Goal: Task Accomplishment & Management: Complete application form

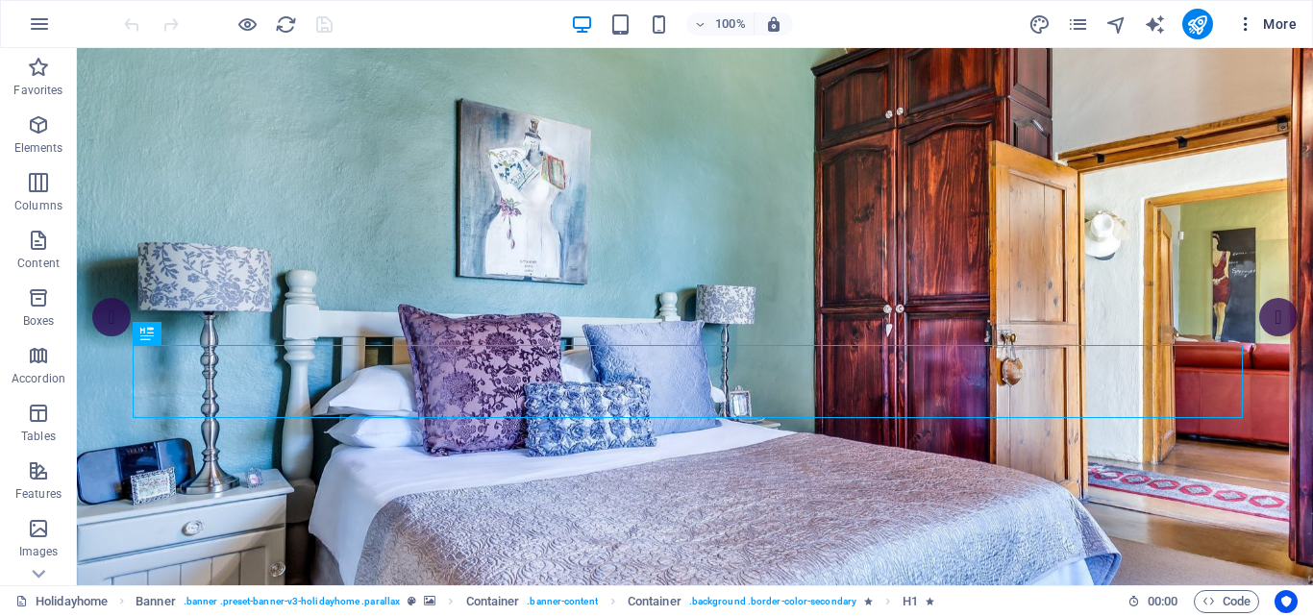
click at [1247, 17] on icon "button" at bounding box center [1245, 23] width 19 height 19
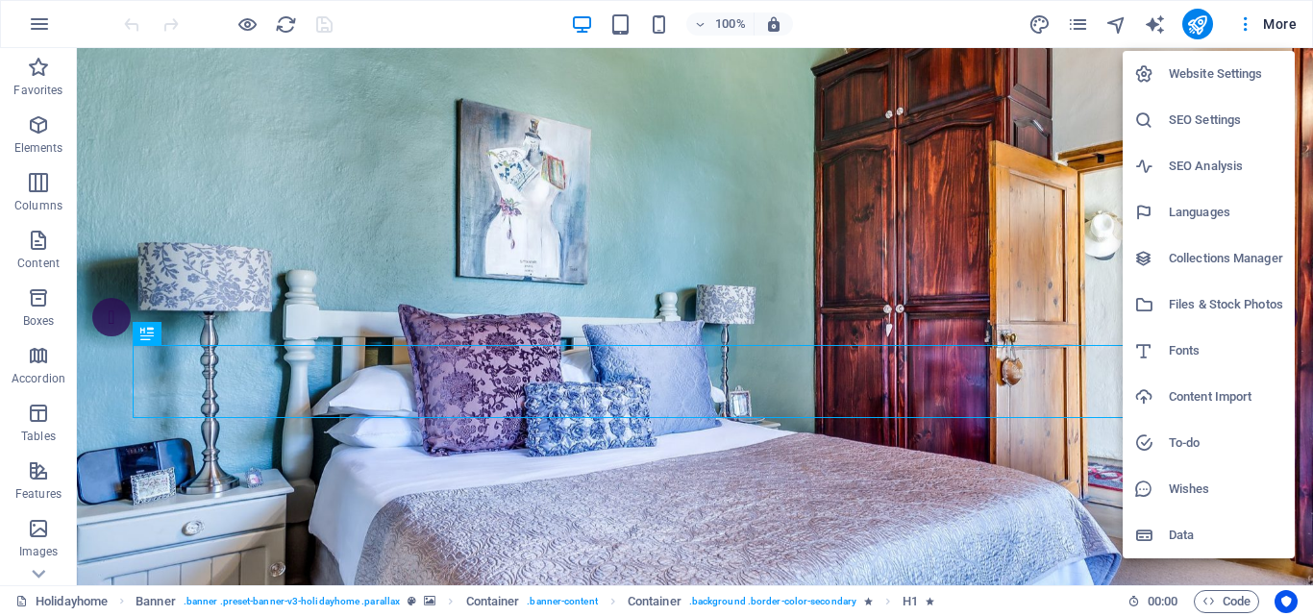
click at [1200, 73] on h6 "Website Settings" at bounding box center [1226, 73] width 114 height 23
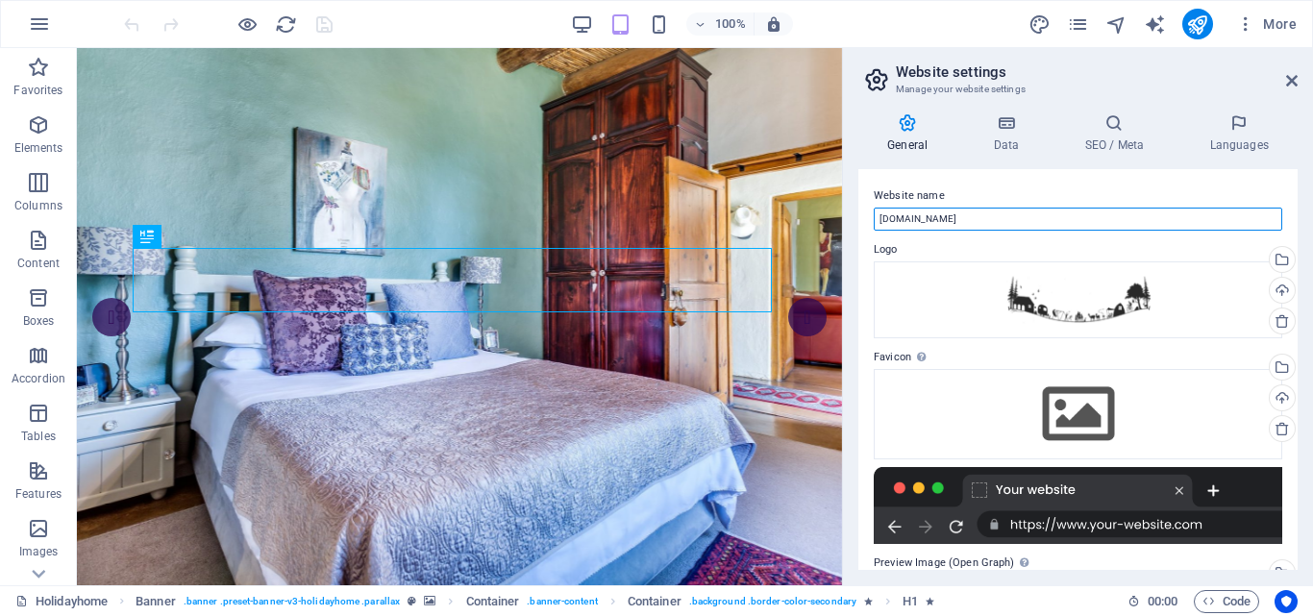
click at [900, 221] on input "[DOMAIN_NAME]" at bounding box center [1078, 219] width 409 height 23
type input "[DOMAIN_NAME]"
click at [1118, 18] on icon "navigator" at bounding box center [1117, 24] width 22 height 22
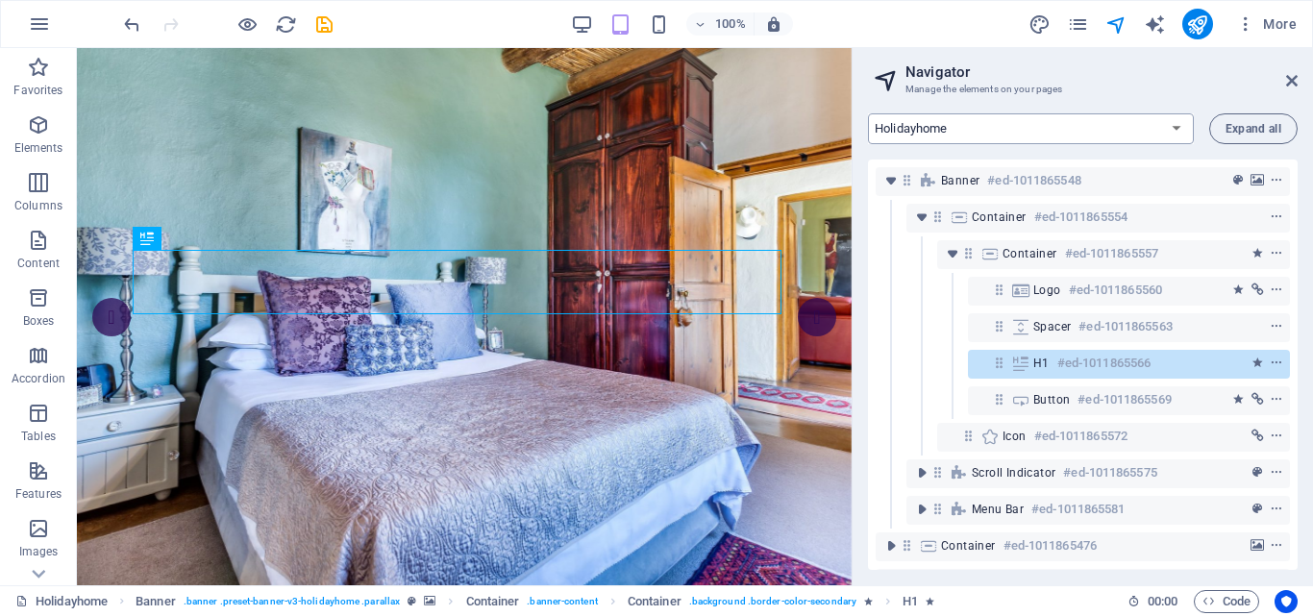
click at [1168, 126] on select "Holidayhome Apartments Attractions Subpage Legal Notice Privacy" at bounding box center [1031, 128] width 326 height 31
select select "18212550-en"
click at [868, 113] on select "Holidayhome Apartments Attractions Subpage Legal Notice Privacy" at bounding box center [1031, 128] width 326 height 31
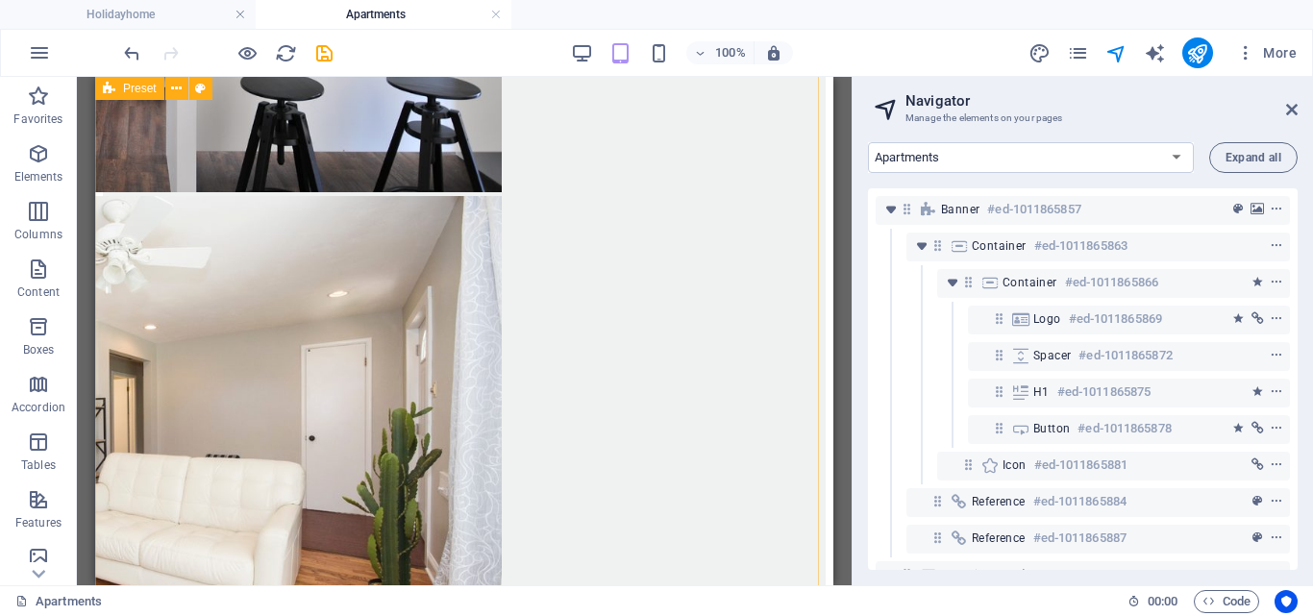
scroll to position [3294, 0]
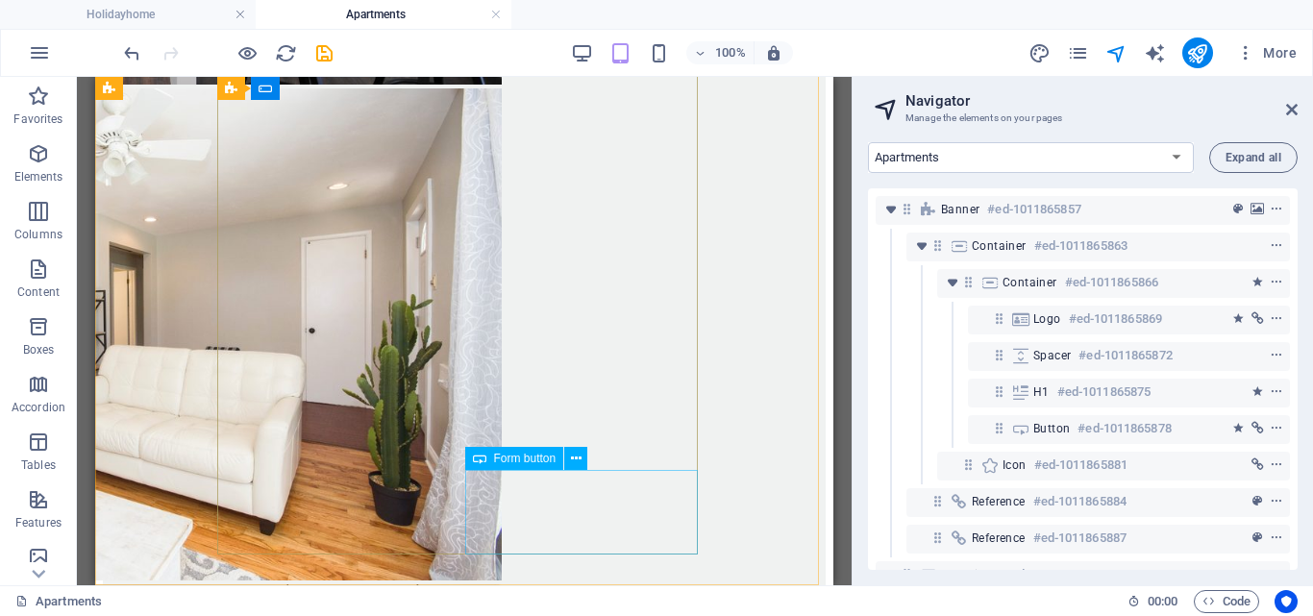
click at [539, 461] on span "Form button" at bounding box center [525, 459] width 62 height 12
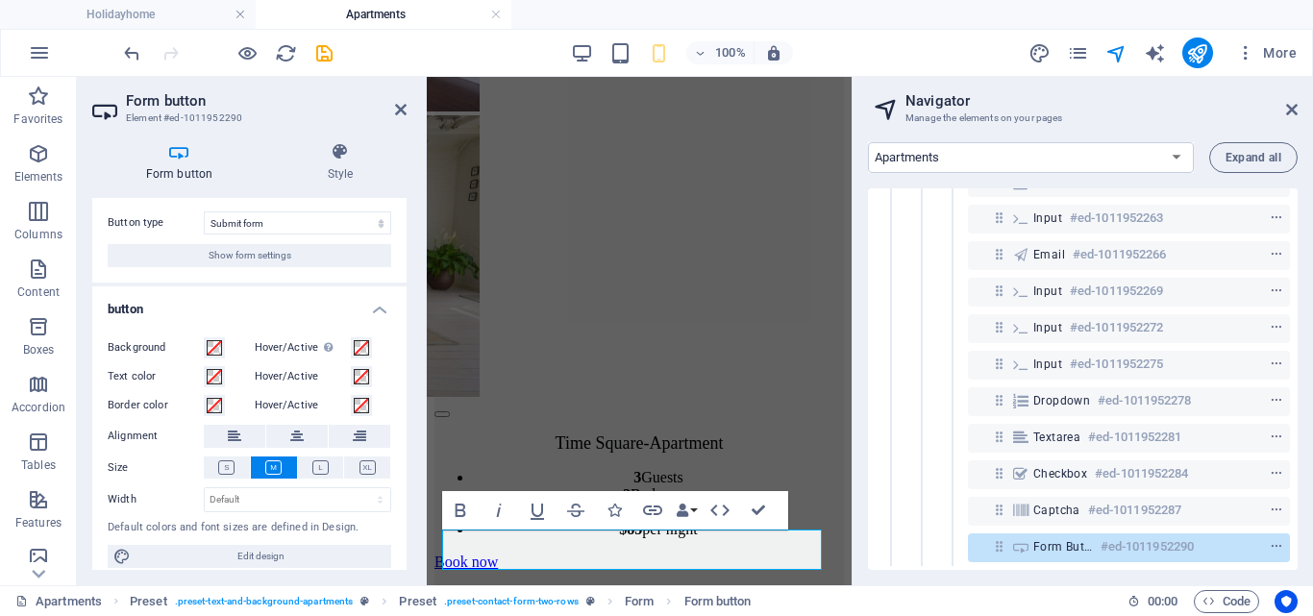
scroll to position [50, 0]
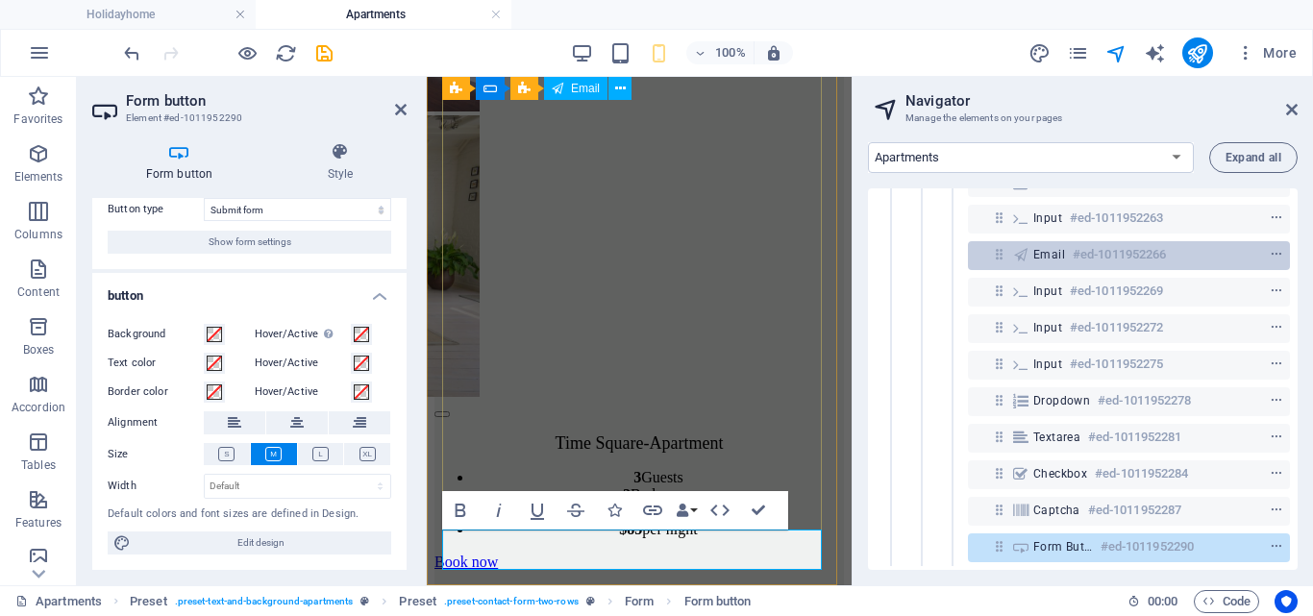
click at [1254, 243] on div at bounding box center [1241, 254] width 90 height 23
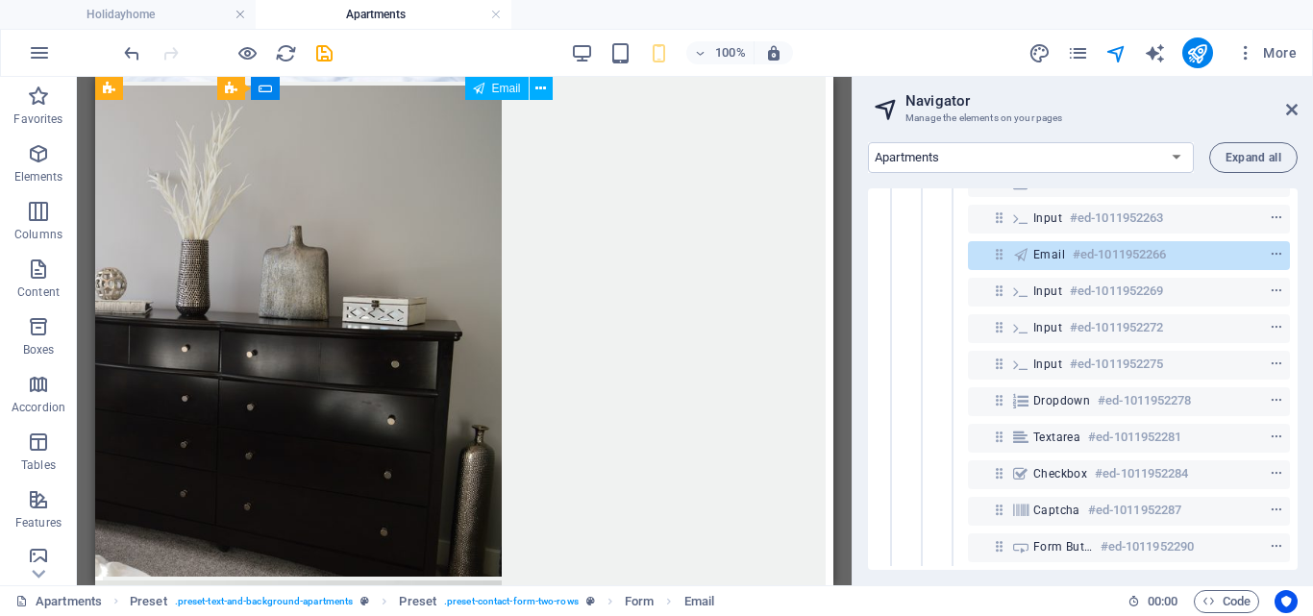
scroll to position [3294, 0]
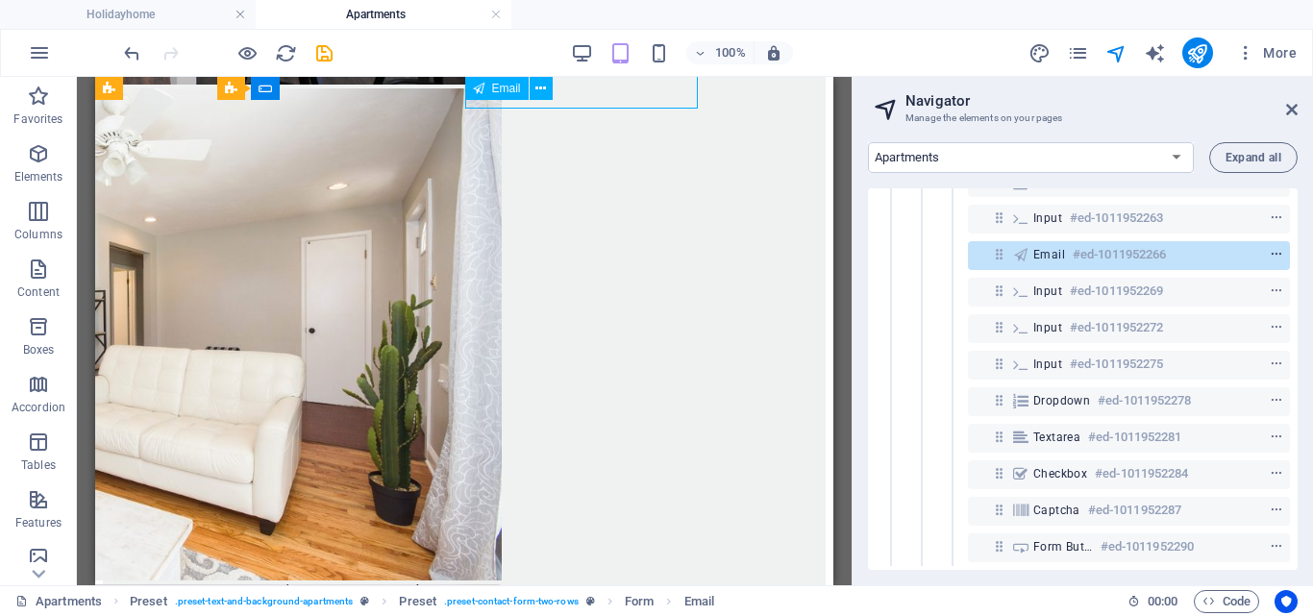
click at [1270, 248] on icon "context-menu" at bounding box center [1276, 254] width 13 height 13
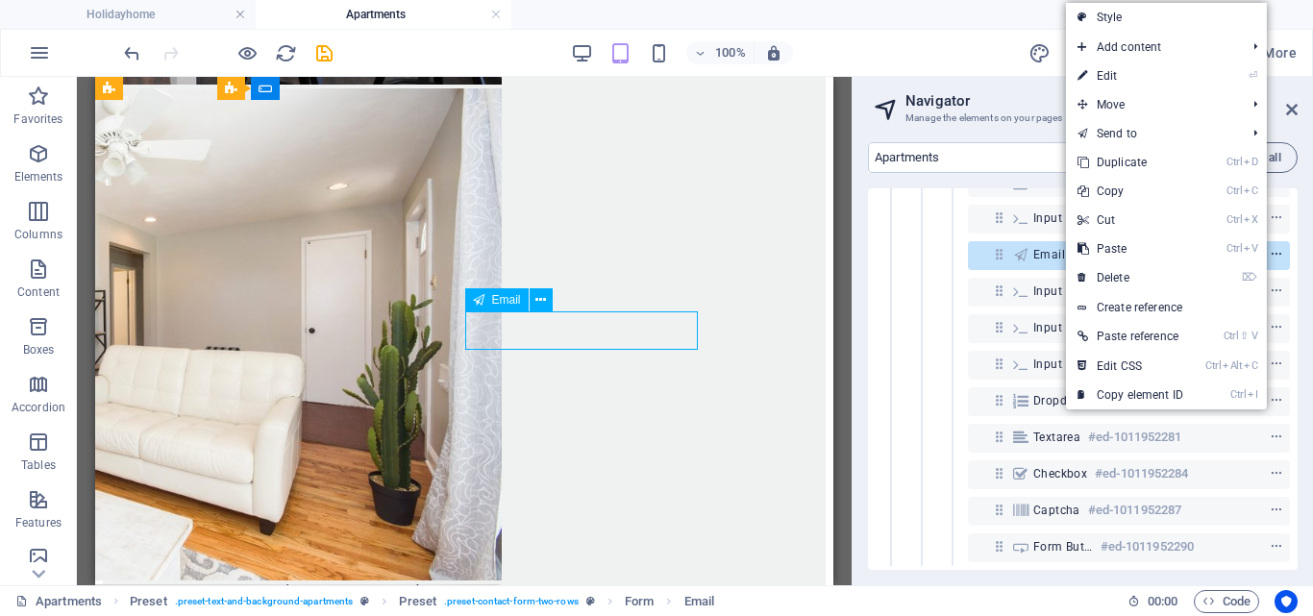
scroll to position [3053, 0]
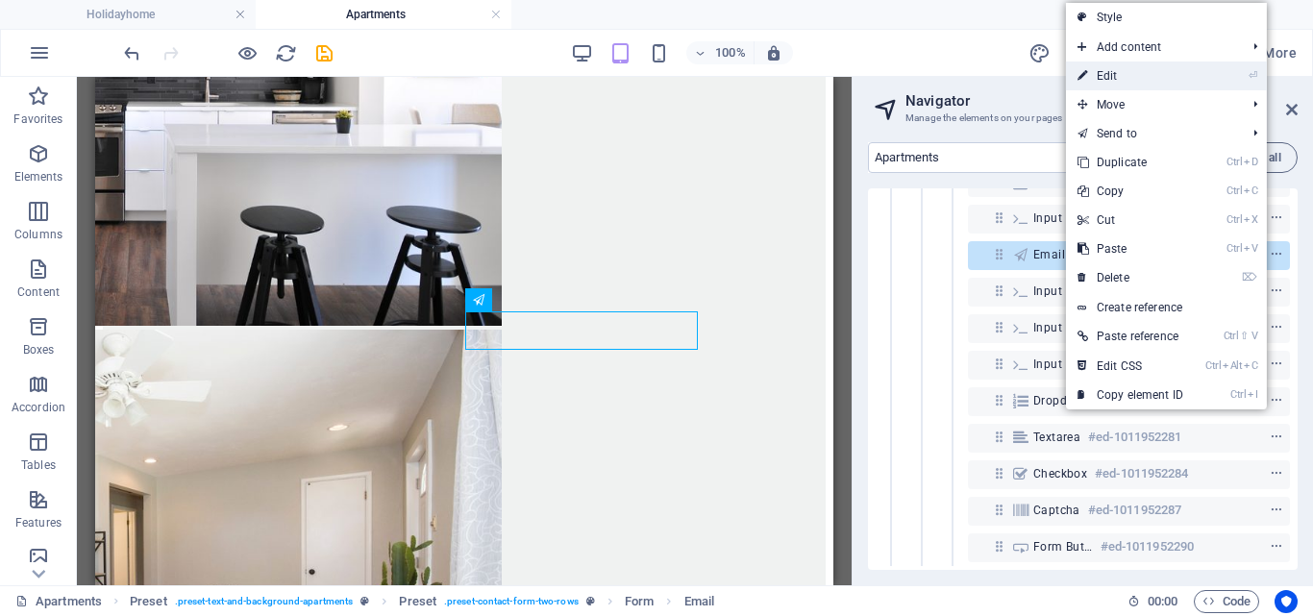
click at [1101, 72] on link "⏎ Edit" at bounding box center [1130, 76] width 129 height 29
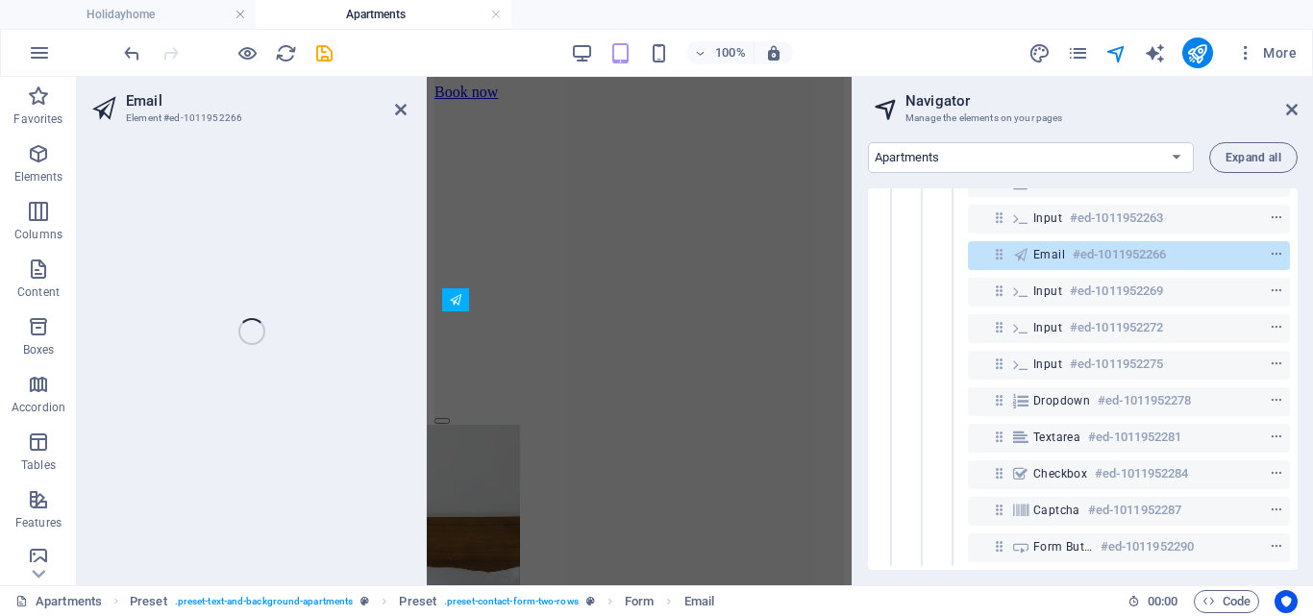
scroll to position [5513, 0]
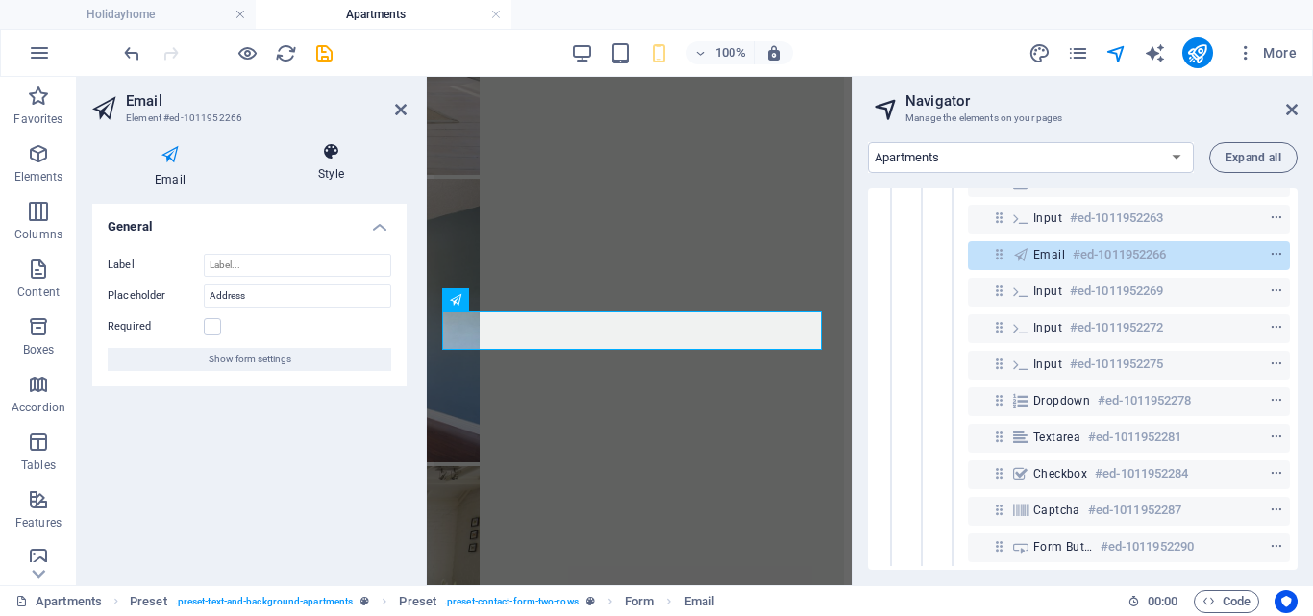
click at [334, 153] on icon at bounding box center [331, 151] width 151 height 19
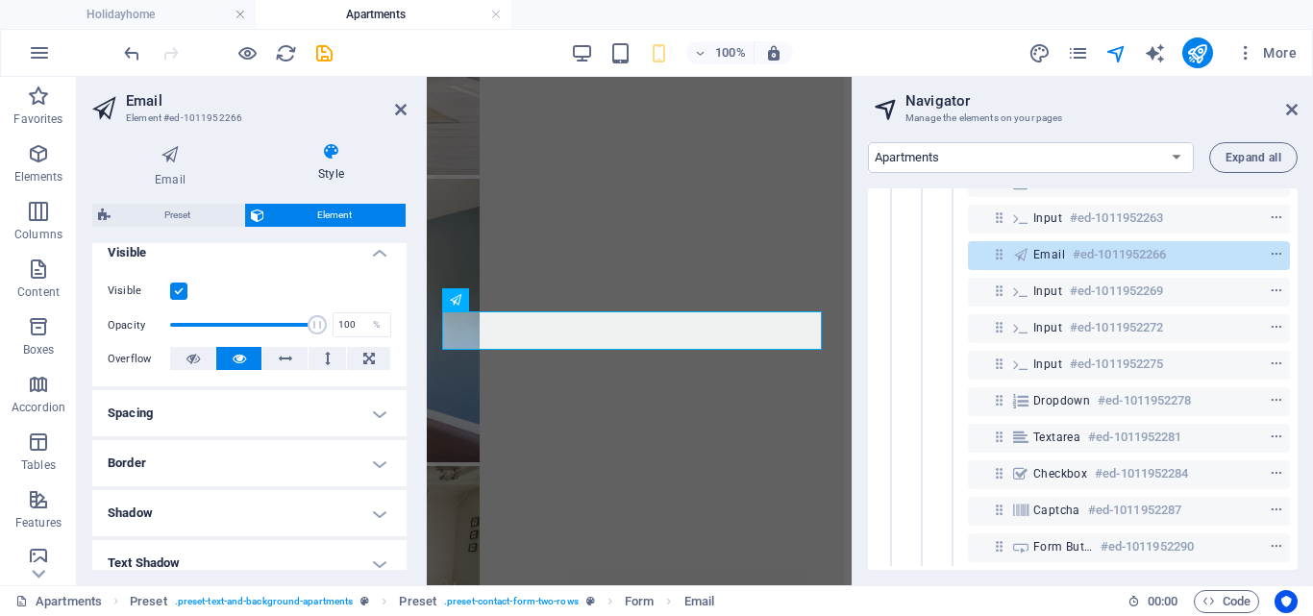
scroll to position [197, 0]
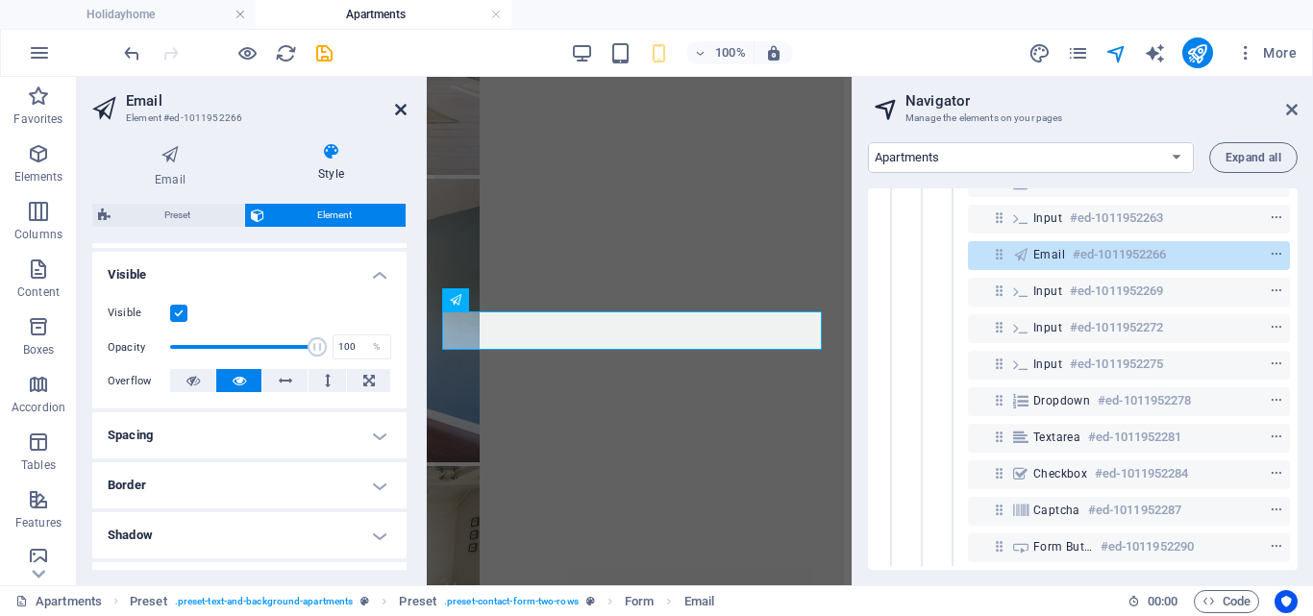
drag, startPoint x: 400, startPoint y: 115, endPoint x: 304, endPoint y: 38, distance: 123.1
click at [400, 115] on icon at bounding box center [401, 109] width 12 height 15
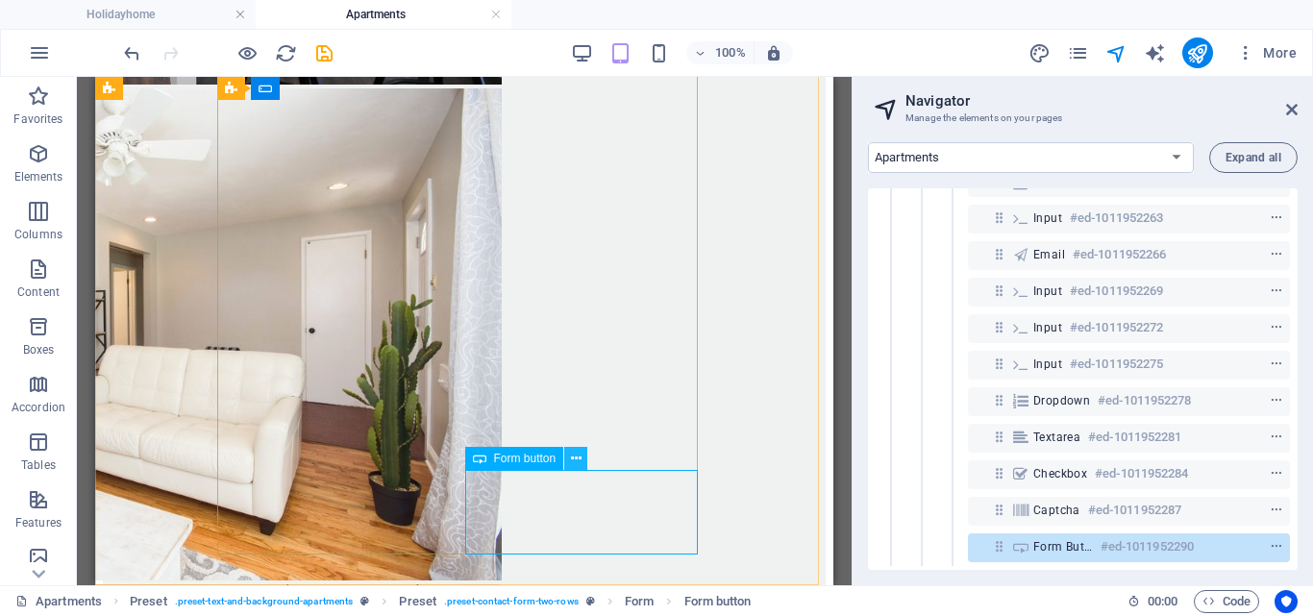
click at [577, 460] on icon at bounding box center [576, 459] width 11 height 20
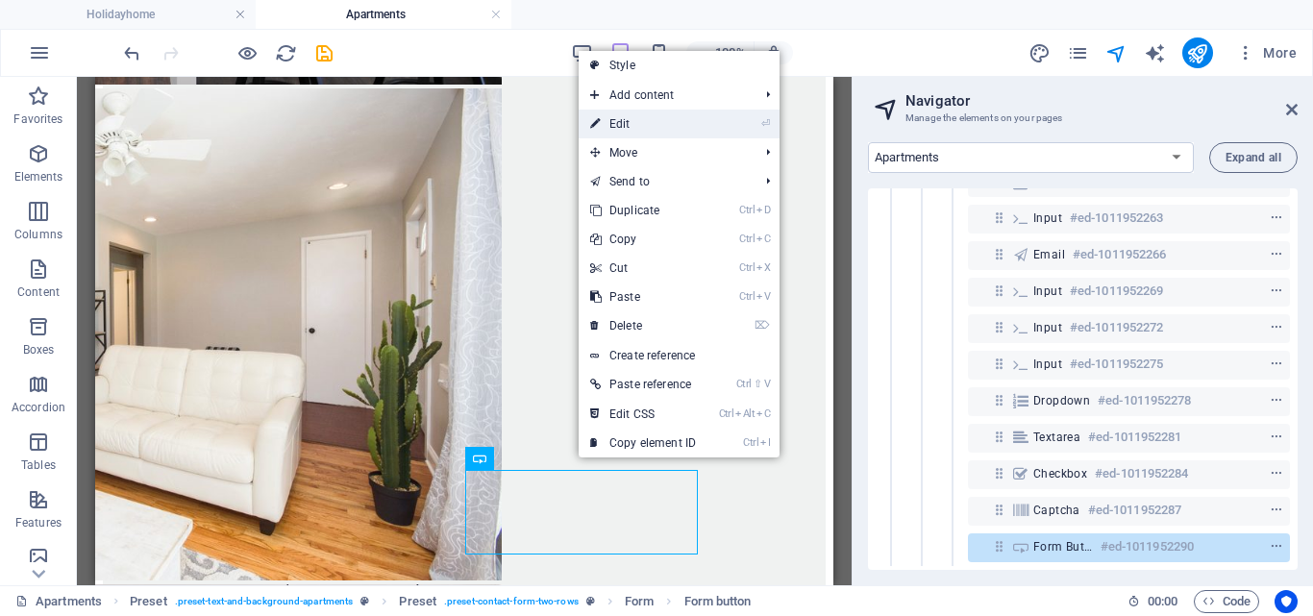
click at [650, 121] on link "⏎ Edit" at bounding box center [643, 124] width 129 height 29
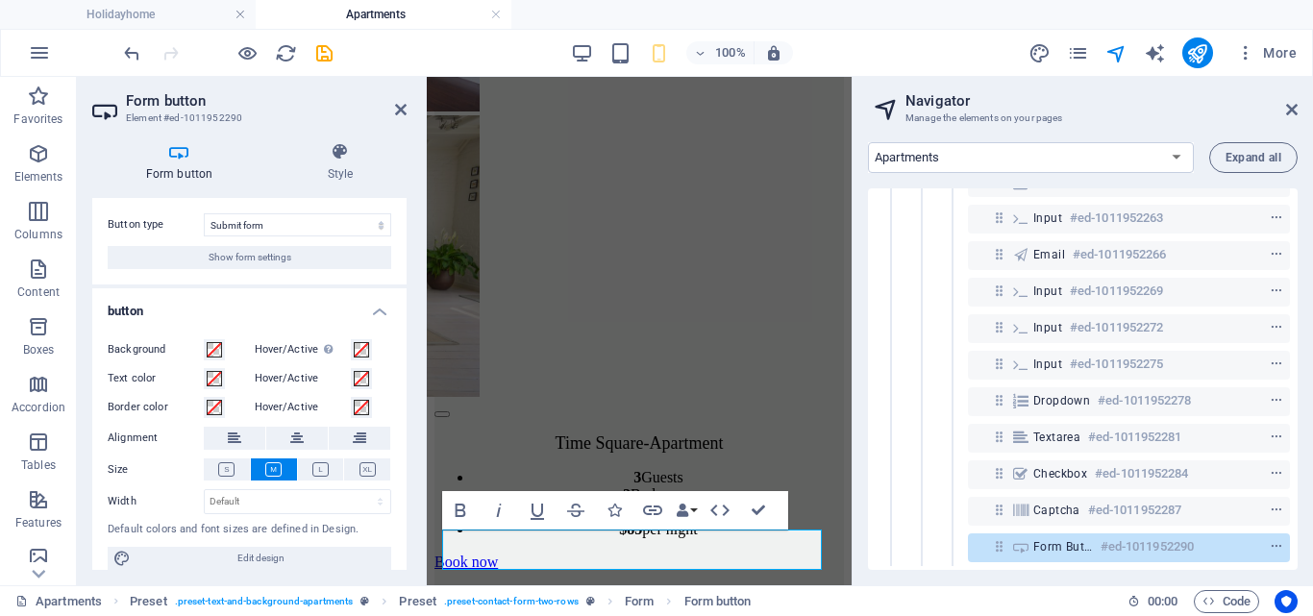
scroll to position [50, 0]
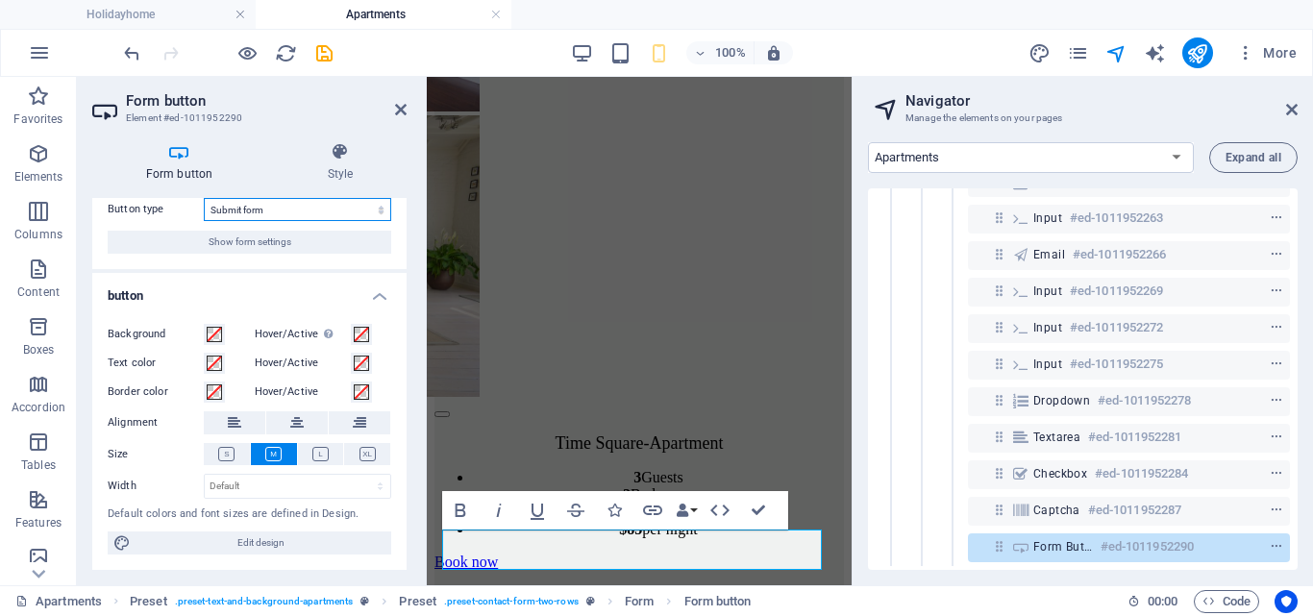
click at [379, 208] on select "Submit form Reset form No action" at bounding box center [297, 209] width 187 height 23
click at [398, 110] on icon at bounding box center [401, 109] width 12 height 15
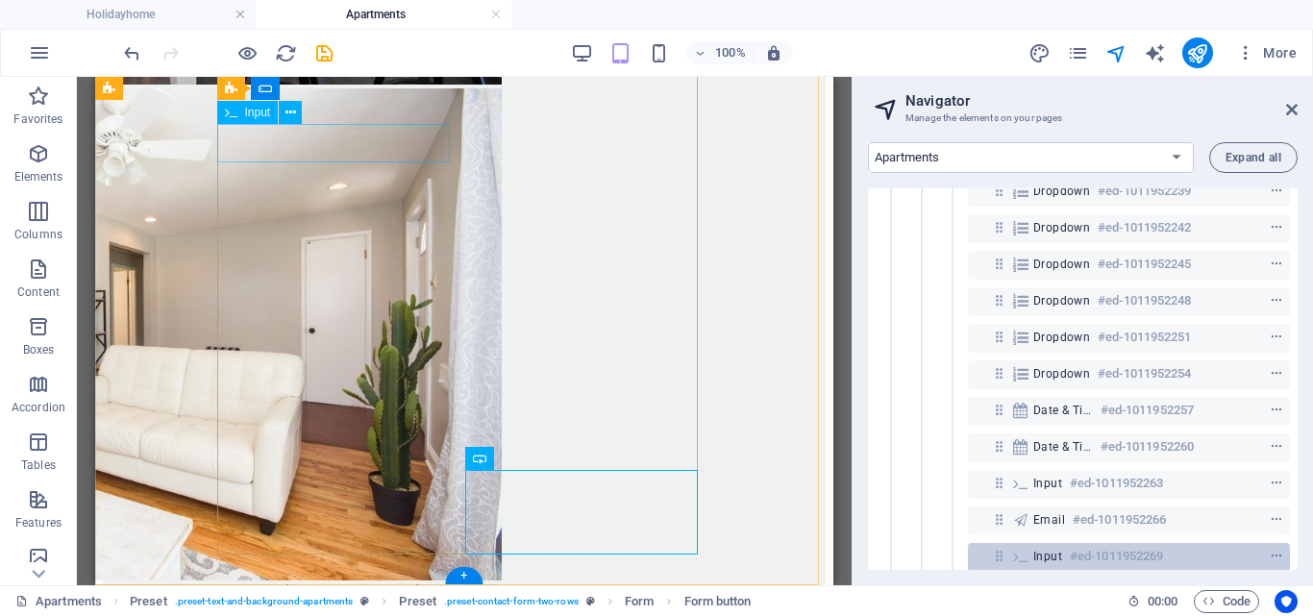
scroll to position [558, 0]
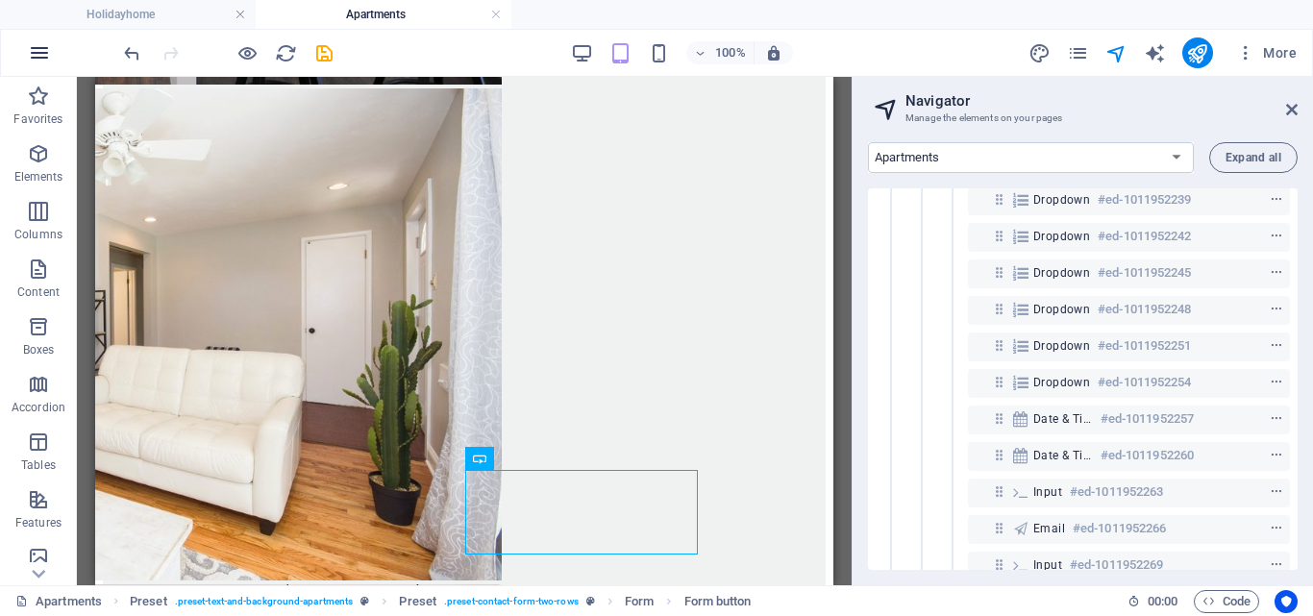
click at [43, 51] on icon "button" at bounding box center [39, 52] width 23 height 23
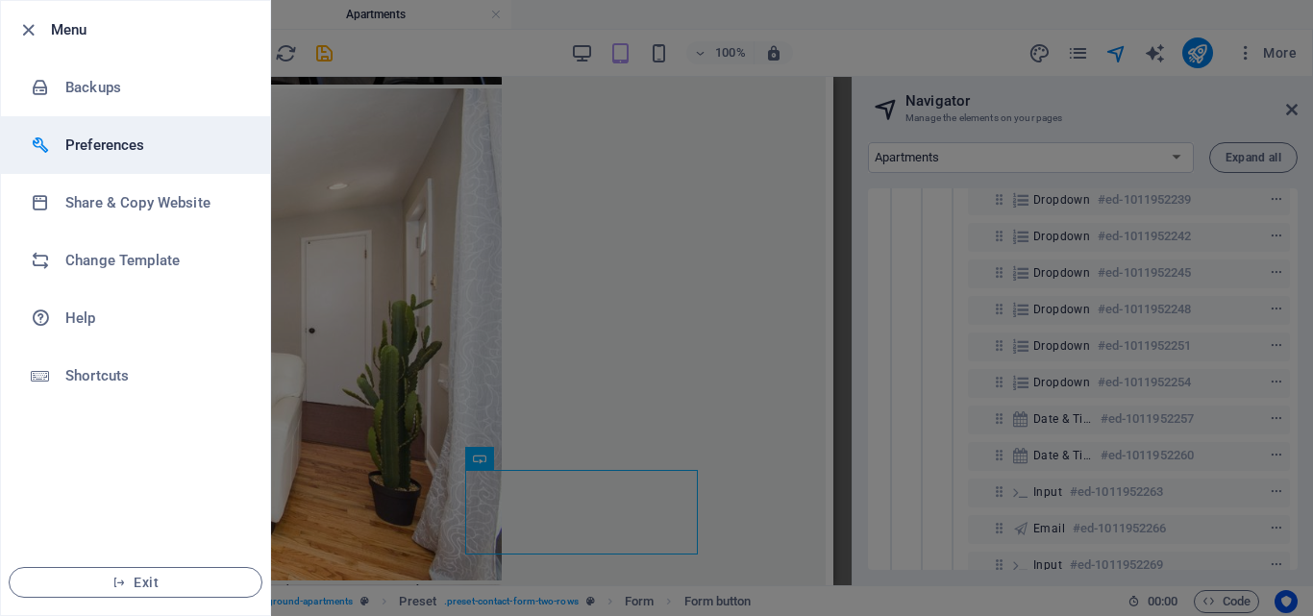
click at [84, 145] on h6 "Preferences" at bounding box center [154, 145] width 178 height 23
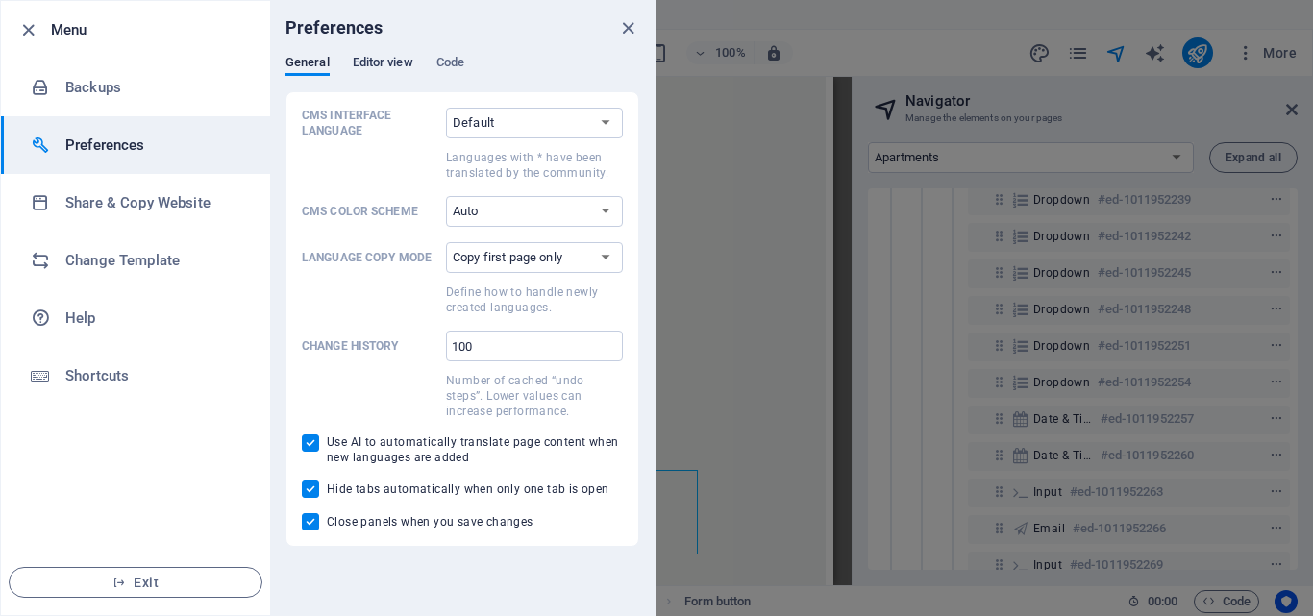
click at [353, 65] on span "Editor view" at bounding box center [383, 64] width 61 height 27
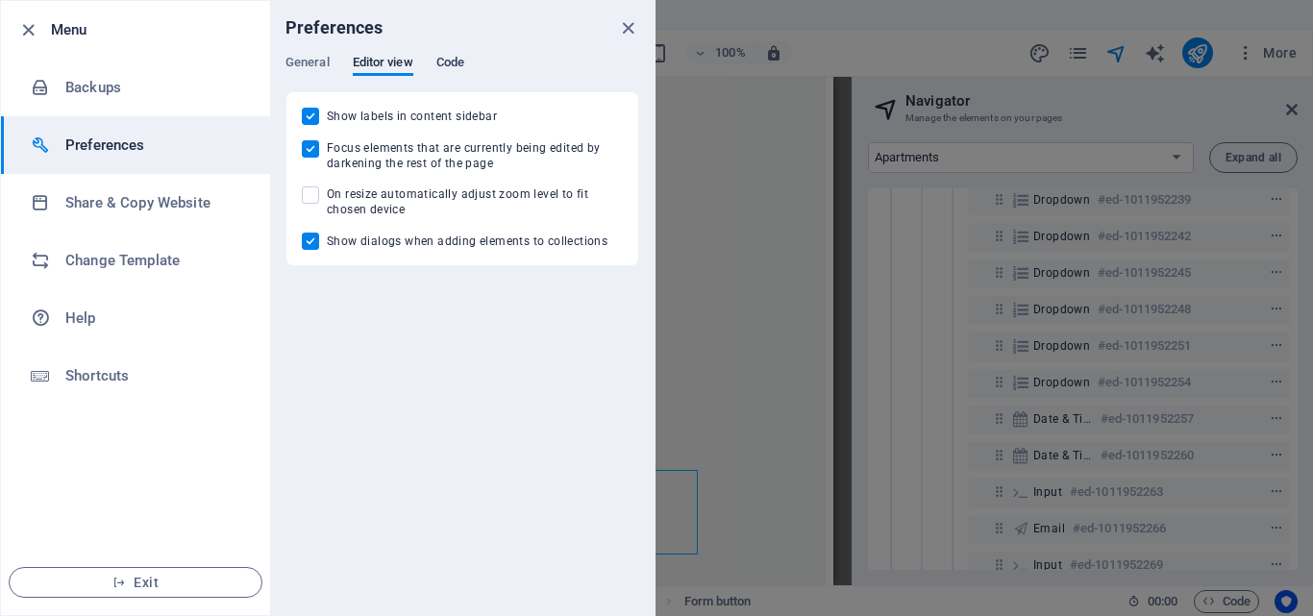
click at [452, 57] on span "Code" at bounding box center [450, 64] width 28 height 27
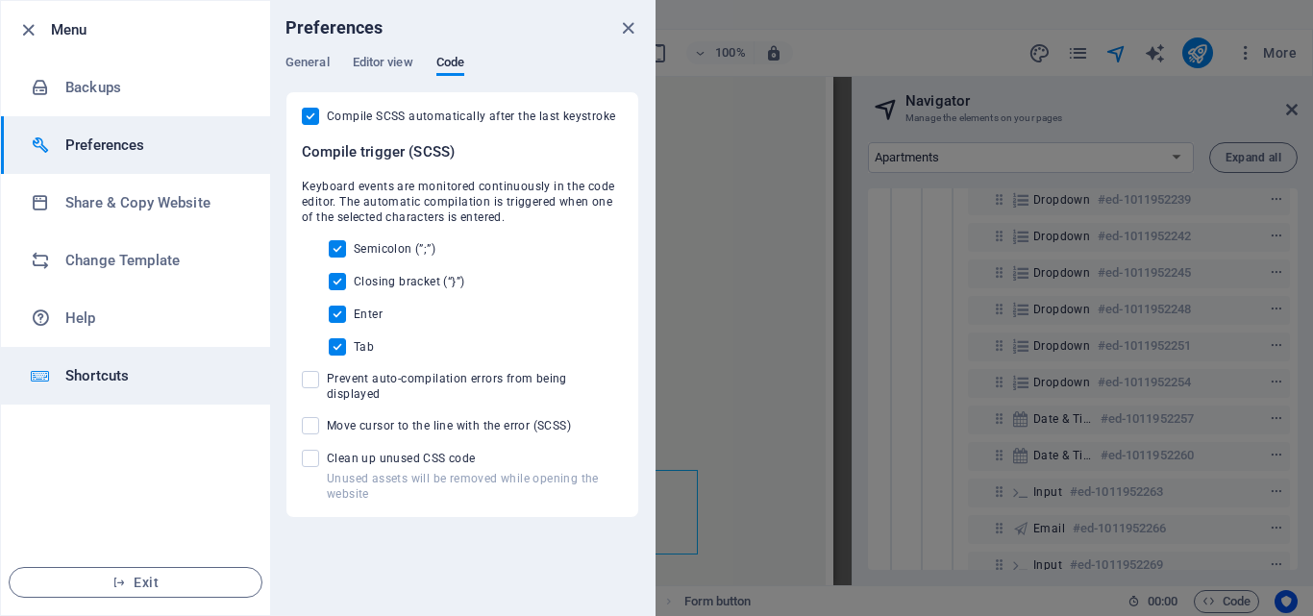
click at [92, 371] on h6 "Shortcuts" at bounding box center [154, 375] width 178 height 23
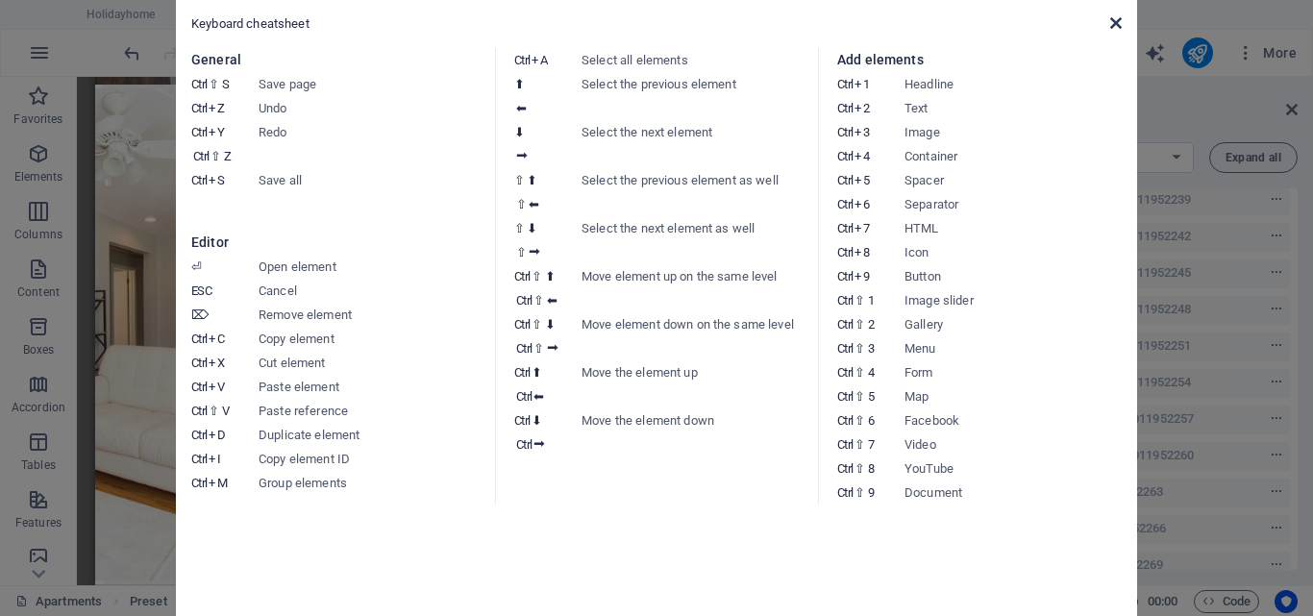
click at [1112, 22] on icon at bounding box center [1116, 22] width 12 height 15
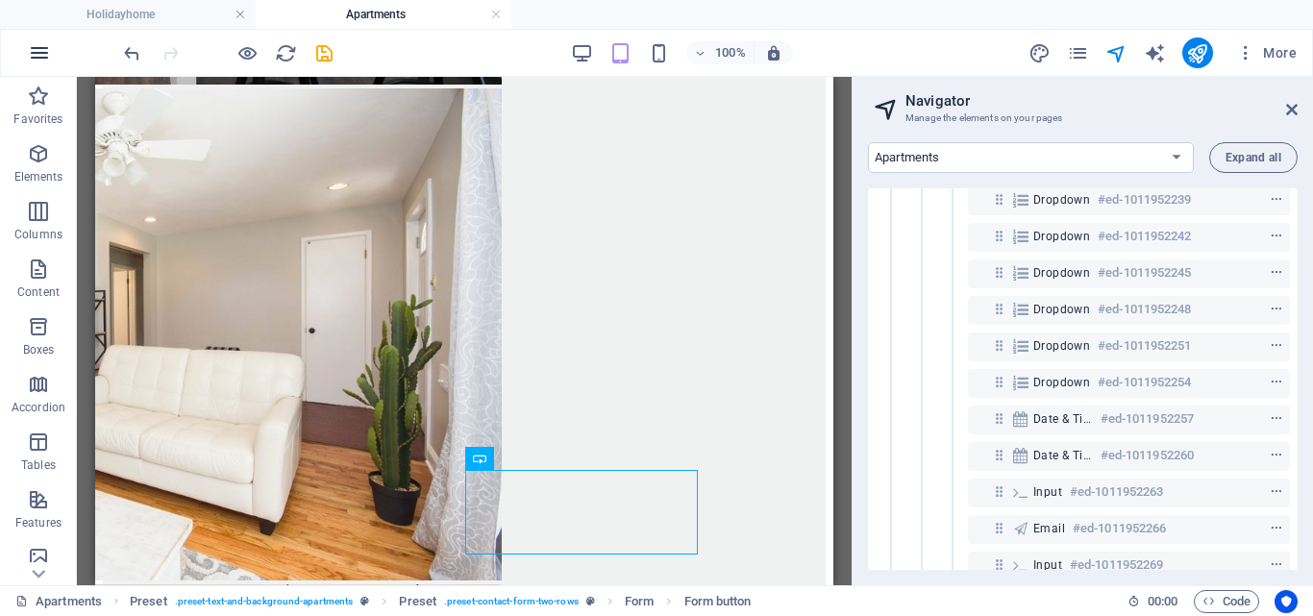
click at [31, 49] on icon "button" at bounding box center [39, 52] width 23 height 23
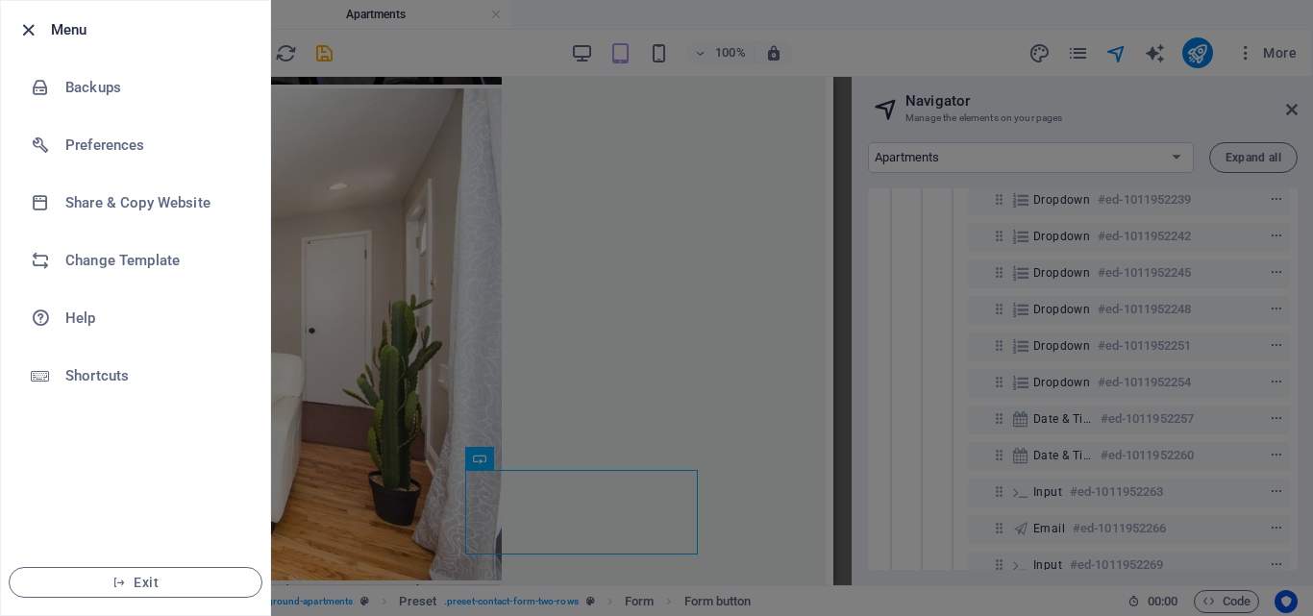
click at [32, 27] on icon "button" at bounding box center [28, 30] width 22 height 22
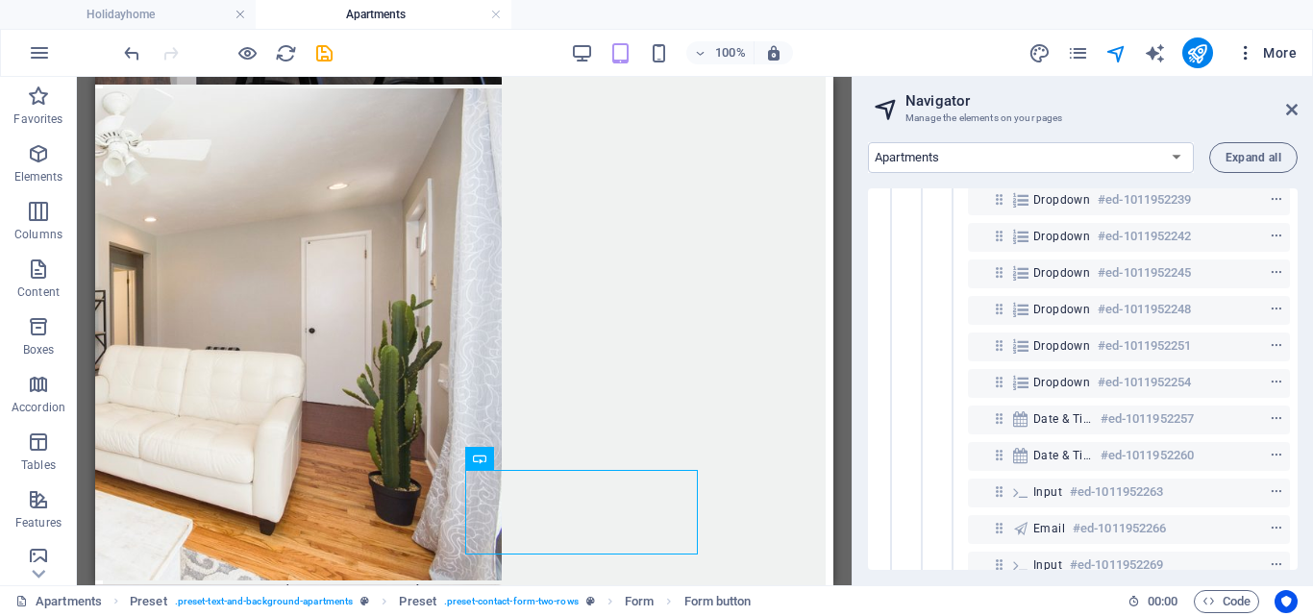
click at [1256, 49] on icon "button" at bounding box center [1245, 52] width 19 height 19
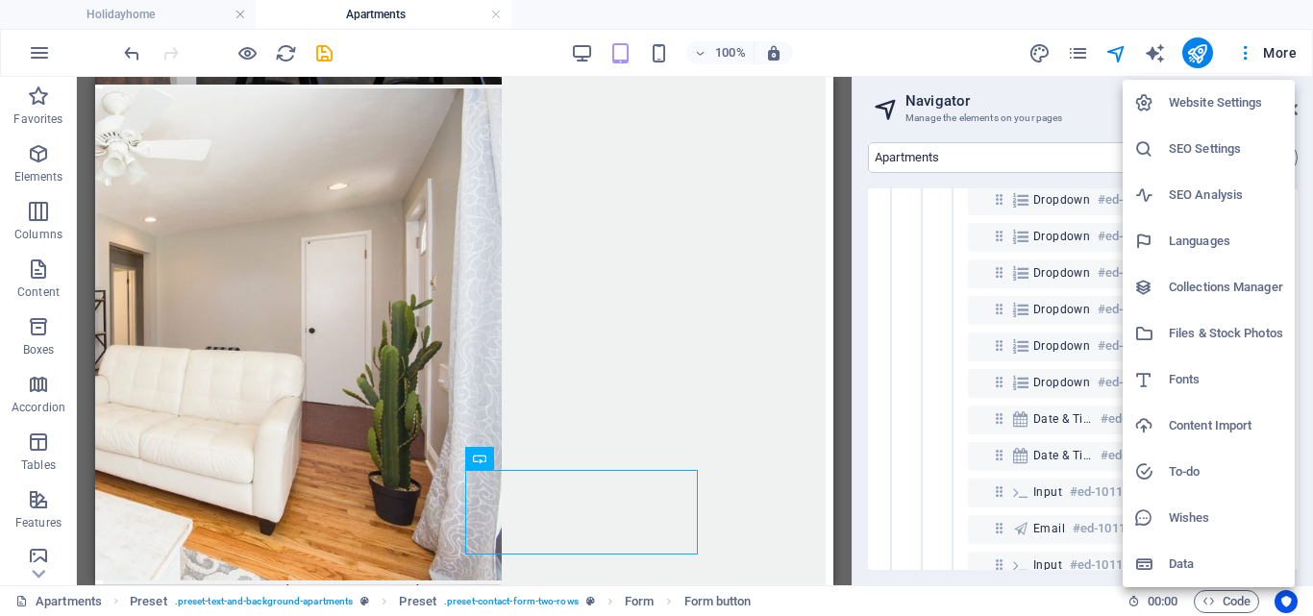
click at [901, 50] on div at bounding box center [656, 308] width 1313 height 616
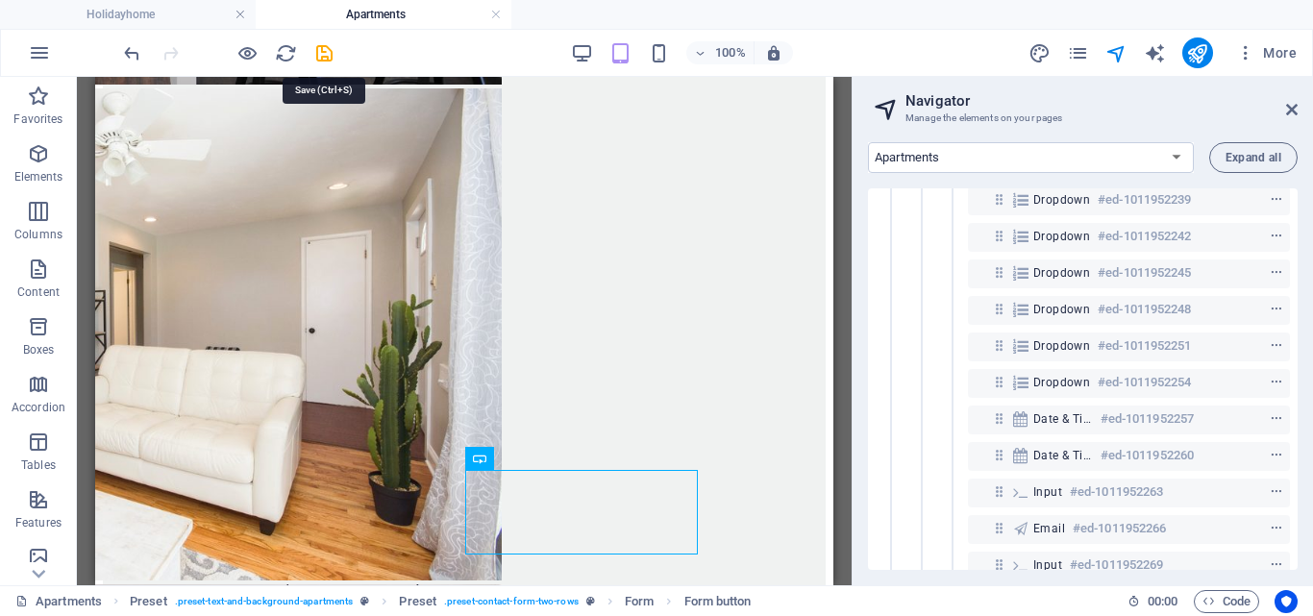
click at [322, 49] on icon "save" at bounding box center [324, 53] width 22 height 22
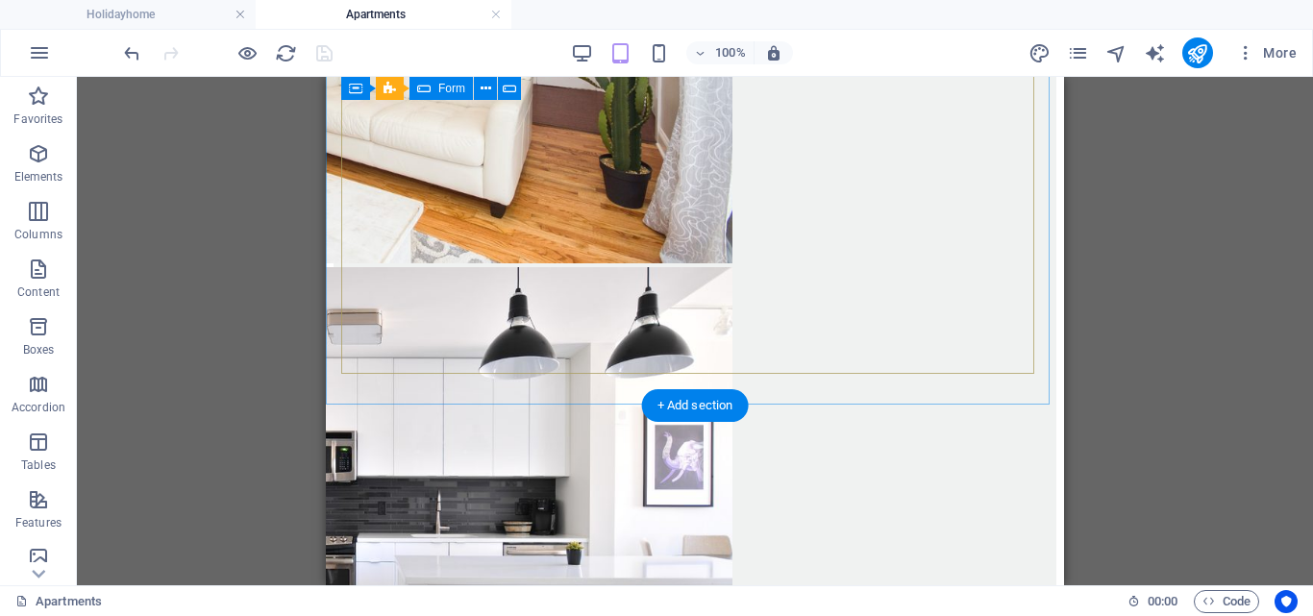
scroll to position [2909, 0]
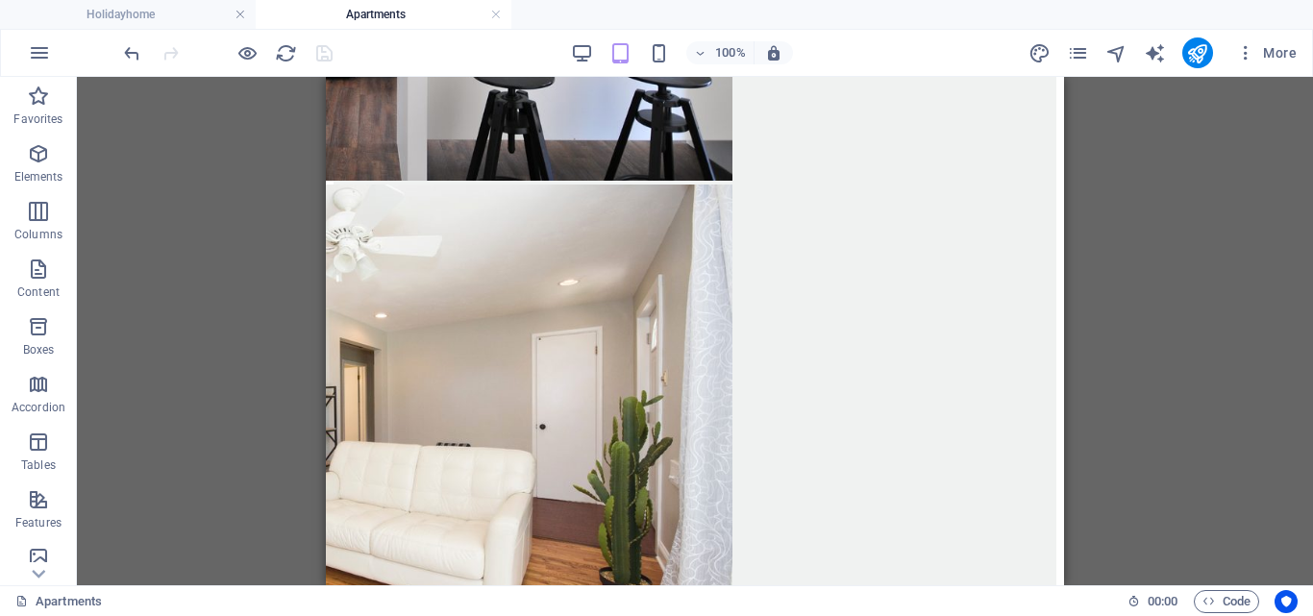
scroll to position [3294, 0]
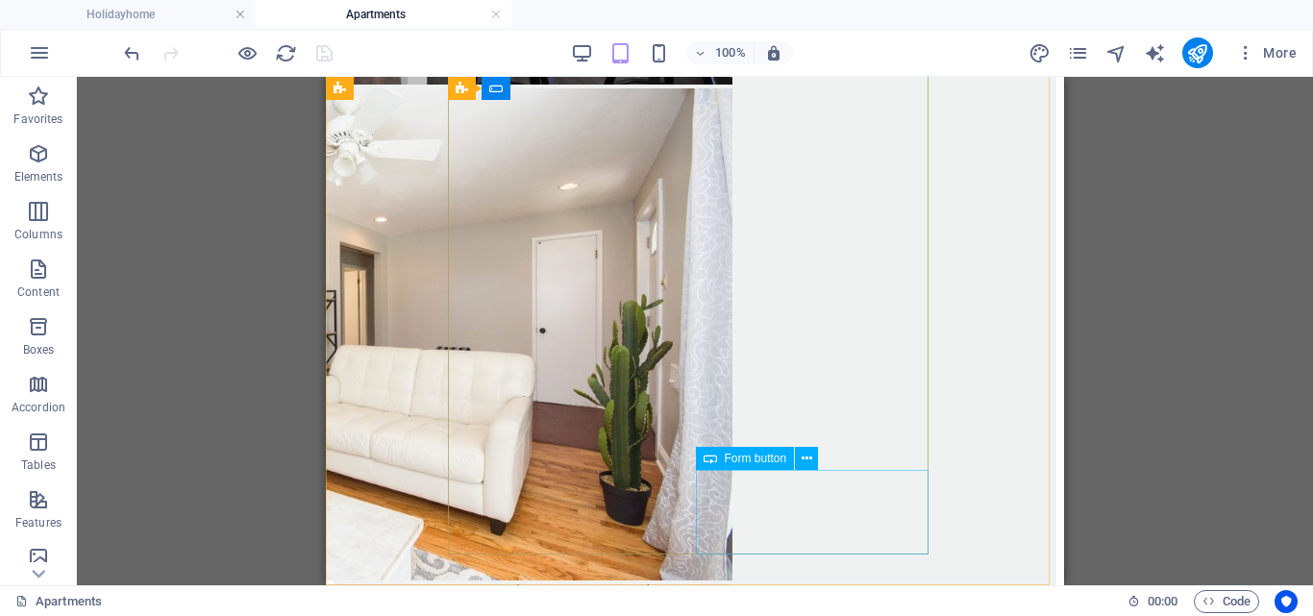
click at [774, 459] on span "Form button" at bounding box center [756, 459] width 62 height 12
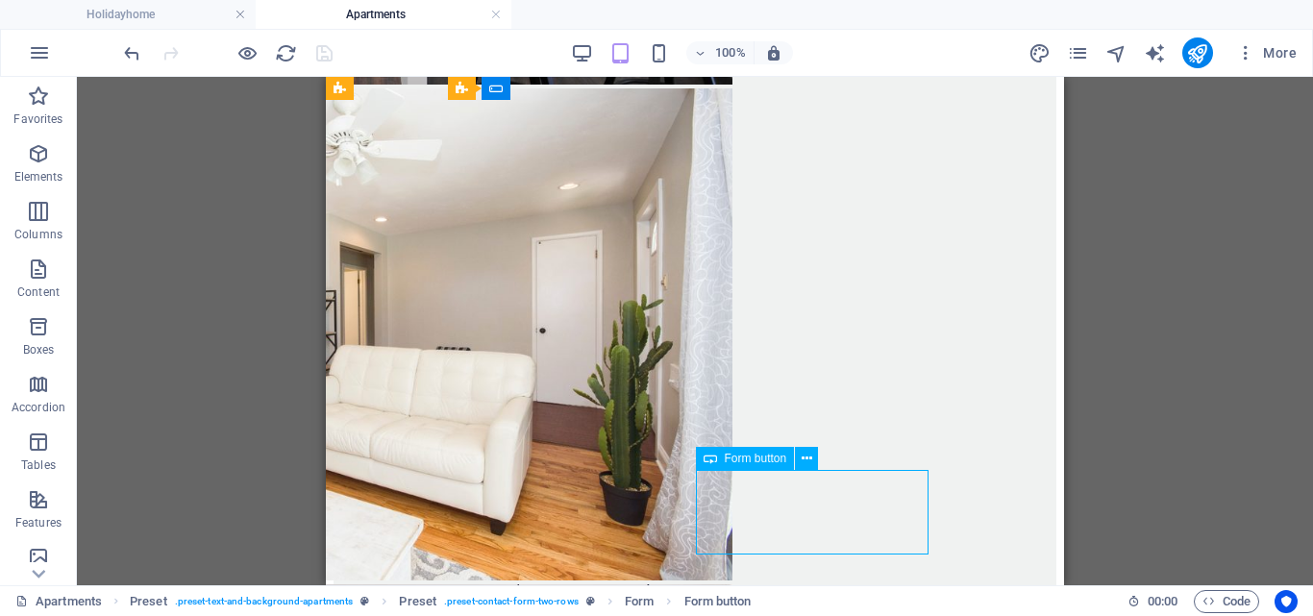
click at [774, 459] on span "Form button" at bounding box center [756, 459] width 62 height 12
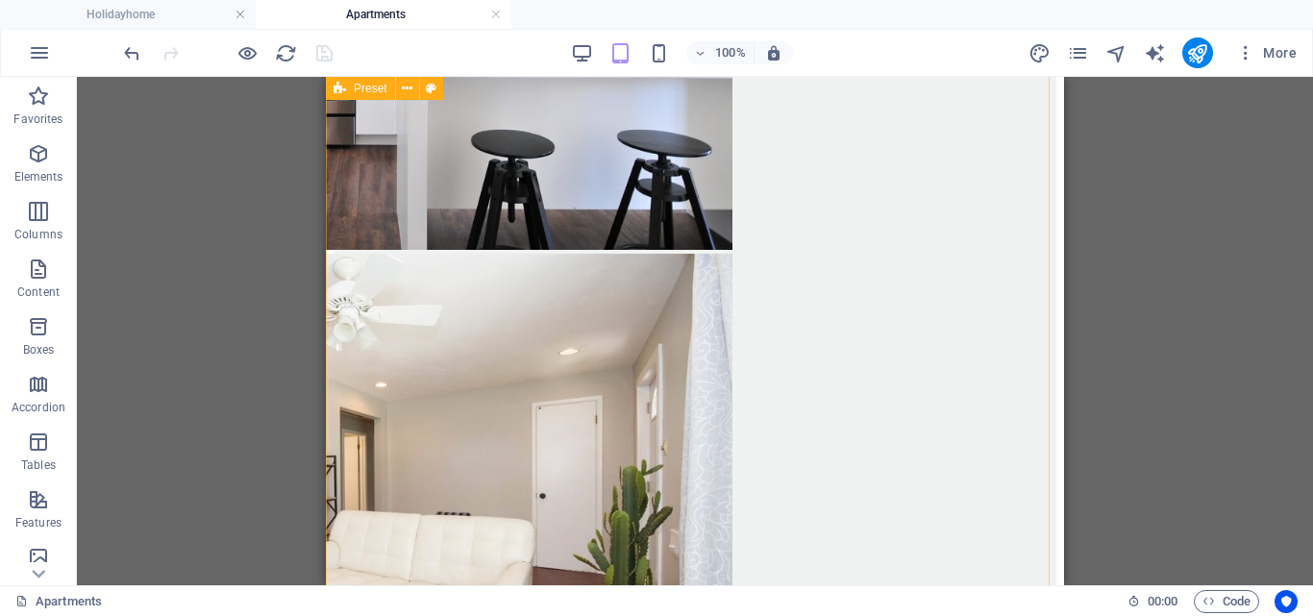
scroll to position [3005, 0]
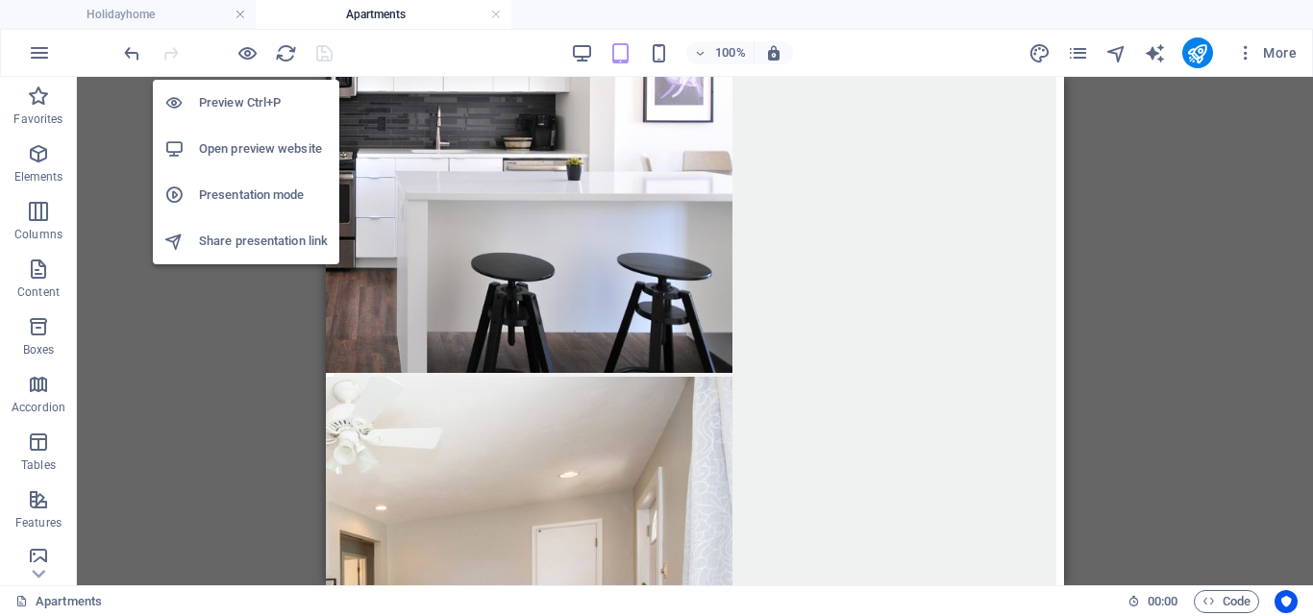
click at [255, 147] on h6 "Open preview website" at bounding box center [263, 148] width 129 height 23
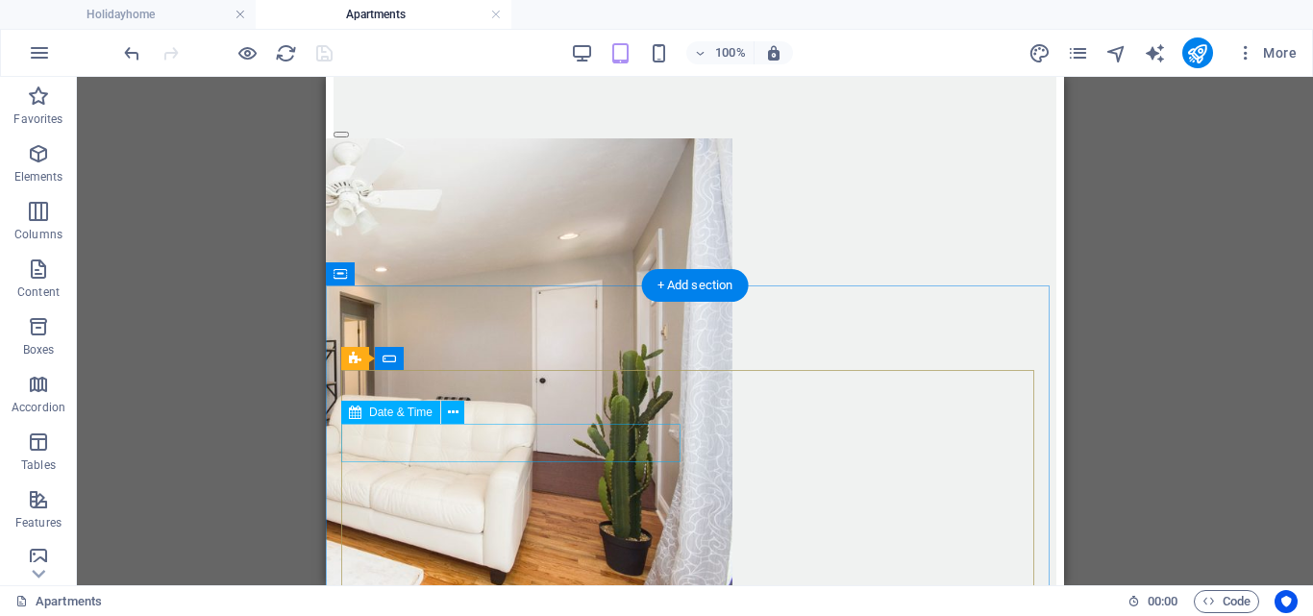
scroll to position [2332, 0]
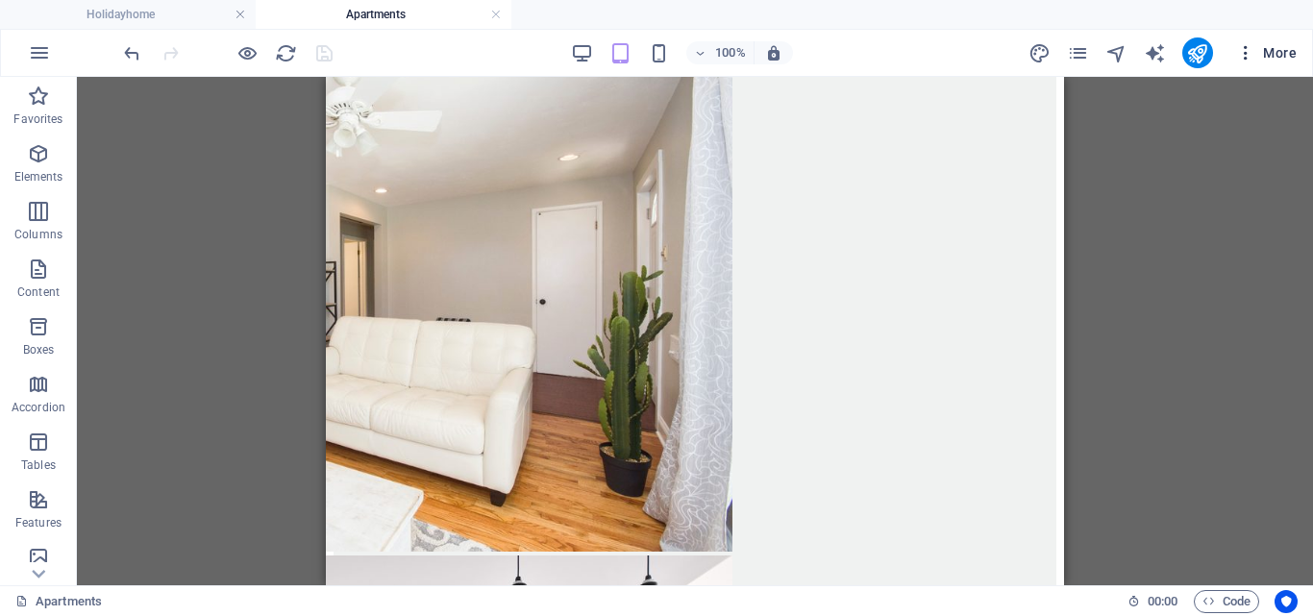
click at [1246, 56] on icon "button" at bounding box center [1245, 52] width 19 height 19
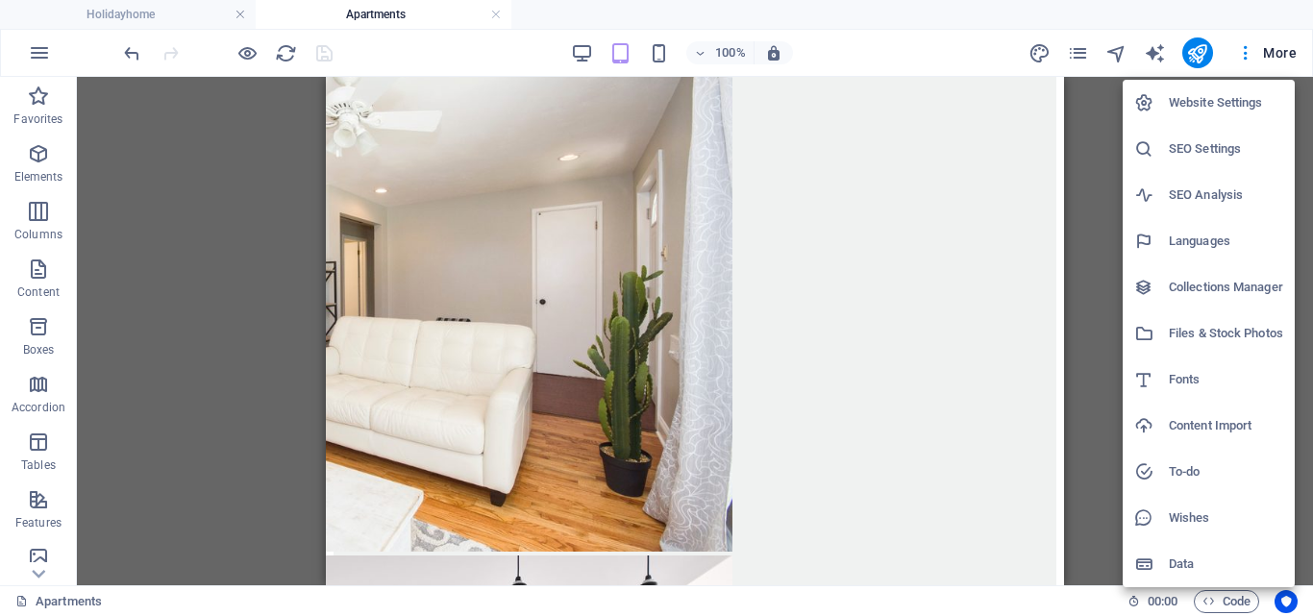
click at [1212, 284] on h6 "Collections Manager" at bounding box center [1226, 287] width 114 height 23
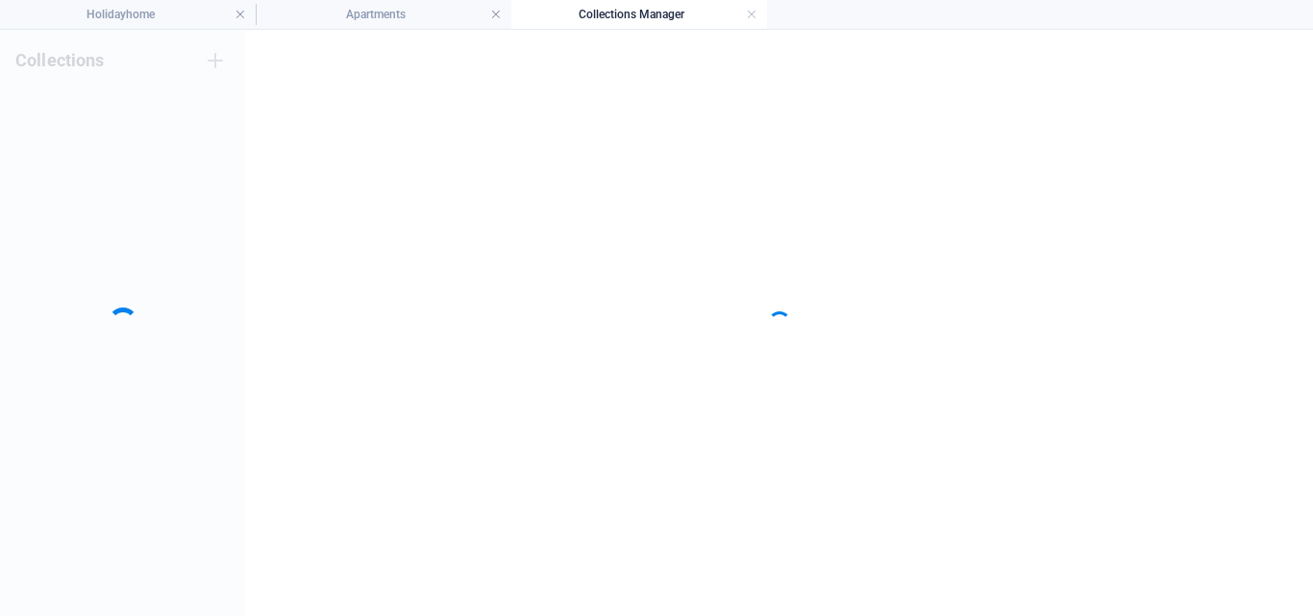
scroll to position [0, 0]
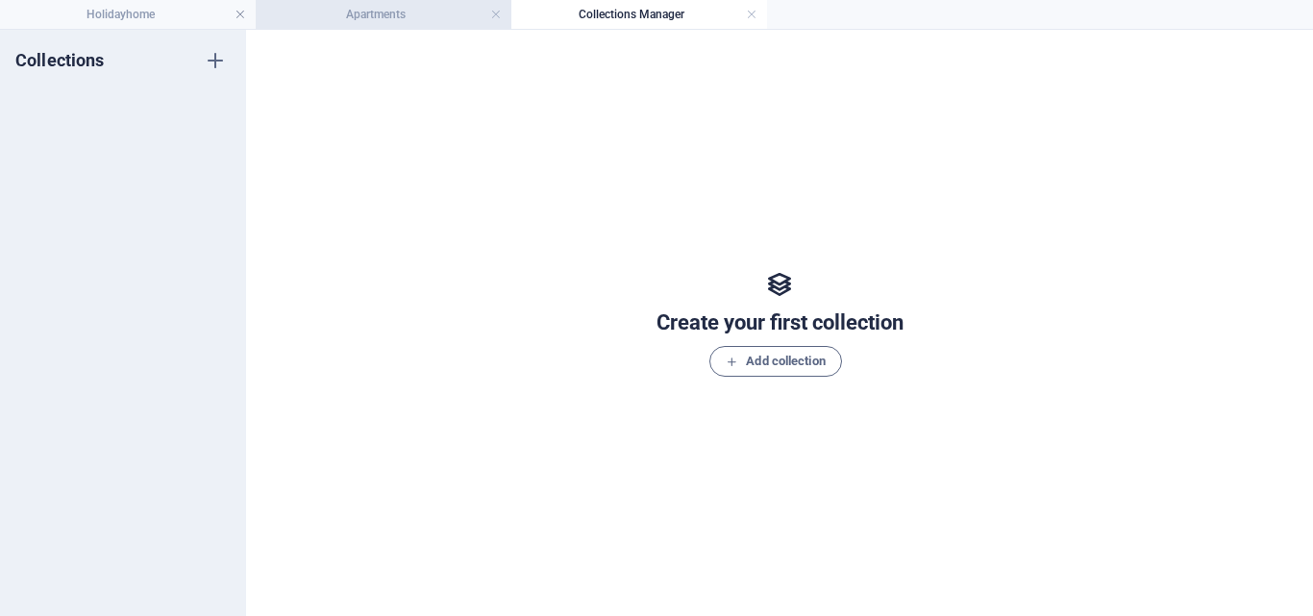
click at [414, 18] on h4 "Apartments" at bounding box center [384, 14] width 256 height 21
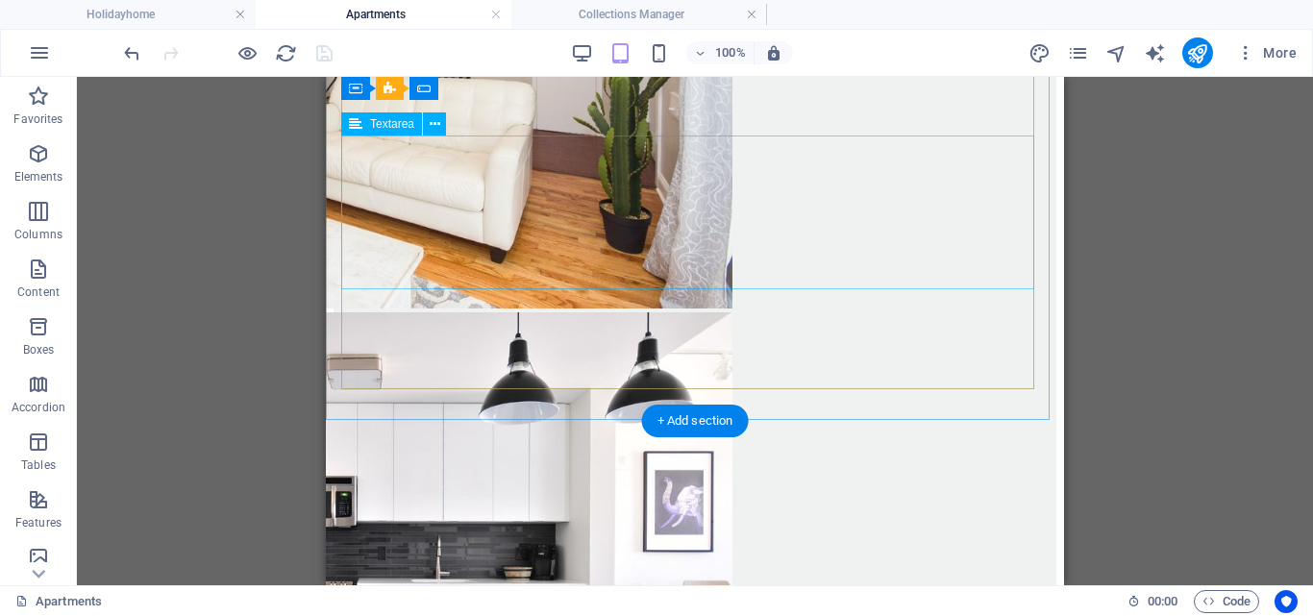
scroll to position [2383, 0]
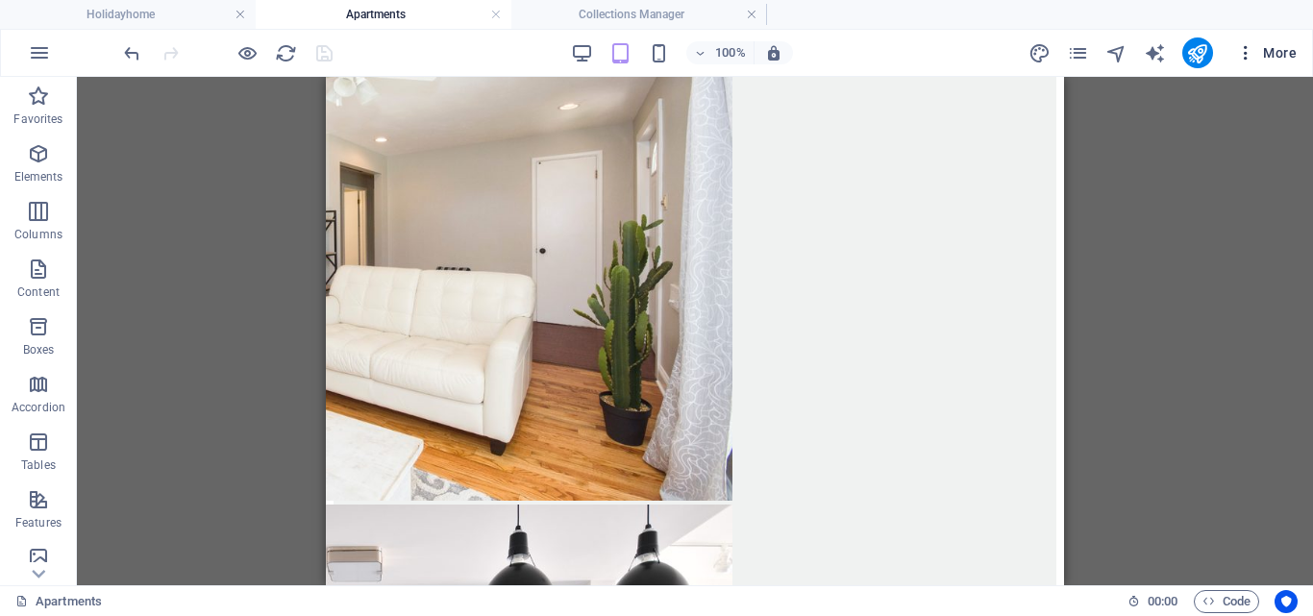
click at [1247, 57] on icon "button" at bounding box center [1245, 52] width 19 height 19
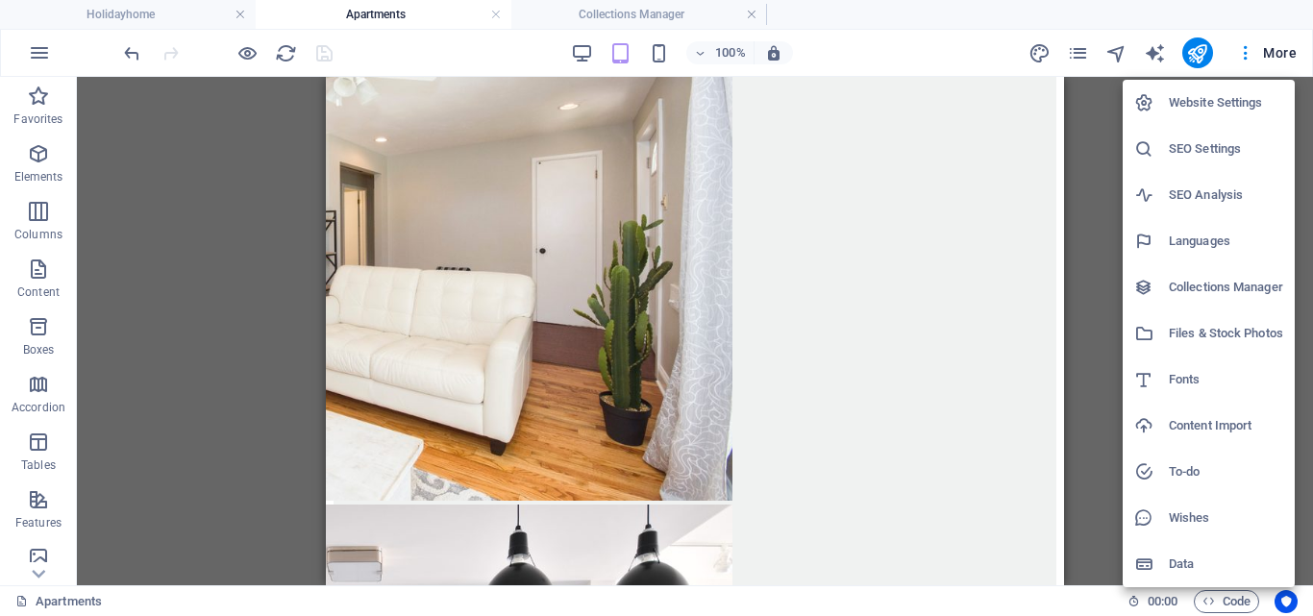
click at [254, 312] on div at bounding box center [656, 308] width 1313 height 616
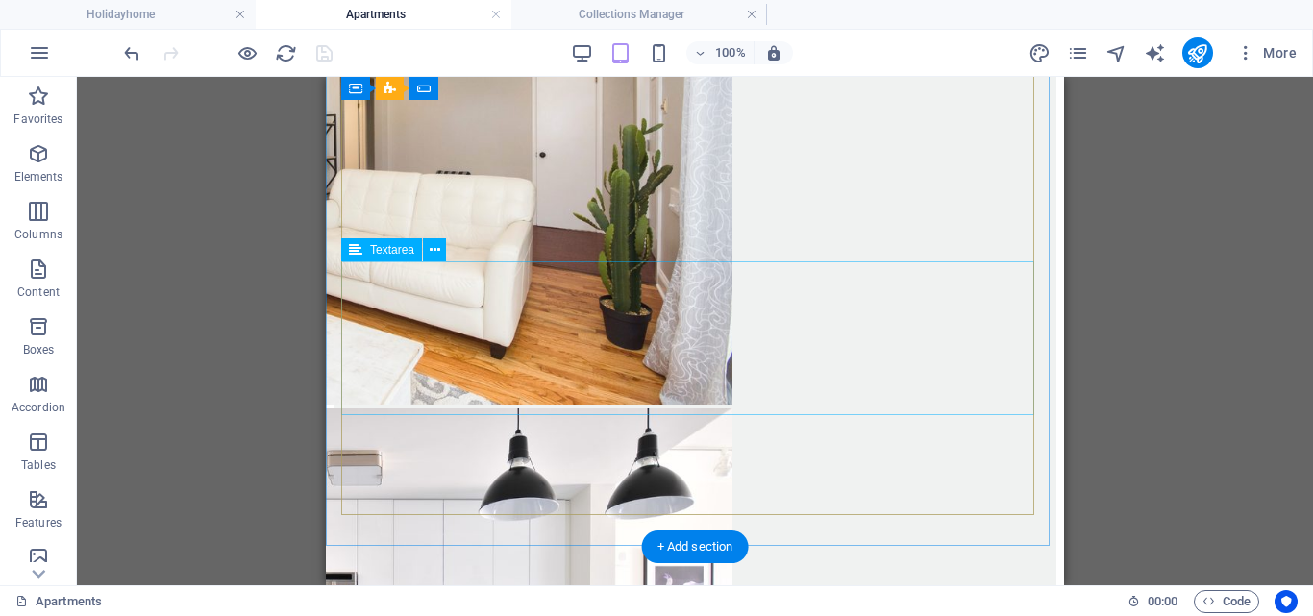
scroll to position [2287, 0]
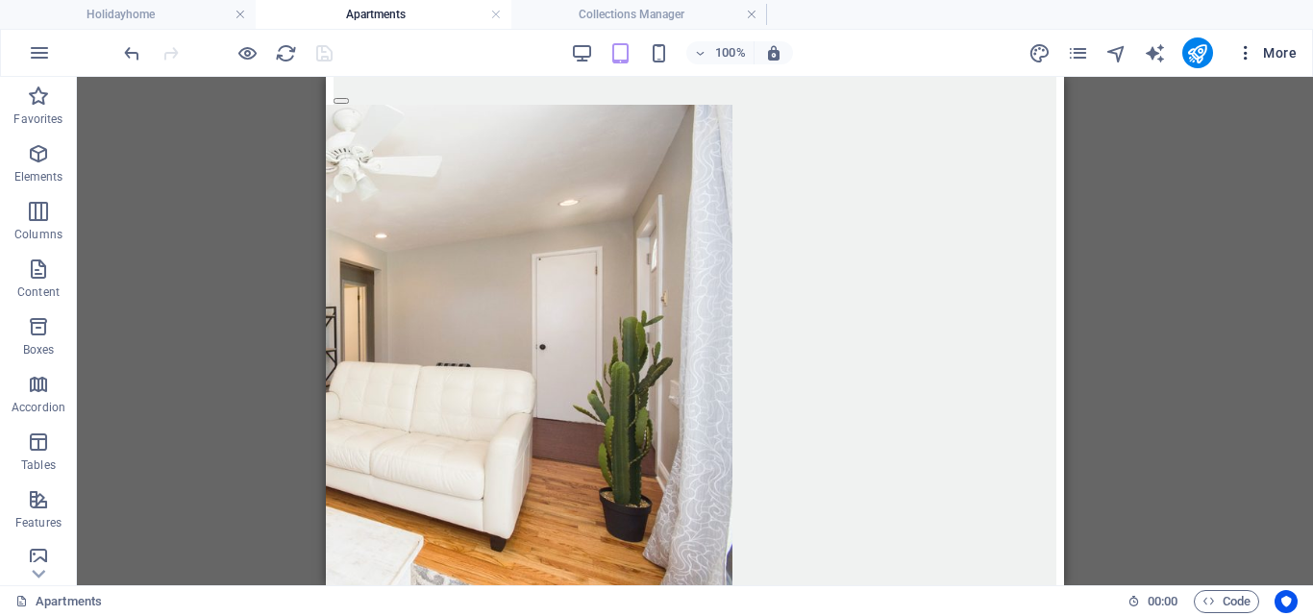
click at [1245, 45] on icon "button" at bounding box center [1245, 52] width 19 height 19
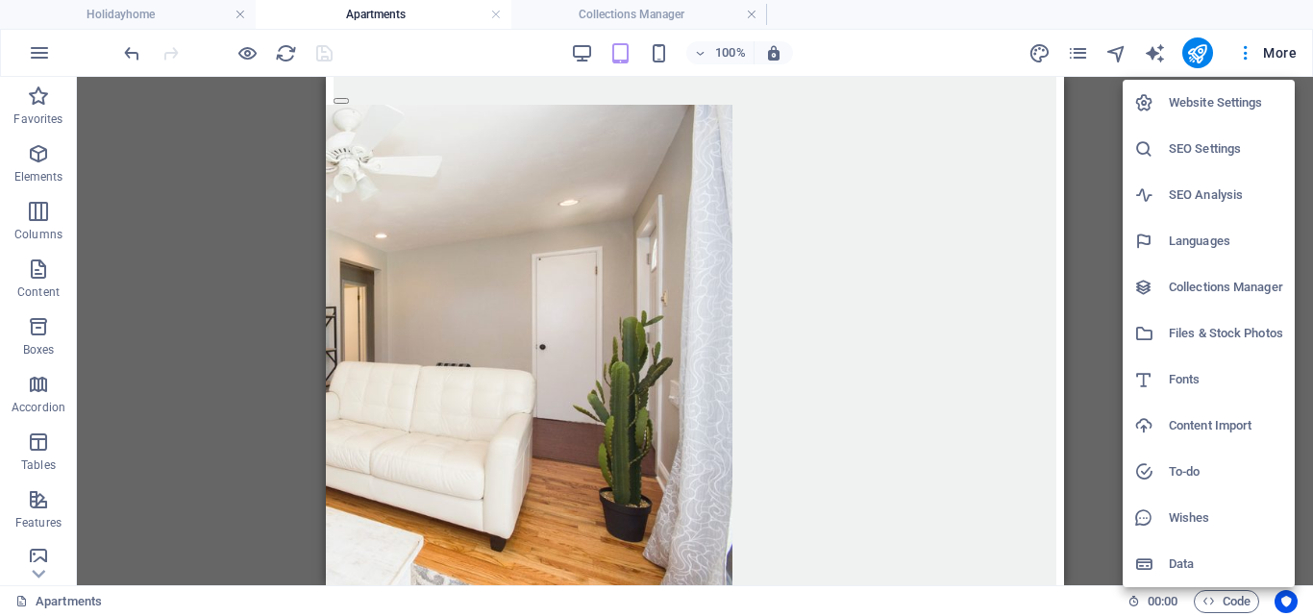
click at [1228, 103] on h6 "Website Settings" at bounding box center [1226, 102] width 114 height 23
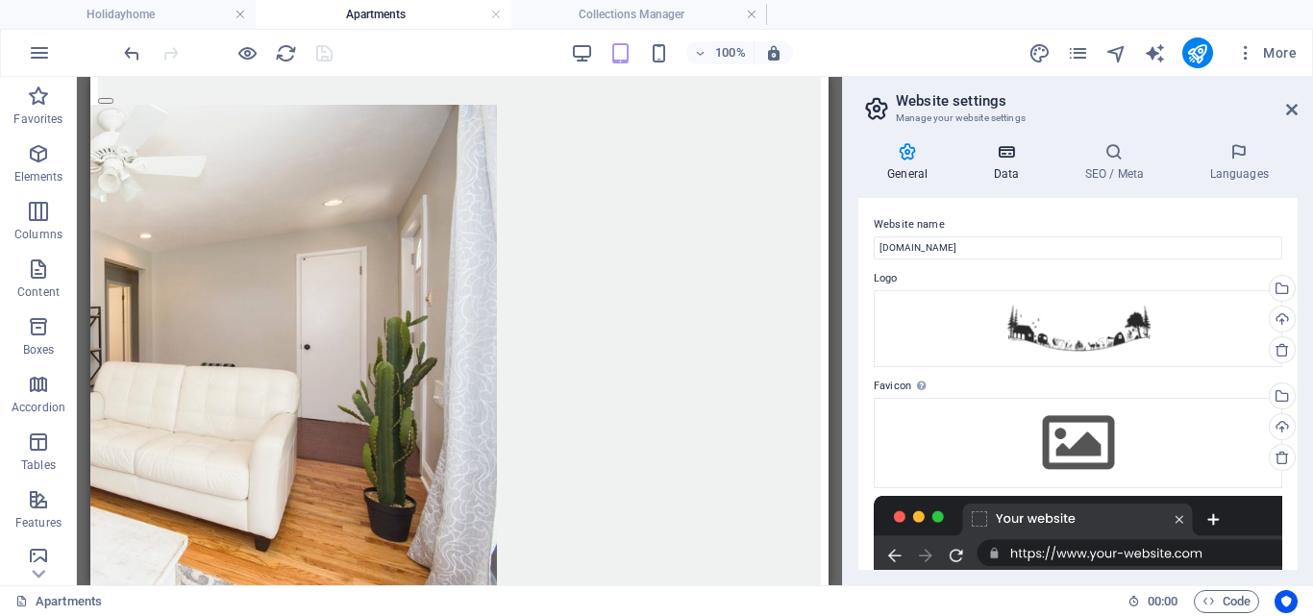
click at [1002, 149] on icon at bounding box center [1006, 151] width 84 height 19
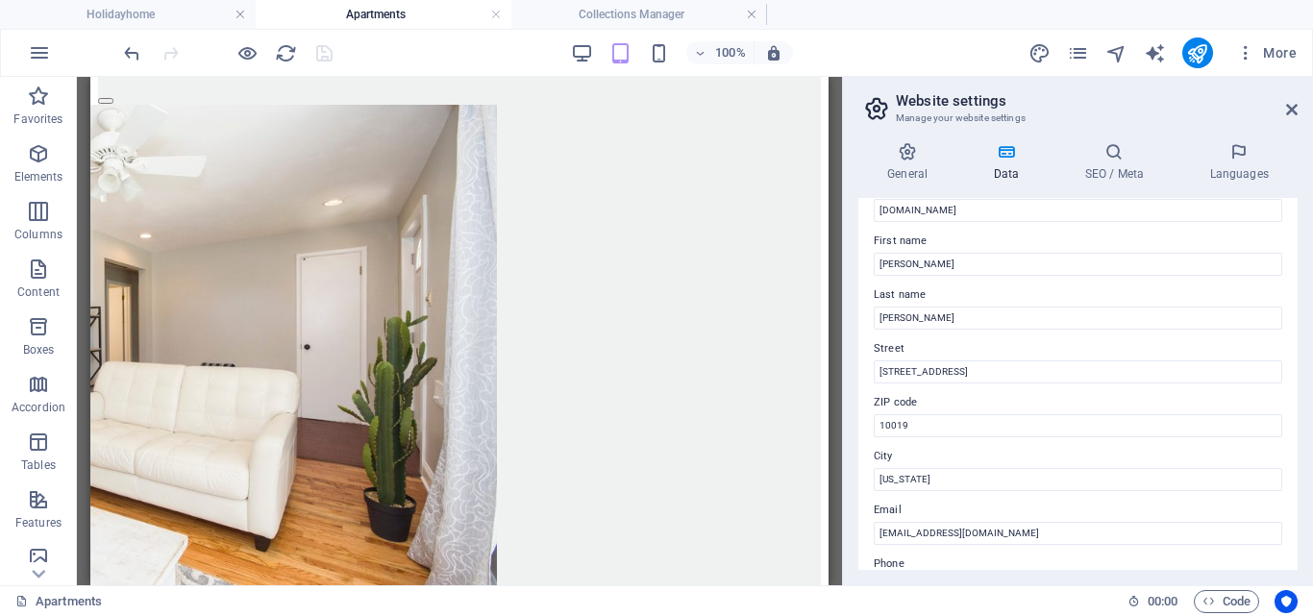
scroll to position [0, 0]
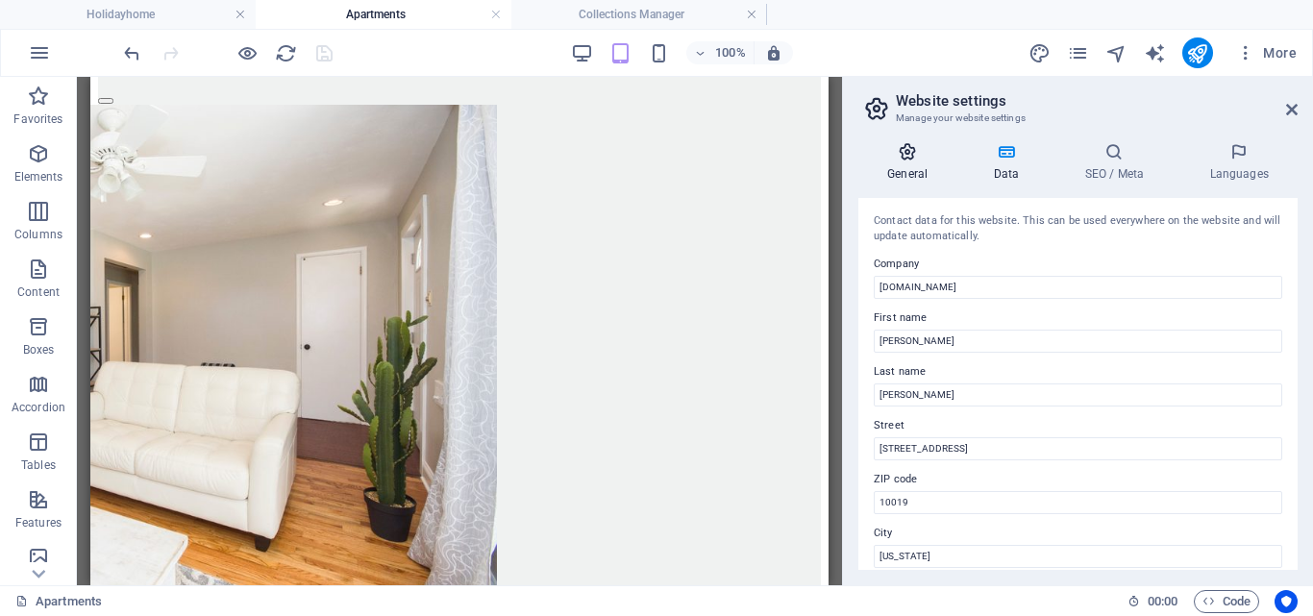
click at [903, 156] on icon at bounding box center [908, 151] width 98 height 19
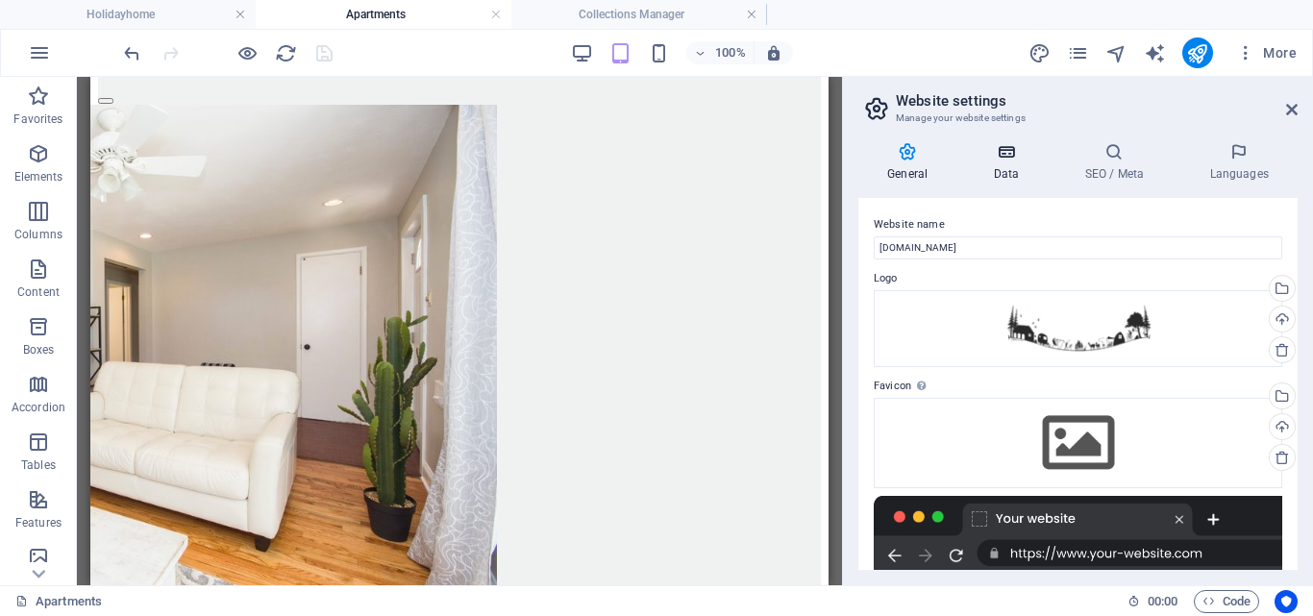
click at [1005, 153] on icon at bounding box center [1006, 151] width 84 height 19
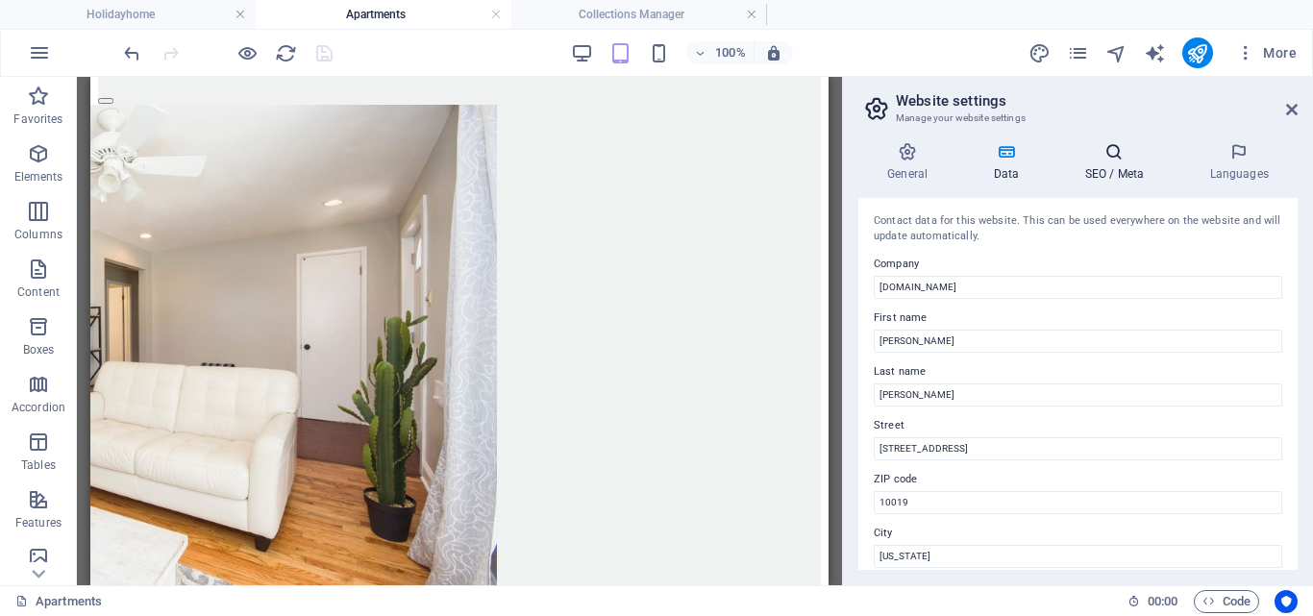
click at [1111, 157] on icon at bounding box center [1114, 151] width 117 height 19
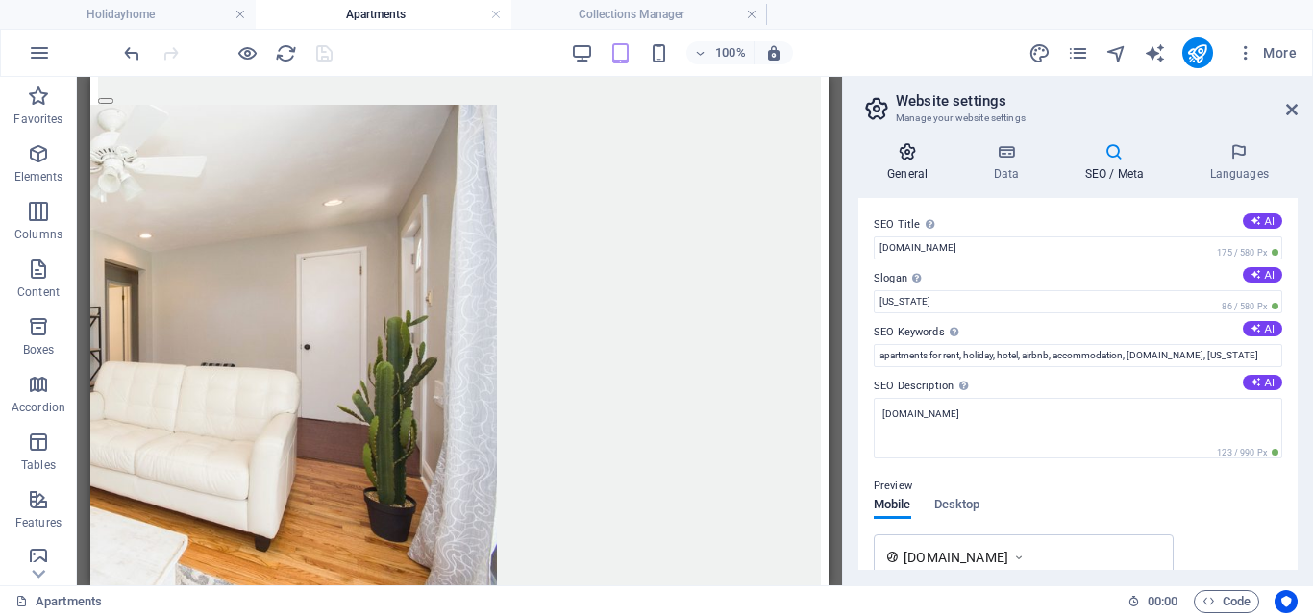
click at [902, 161] on icon at bounding box center [908, 151] width 98 height 19
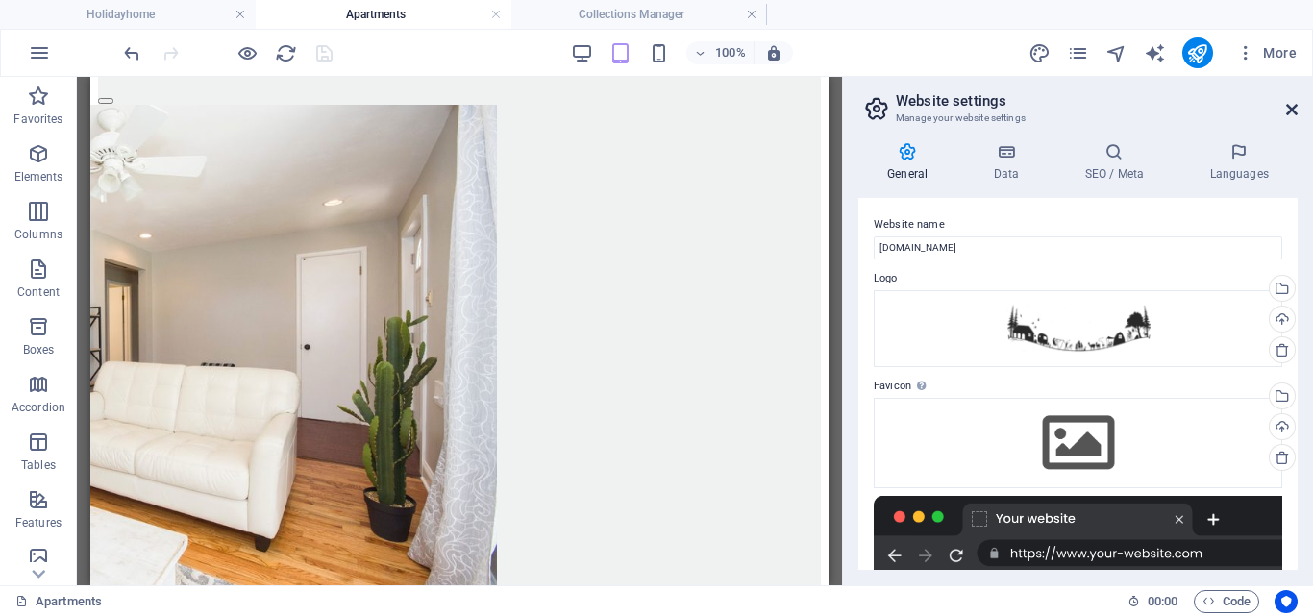
click at [1295, 108] on icon at bounding box center [1292, 109] width 12 height 15
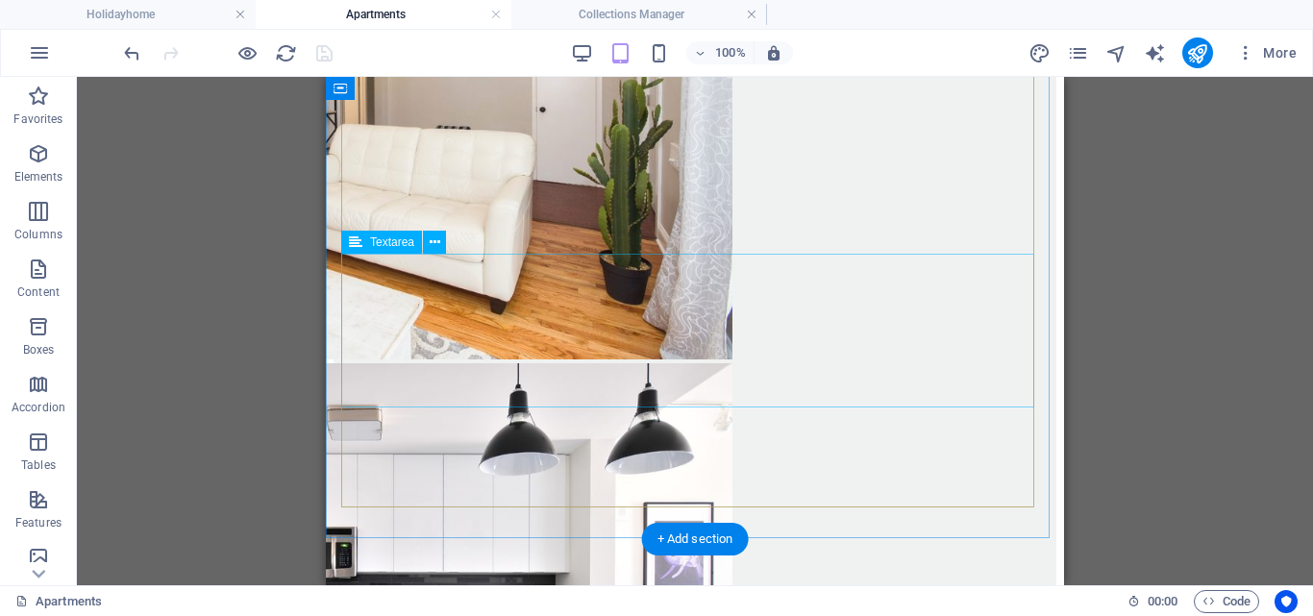
scroll to position [2576, 0]
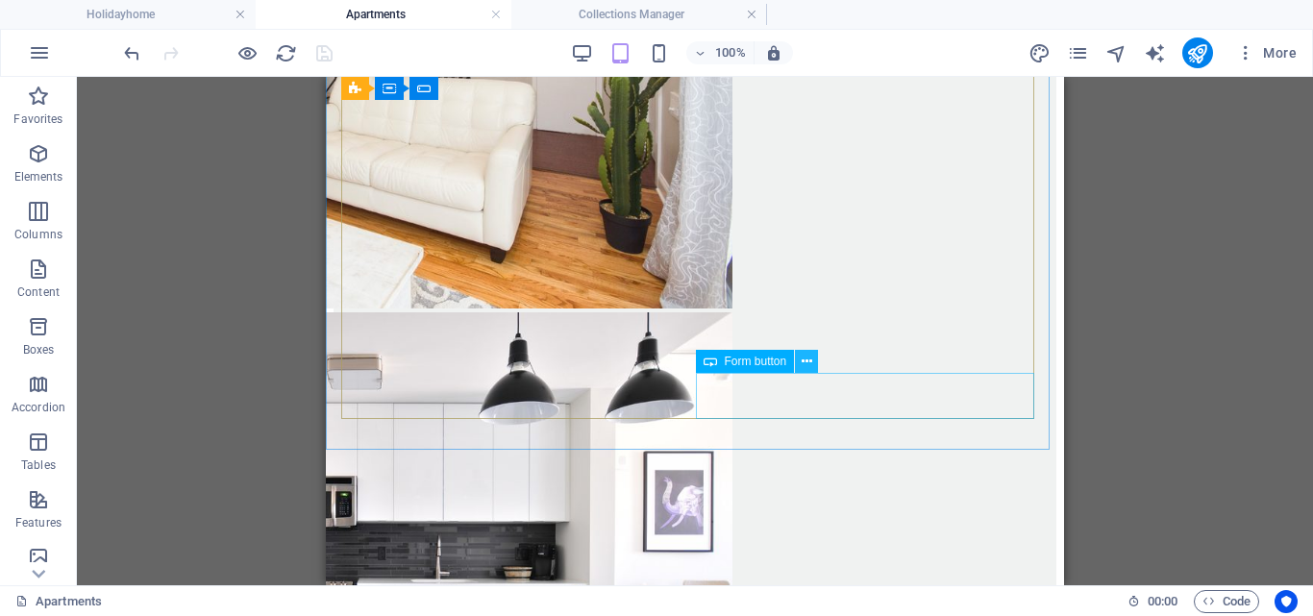
click at [810, 361] on icon at bounding box center [807, 362] width 11 height 20
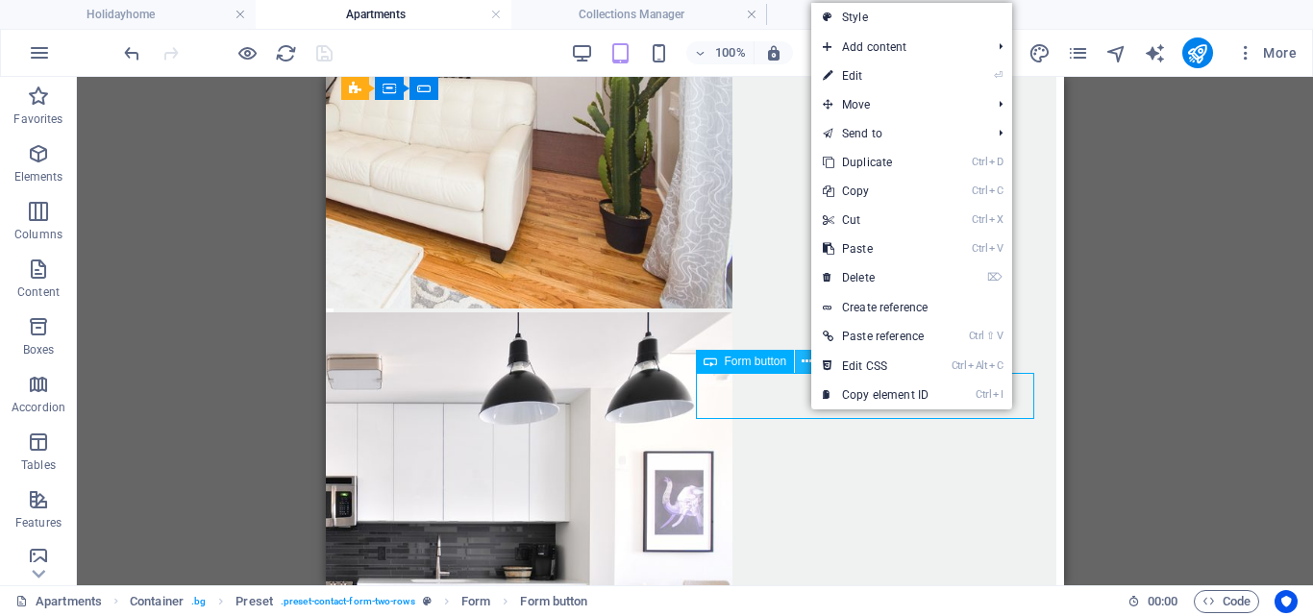
click at [810, 361] on icon at bounding box center [807, 362] width 11 height 20
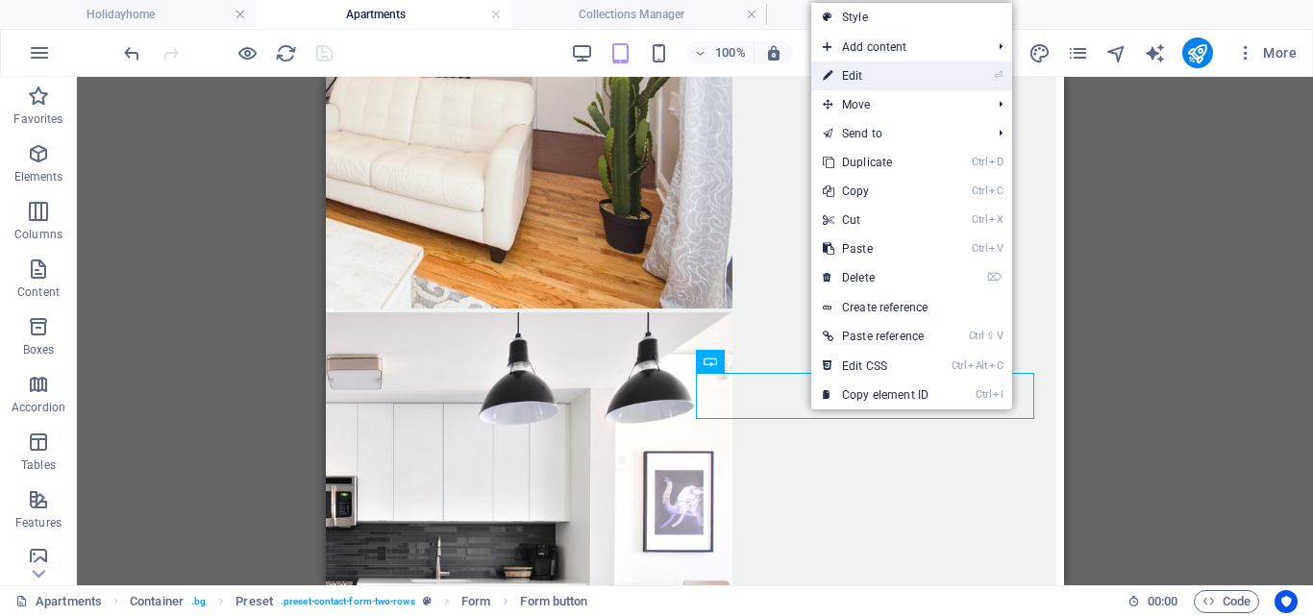
click at [856, 75] on link "⏎ Edit" at bounding box center [875, 76] width 129 height 29
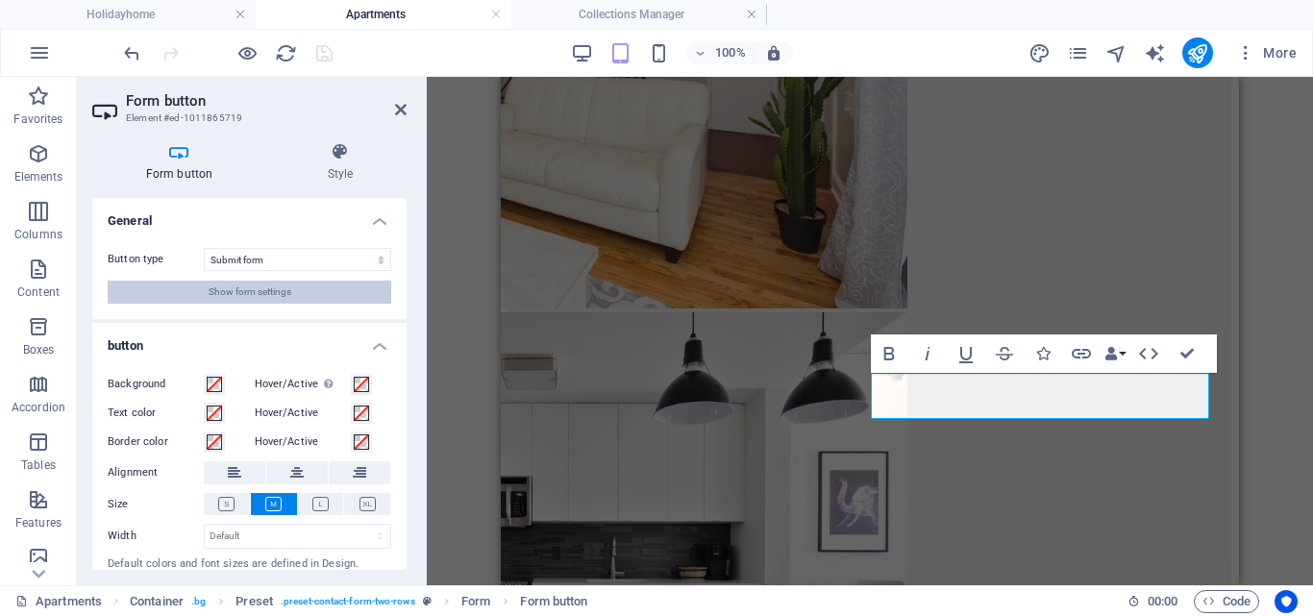
click at [248, 289] on span "Show form settings" at bounding box center [250, 292] width 83 height 23
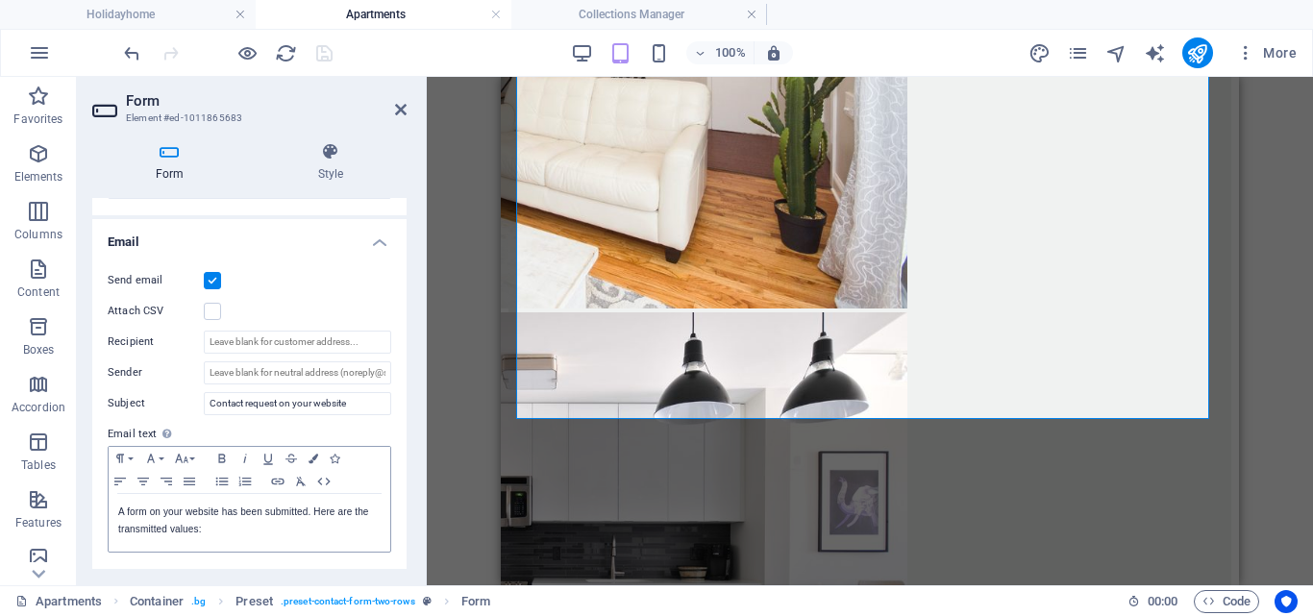
scroll to position [481, 0]
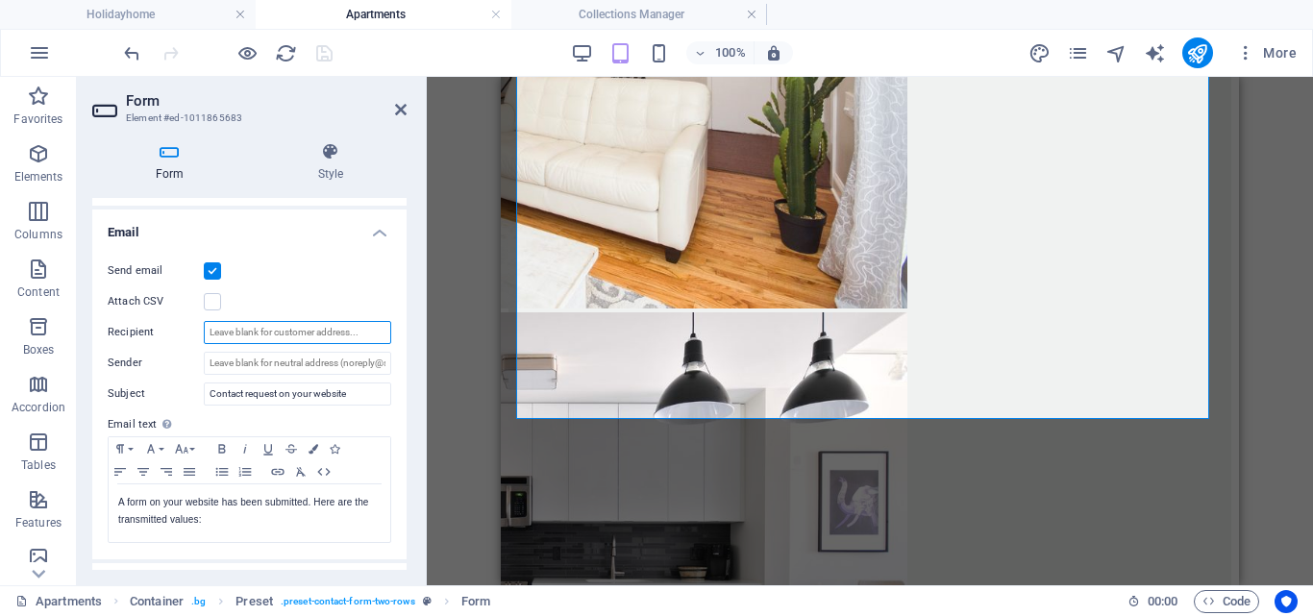
click at [309, 333] on input "Recipient" at bounding box center [297, 332] width 187 height 23
type input "w"
type input "[EMAIL_ADDRESS][DOMAIN_NAME]"
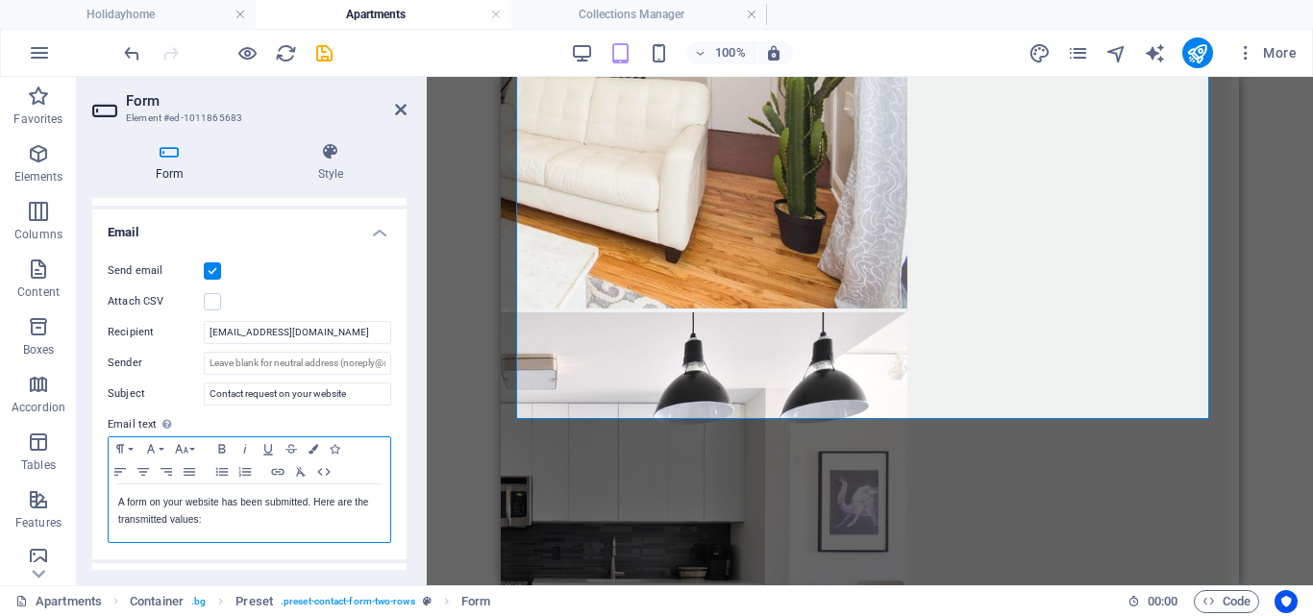
click at [338, 536] on div "A form on your website has been submitted. Here are the transmitted values:" at bounding box center [250, 514] width 282 height 58
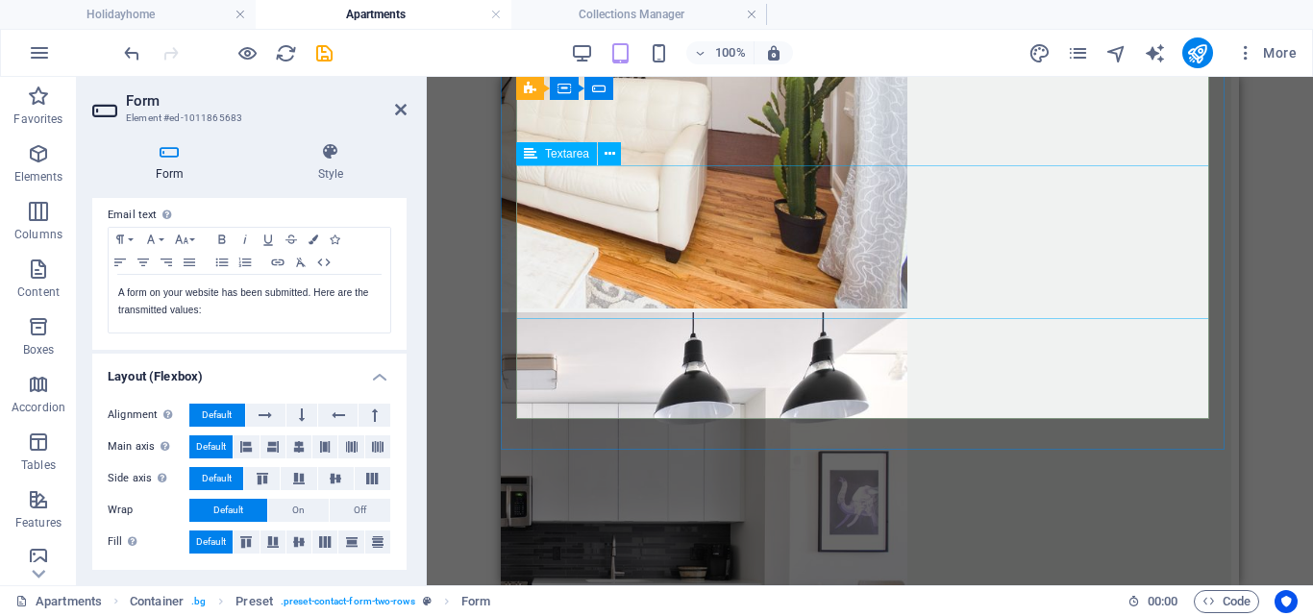
click at [398, 103] on icon at bounding box center [401, 109] width 12 height 15
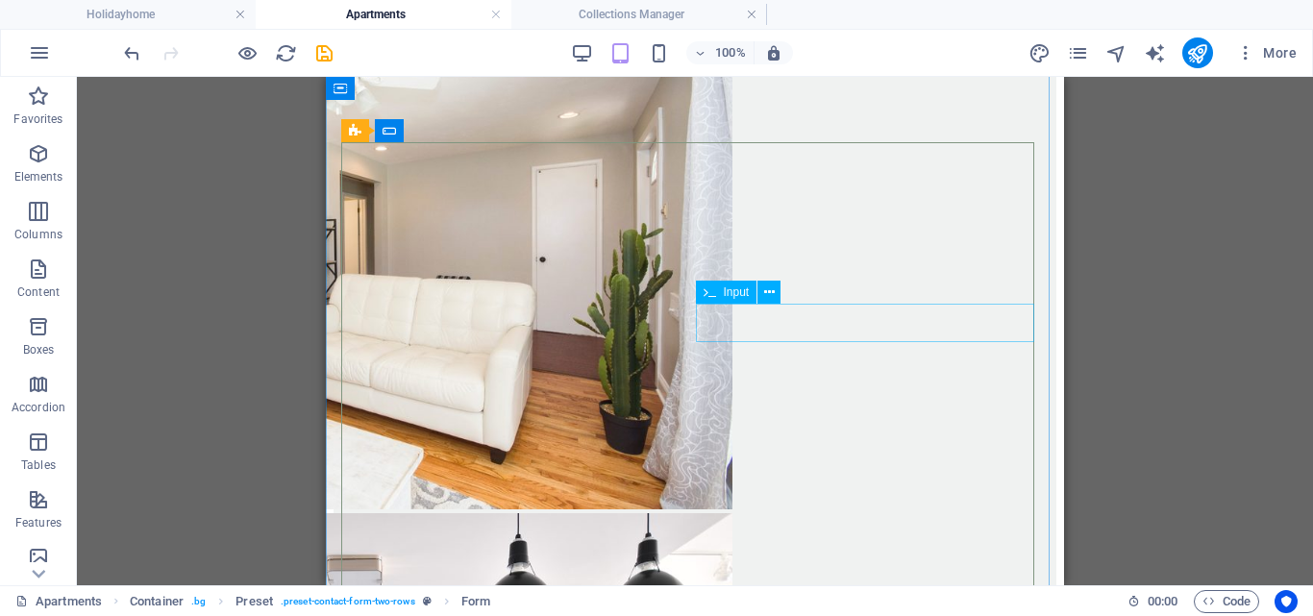
scroll to position [2383, 0]
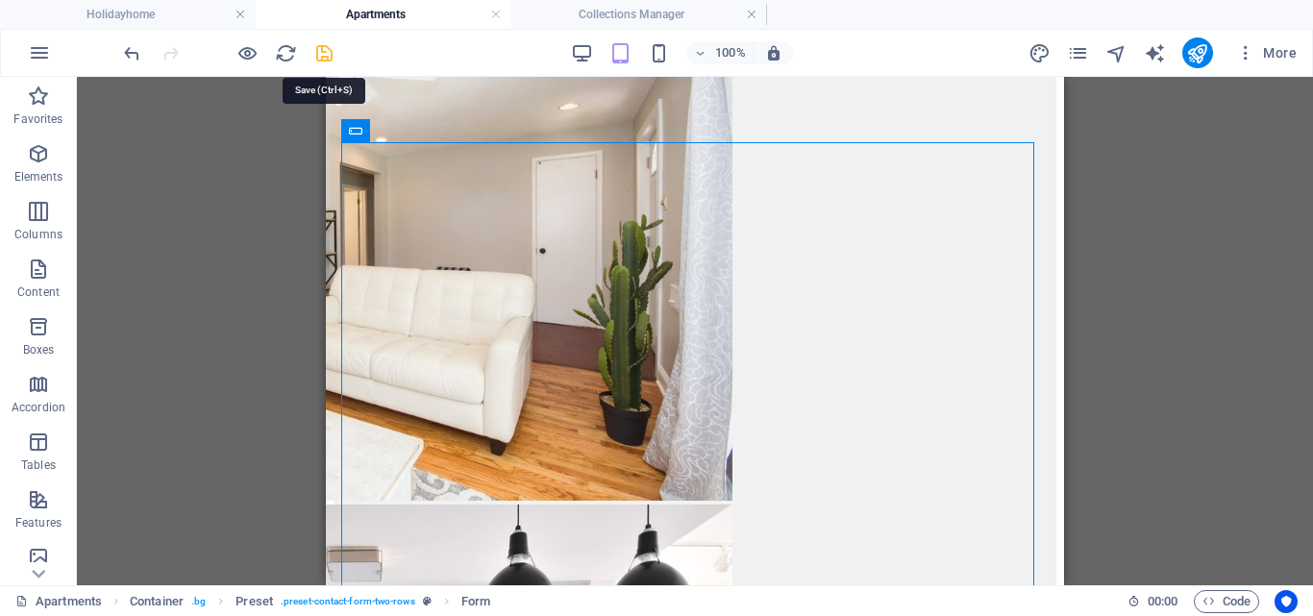
click at [321, 49] on icon "save" at bounding box center [324, 53] width 22 height 22
checkbox input "false"
select select
checkbox input "false"
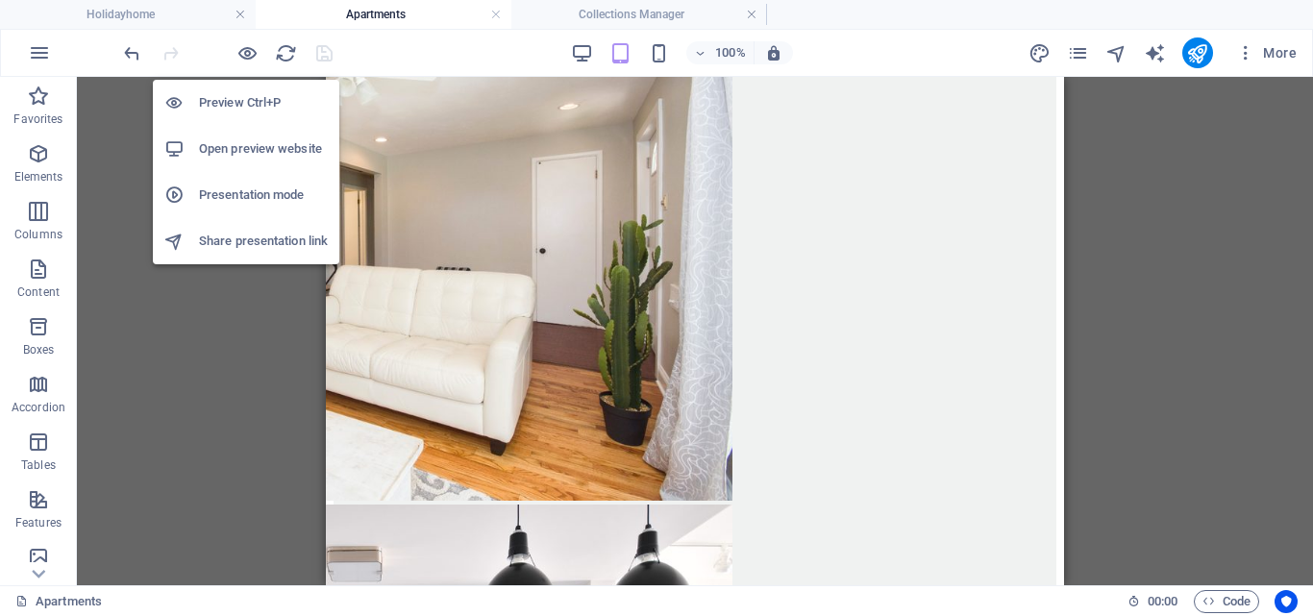
click at [233, 149] on h6 "Open preview website" at bounding box center [263, 148] width 129 height 23
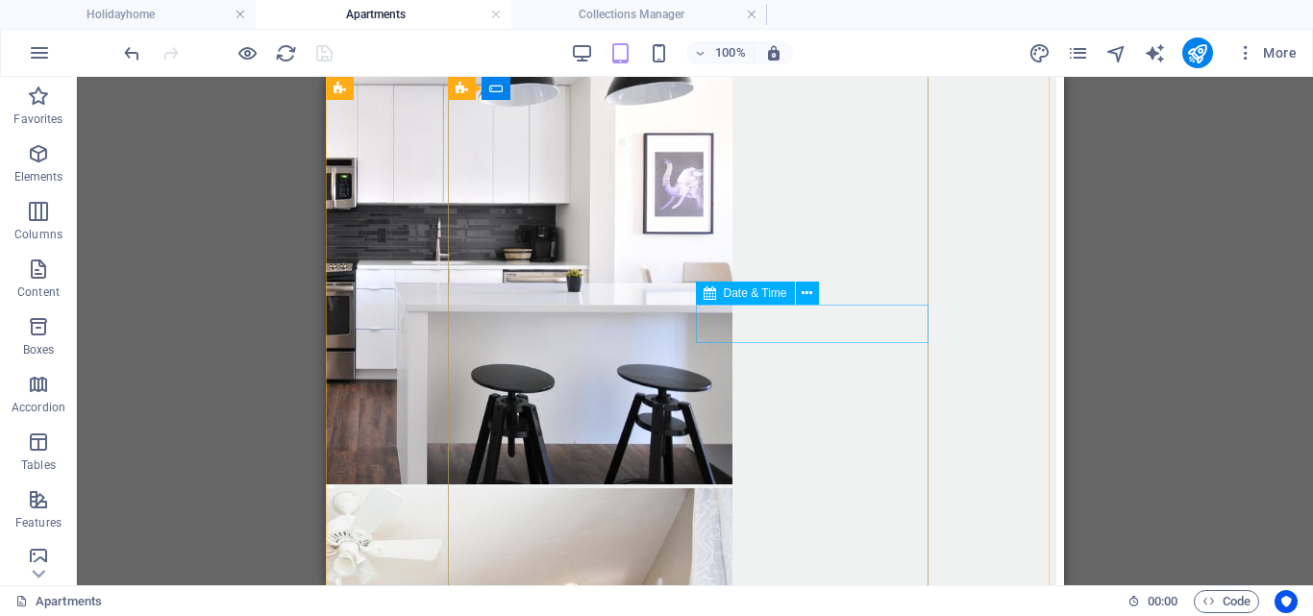
scroll to position [2864, 0]
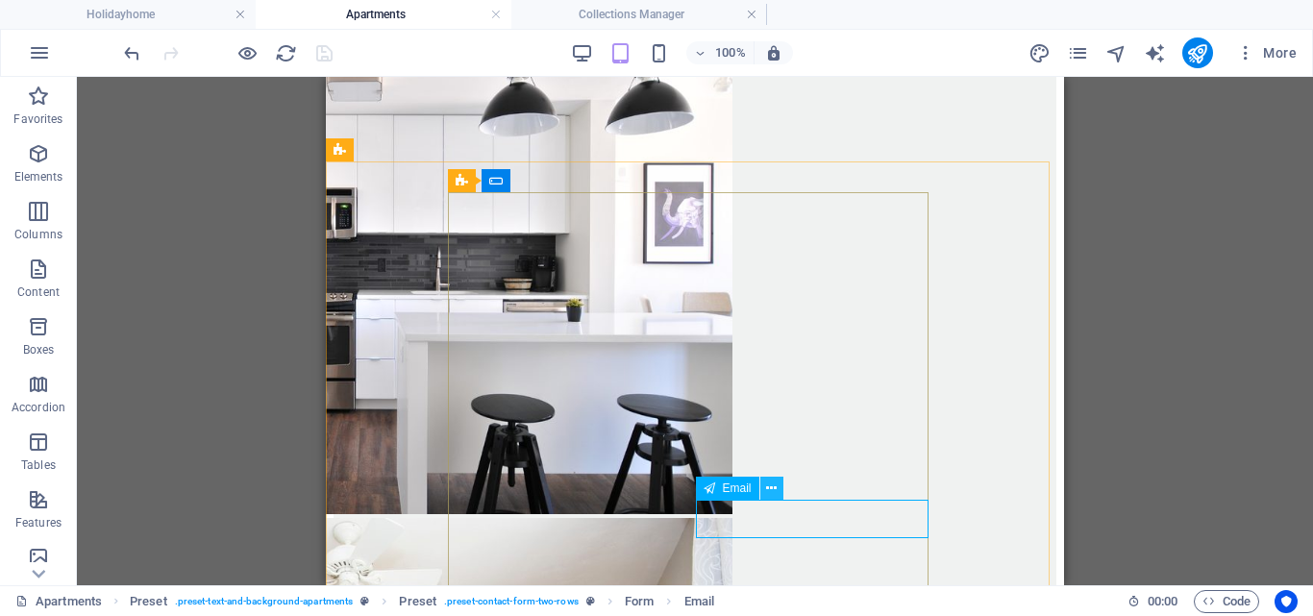
click at [771, 488] on icon at bounding box center [771, 489] width 11 height 20
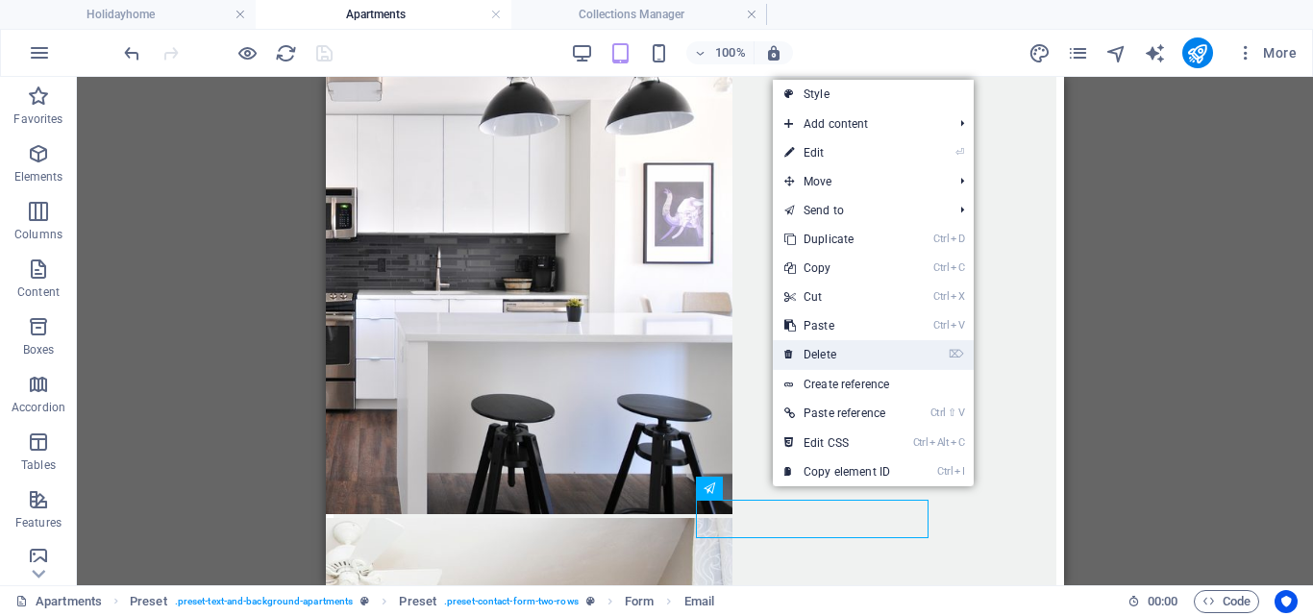
click at [827, 347] on link "⌦ Delete" at bounding box center [837, 354] width 129 height 29
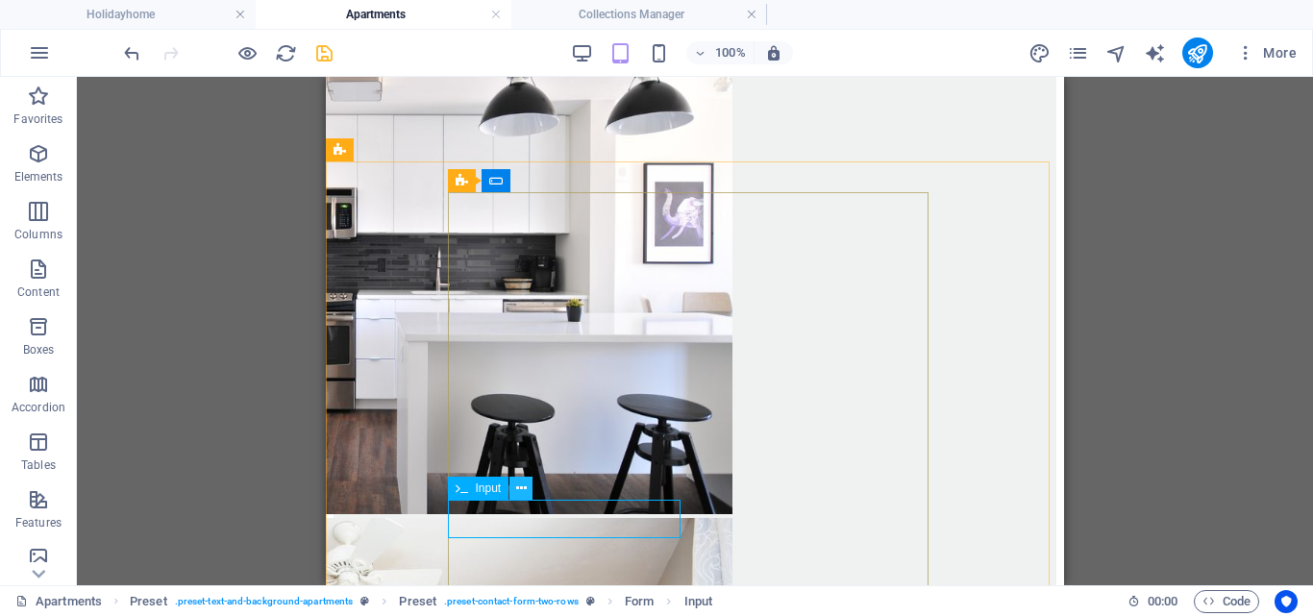
click at [522, 486] on icon at bounding box center [521, 489] width 11 height 20
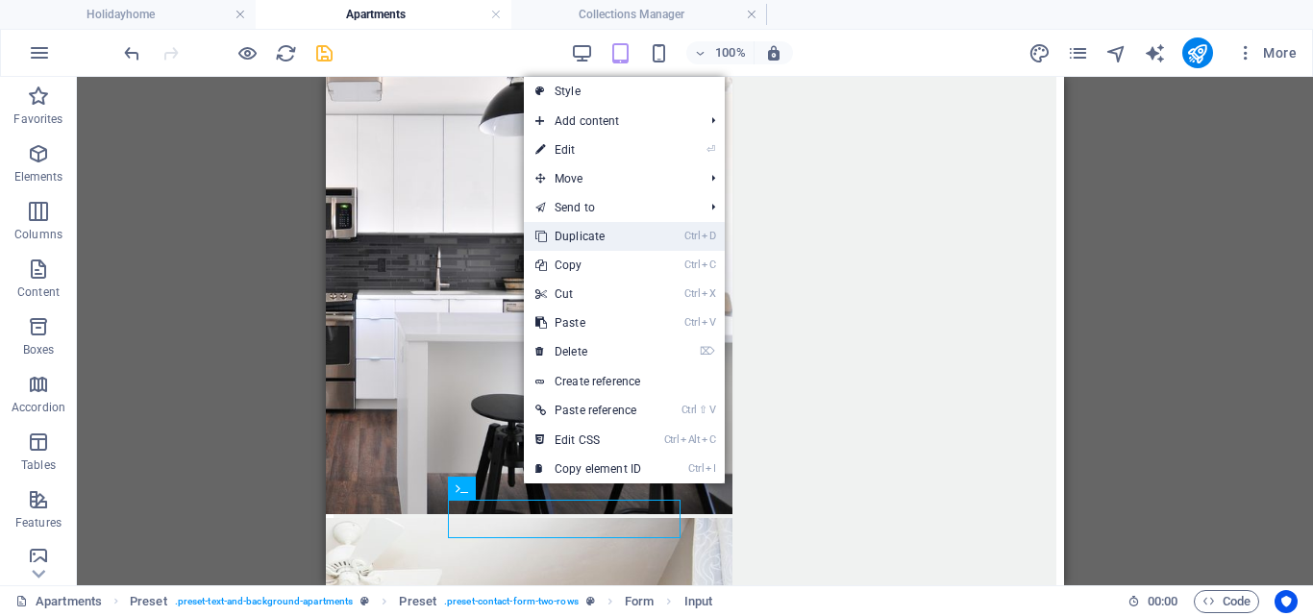
click at [584, 233] on link "Ctrl D Duplicate" at bounding box center [588, 236] width 129 height 29
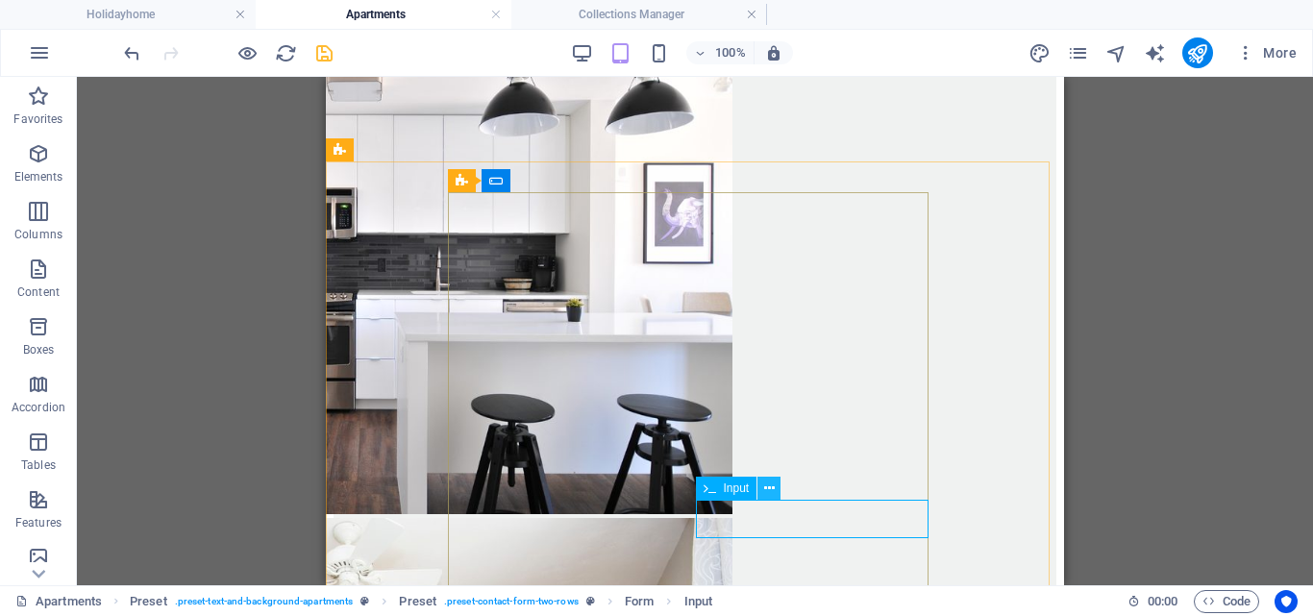
click at [770, 483] on icon at bounding box center [769, 489] width 11 height 20
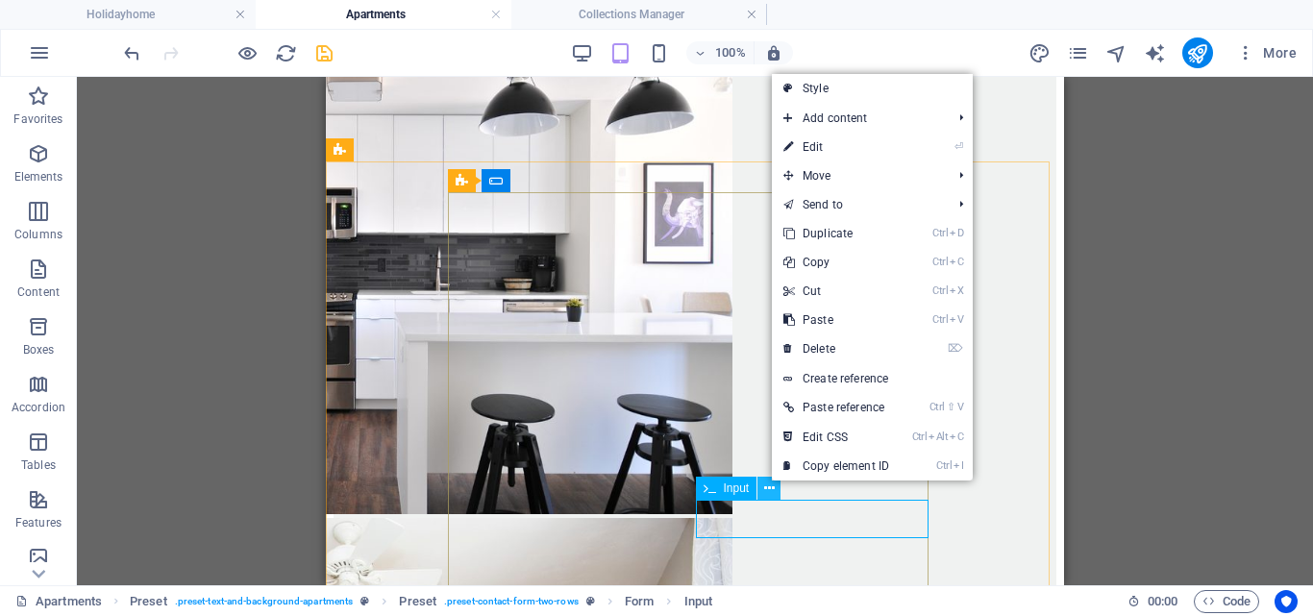
click at [770, 483] on icon at bounding box center [769, 489] width 11 height 20
click at [769, 486] on icon at bounding box center [769, 489] width 11 height 20
click at [735, 491] on span "Input" at bounding box center [737, 489] width 26 height 12
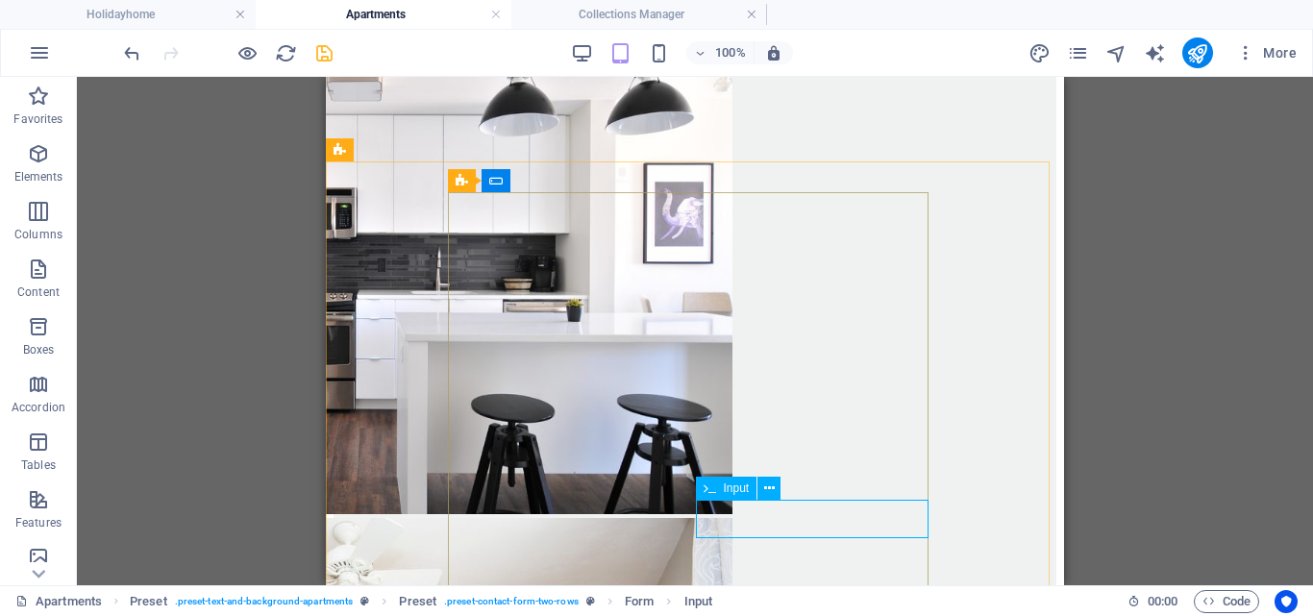
click at [736, 491] on span "Input" at bounding box center [737, 489] width 26 height 12
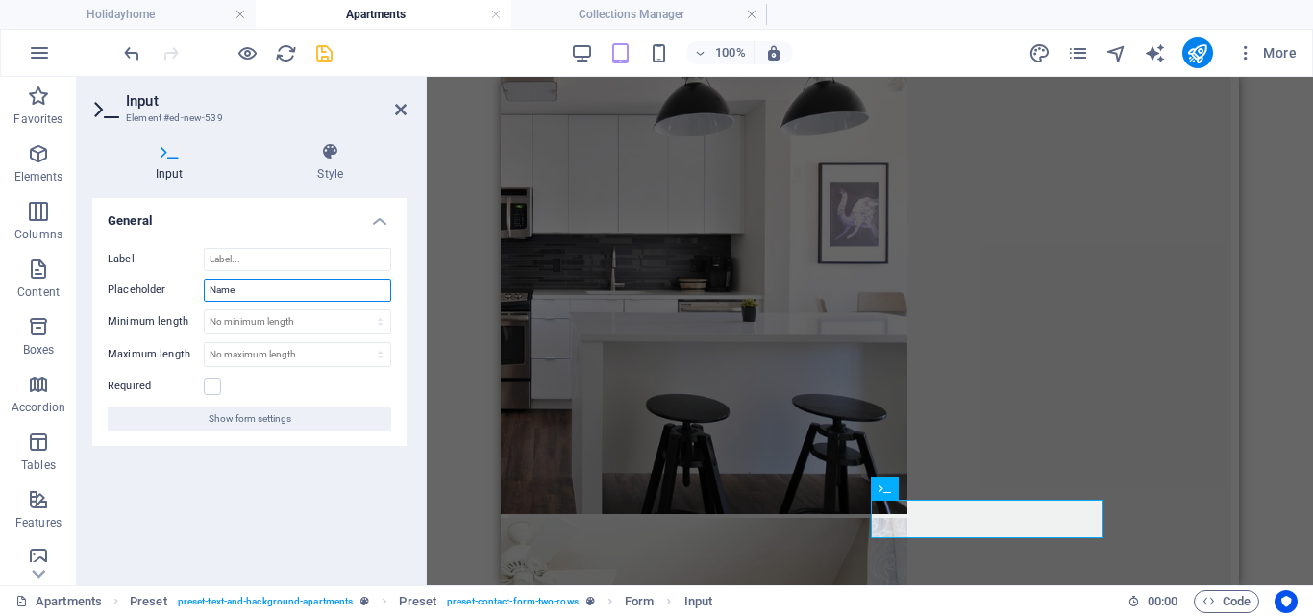
click at [278, 291] on input "Name" at bounding box center [297, 290] width 187 height 23
type input "N"
type input "Address"
click at [393, 104] on h2 "Input" at bounding box center [266, 100] width 281 height 17
click at [405, 110] on icon at bounding box center [401, 109] width 12 height 15
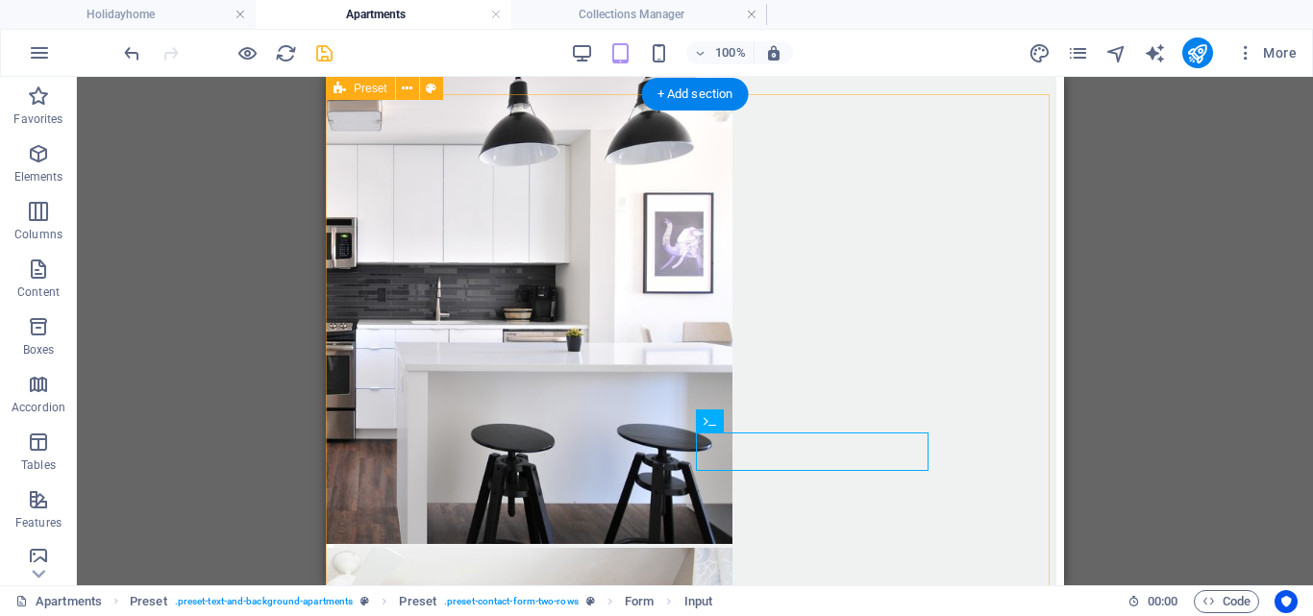
scroll to position [2717, 0]
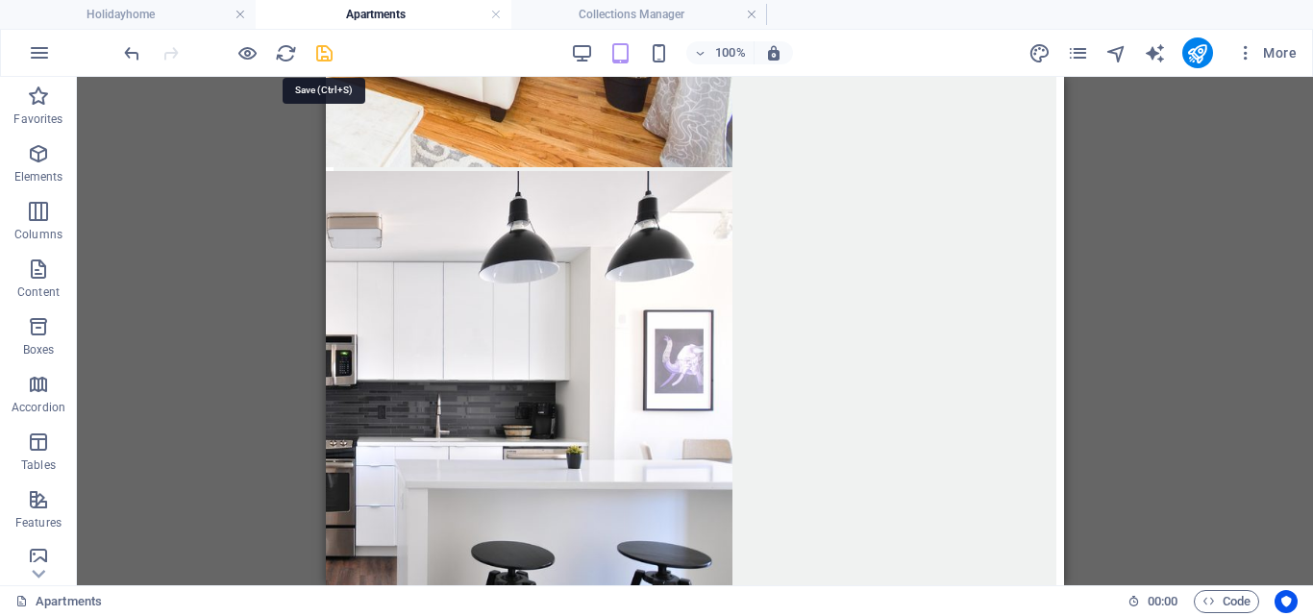
click at [321, 51] on icon "save" at bounding box center [324, 53] width 22 height 22
checkbox input "false"
select select
checkbox input "false"
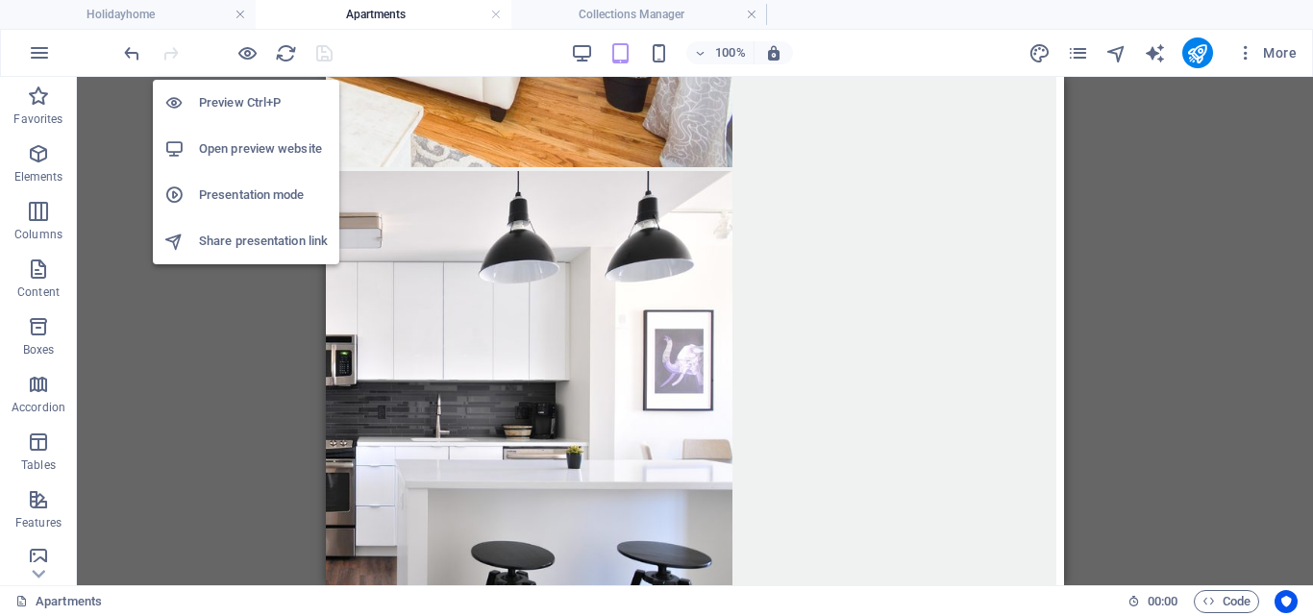
click at [223, 146] on h6 "Open preview website" at bounding box center [263, 148] width 129 height 23
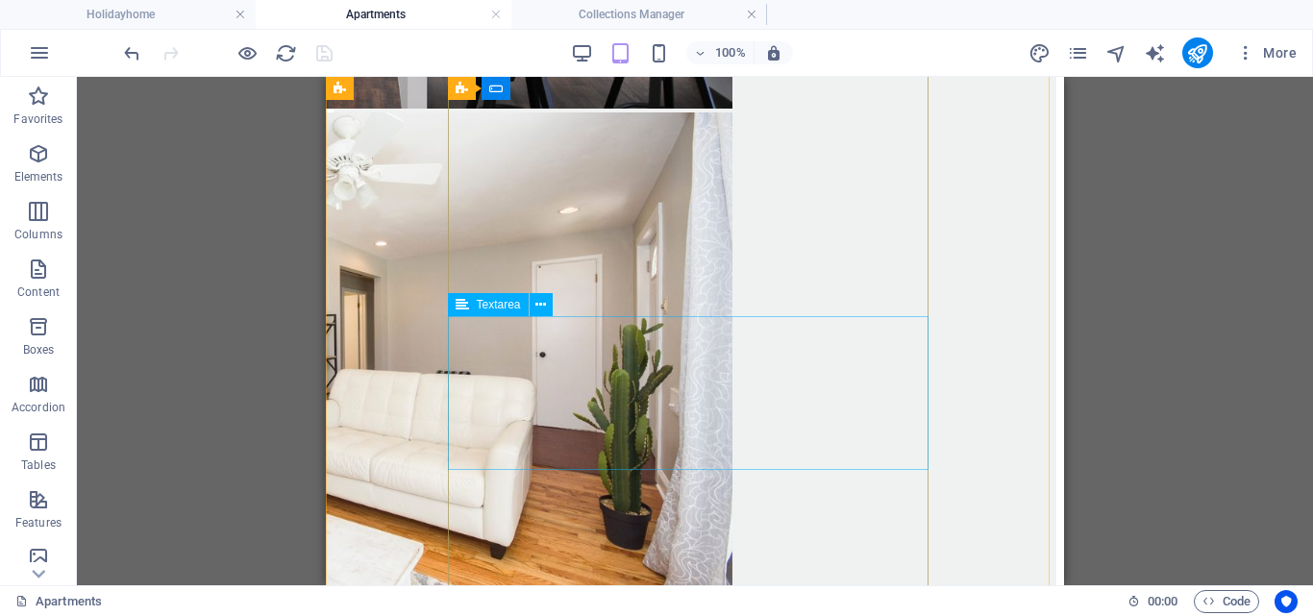
scroll to position [3294, 0]
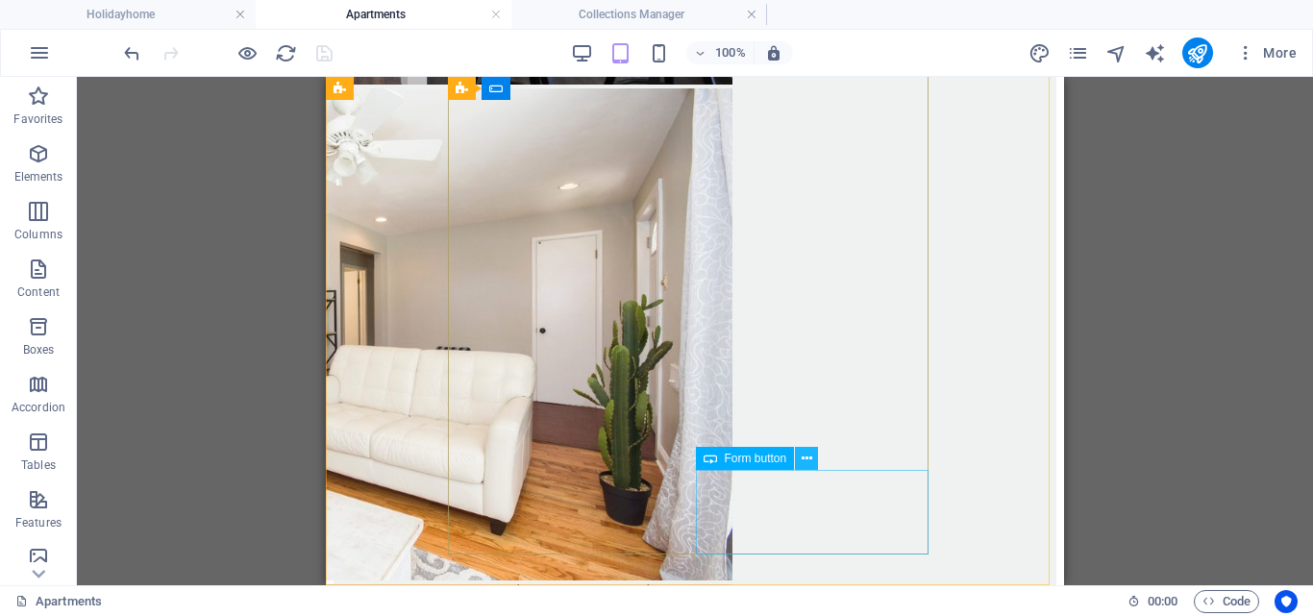
click at [805, 455] on icon at bounding box center [807, 459] width 11 height 20
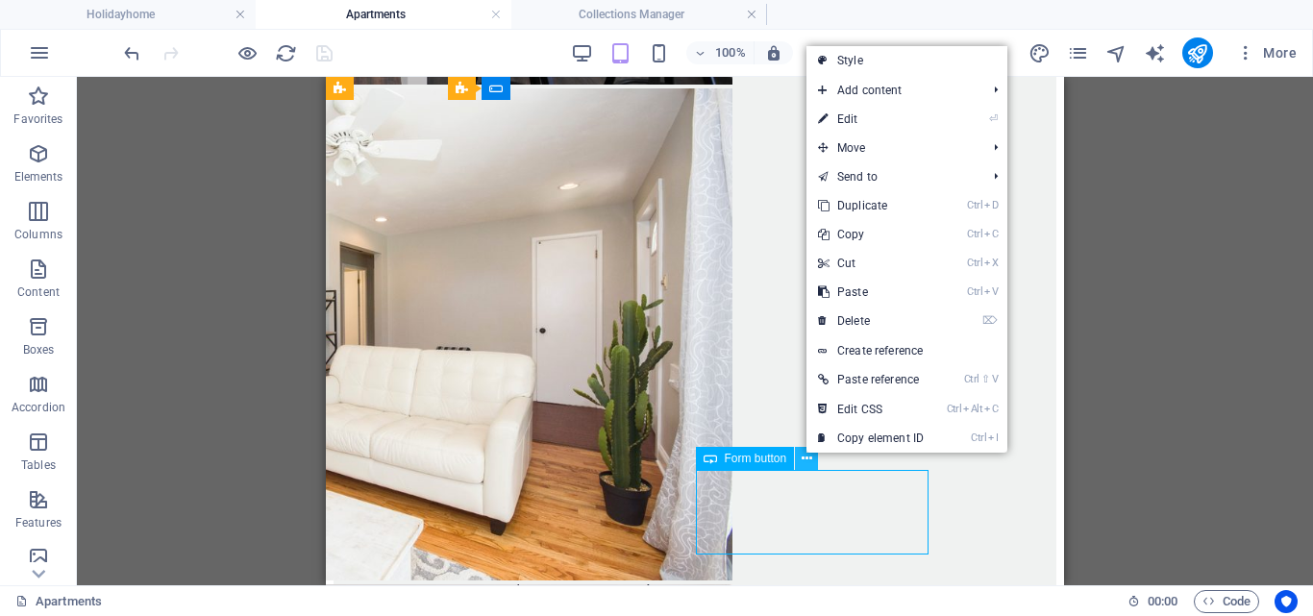
click at [804, 455] on icon at bounding box center [807, 459] width 11 height 20
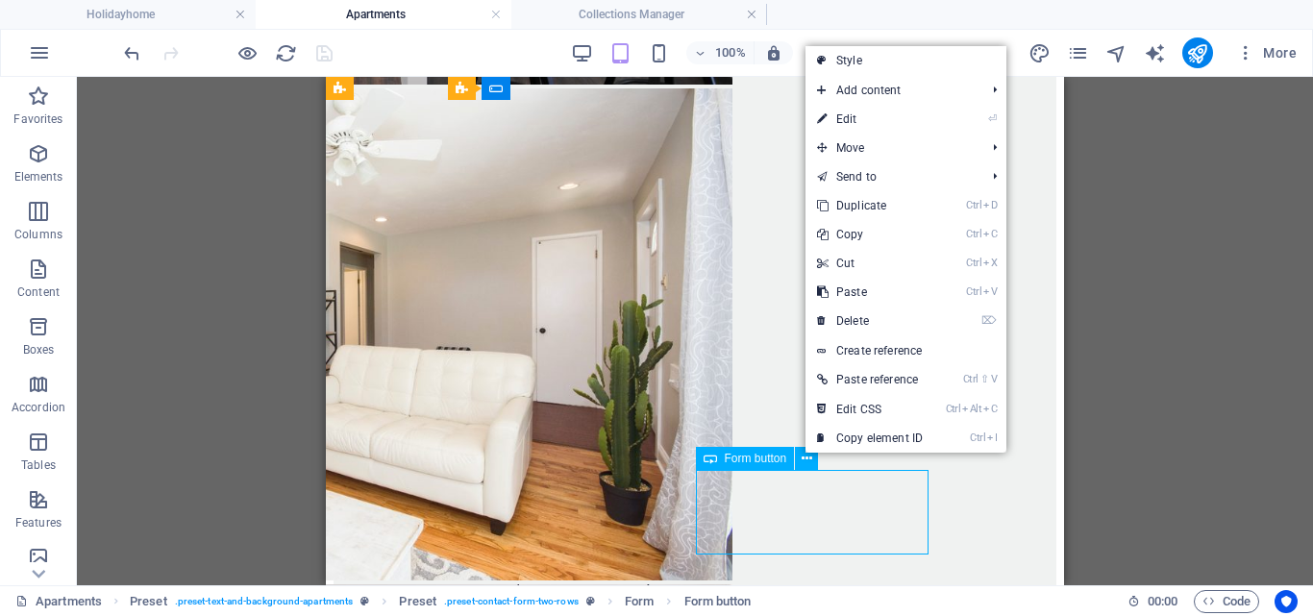
click at [743, 462] on span "Form button" at bounding box center [756, 459] width 62 height 12
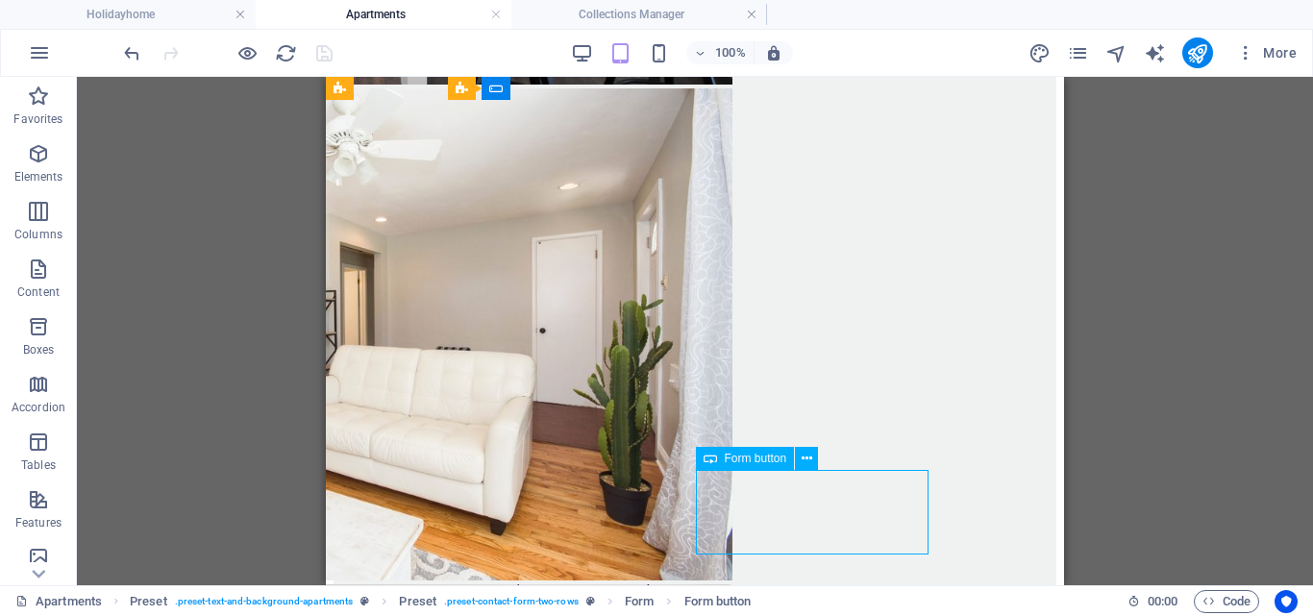
click at [743, 462] on span "Form button" at bounding box center [756, 459] width 62 height 12
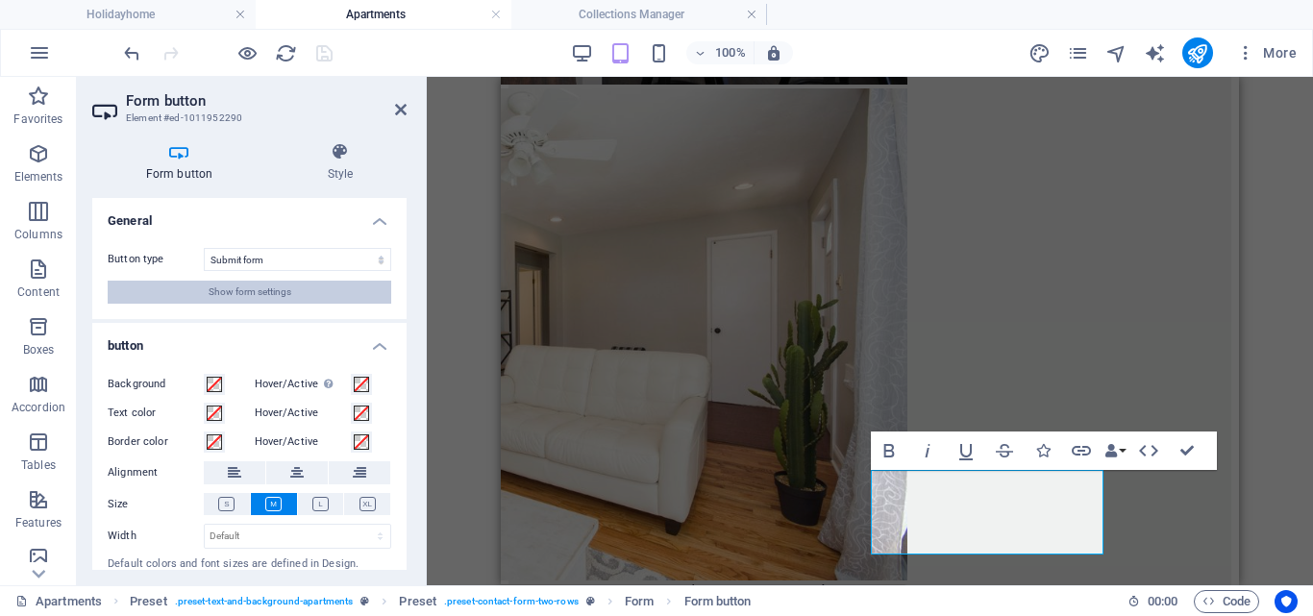
click at [280, 293] on span "Show form settings" at bounding box center [250, 292] width 83 height 23
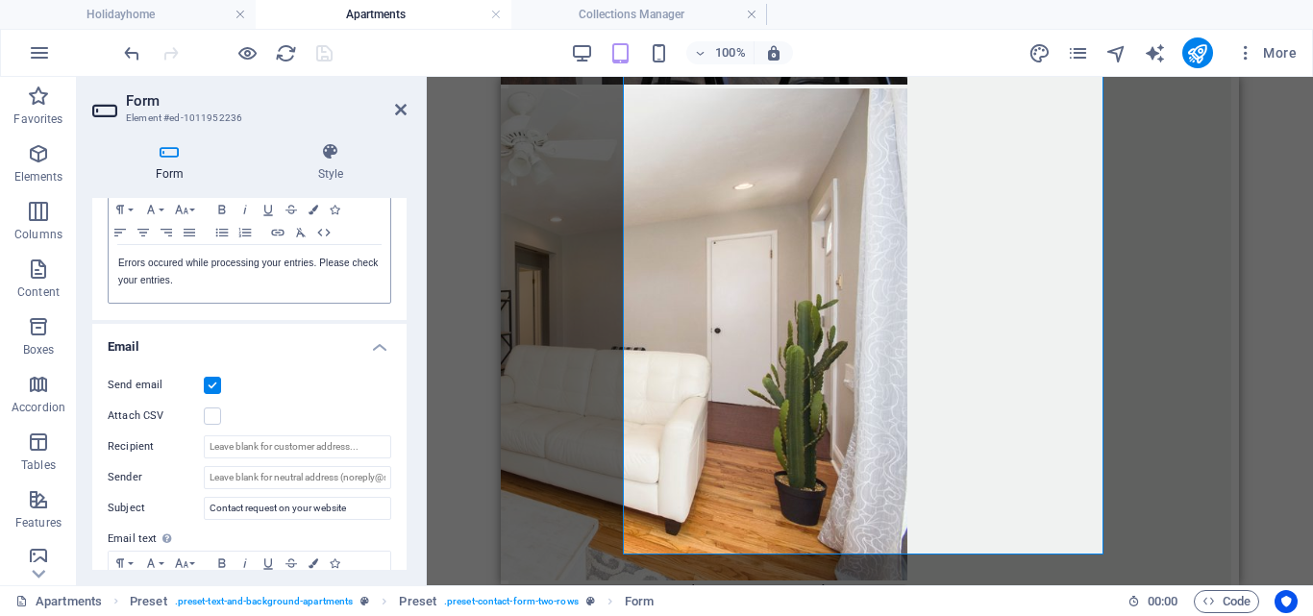
scroll to position [481, 0]
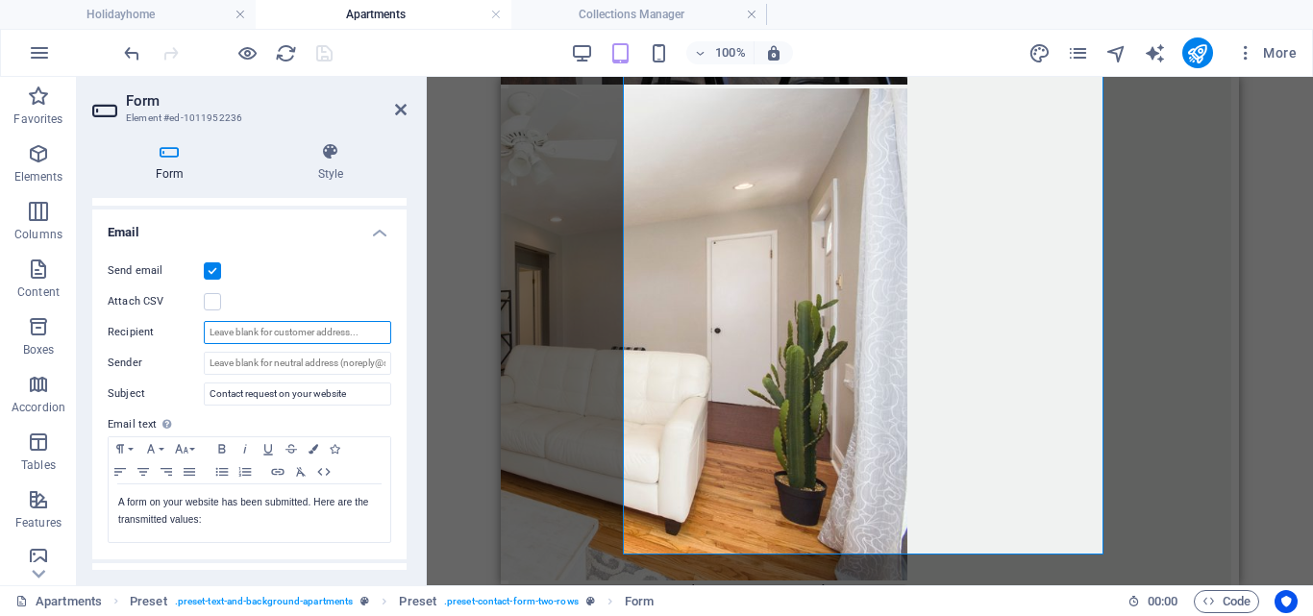
click at [283, 326] on input "Recipient" at bounding box center [297, 332] width 187 height 23
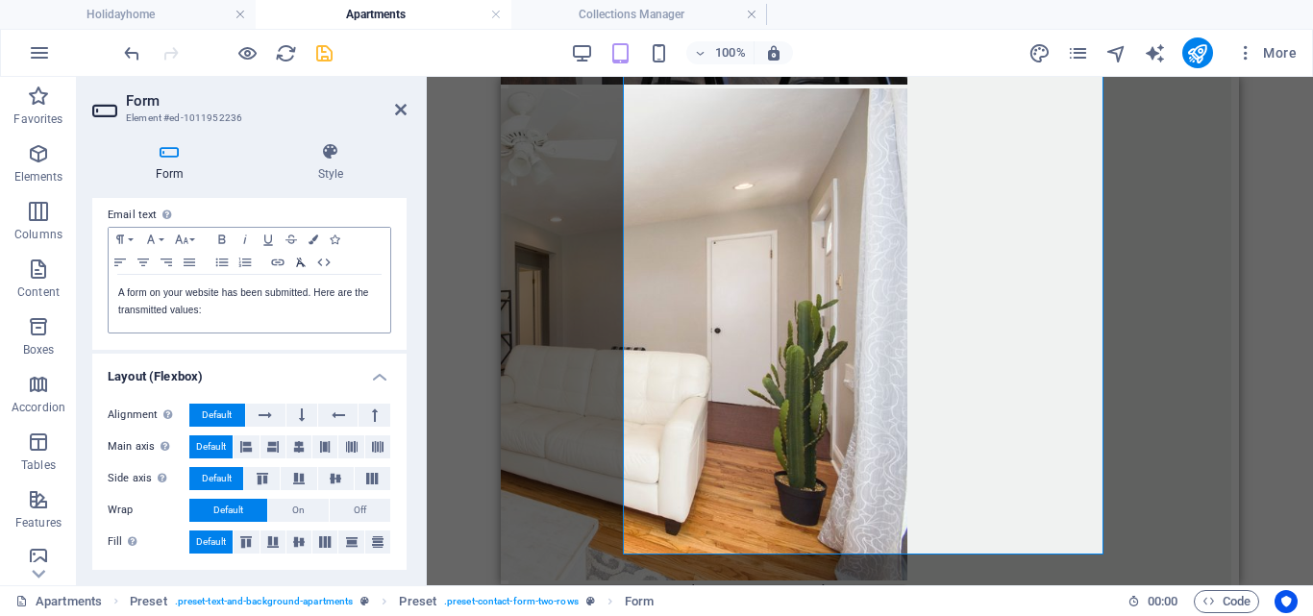
scroll to position [402, 0]
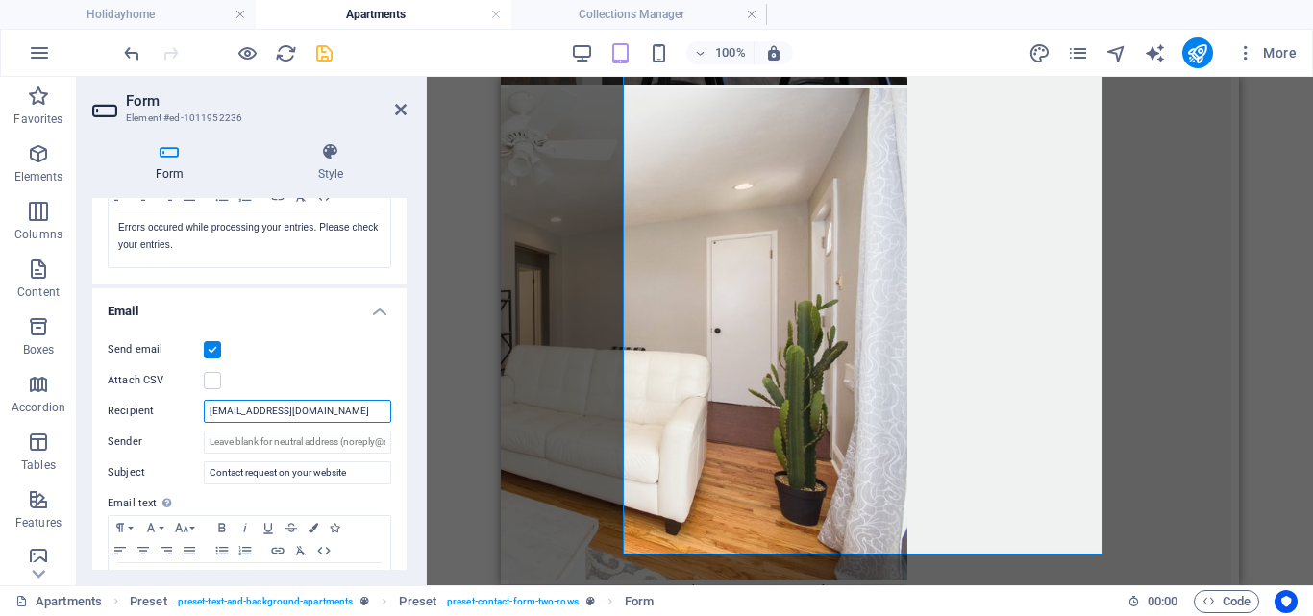
type input "[EMAIL_ADDRESS][DOMAIN_NAME]"
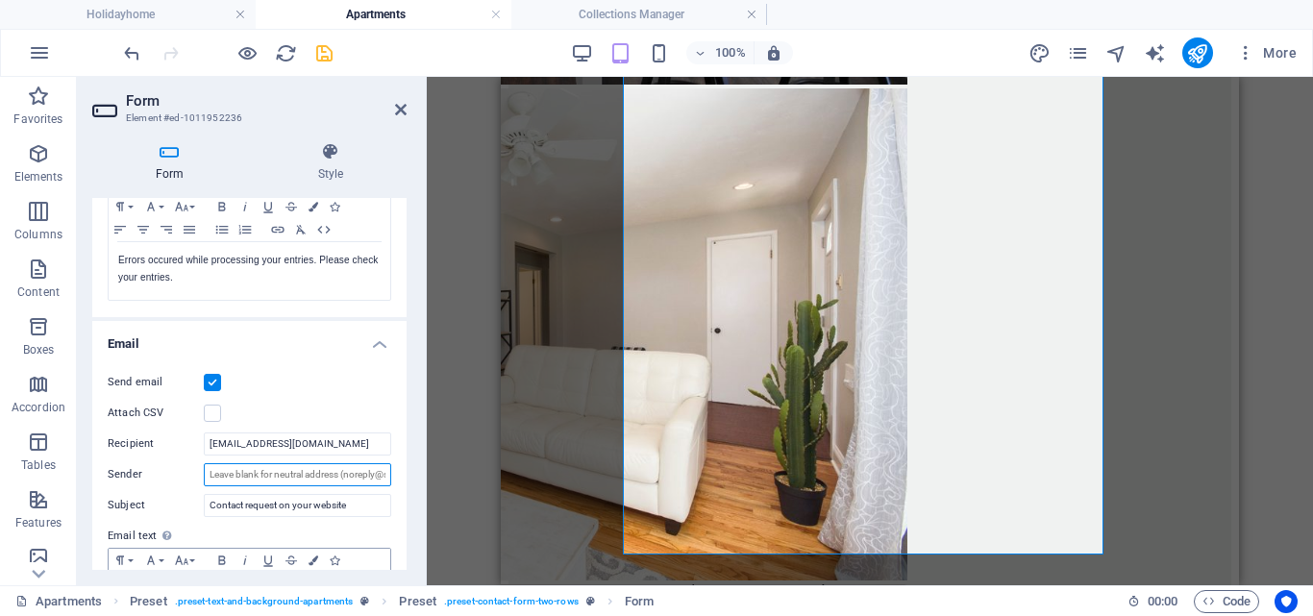
scroll to position [481, 0]
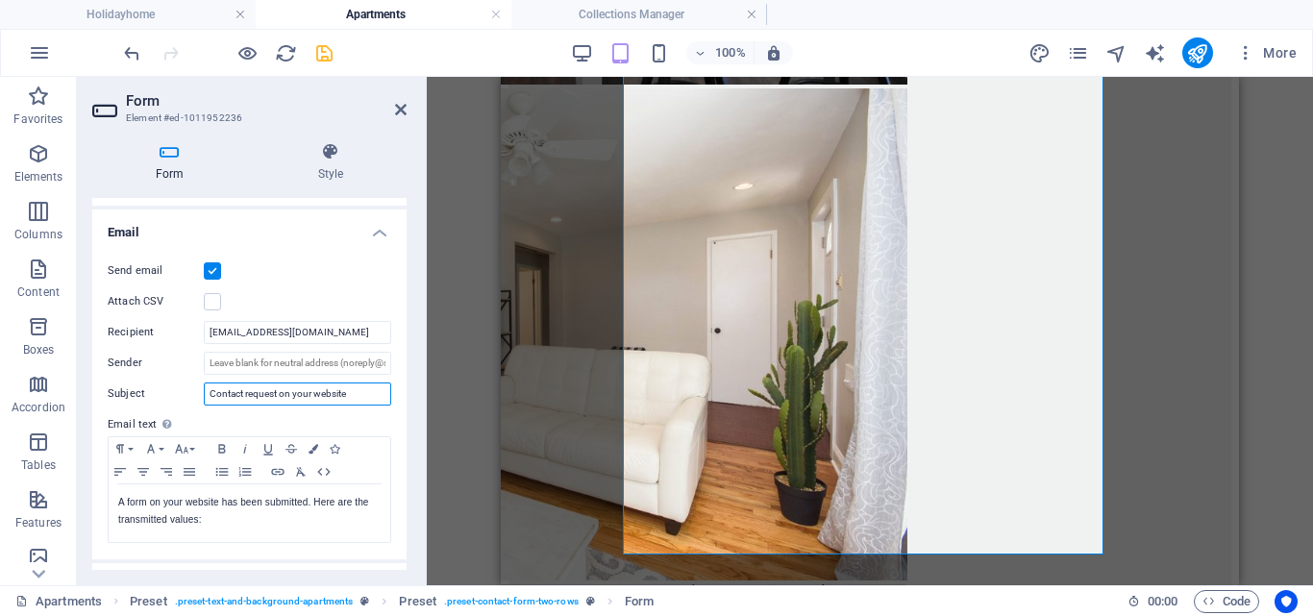
click at [244, 398] on input "Contact request on your website" at bounding box center [297, 394] width 187 height 23
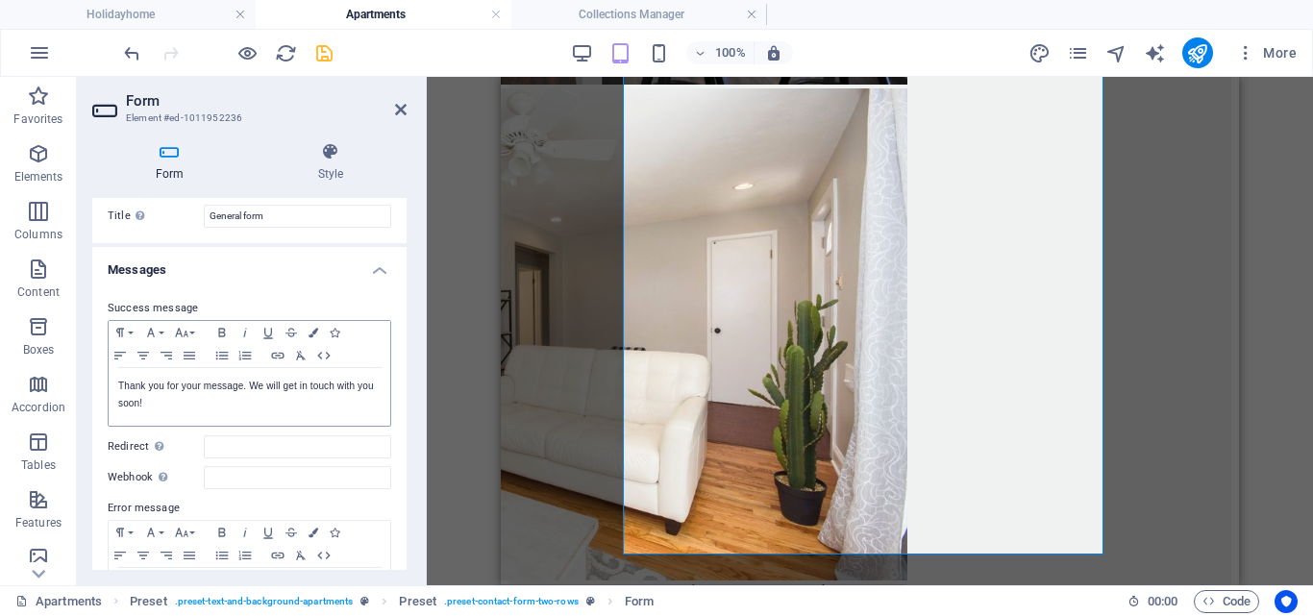
scroll to position [17, 0]
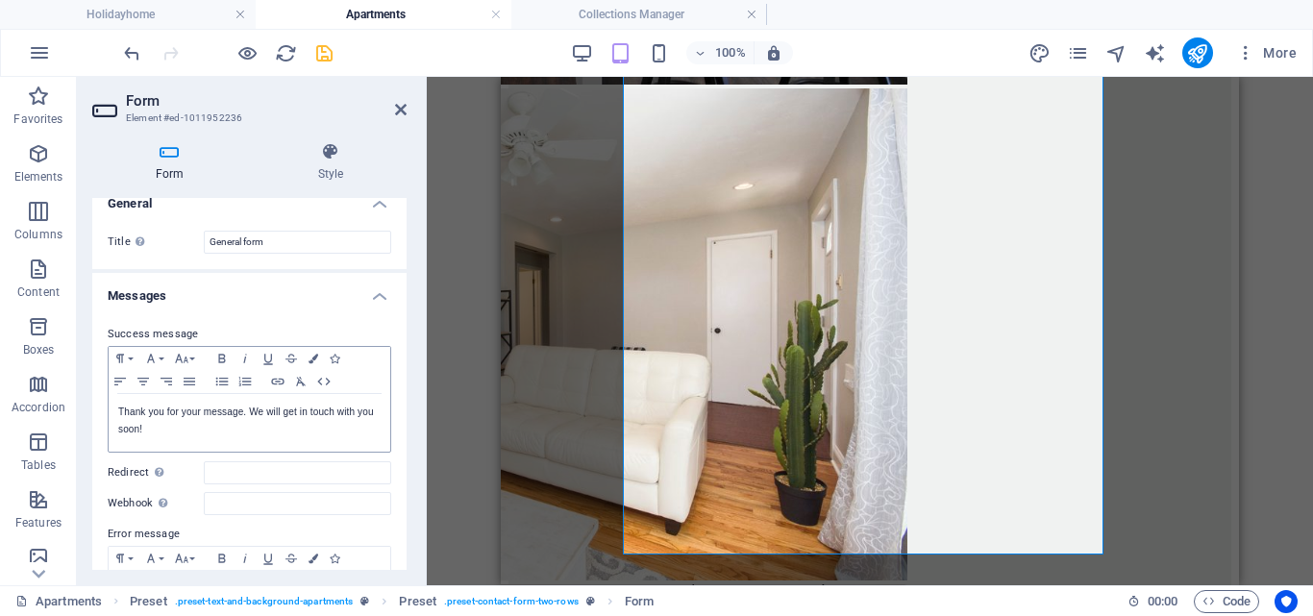
type input "Booking request on your website"
click at [352, 414] on p "Thank you for your message. We will get in touch with you soon!" at bounding box center [249, 421] width 262 height 35
click at [326, 53] on icon "save" at bounding box center [324, 53] width 22 height 22
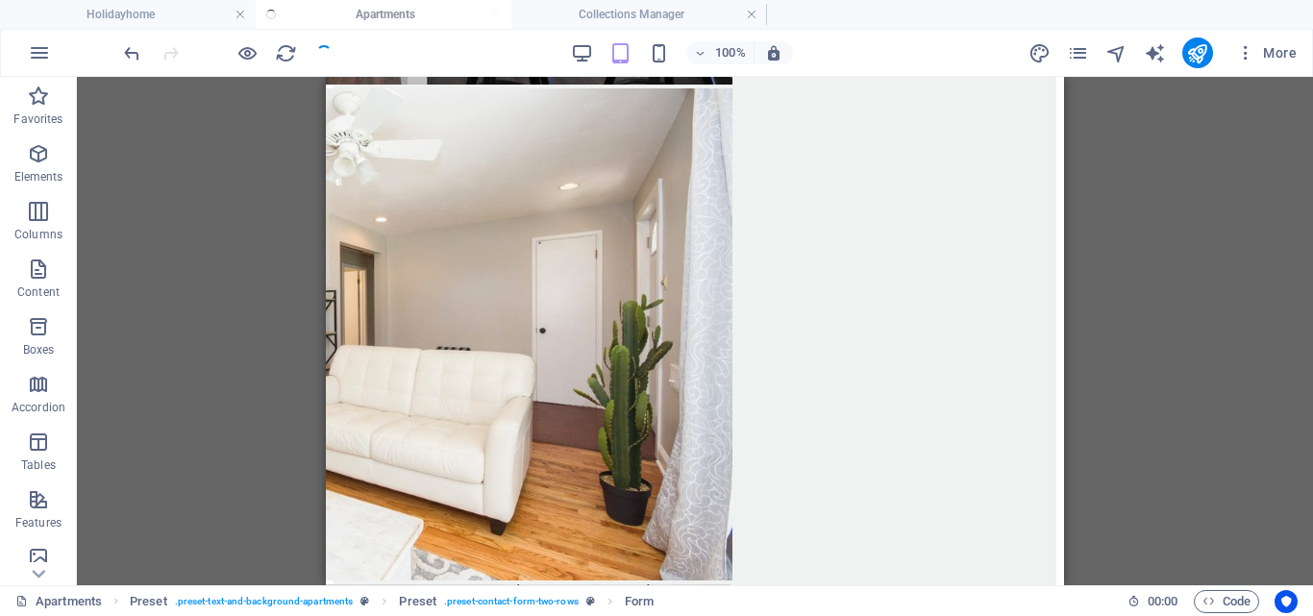
checkbox input "false"
select select
checkbox input "false"
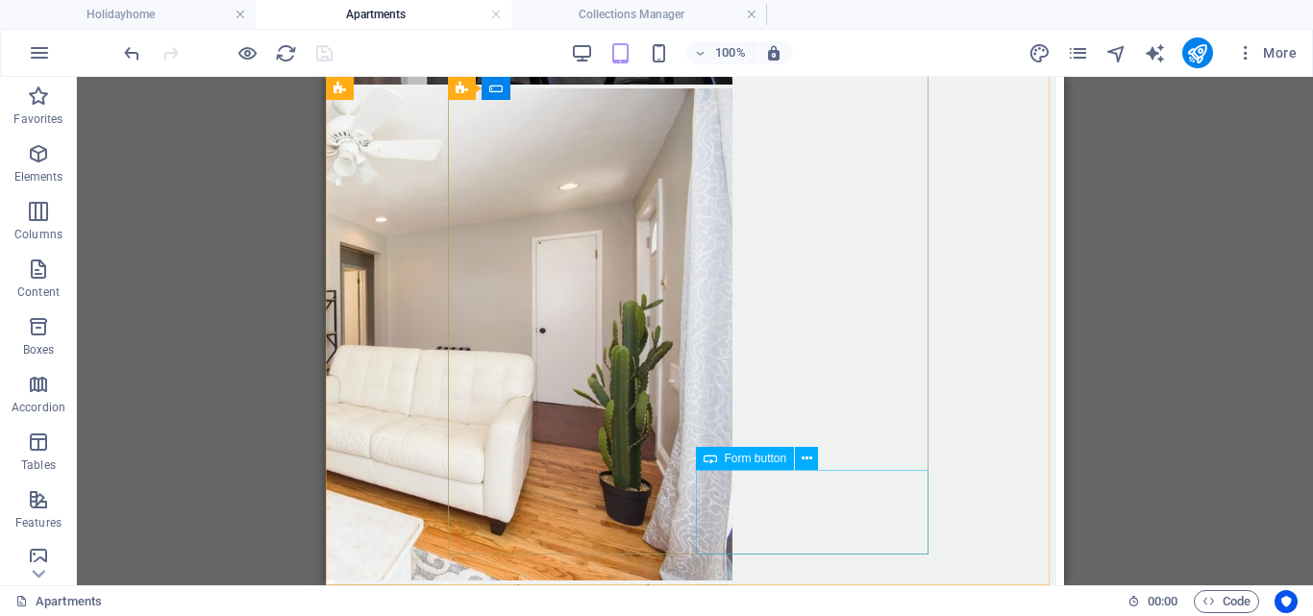
click at [767, 459] on span "Form button" at bounding box center [756, 459] width 62 height 12
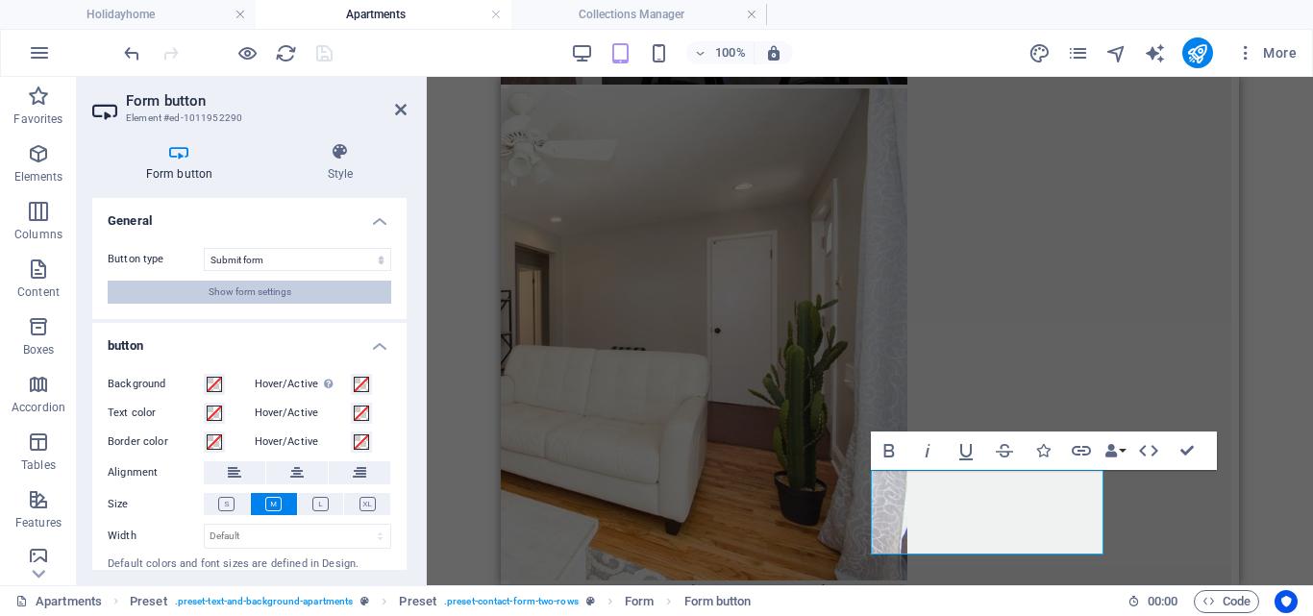
click at [244, 290] on span "Show form settings" at bounding box center [250, 292] width 83 height 23
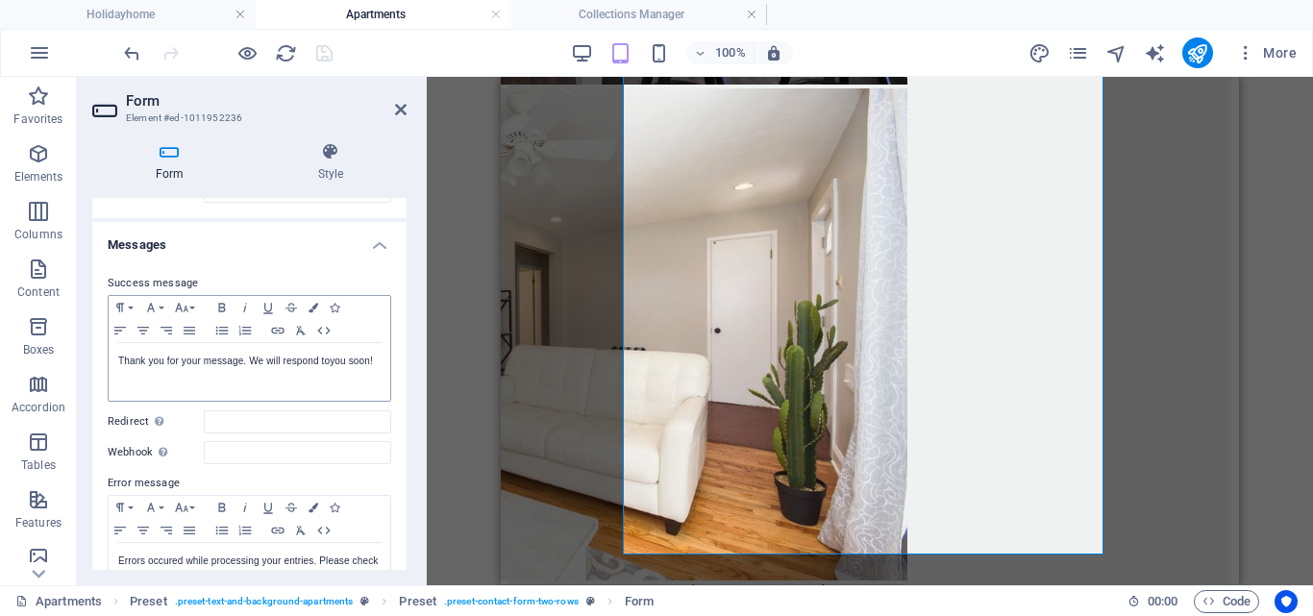
scroll to position [96, 0]
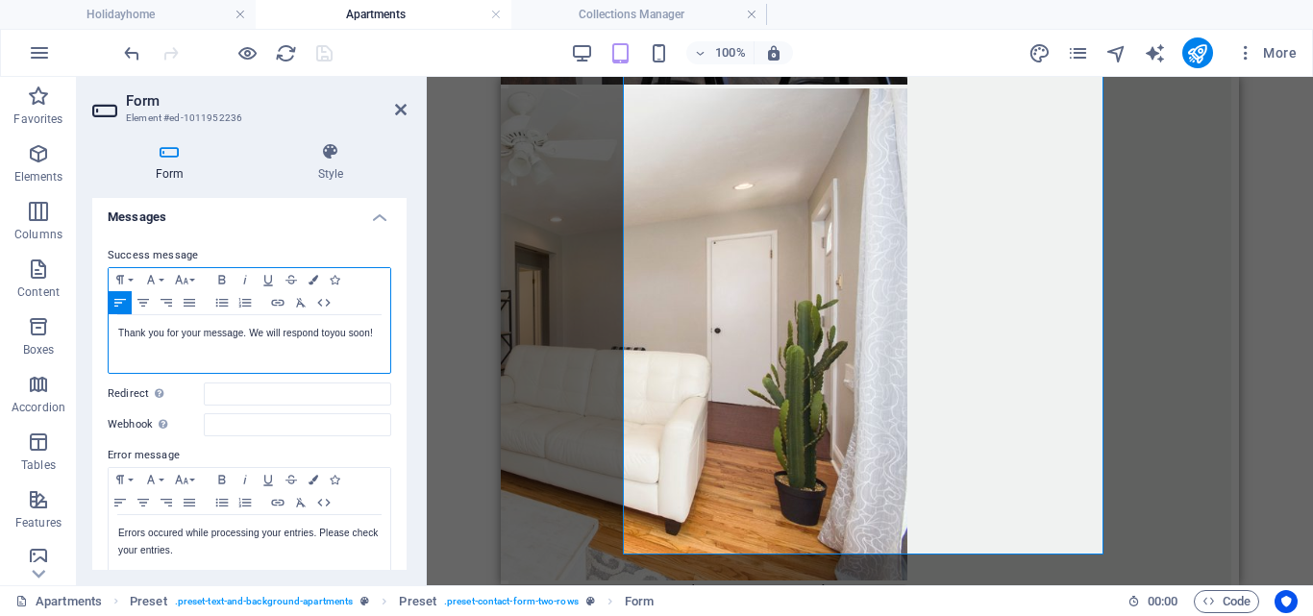
click at [372, 331] on p "Thank you for your message. We will respond to you soon!" at bounding box center [249, 333] width 262 height 17
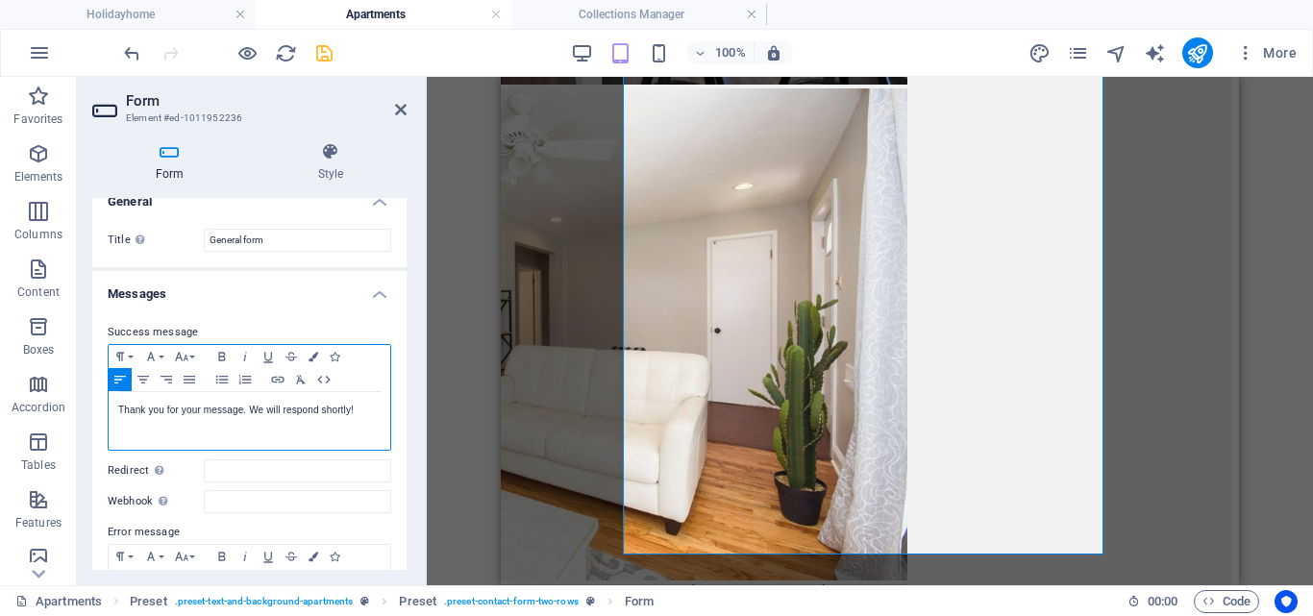
scroll to position [0, 0]
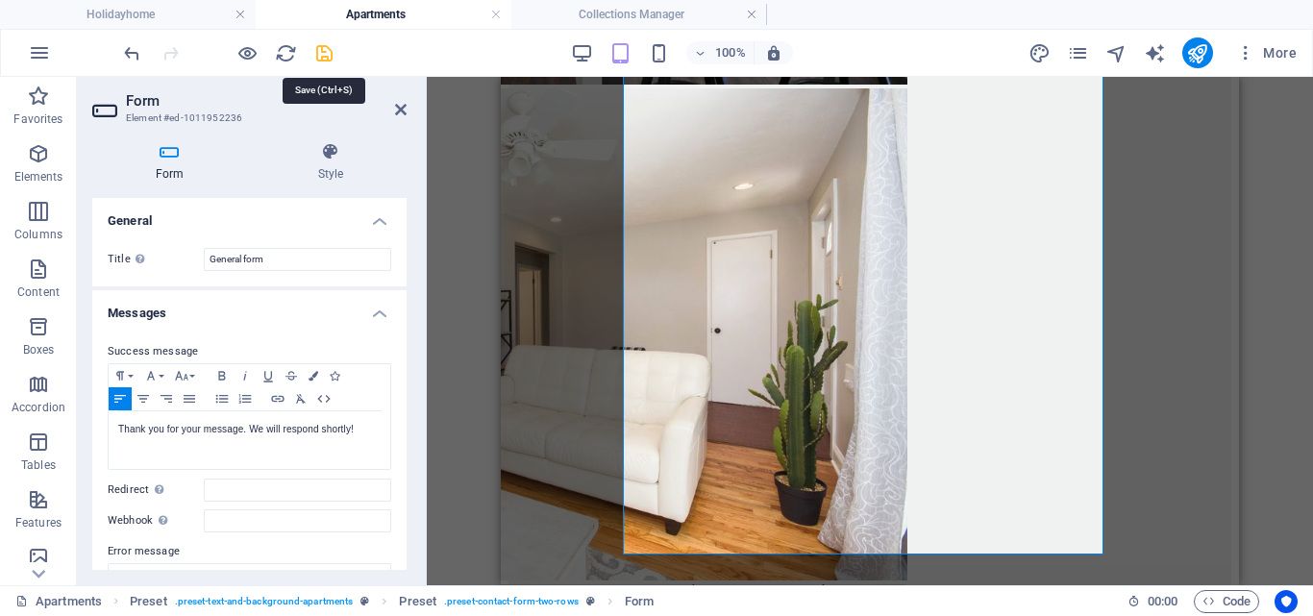
click at [324, 53] on icon "save" at bounding box center [324, 53] width 22 height 22
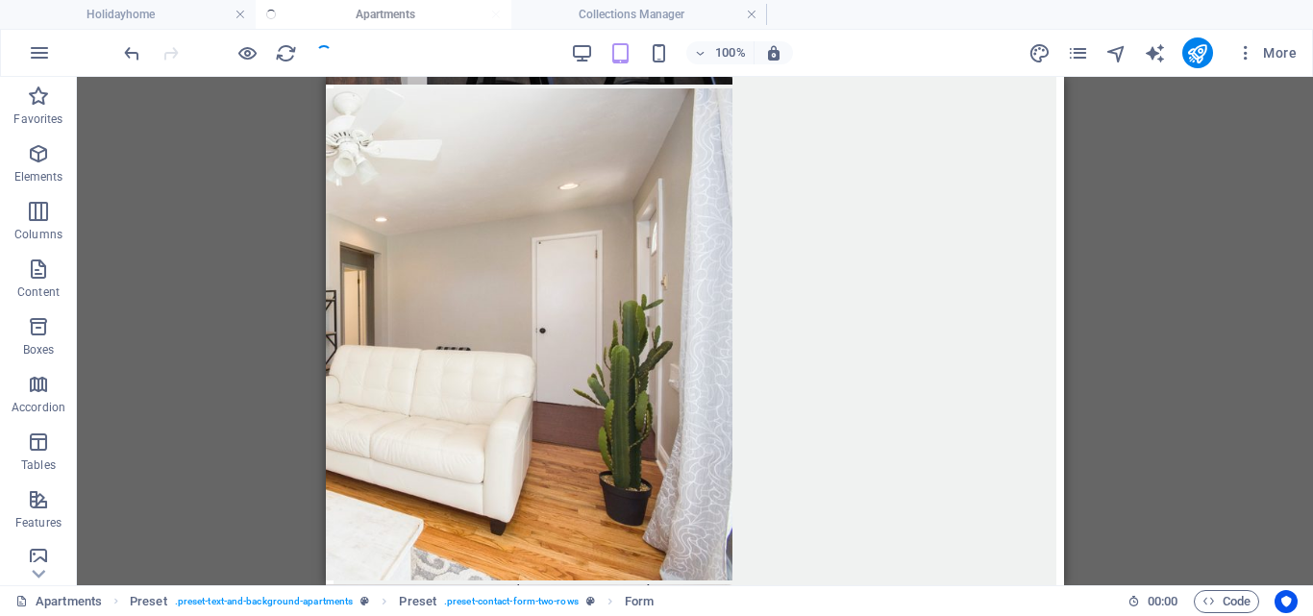
checkbox input "false"
select select
checkbox input "false"
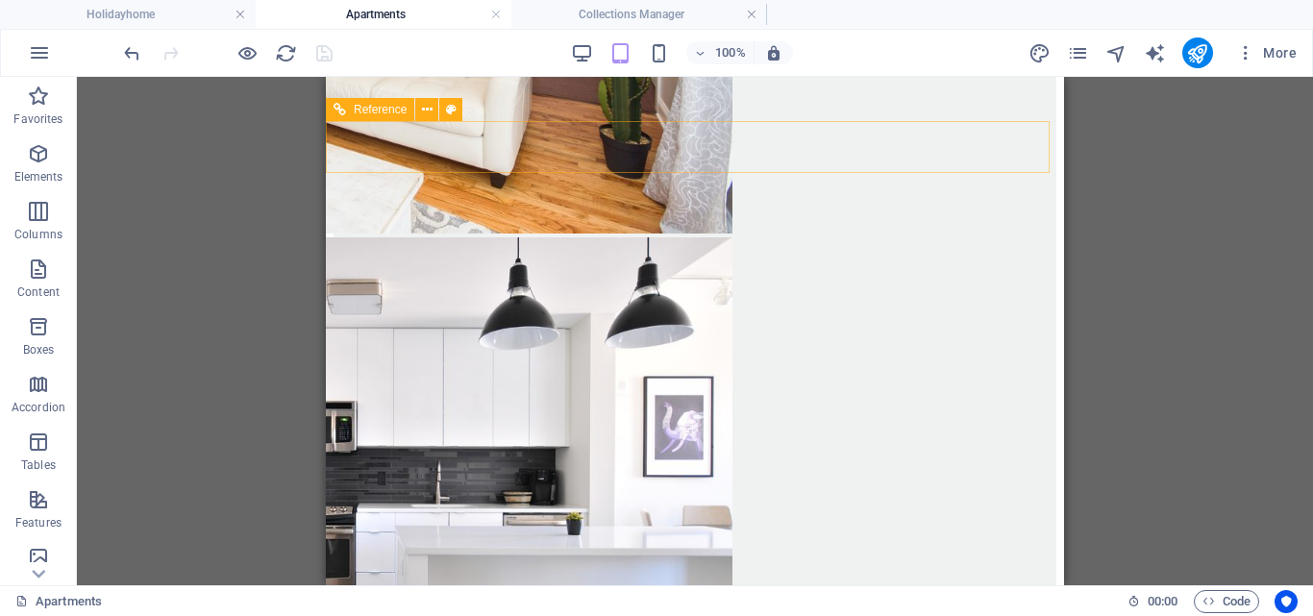
scroll to position [2621, 0]
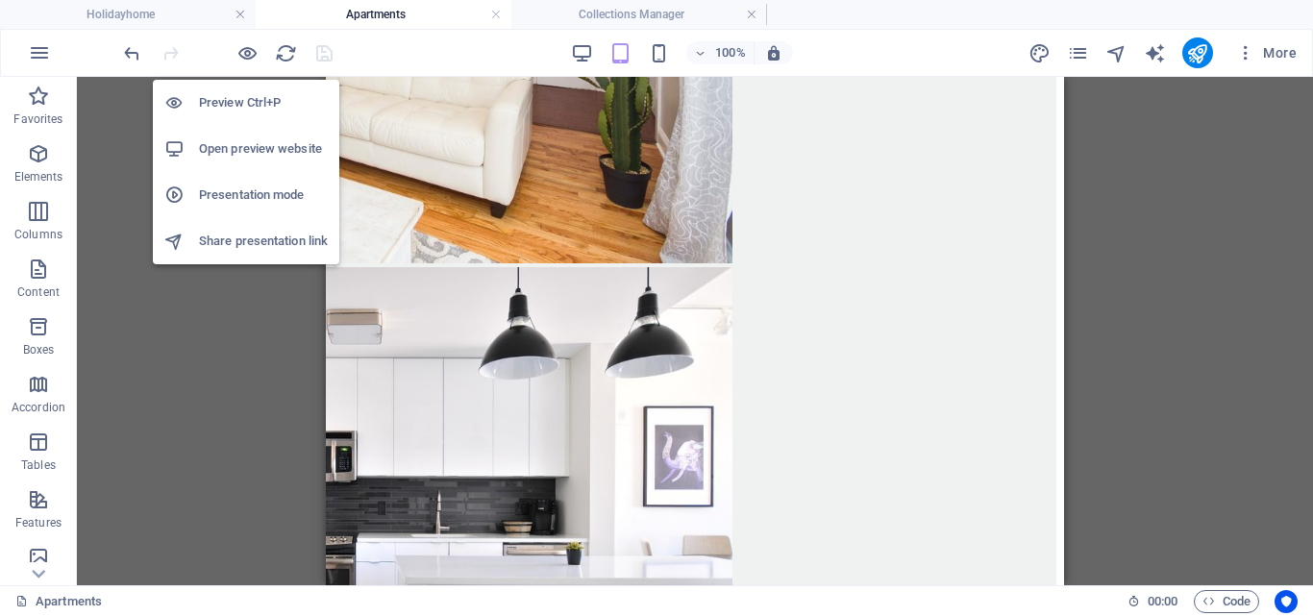
click at [221, 145] on h6 "Open preview website" at bounding box center [263, 148] width 129 height 23
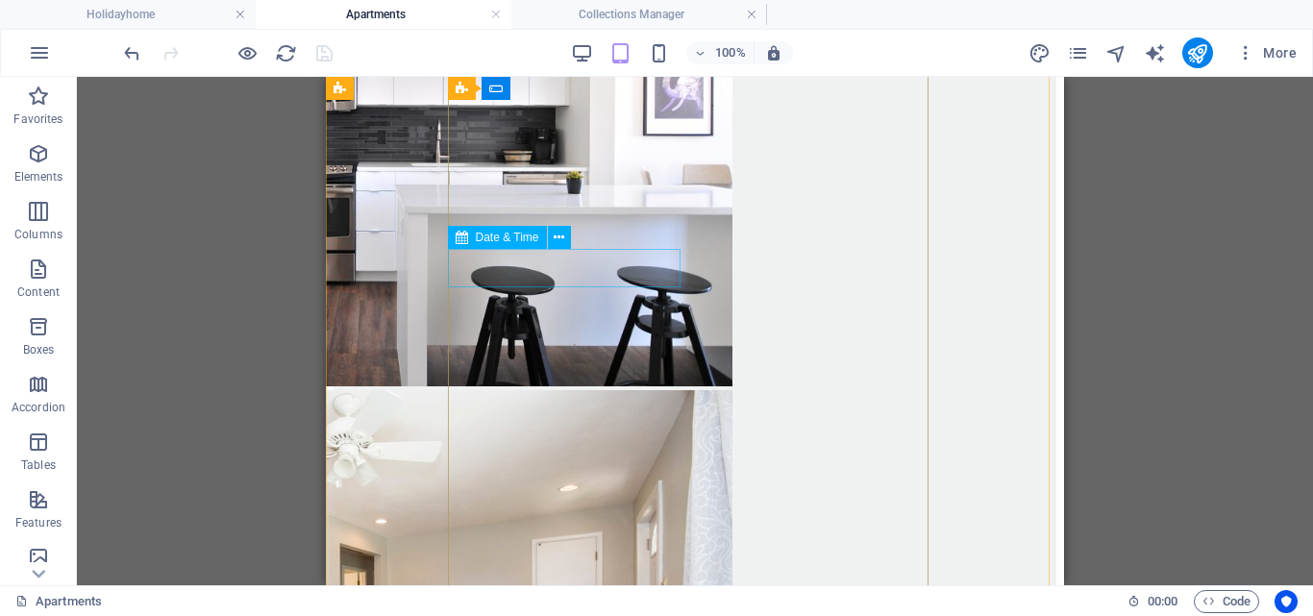
scroll to position [2813, 0]
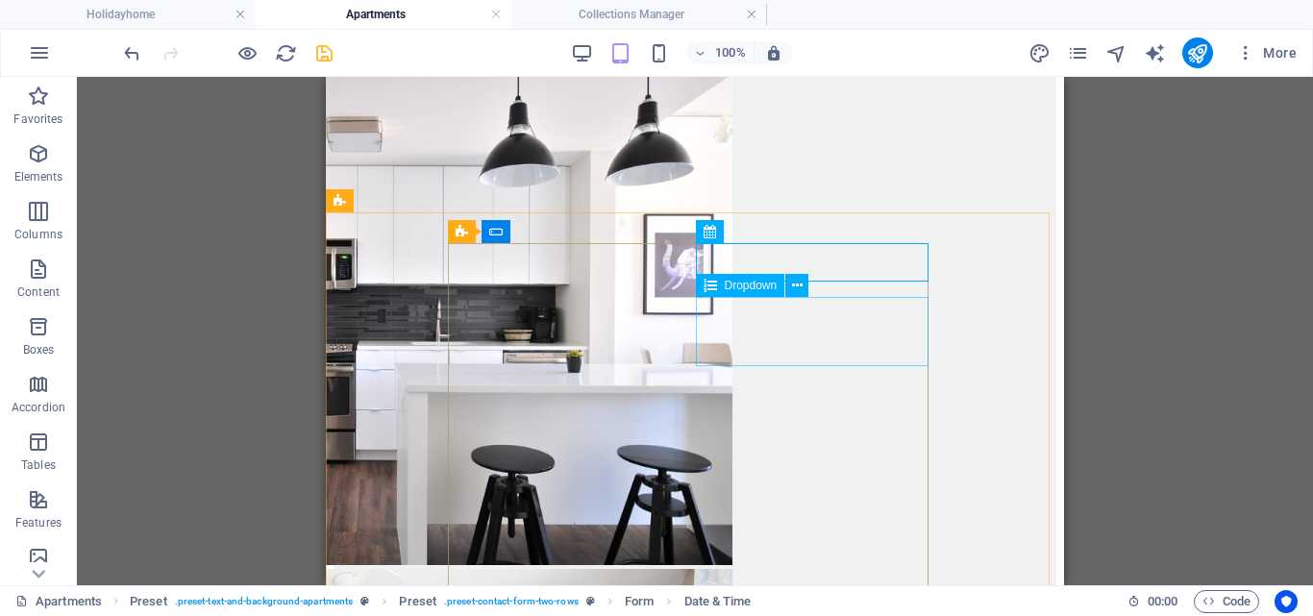
click at [743, 289] on span "Dropdown" at bounding box center [751, 286] width 53 height 12
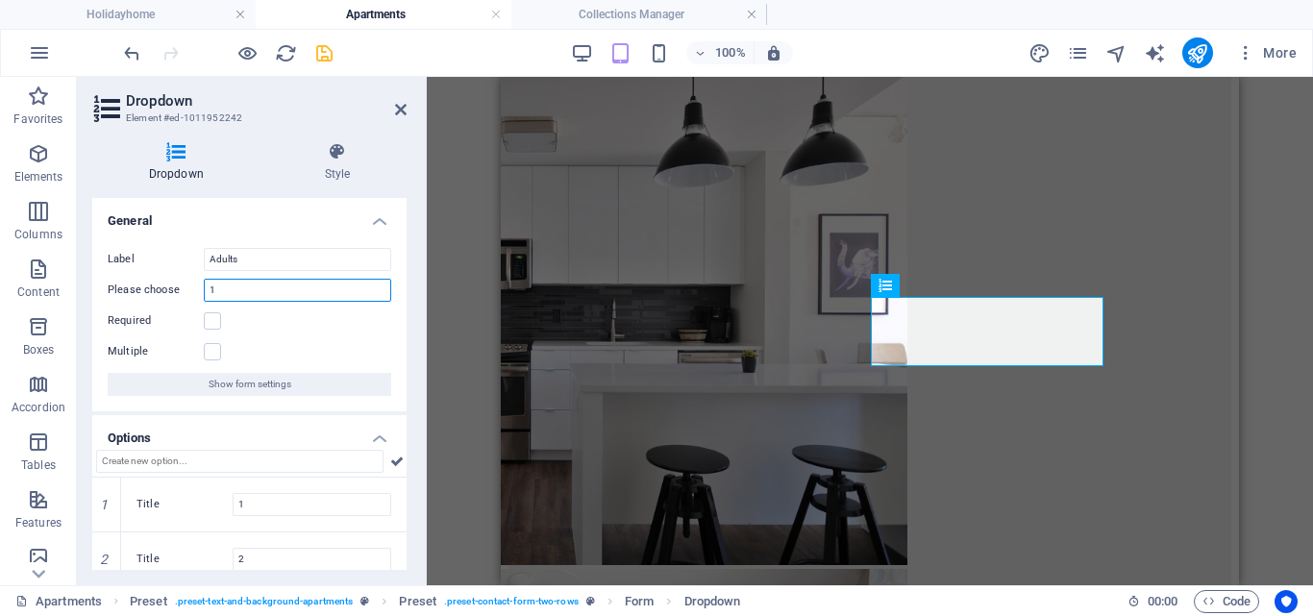
click at [227, 292] on input "1" at bounding box center [297, 290] width 187 height 23
type input "0"
click at [389, 103] on h2 "Dropdown" at bounding box center [266, 100] width 281 height 17
click at [396, 106] on icon at bounding box center [401, 109] width 12 height 15
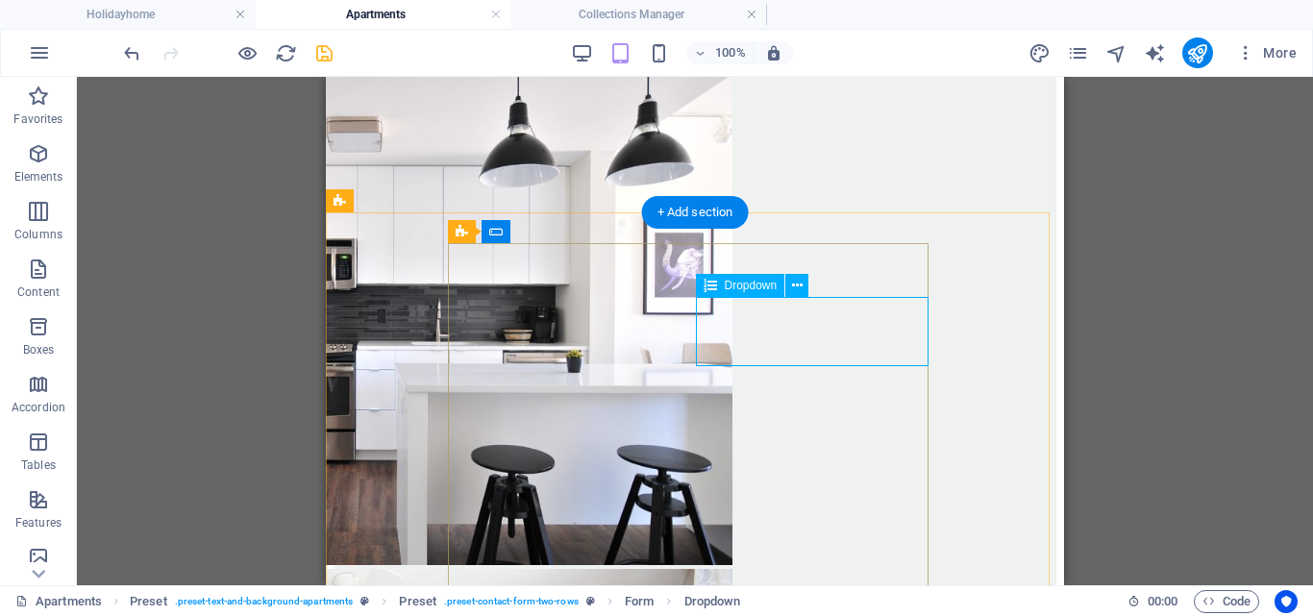
click at [752, 287] on span "Dropdown" at bounding box center [751, 286] width 53 height 12
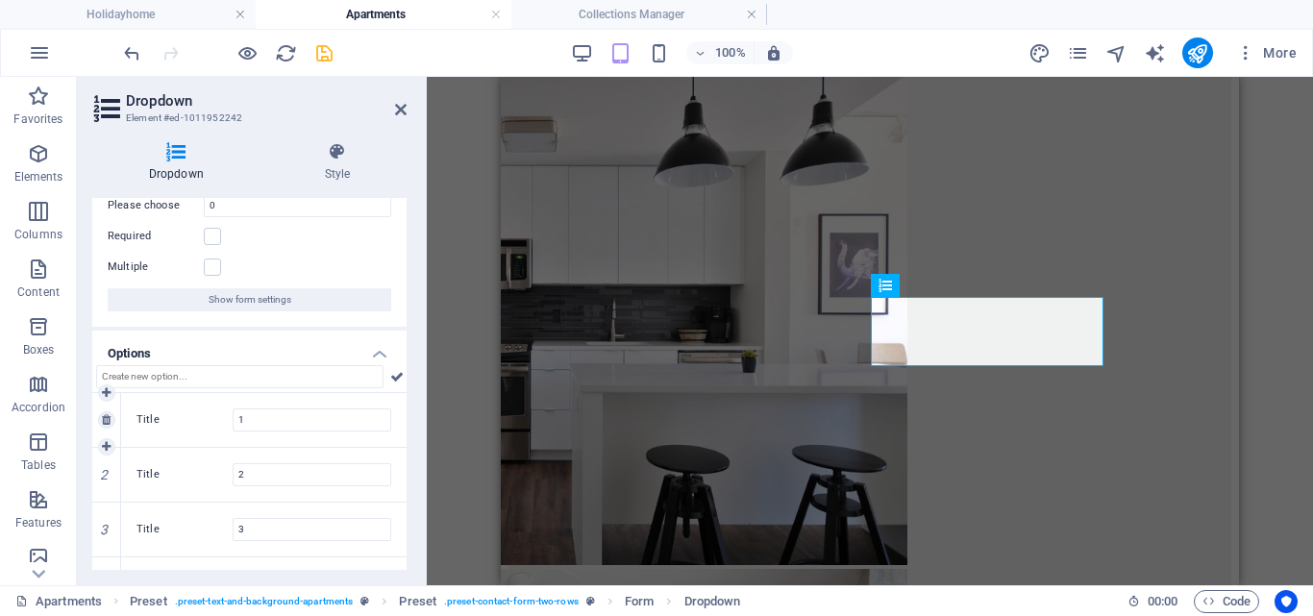
scroll to position [0, 0]
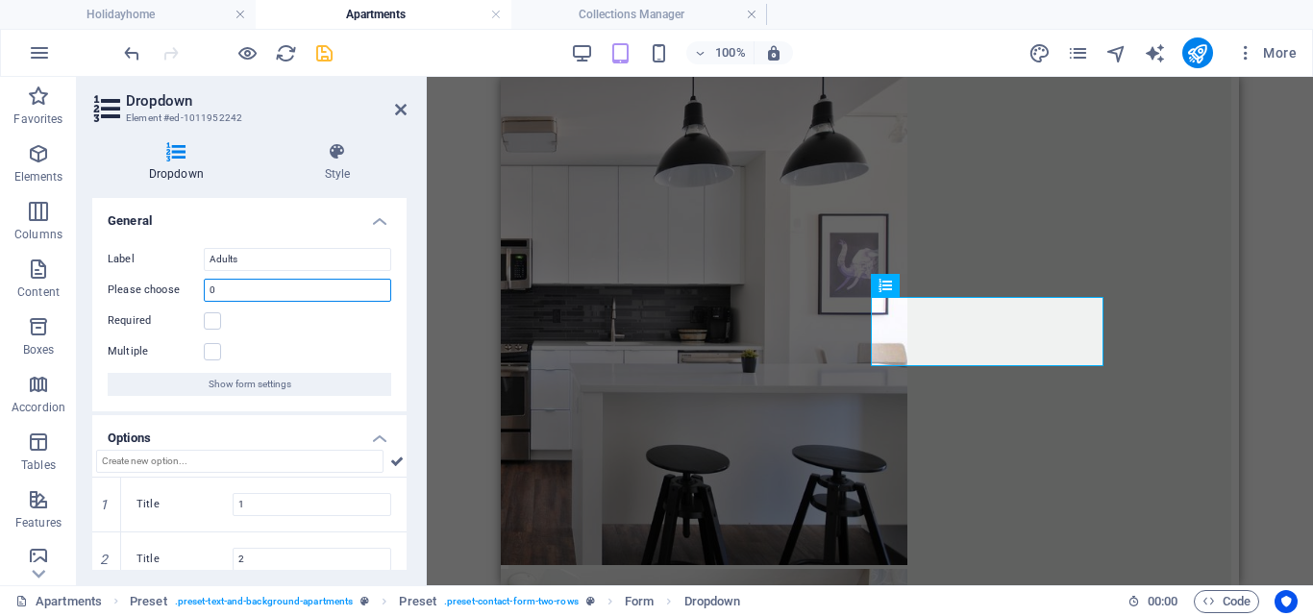
click at [245, 289] on input "0" at bounding box center [297, 290] width 187 height 23
type input "2"
click at [209, 313] on label at bounding box center [212, 320] width 17 height 17
click at [0, 0] on input "Required" at bounding box center [0, 0] width 0 height 0
click at [397, 106] on icon at bounding box center [401, 109] width 12 height 15
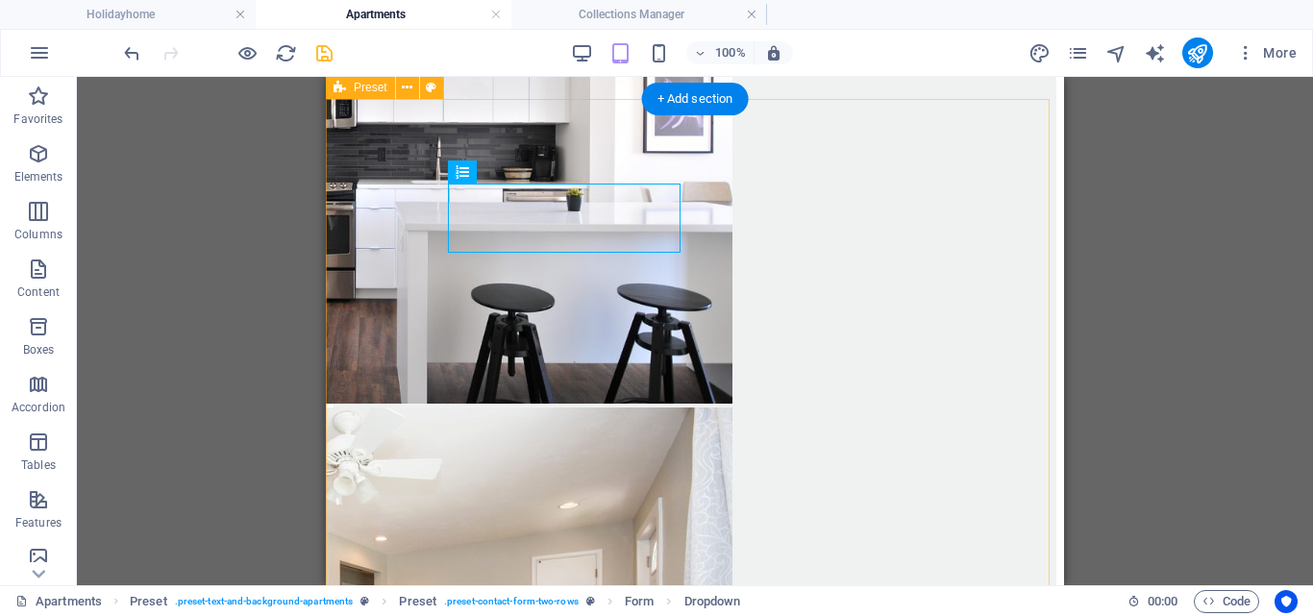
scroll to position [3005, 0]
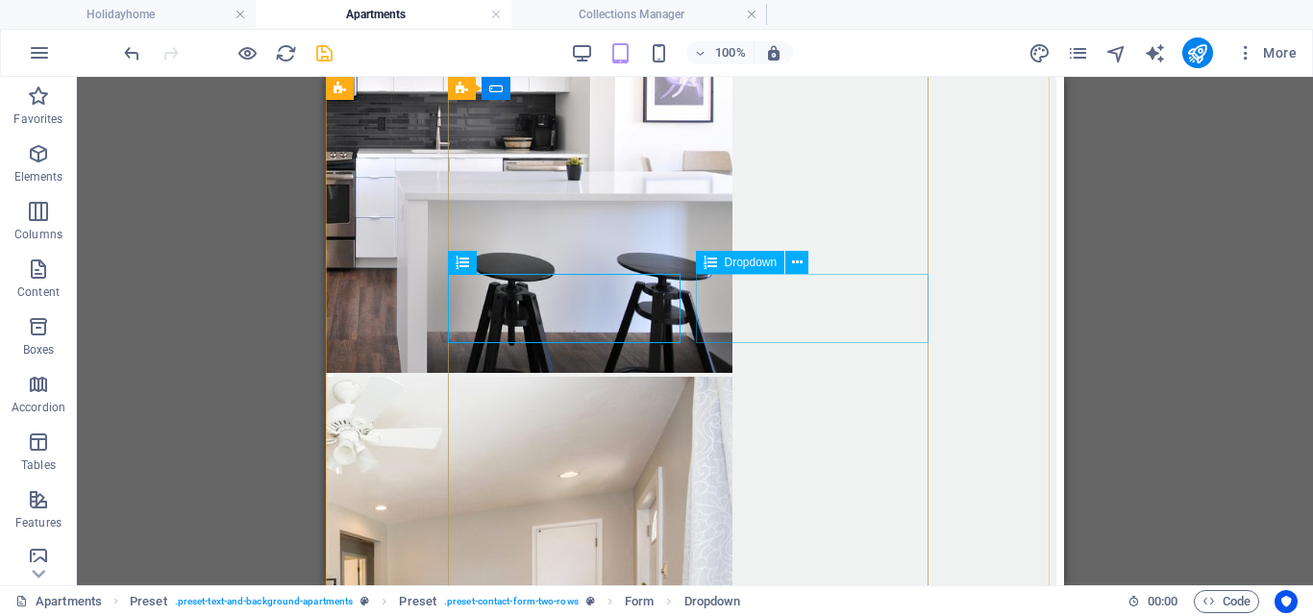
click at [746, 262] on span "Dropdown" at bounding box center [751, 263] width 53 height 12
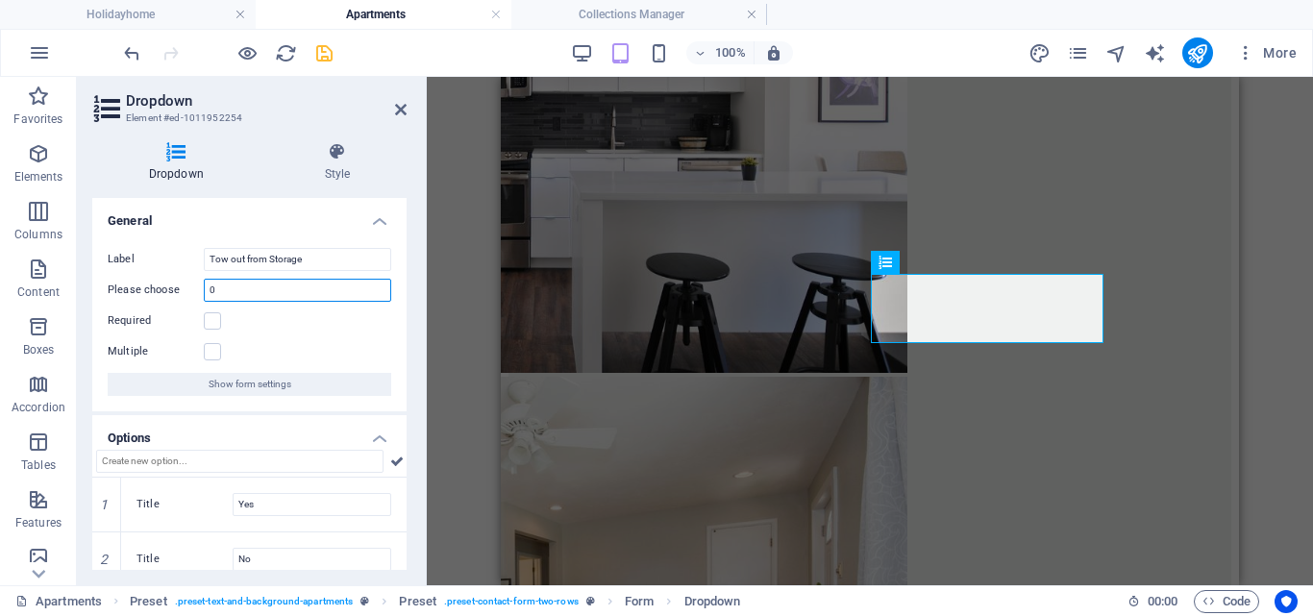
click at [255, 283] on input "0" at bounding box center [297, 290] width 187 height 23
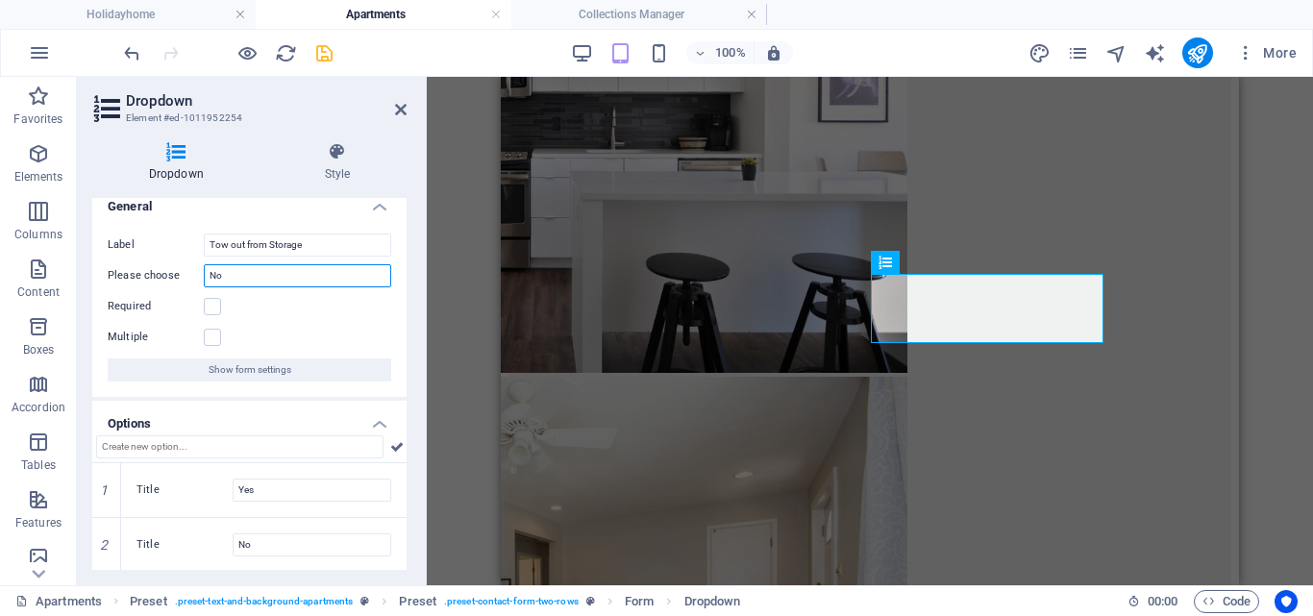
scroll to position [16, 0]
type input "No"
click at [404, 108] on icon at bounding box center [401, 109] width 12 height 15
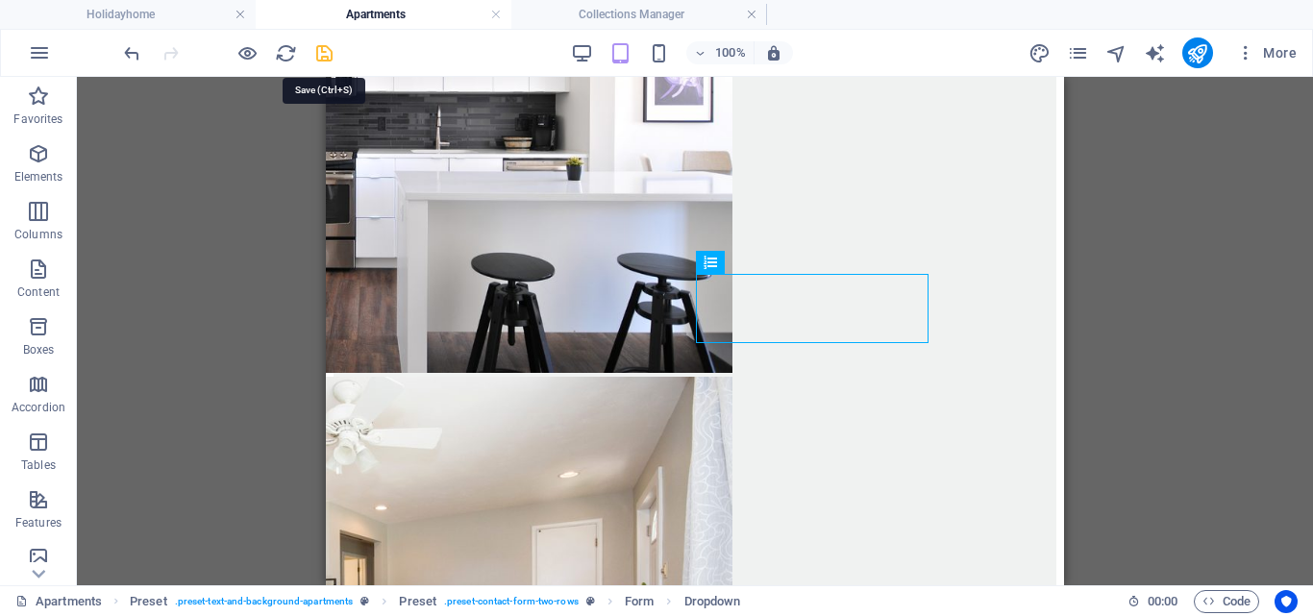
click at [326, 54] on icon "save" at bounding box center [324, 53] width 22 height 22
checkbox input "false"
select select
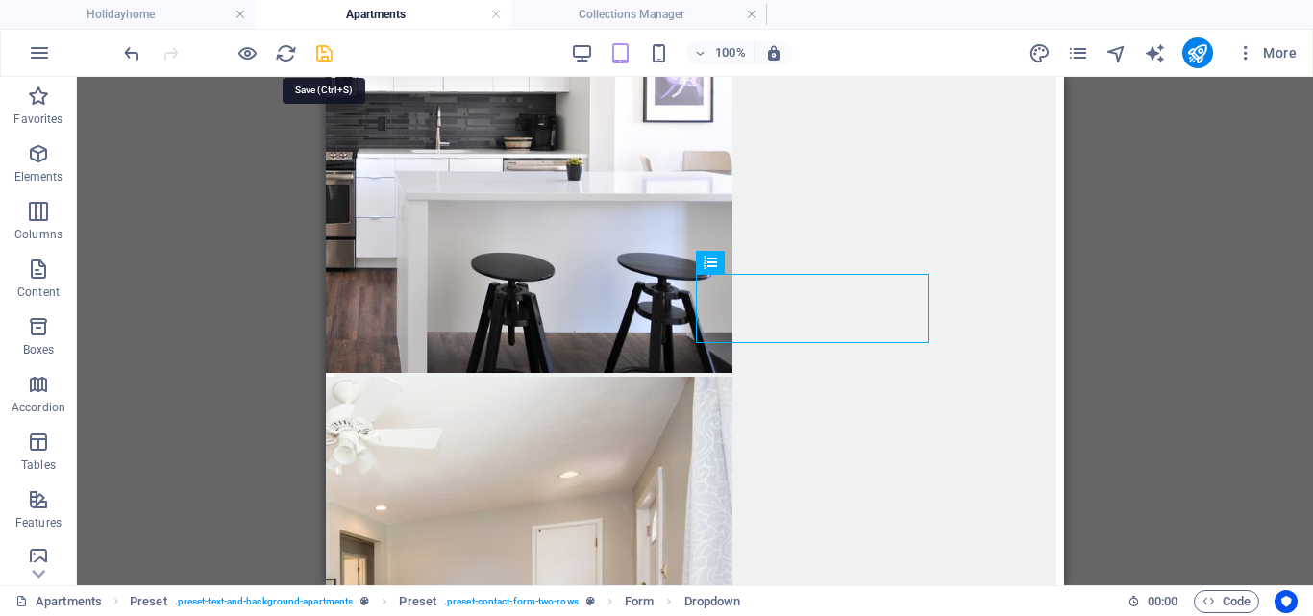
checkbox input "false"
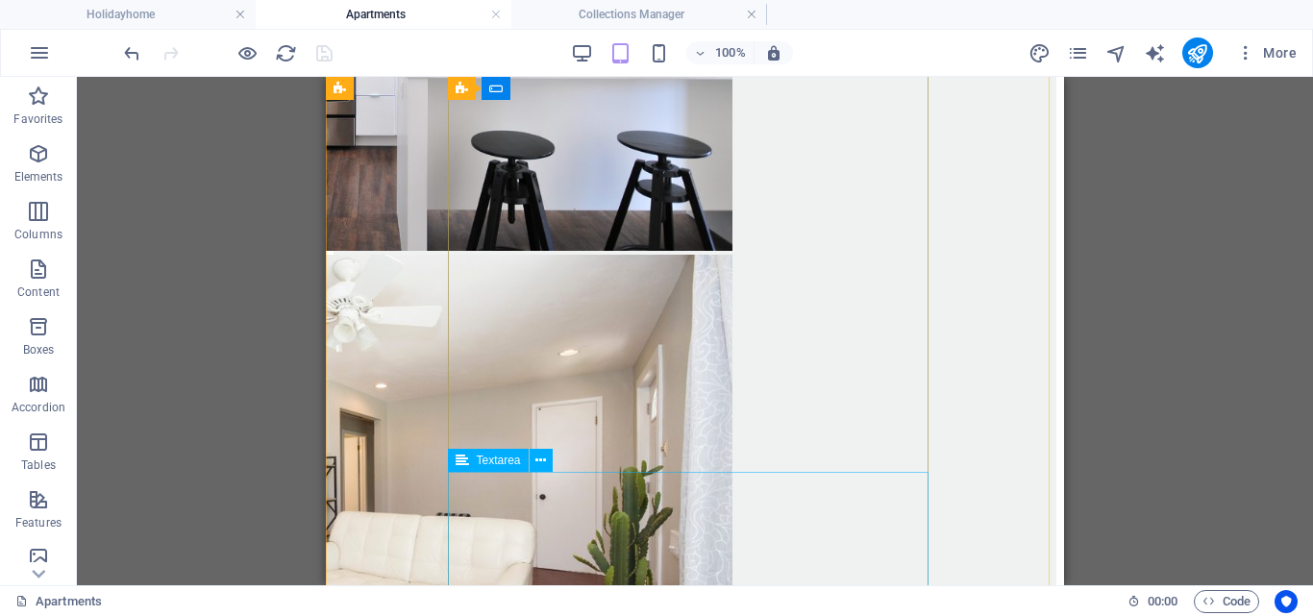
scroll to position [3198, 0]
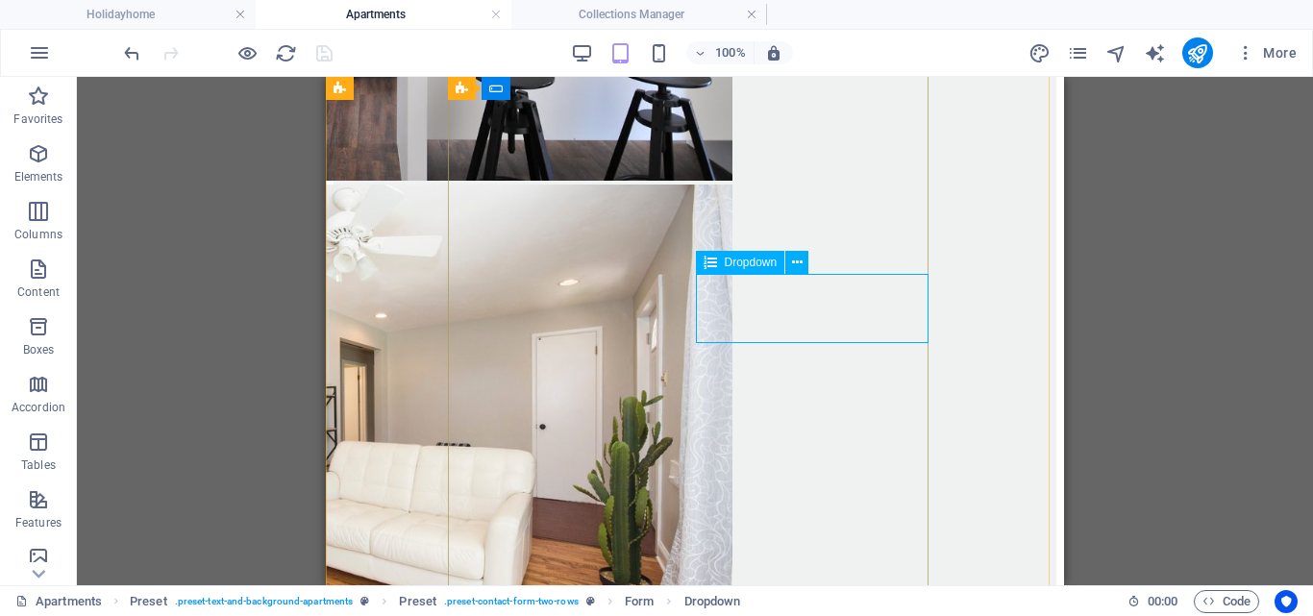
click at [738, 265] on span "Dropdown" at bounding box center [751, 263] width 53 height 12
select select
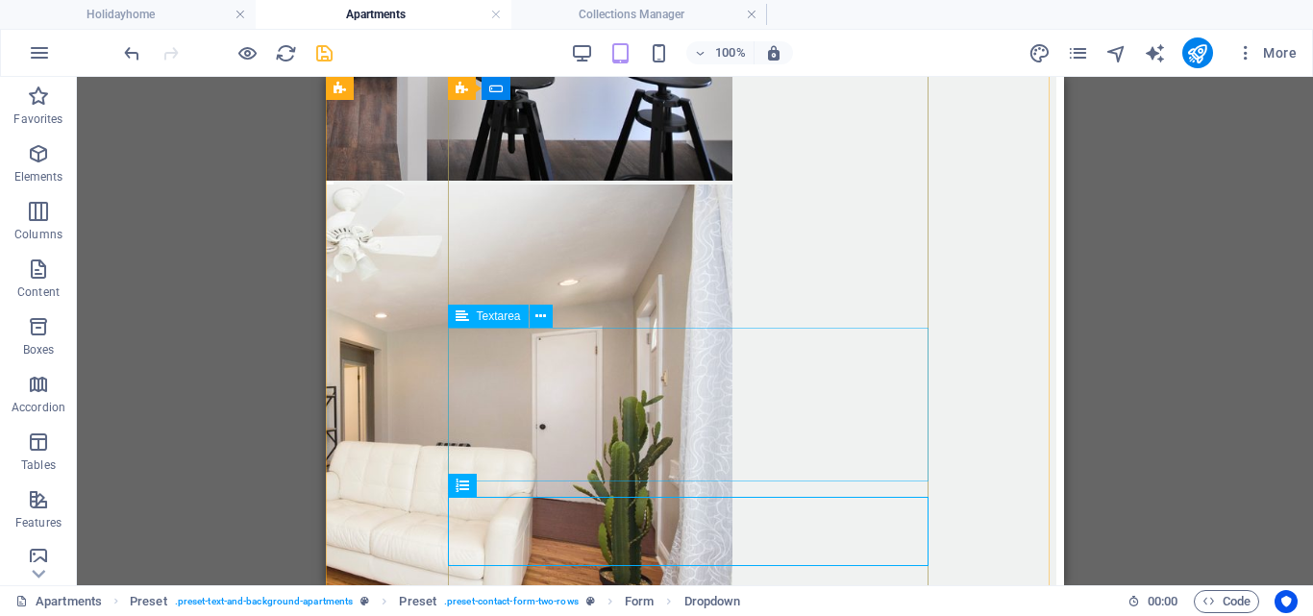
click at [493, 321] on span "Textarea" at bounding box center [499, 317] width 44 height 12
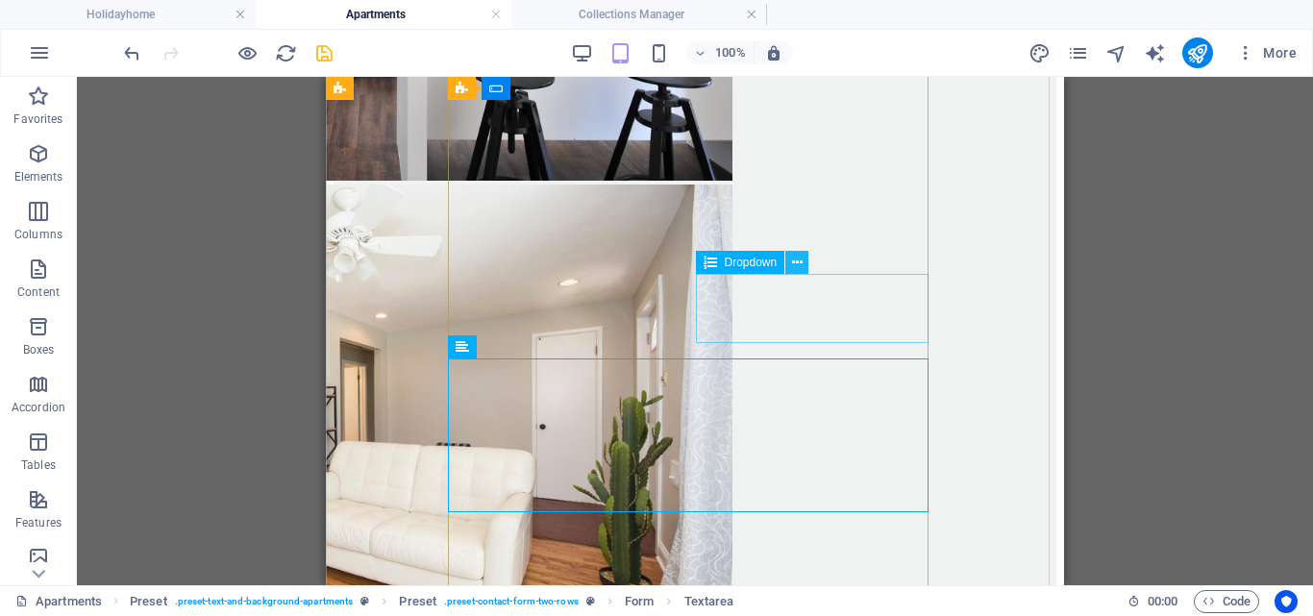
click at [795, 262] on icon at bounding box center [797, 263] width 11 height 20
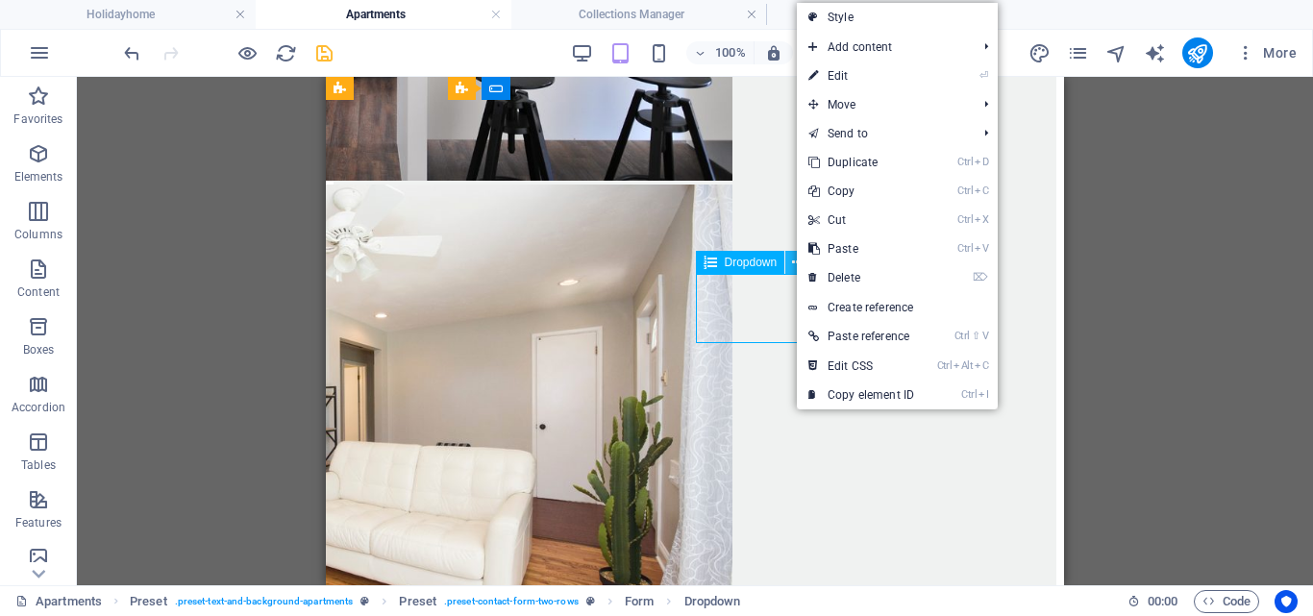
click at [795, 262] on icon at bounding box center [797, 263] width 11 height 20
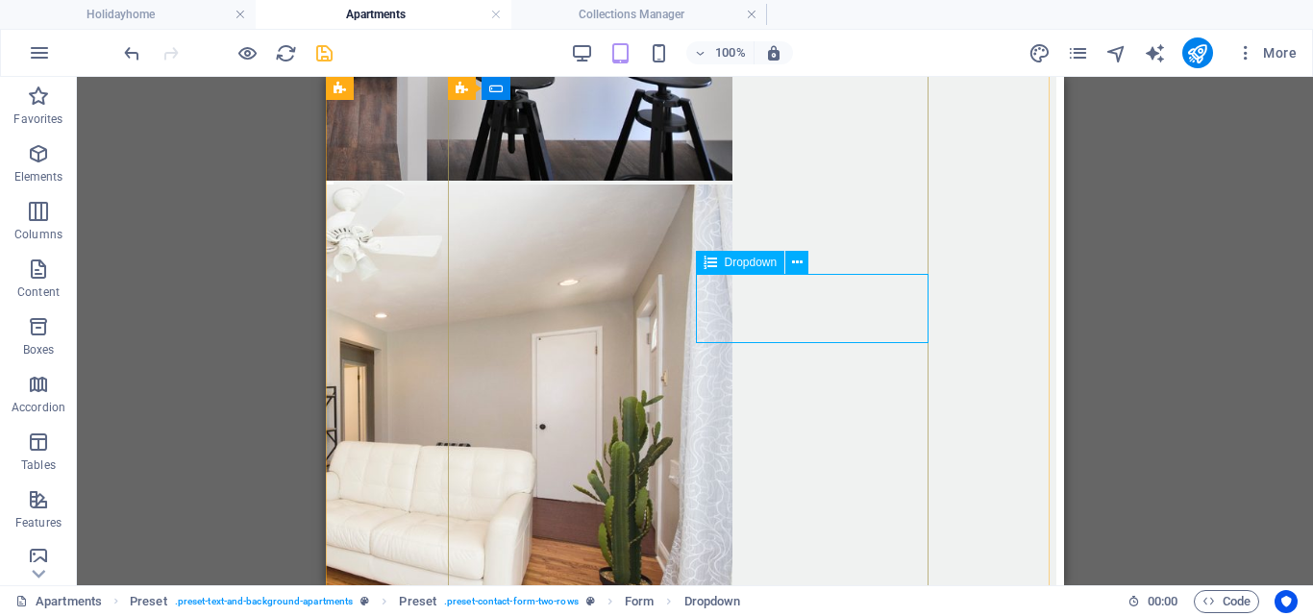
click at [725, 259] on span "Dropdown" at bounding box center [751, 263] width 53 height 12
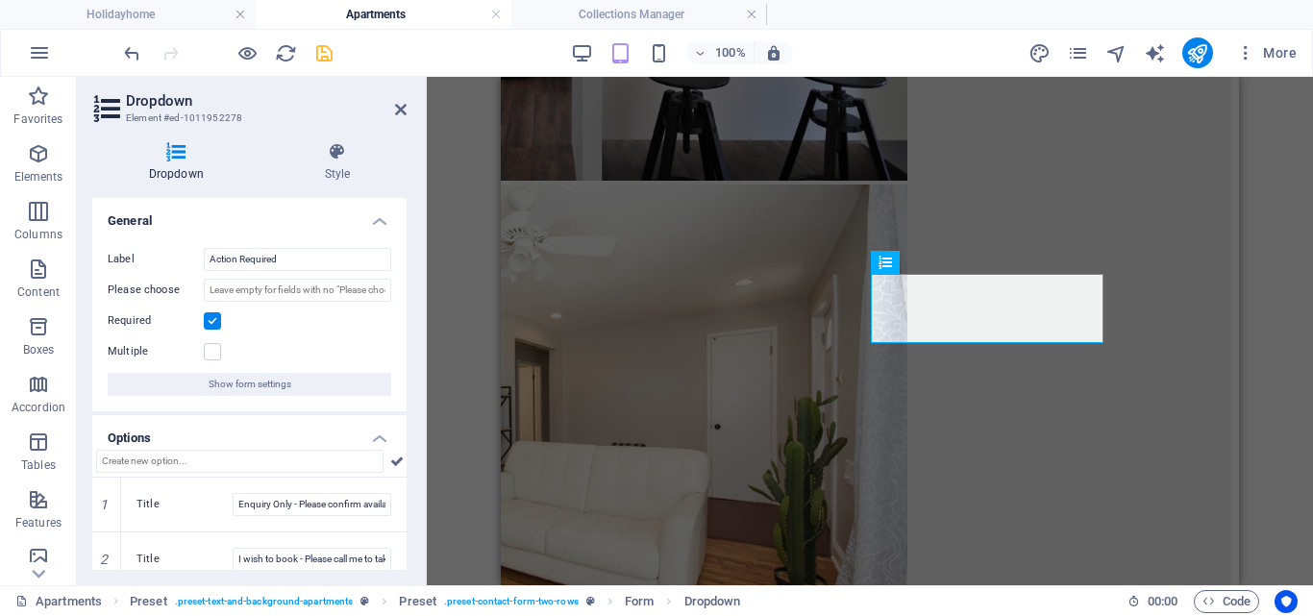
scroll to position [71, 0]
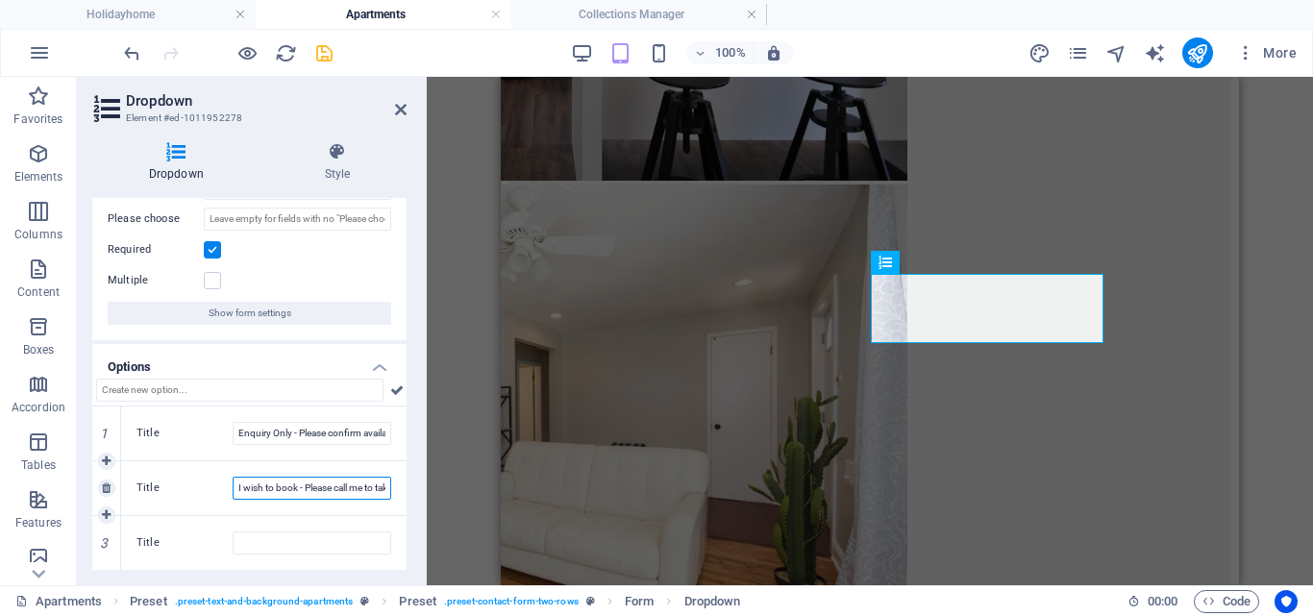
click at [325, 486] on input "I wish to book - Please call me to take payment" at bounding box center [312, 488] width 159 height 23
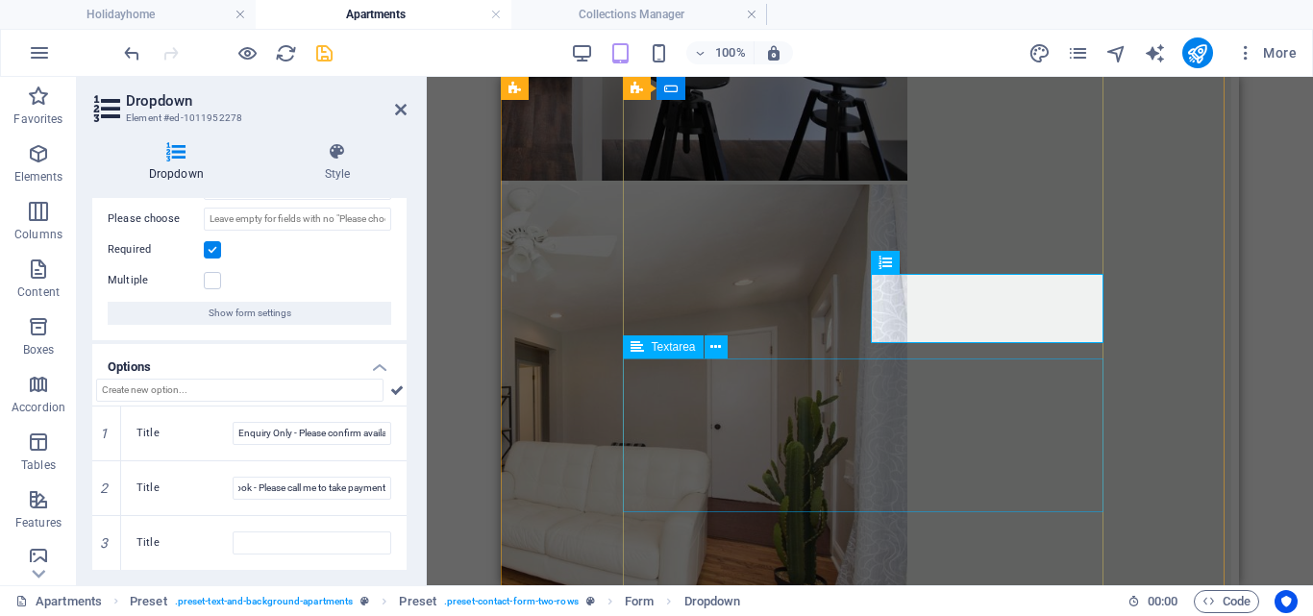
scroll to position [0, 0]
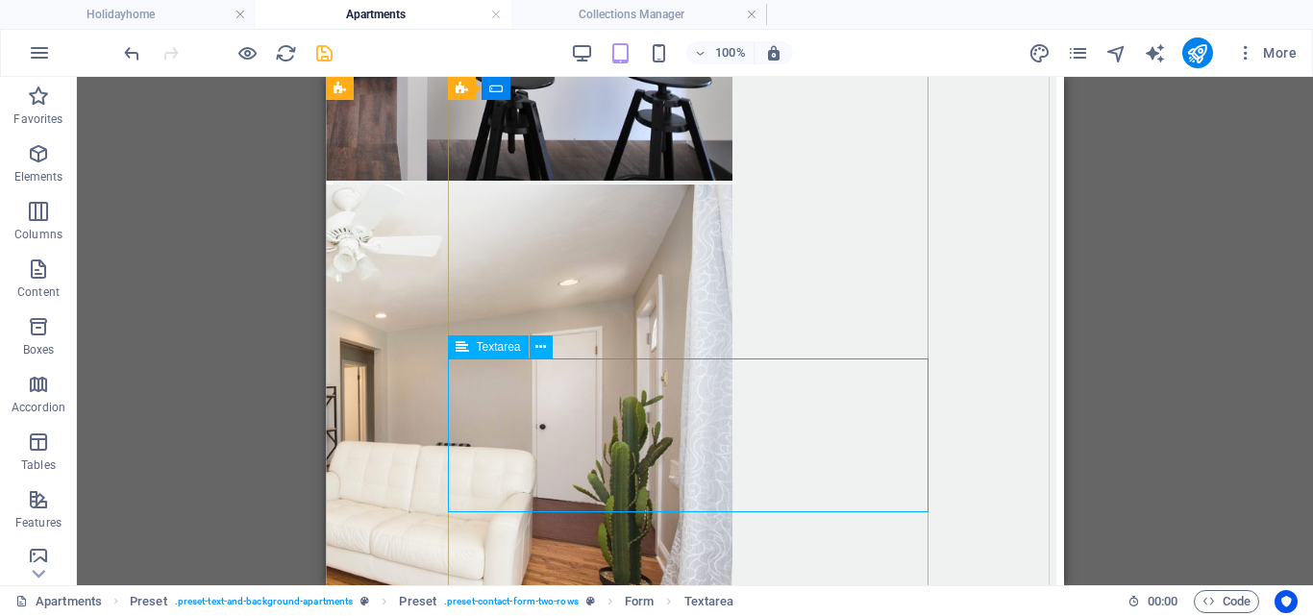
click at [508, 351] on span "Textarea" at bounding box center [499, 347] width 44 height 12
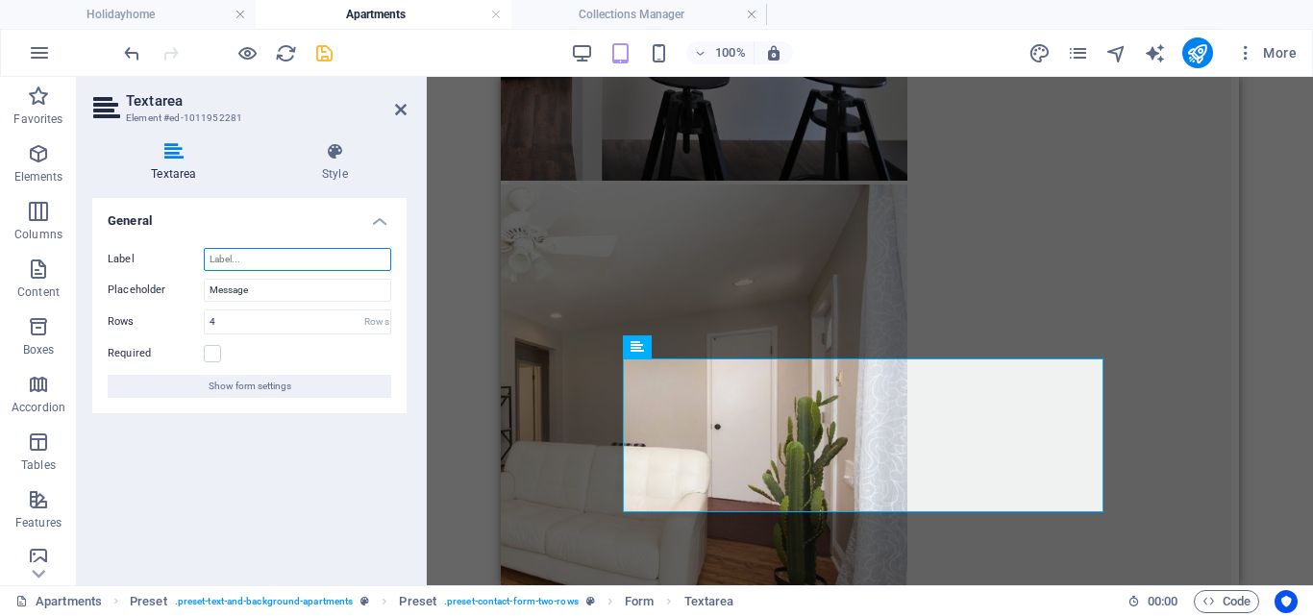
click at [304, 261] on input "Label" at bounding box center [297, 259] width 187 height 23
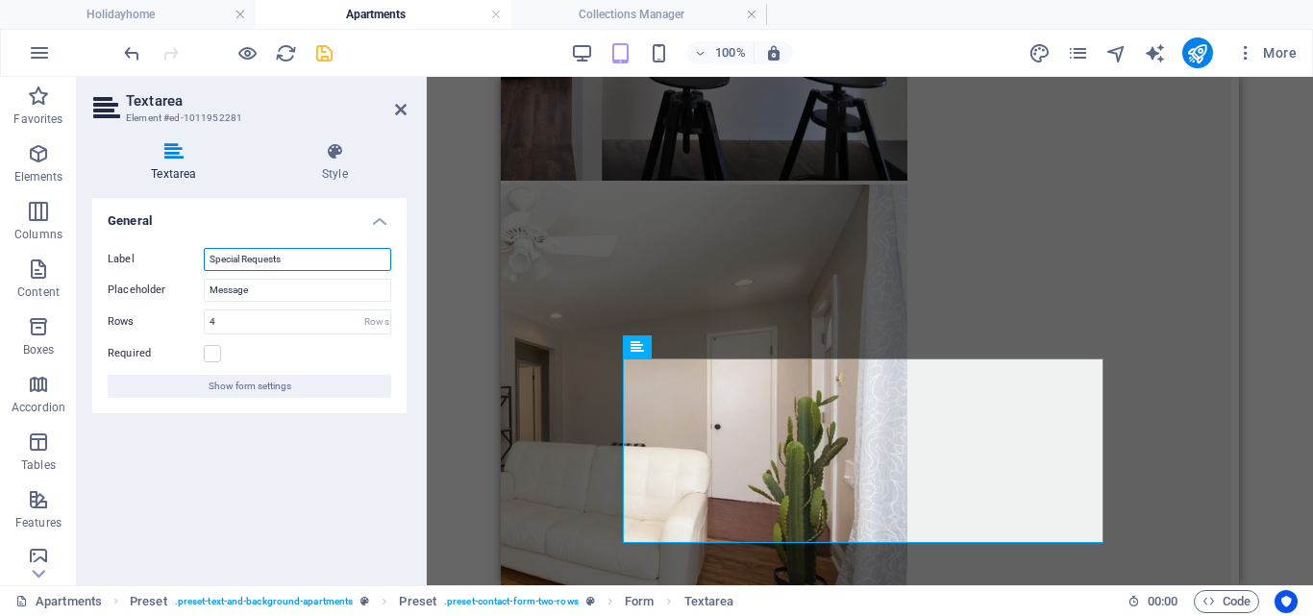
type input "Special Requests"
click at [407, 104] on aside "Textarea Element #ed-1011952281 Textarea Style General Label Special Requests P…" at bounding box center [252, 331] width 350 height 509
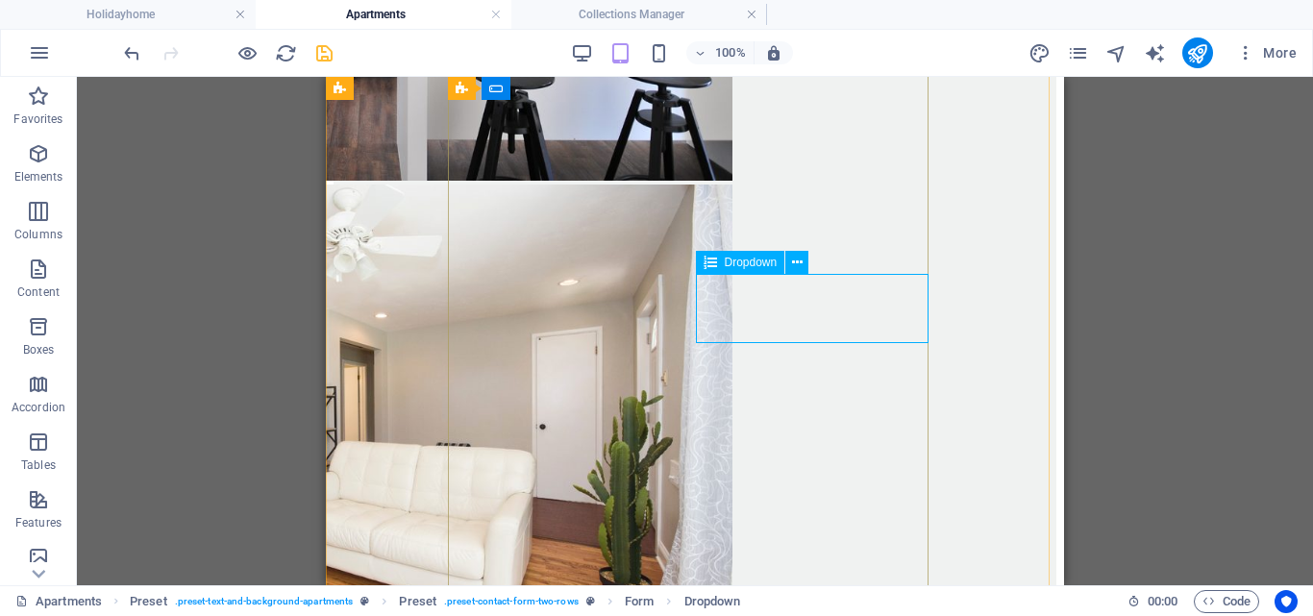
click at [745, 264] on span "Dropdown" at bounding box center [751, 263] width 53 height 12
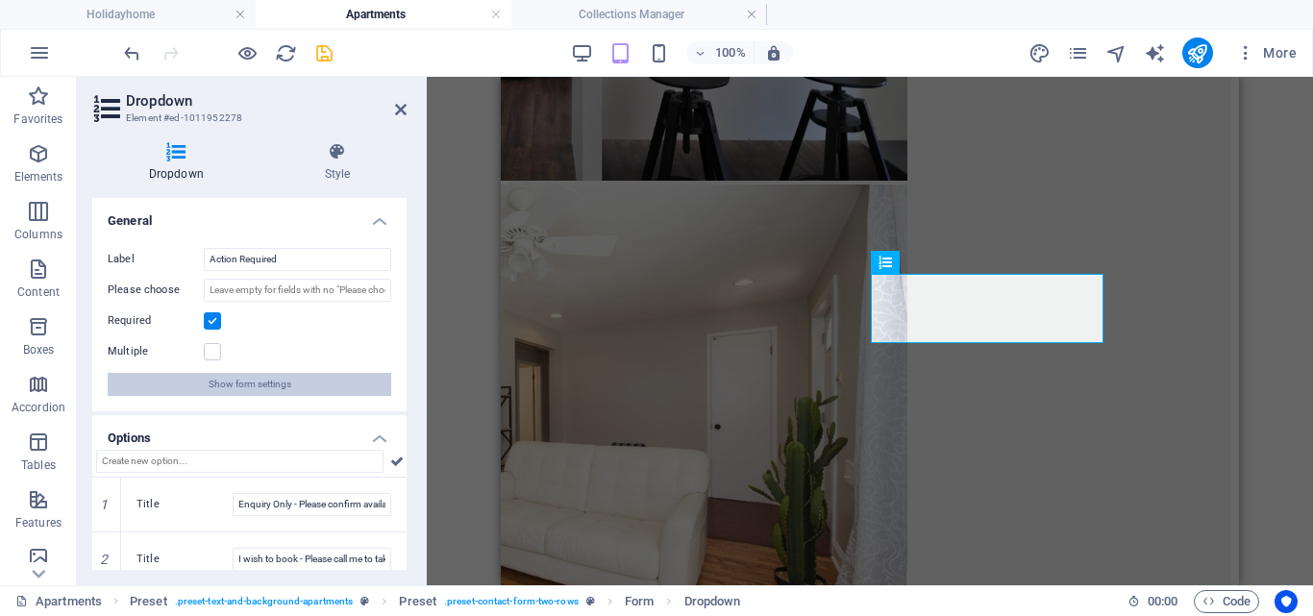
click at [234, 382] on span "Show form settings" at bounding box center [250, 384] width 83 height 23
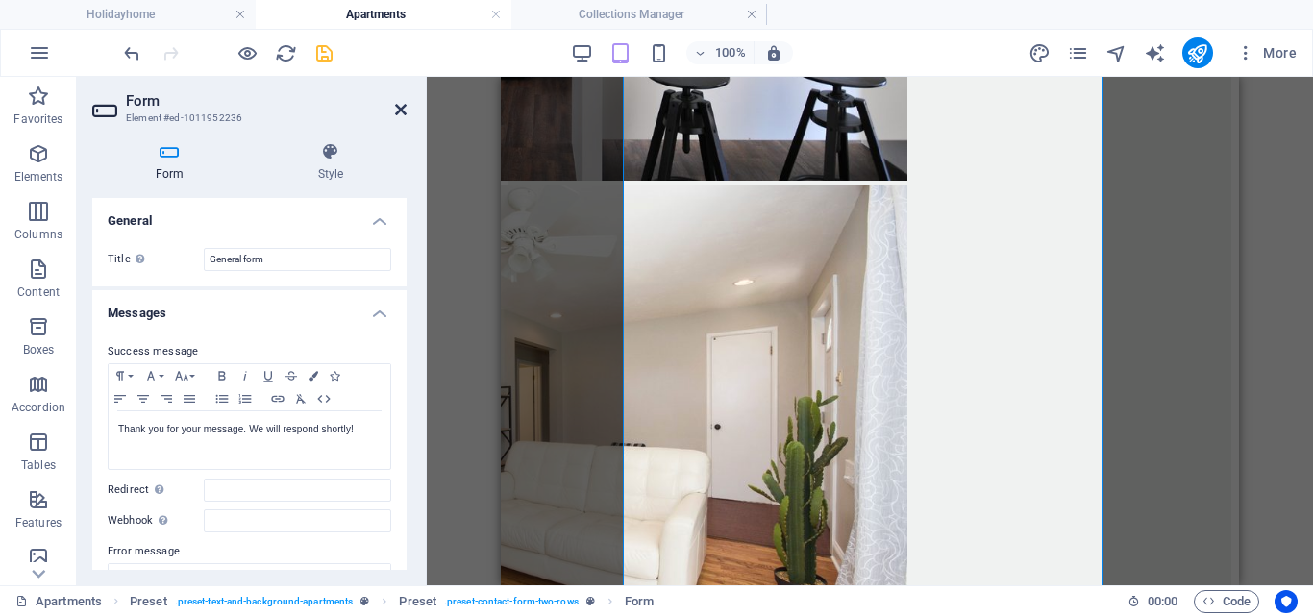
click at [401, 108] on icon at bounding box center [401, 109] width 12 height 15
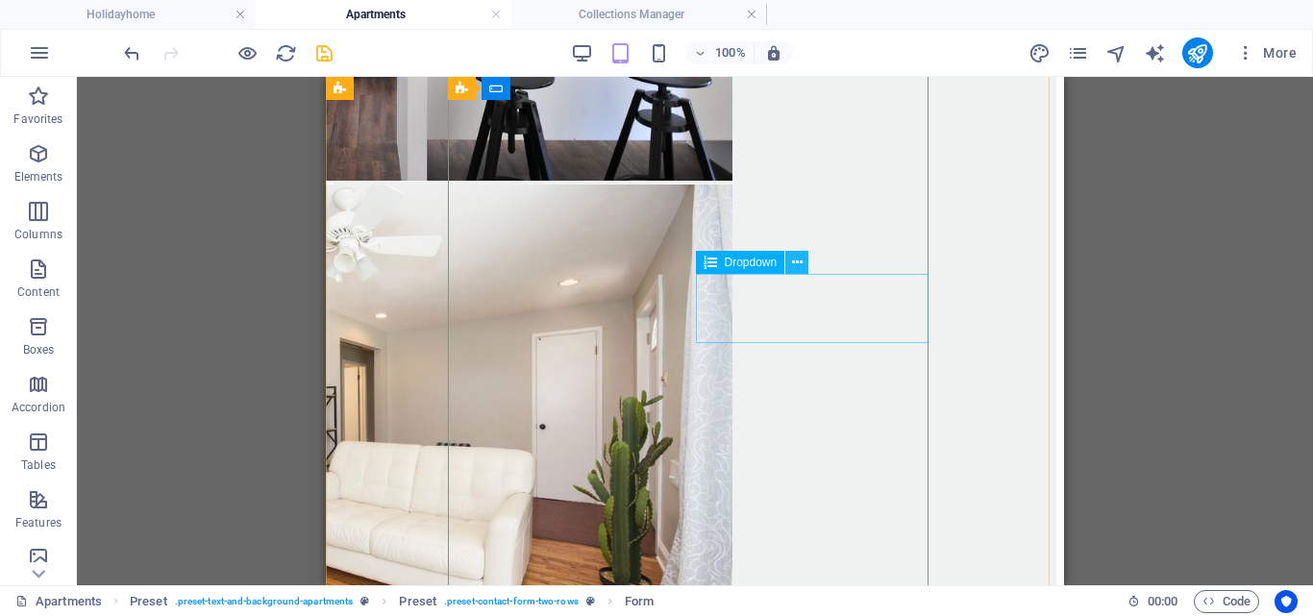
click at [795, 262] on icon at bounding box center [797, 263] width 11 height 20
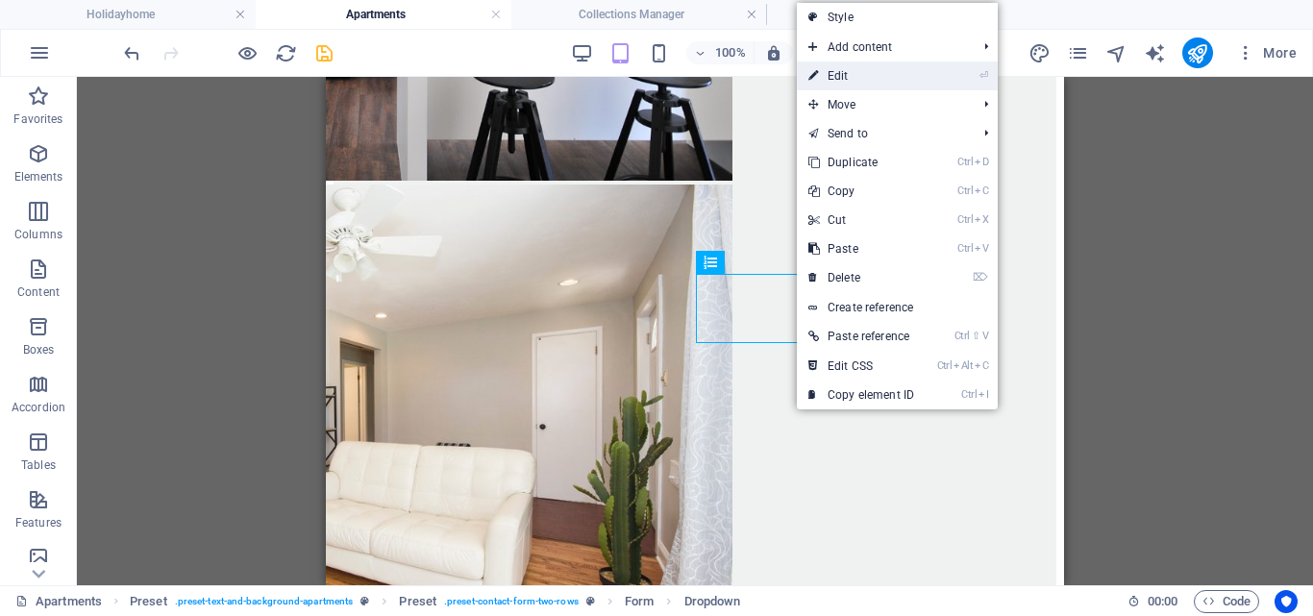
click at [843, 73] on link "⏎ Edit" at bounding box center [861, 76] width 129 height 29
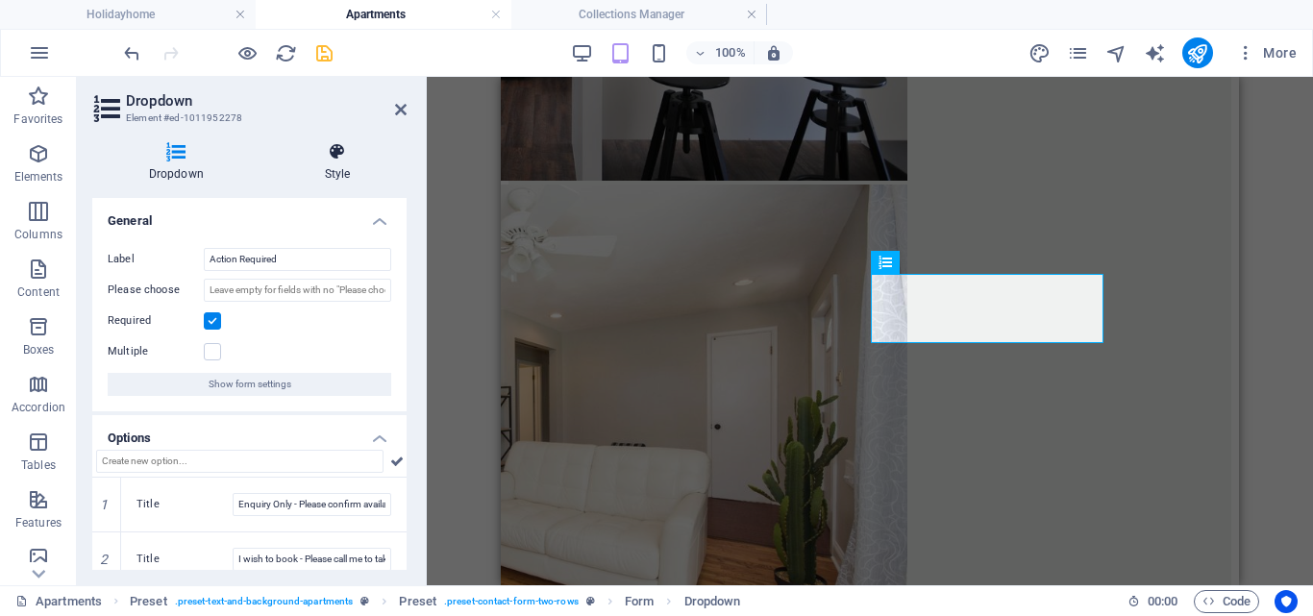
click at [330, 153] on icon at bounding box center [337, 151] width 138 height 19
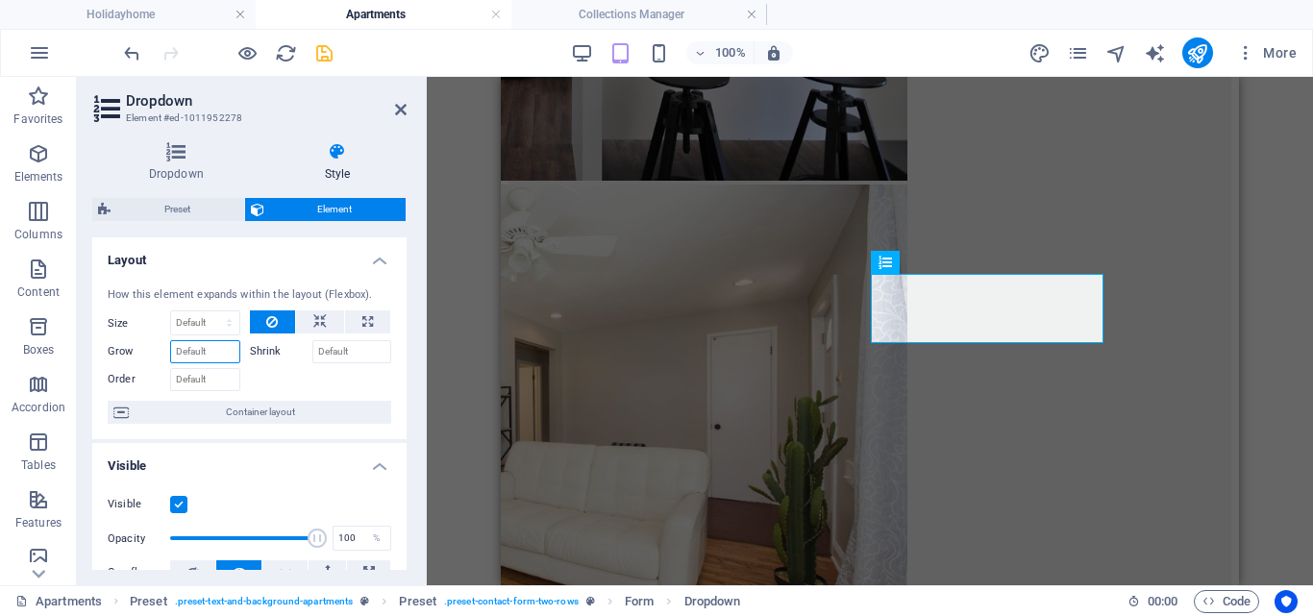
click at [196, 354] on input "Grow" at bounding box center [205, 351] width 70 height 23
click at [187, 312] on select "Default auto px % 1/1 1/2 1/3 1/4 1/5 1/6 1/7 1/8 1/9 1/10" at bounding box center [205, 323] width 68 height 23
click at [279, 325] on button at bounding box center [273, 322] width 46 height 23
click at [314, 320] on icon at bounding box center [319, 322] width 13 height 23
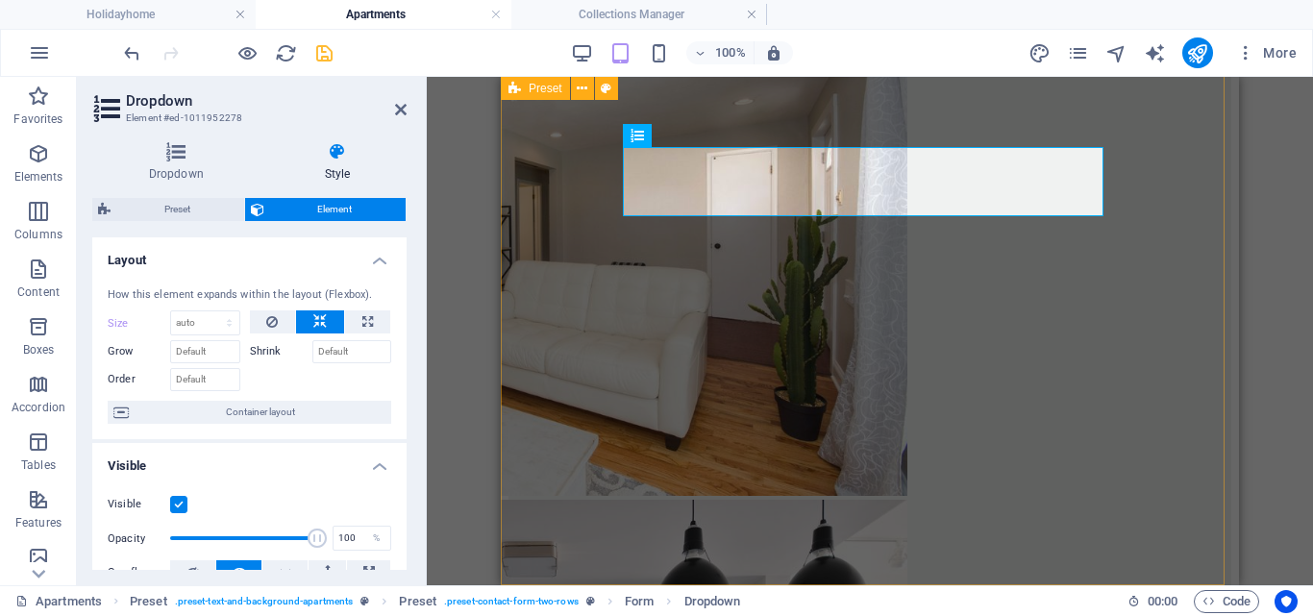
scroll to position [3090, 0]
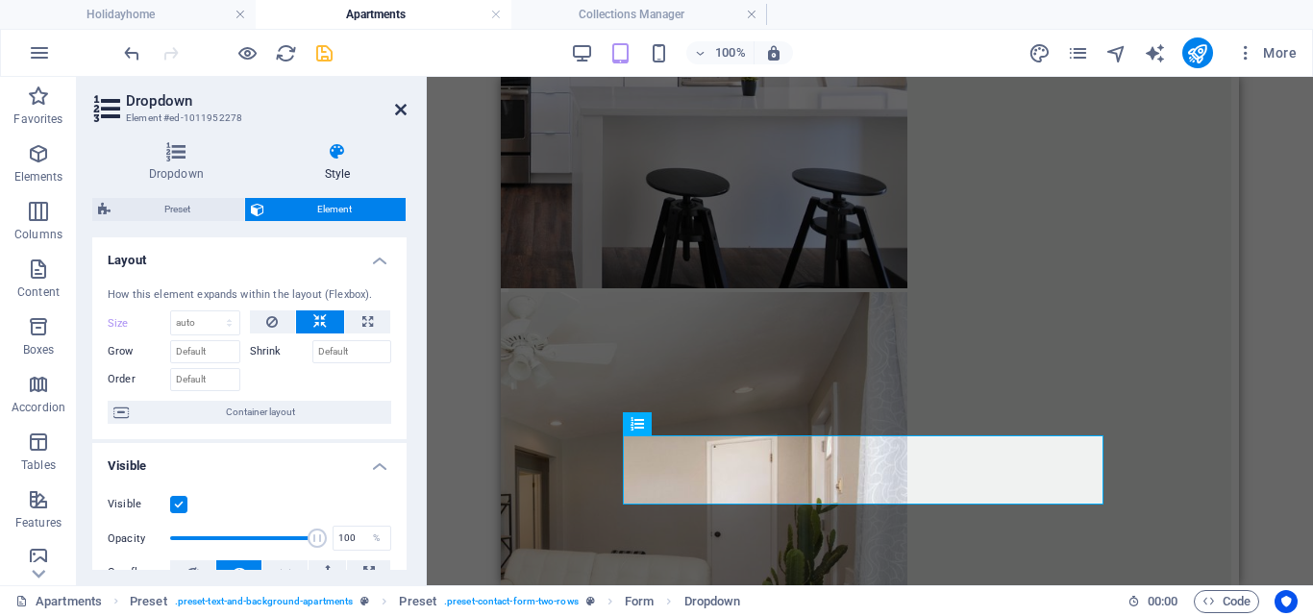
click at [396, 111] on icon at bounding box center [401, 109] width 12 height 15
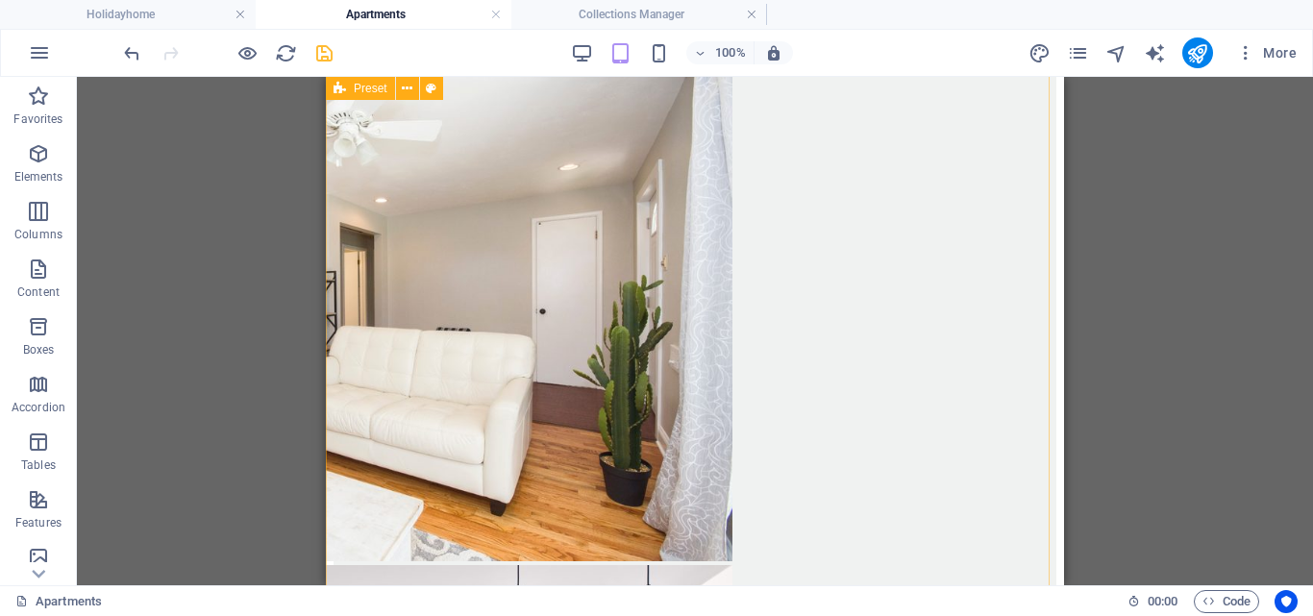
scroll to position [3282, 0]
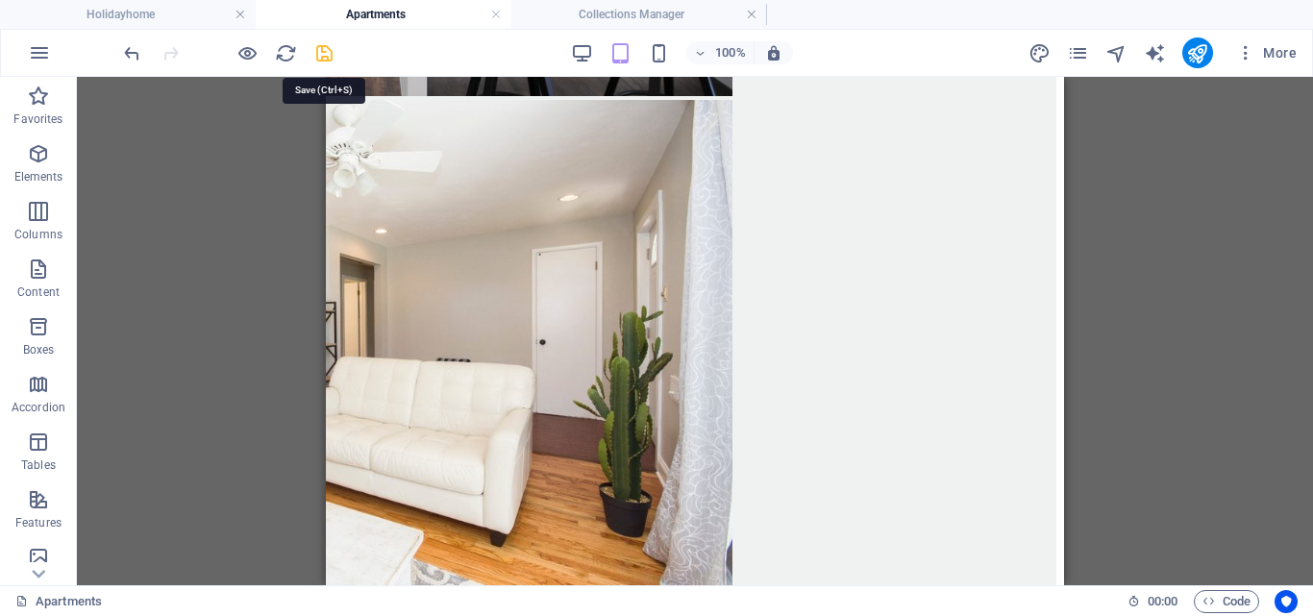
click at [324, 47] on icon "save" at bounding box center [324, 53] width 22 height 22
checkbox input "false"
select select
checkbox input "false"
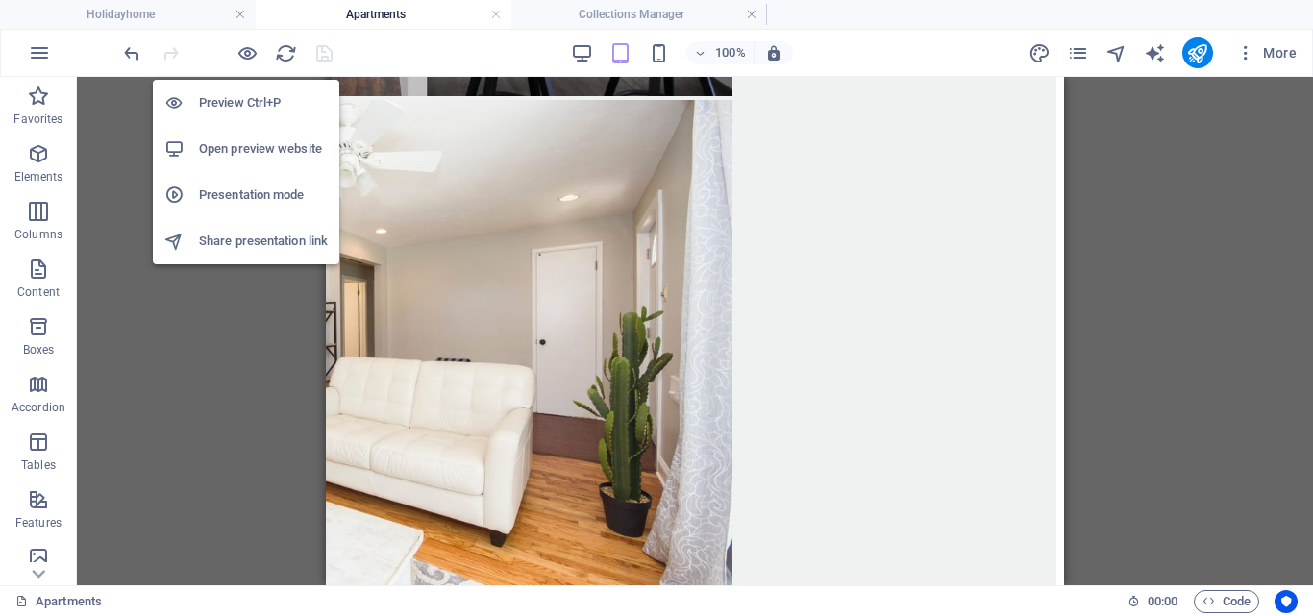
click at [227, 146] on h6 "Open preview website" at bounding box center [263, 148] width 129 height 23
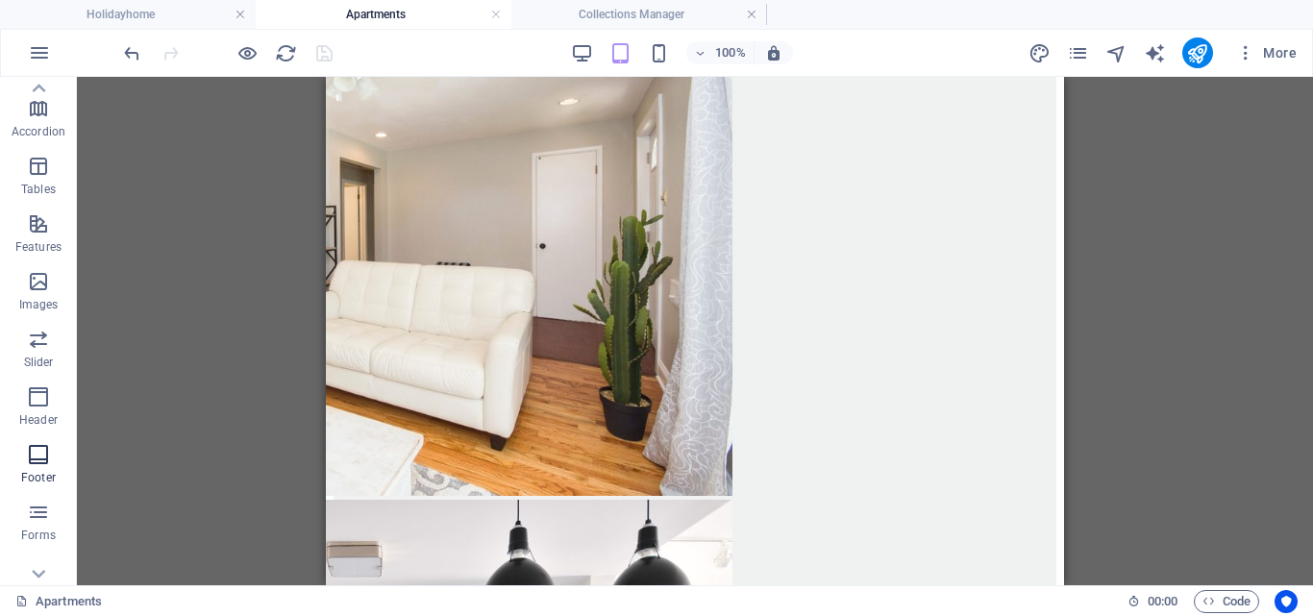
scroll to position [357, 0]
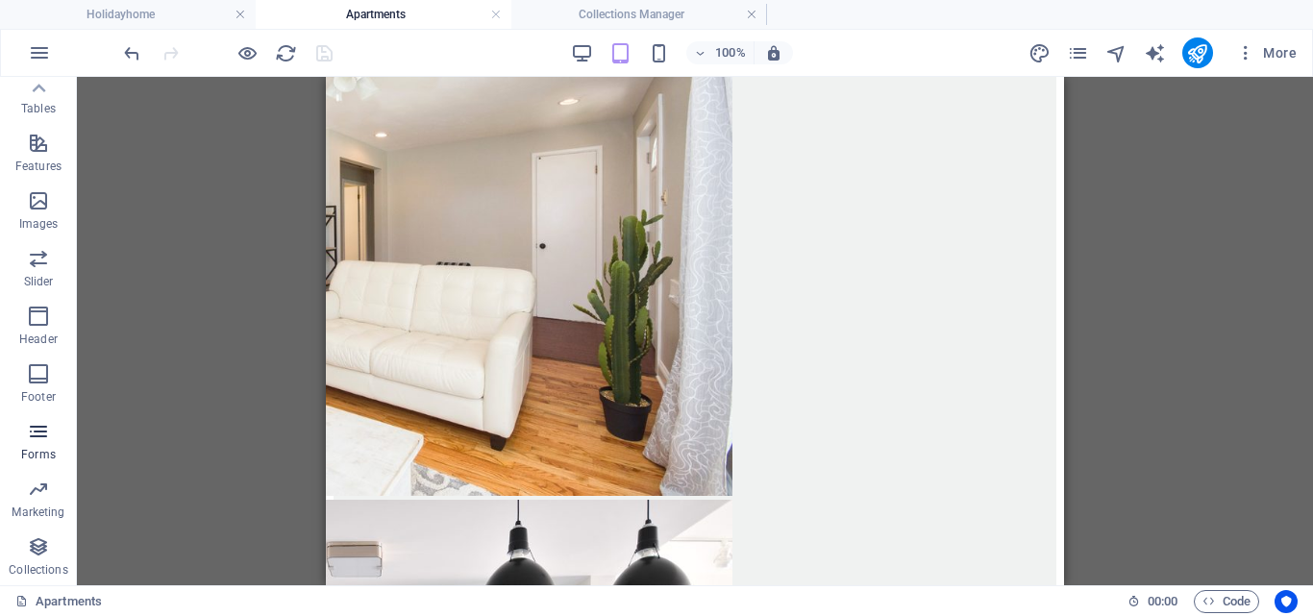
click at [44, 436] on icon "button" at bounding box center [38, 431] width 23 height 23
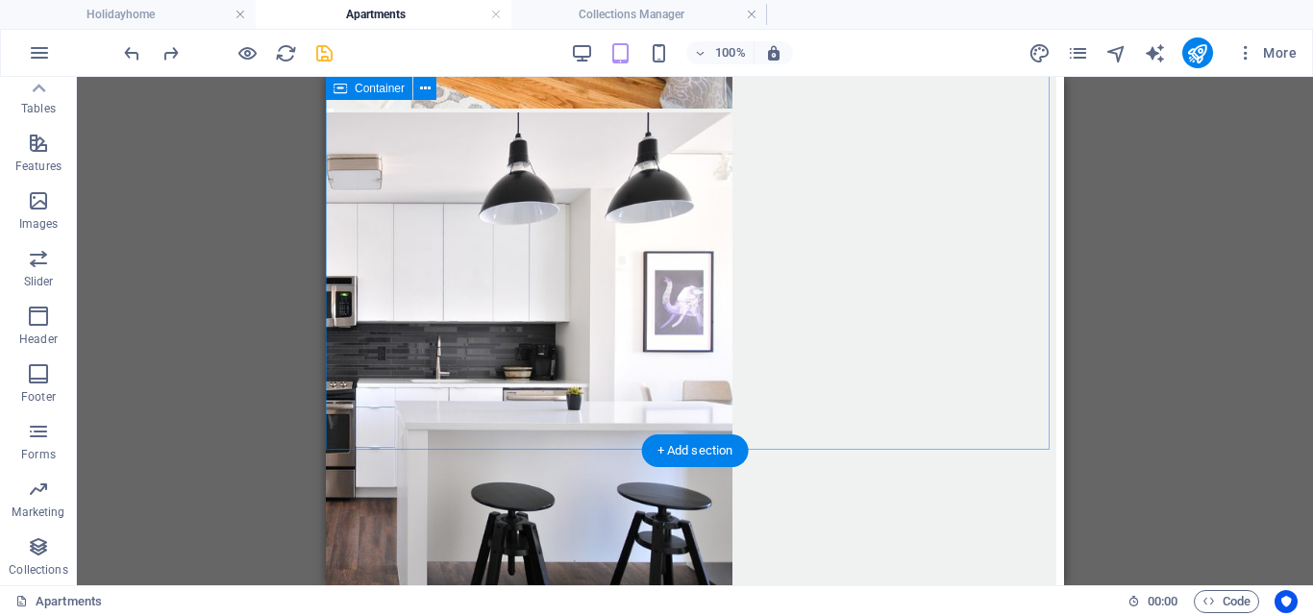
scroll to position [2802, 0]
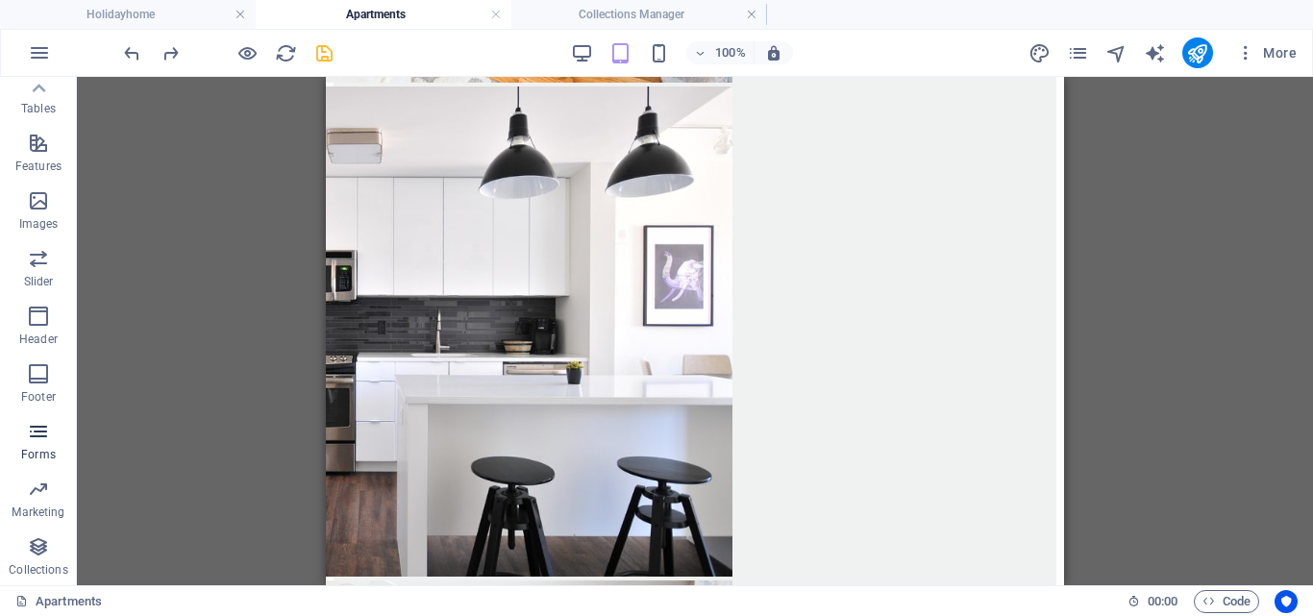
click at [28, 424] on icon "button" at bounding box center [38, 431] width 23 height 23
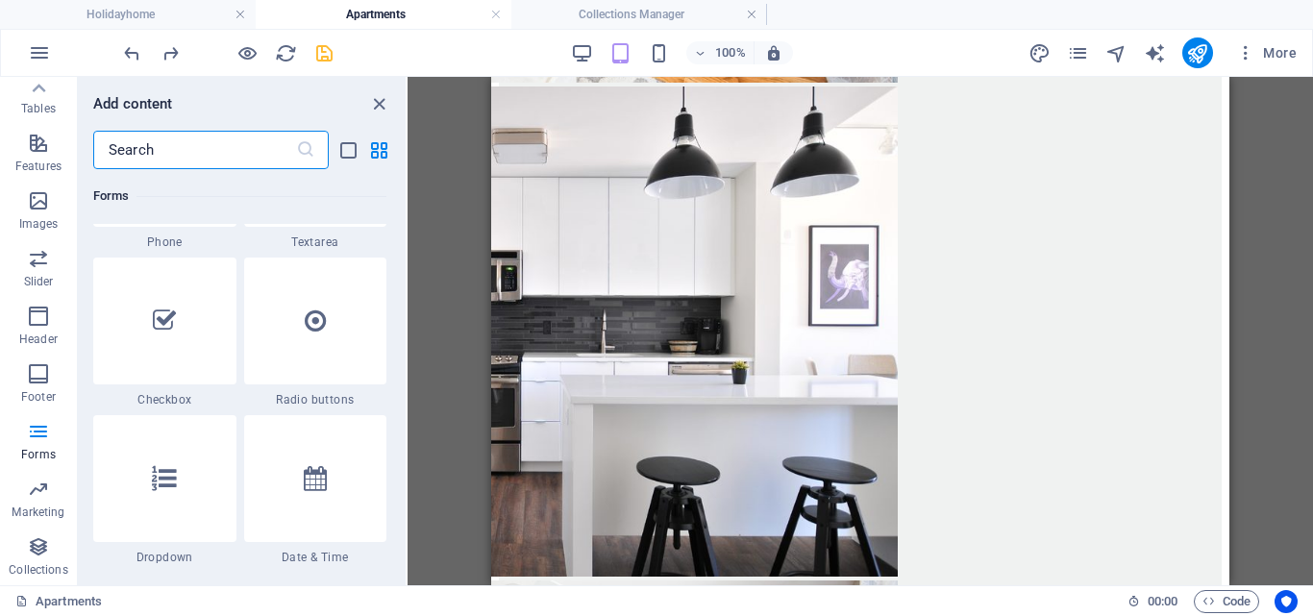
scroll to position [14902, 0]
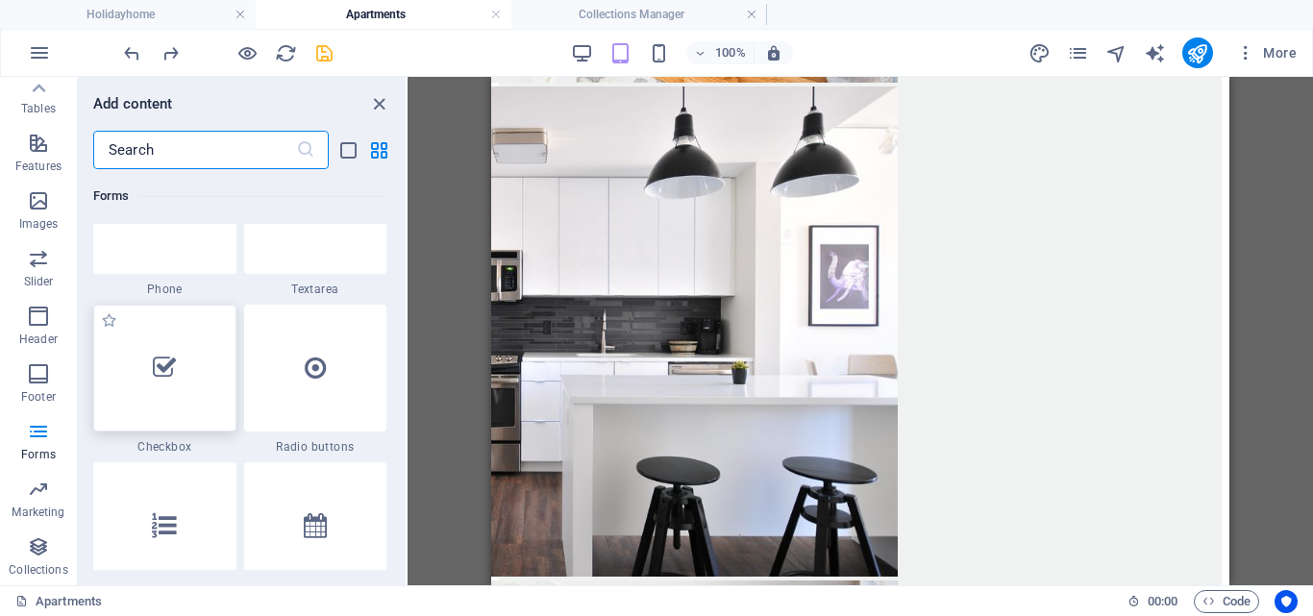
click at [156, 367] on icon at bounding box center [164, 368] width 23 height 25
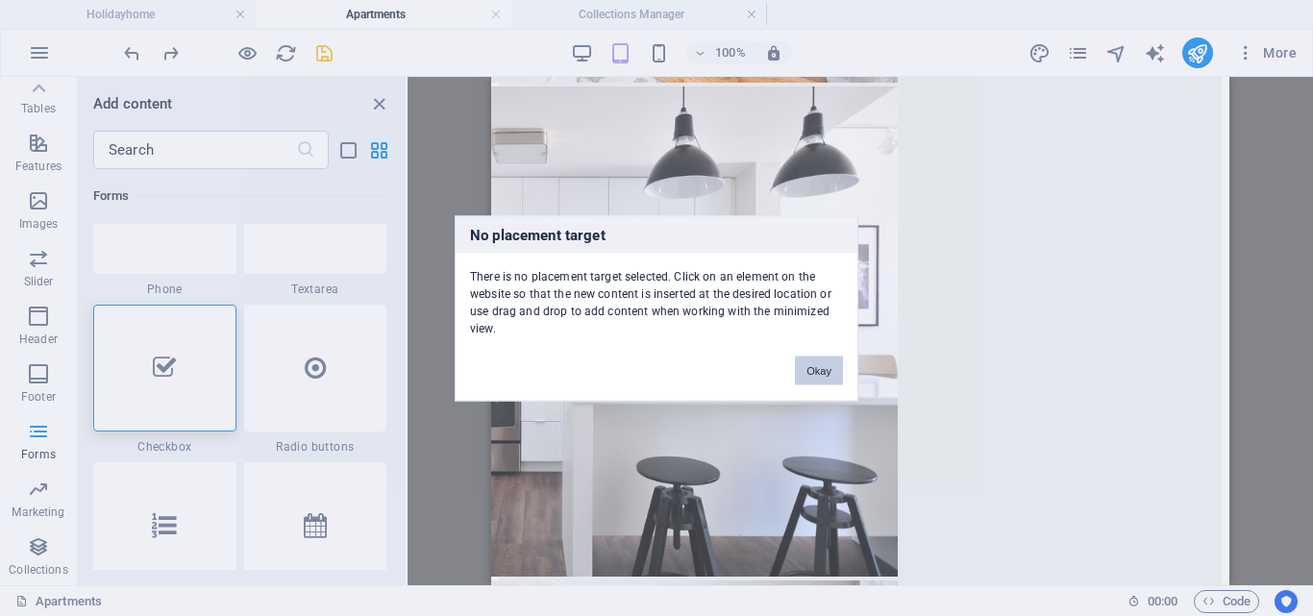
click at [818, 373] on button "Okay" at bounding box center [819, 370] width 48 height 29
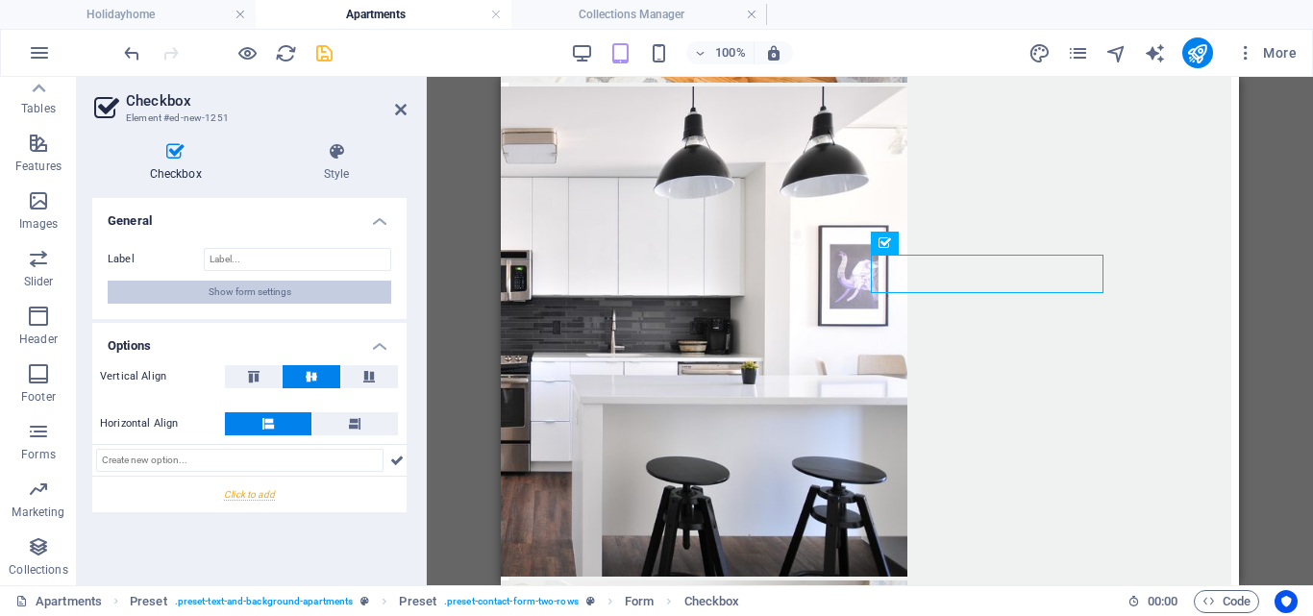
click at [213, 290] on span "Show form settings" at bounding box center [250, 292] width 83 height 23
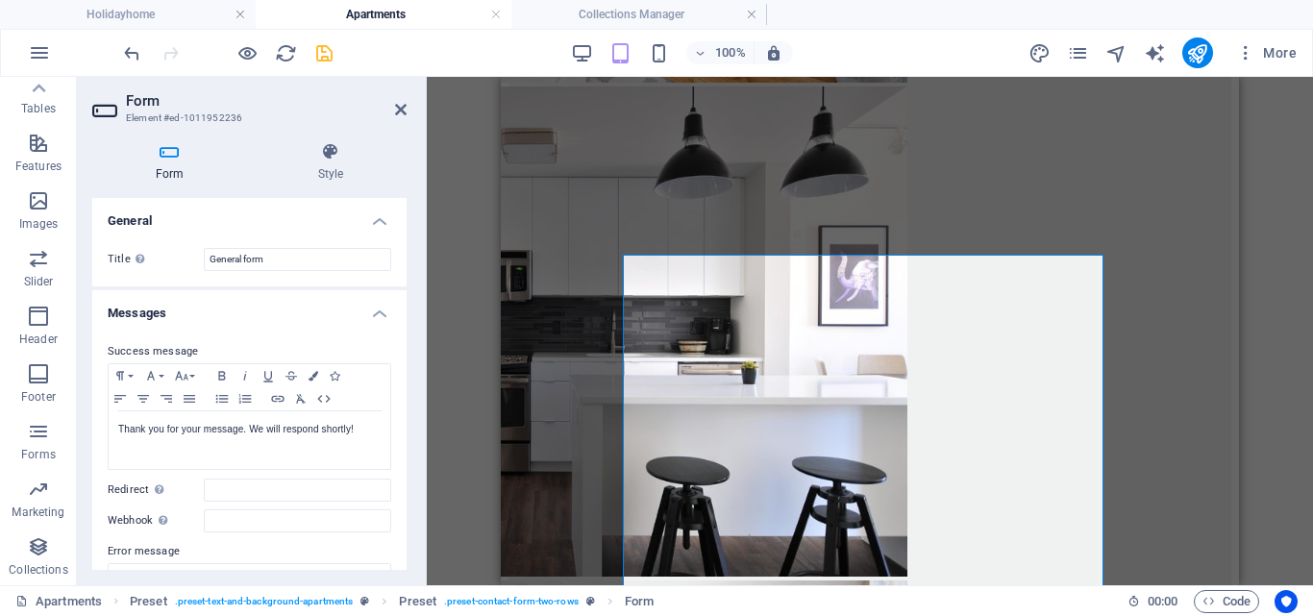
click at [162, 153] on icon at bounding box center [169, 151] width 155 height 19
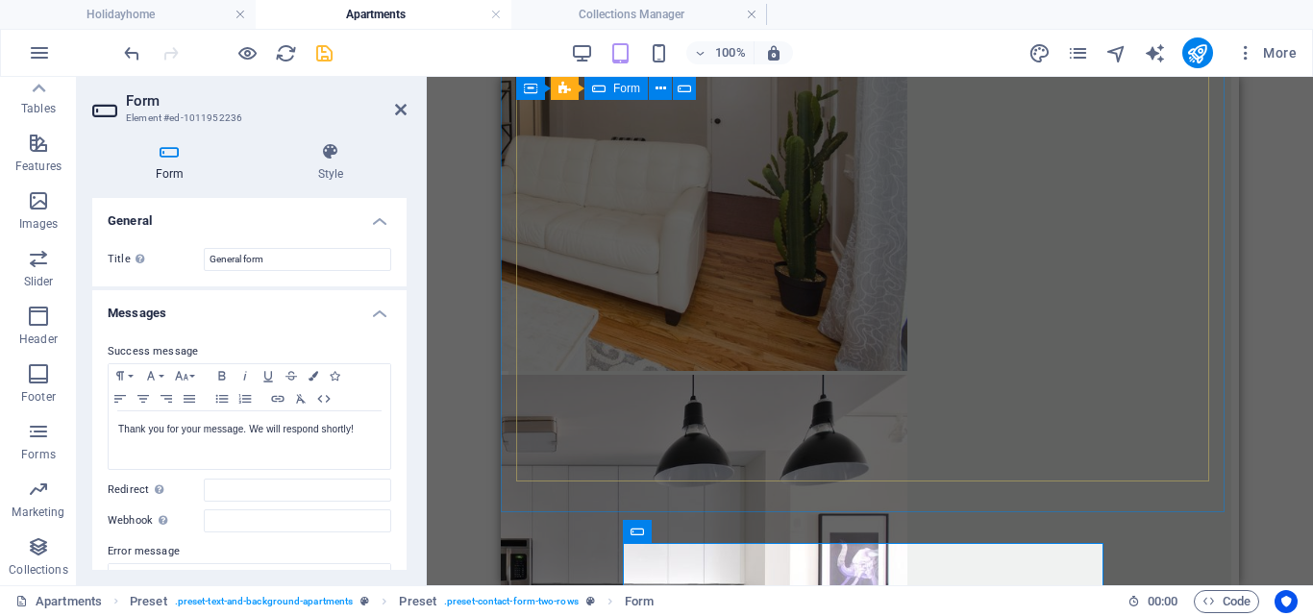
scroll to position [2802, 0]
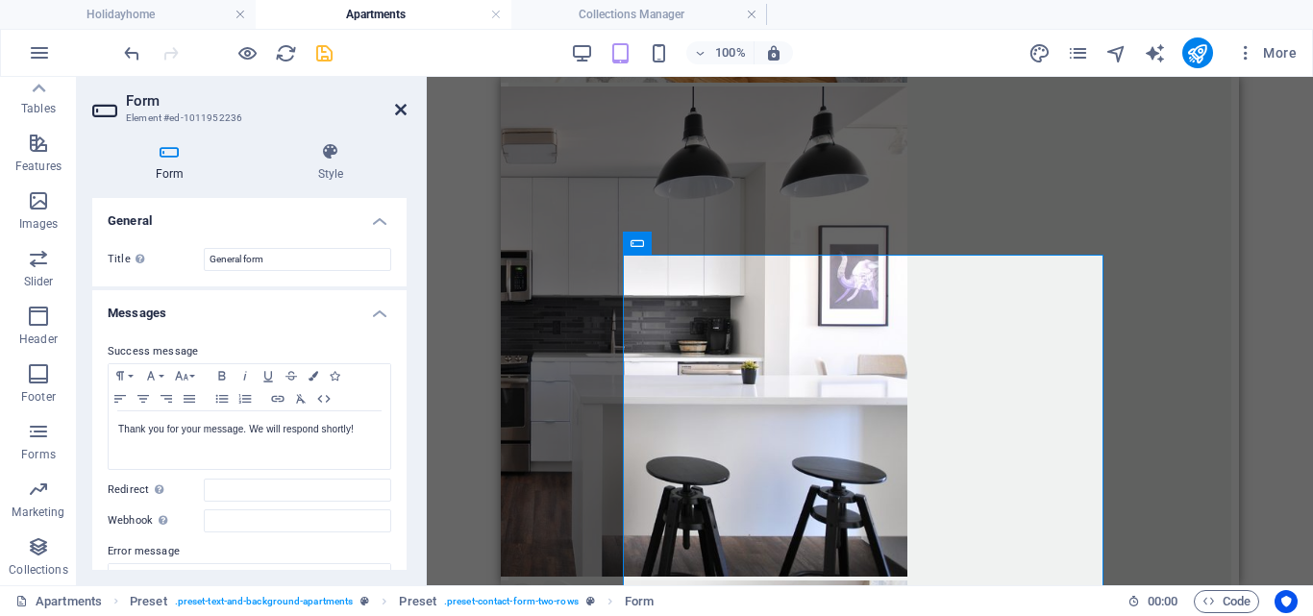
click at [405, 103] on icon at bounding box center [401, 109] width 12 height 15
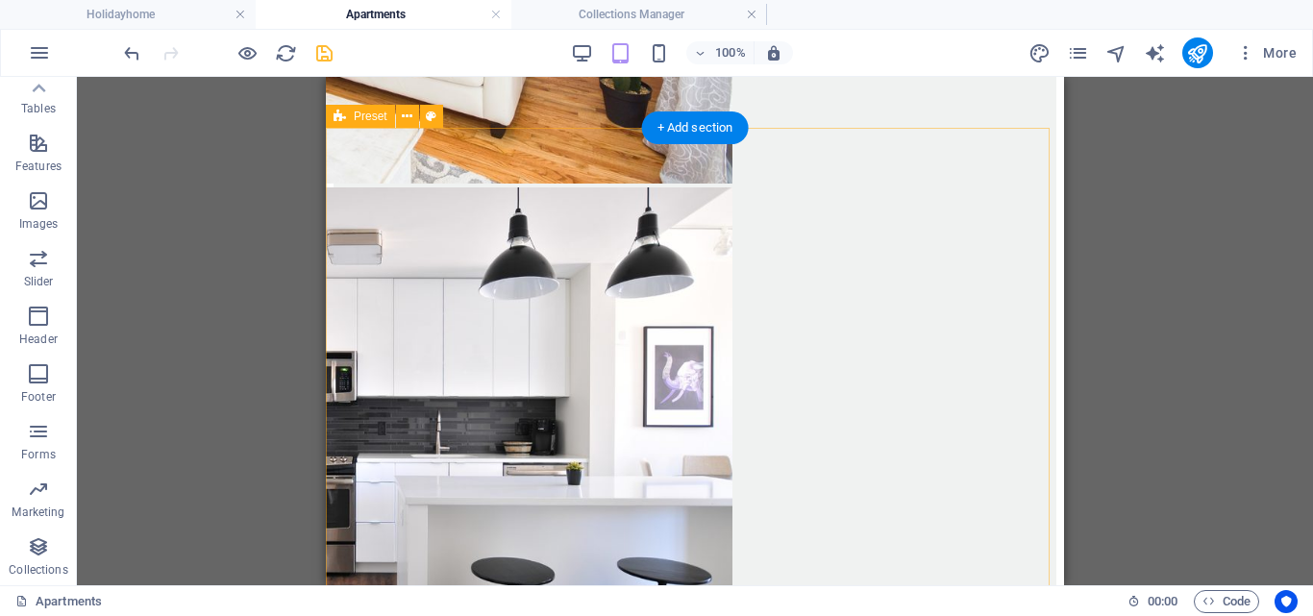
scroll to position [2609, 0]
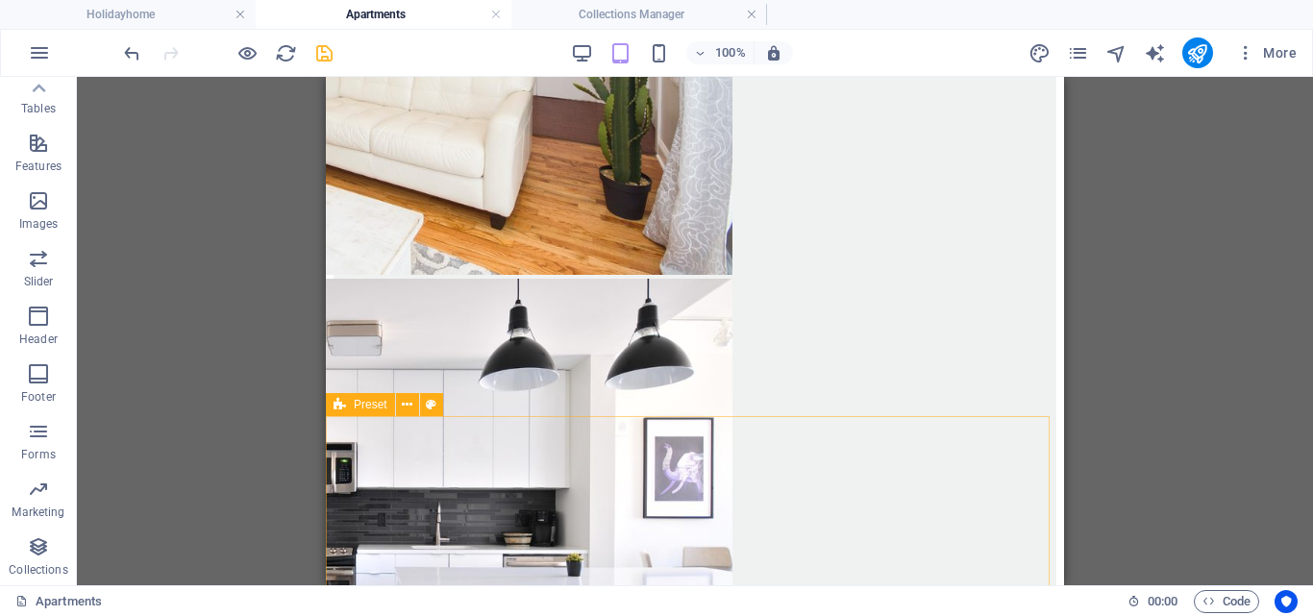
click at [372, 402] on span "Preset" at bounding box center [371, 405] width 34 height 12
click at [372, 406] on span "Preset" at bounding box center [371, 405] width 34 height 12
click at [371, 406] on span "Preset" at bounding box center [371, 405] width 34 height 12
select select "%"
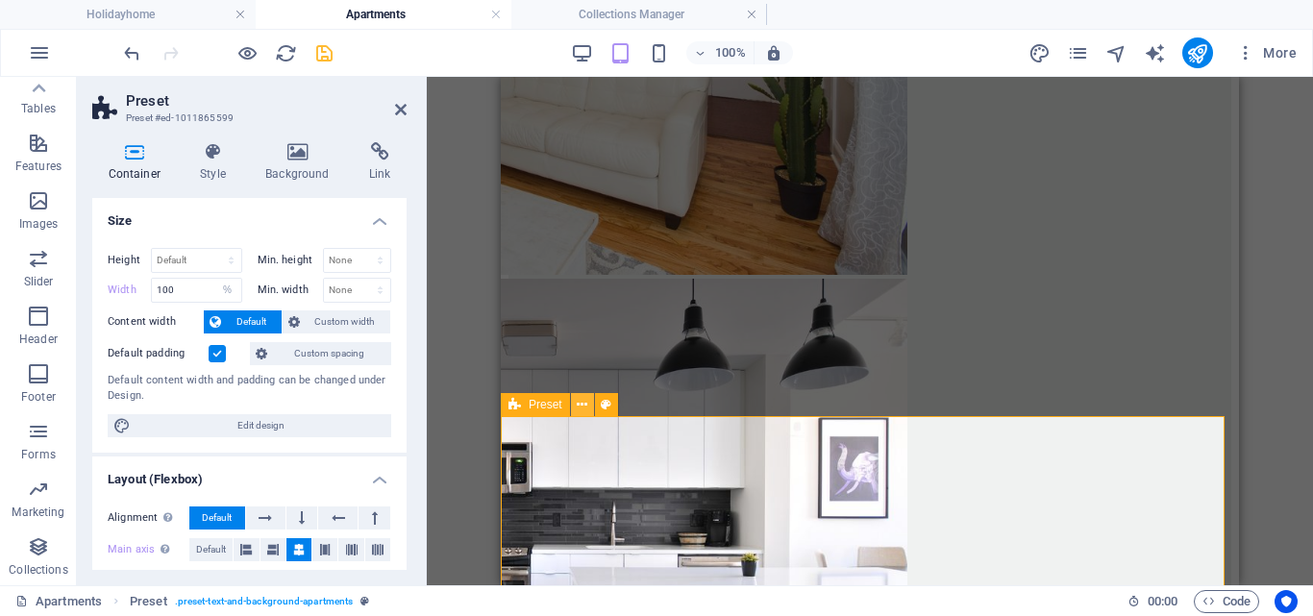
click at [584, 404] on icon at bounding box center [582, 405] width 11 height 20
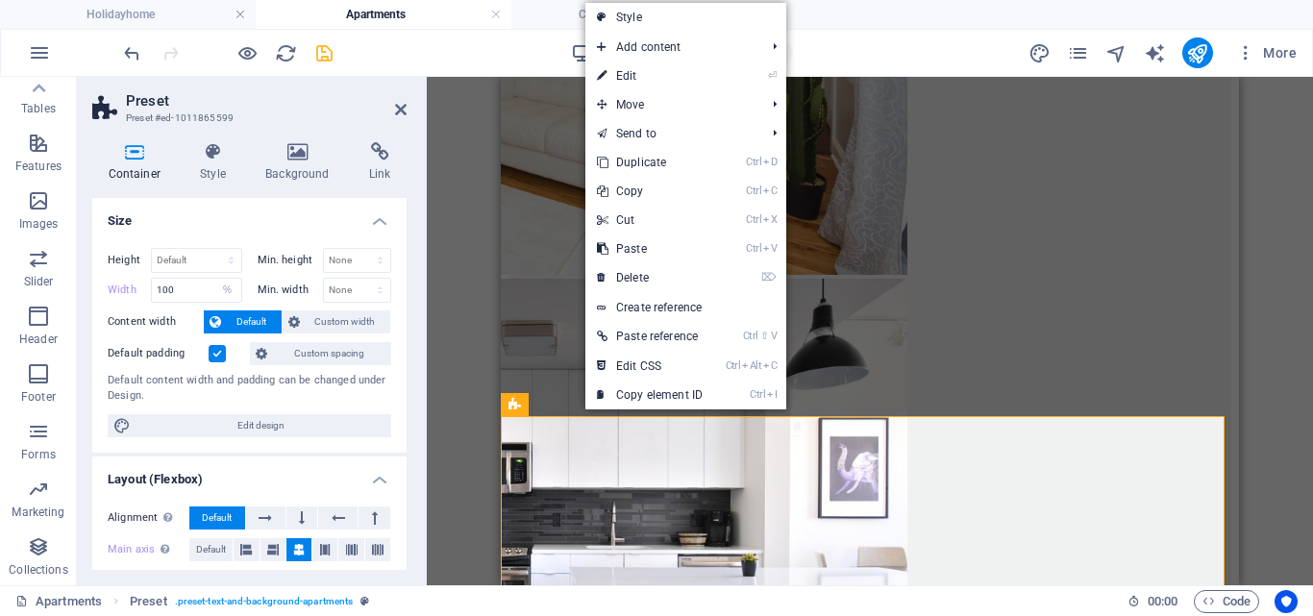
click at [627, 71] on link "⏎ Edit" at bounding box center [650, 76] width 129 height 29
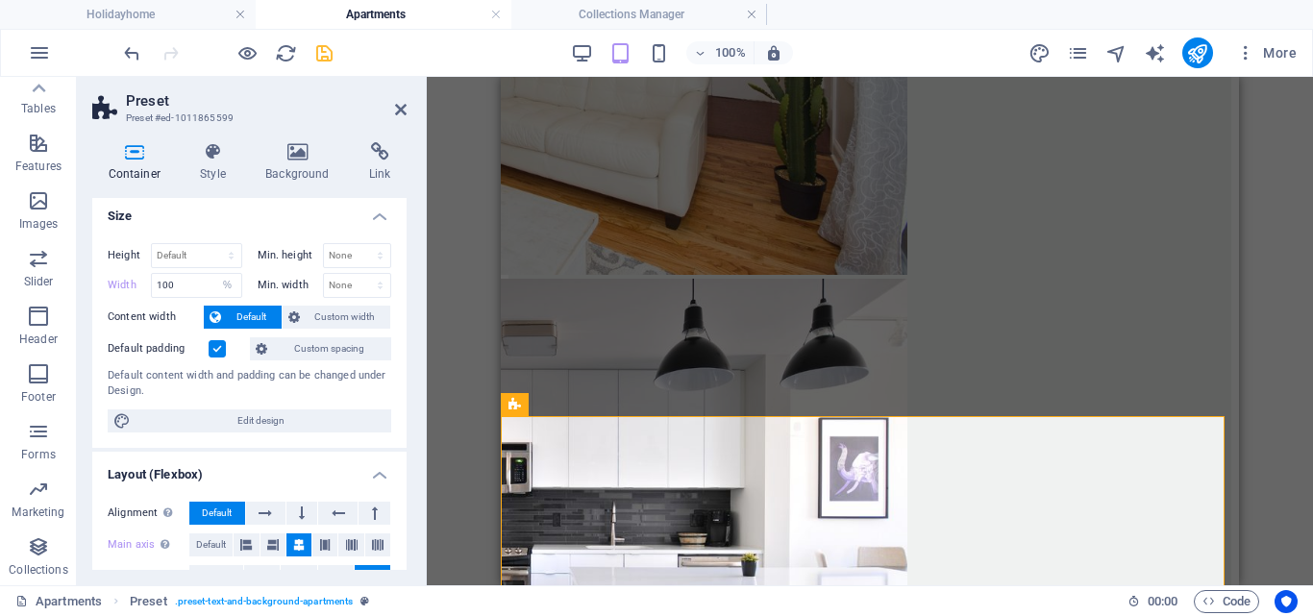
scroll to position [0, 0]
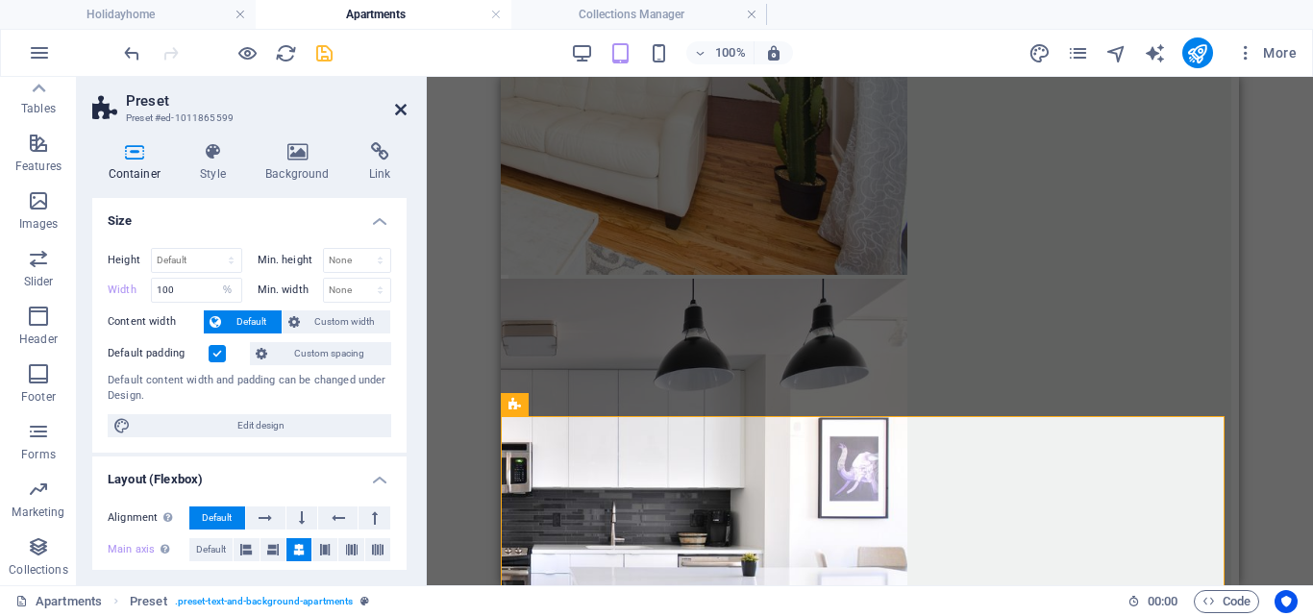
drag, startPoint x: 401, startPoint y: 108, endPoint x: 73, endPoint y: 32, distance: 336.5
click at [401, 108] on icon at bounding box center [401, 109] width 12 height 15
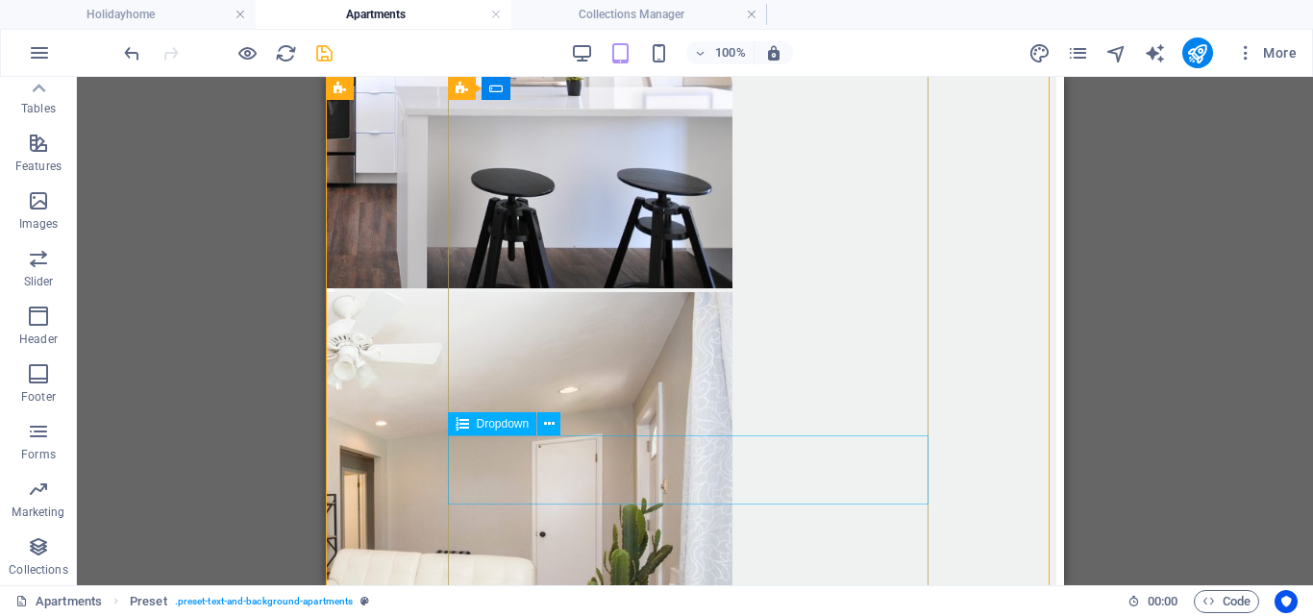
scroll to position [2898, 0]
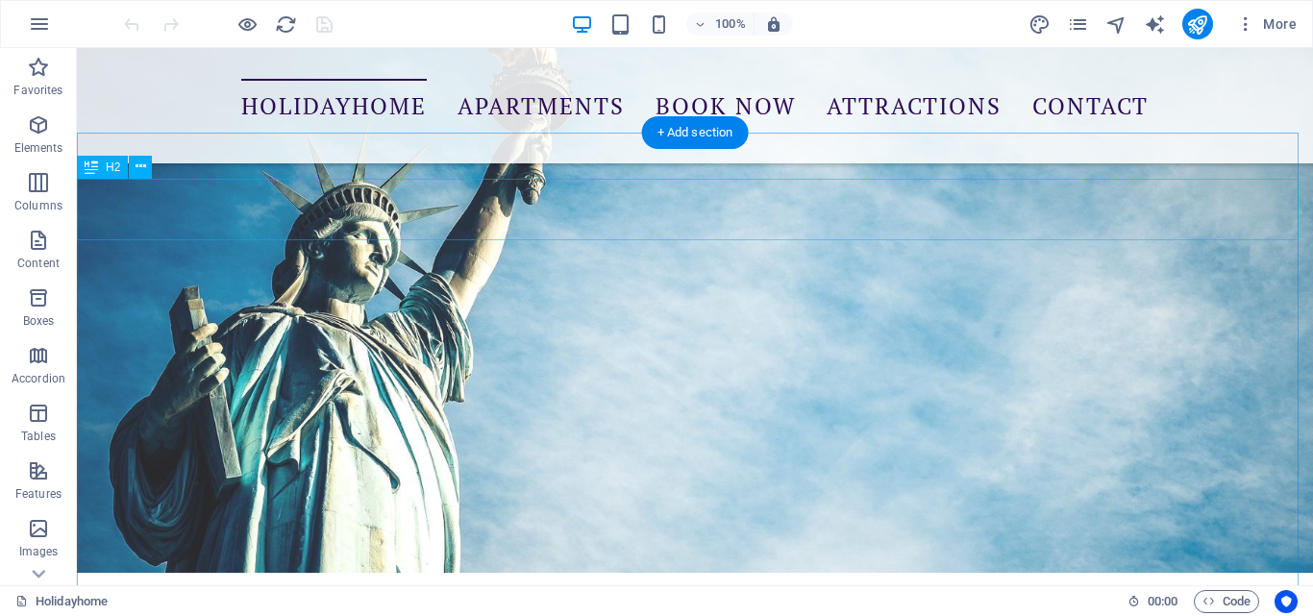
scroll to position [886, 0]
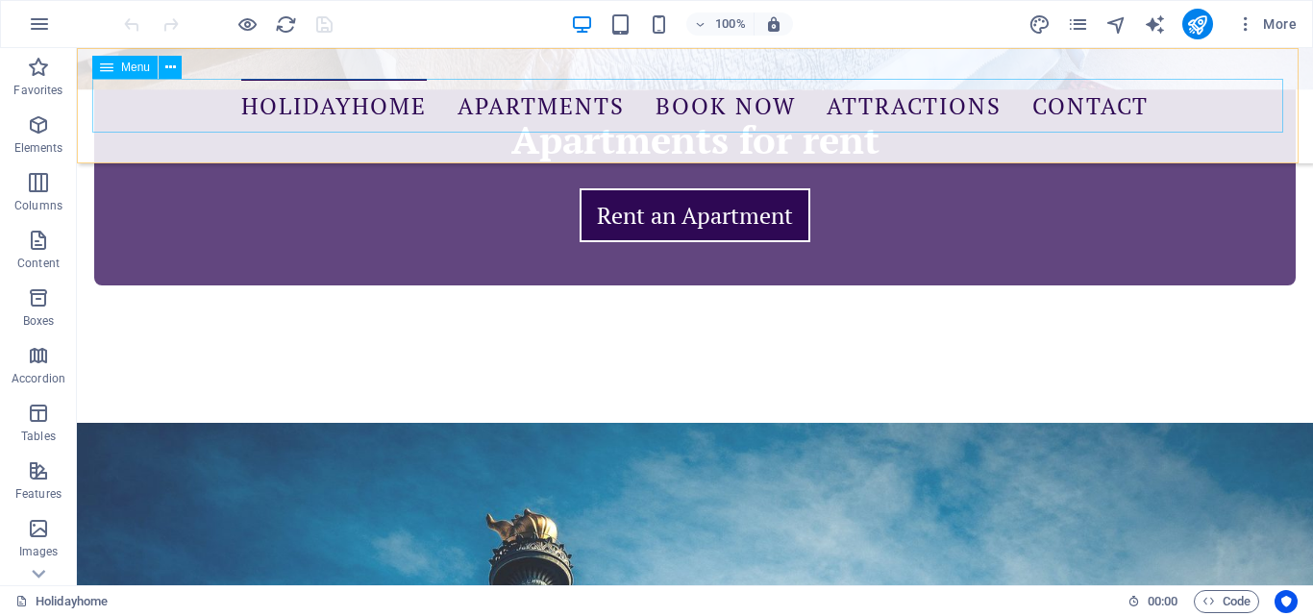
click at [495, 107] on nav "Holidayhome Apartments Book Now Attractions Contact" at bounding box center [695, 106] width 1206 height 54
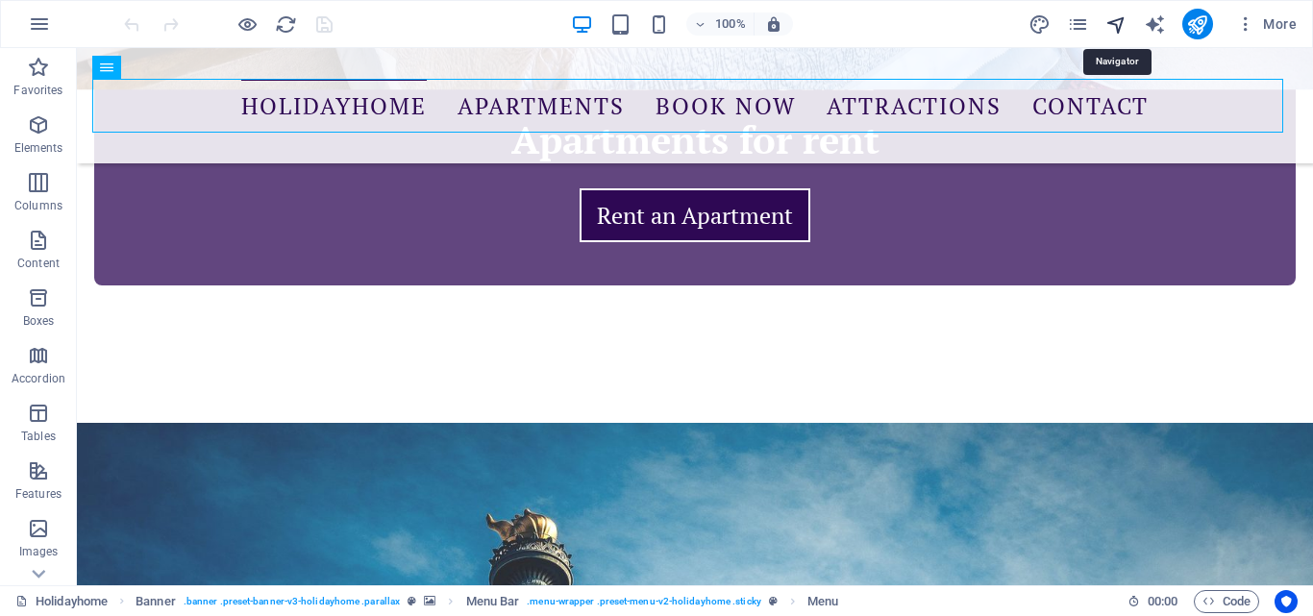
click at [1118, 20] on icon "navigator" at bounding box center [1117, 24] width 22 height 22
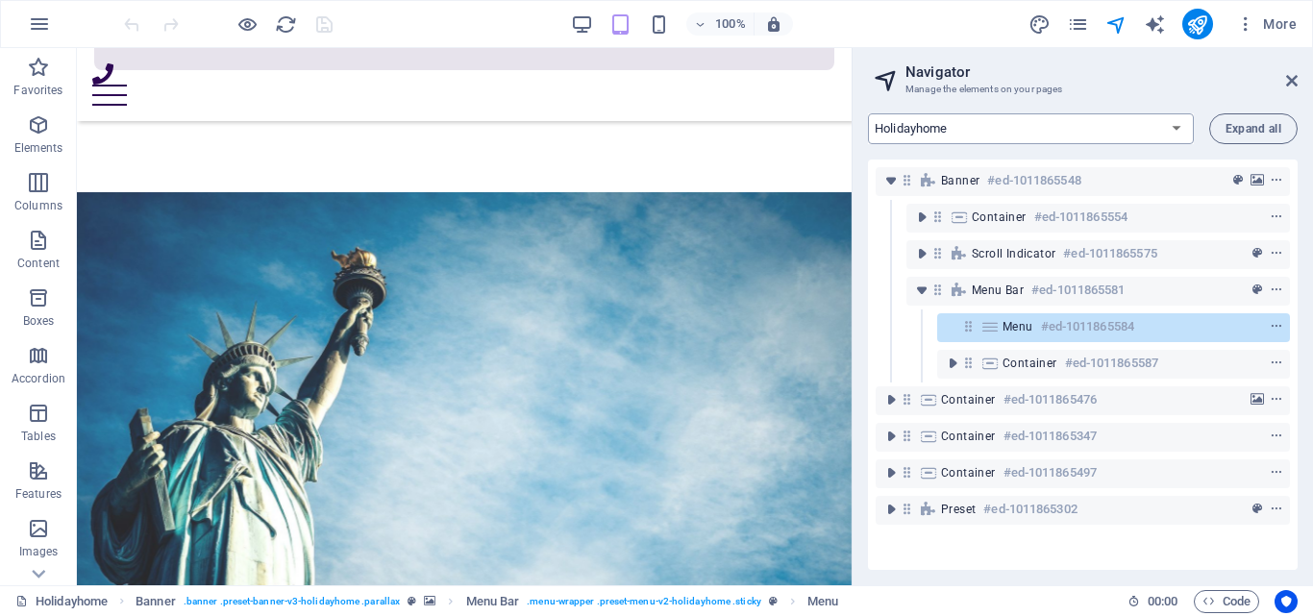
click at [1051, 121] on select "Holidayhome Apartments Attractions Subpage Legal Notice Privacy" at bounding box center [1031, 128] width 326 height 31
select select "18212550-en"
click at [868, 113] on select "Holidayhome Apartments Attractions Subpage Legal Notice Privacy" at bounding box center [1031, 128] width 326 height 31
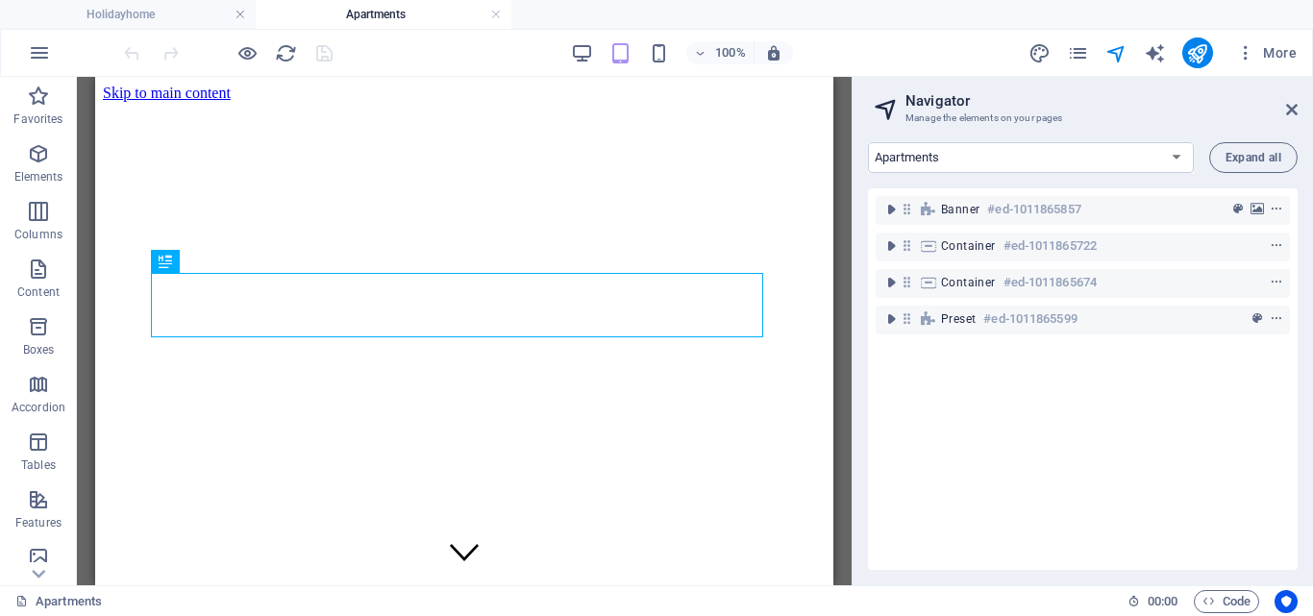
scroll to position [0, 0]
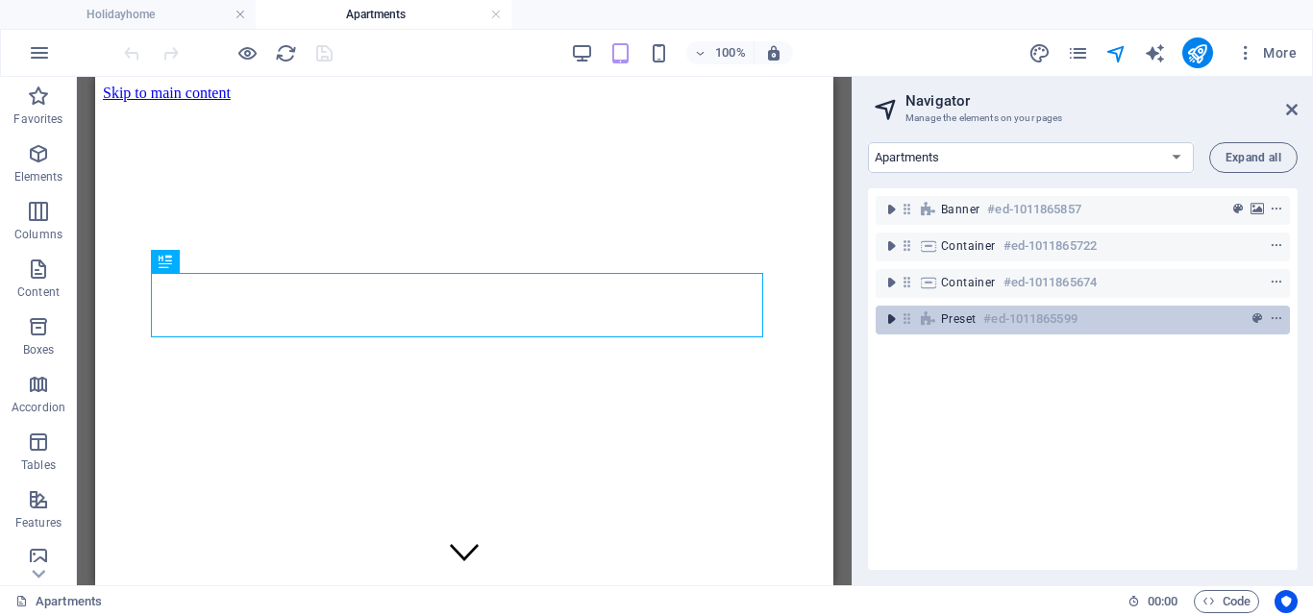
click at [886, 319] on icon "toggle-expand" at bounding box center [891, 319] width 19 height 19
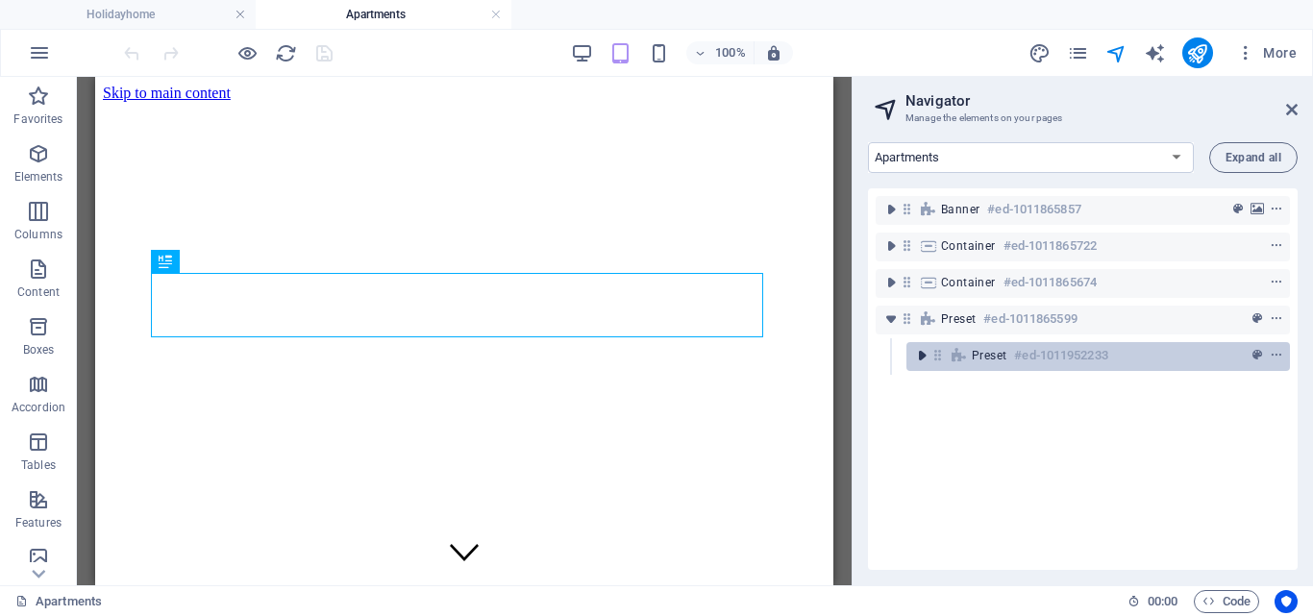
click at [920, 358] on icon "toggle-expand" at bounding box center [921, 355] width 19 height 19
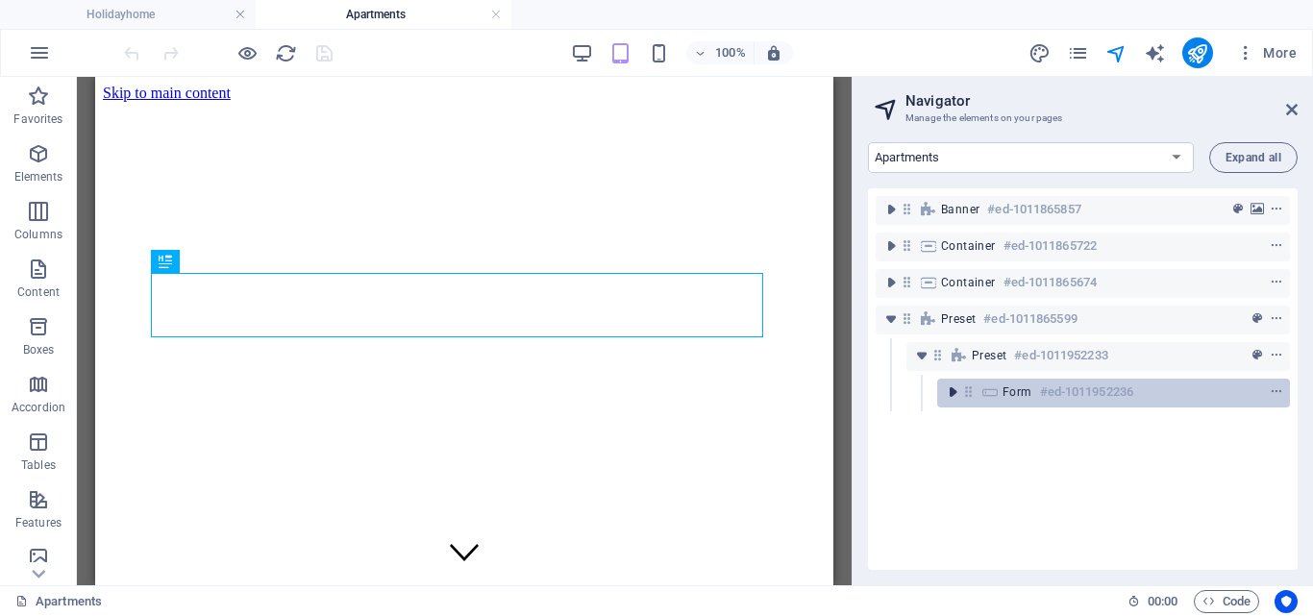
click at [948, 394] on icon "toggle-expand" at bounding box center [952, 392] width 19 height 19
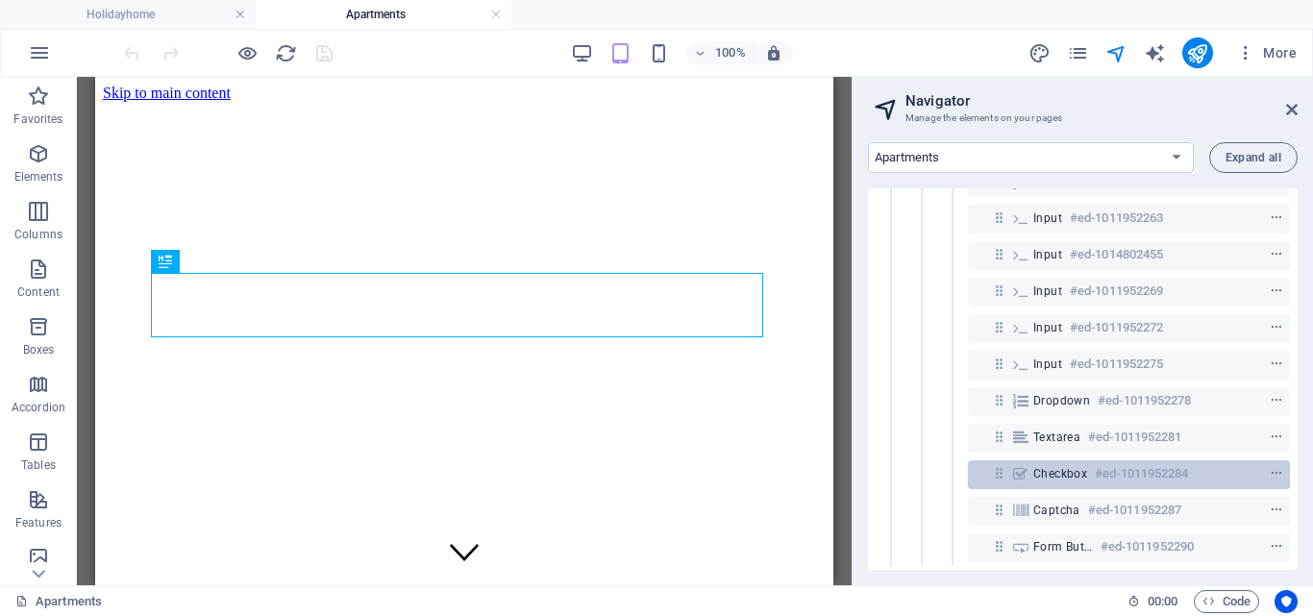
scroll to position [517, 0]
click at [1273, 467] on icon "context-menu" at bounding box center [1276, 473] width 13 height 13
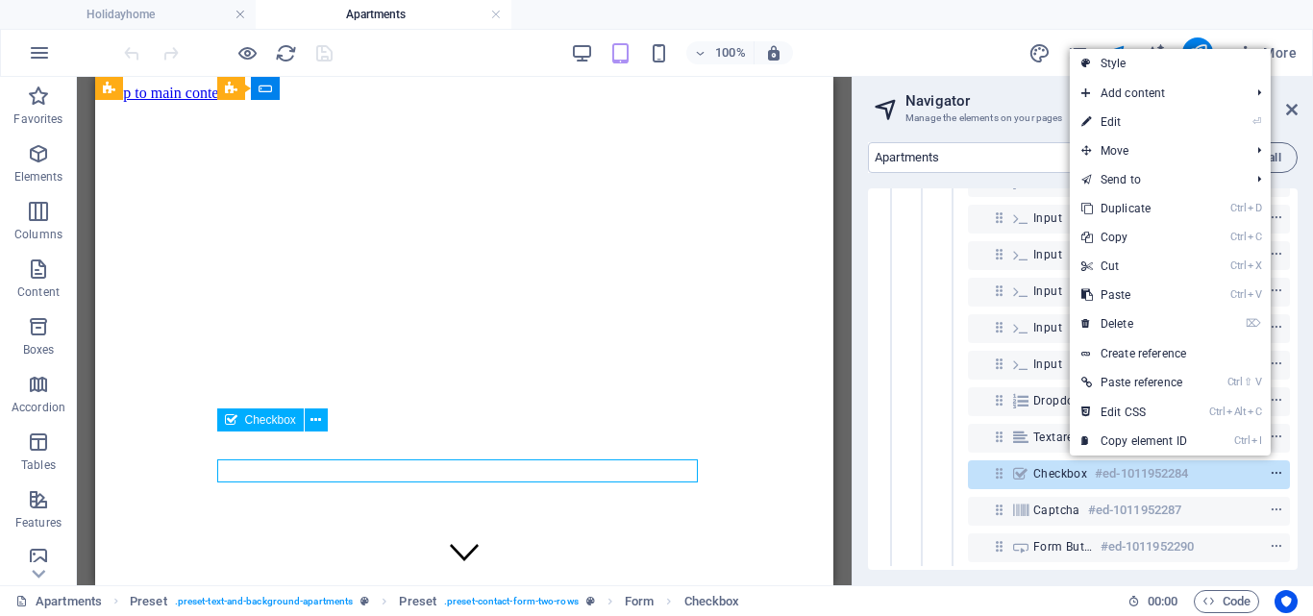
scroll to position [3378, 0]
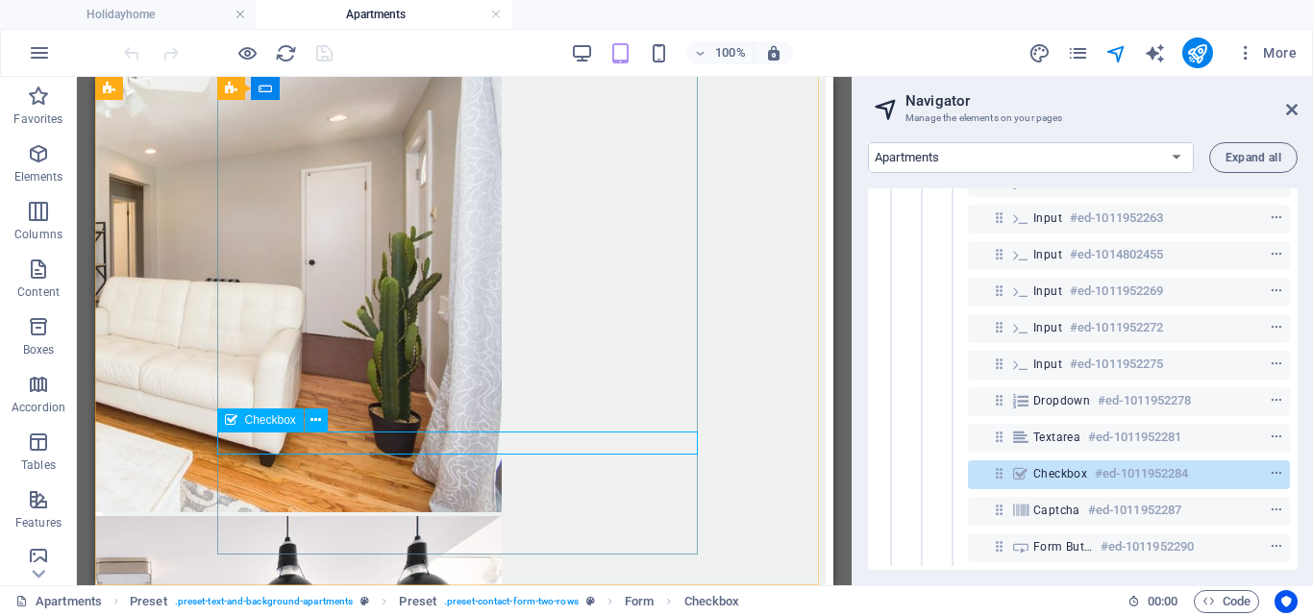
click at [272, 420] on span "Checkbox" at bounding box center [270, 420] width 51 height 12
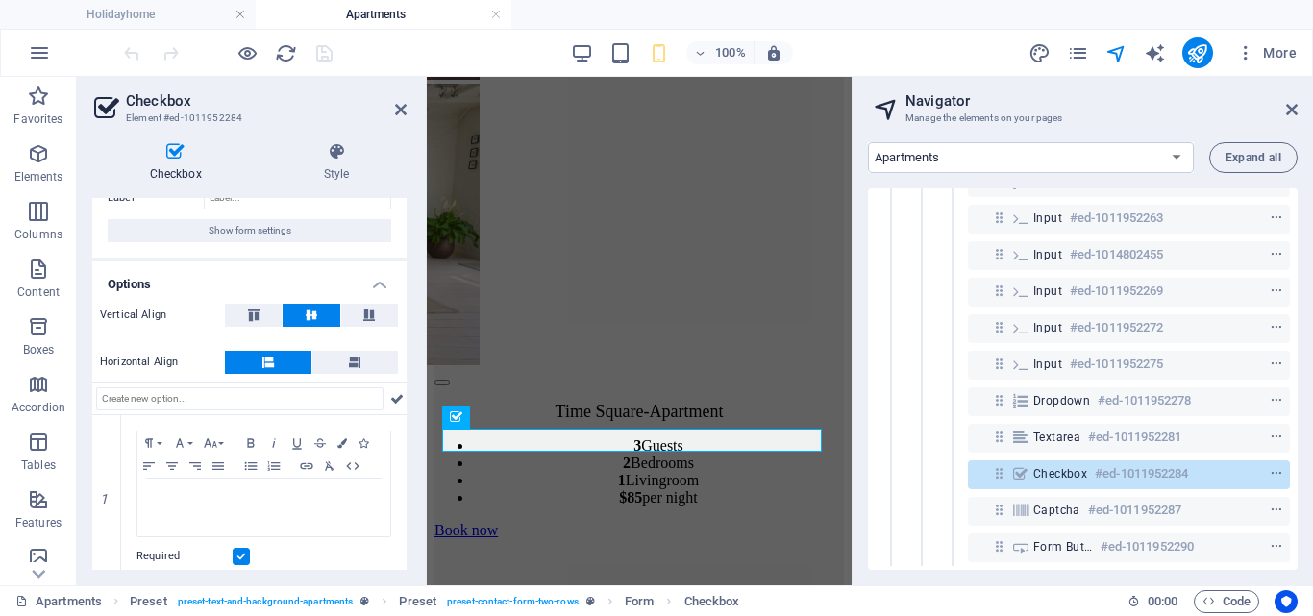
scroll to position [75, 0]
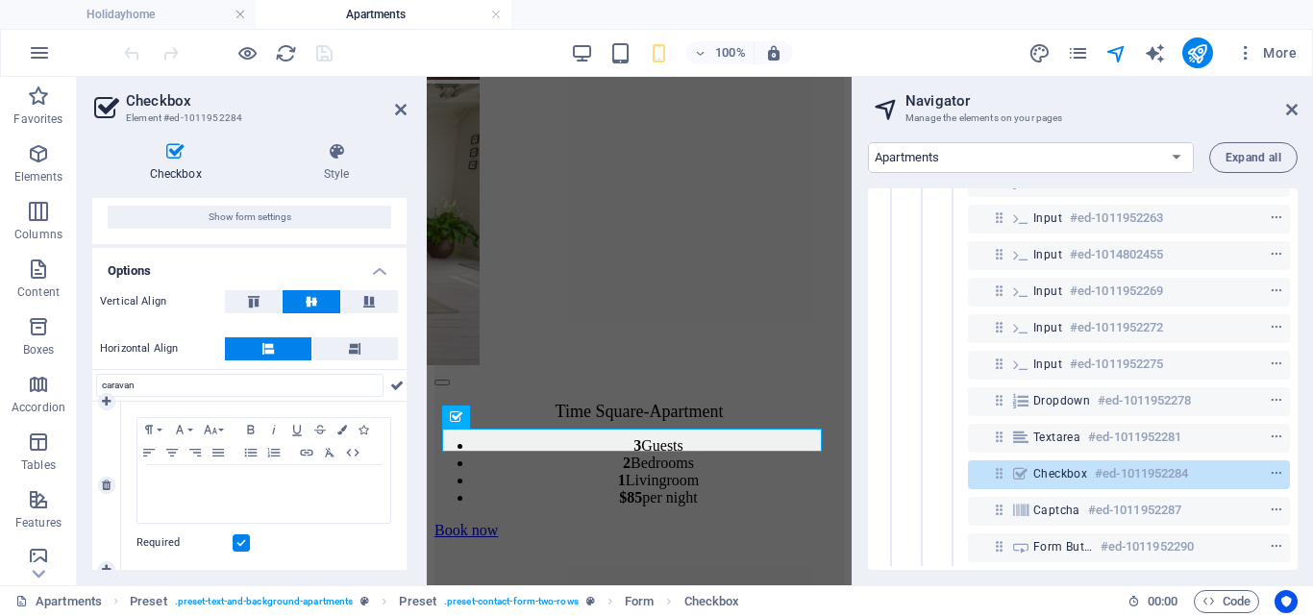
type input "caravan"
click at [400, 101] on h2 "Checkbox" at bounding box center [266, 100] width 281 height 17
click at [395, 108] on icon at bounding box center [401, 109] width 12 height 15
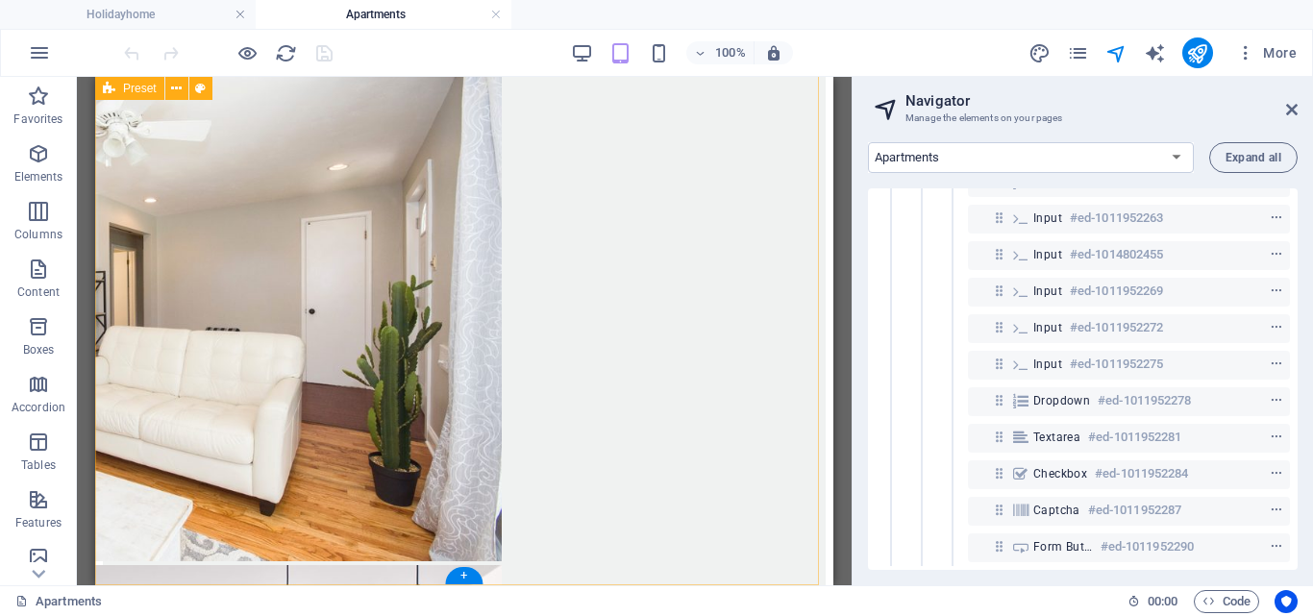
scroll to position [3378, 0]
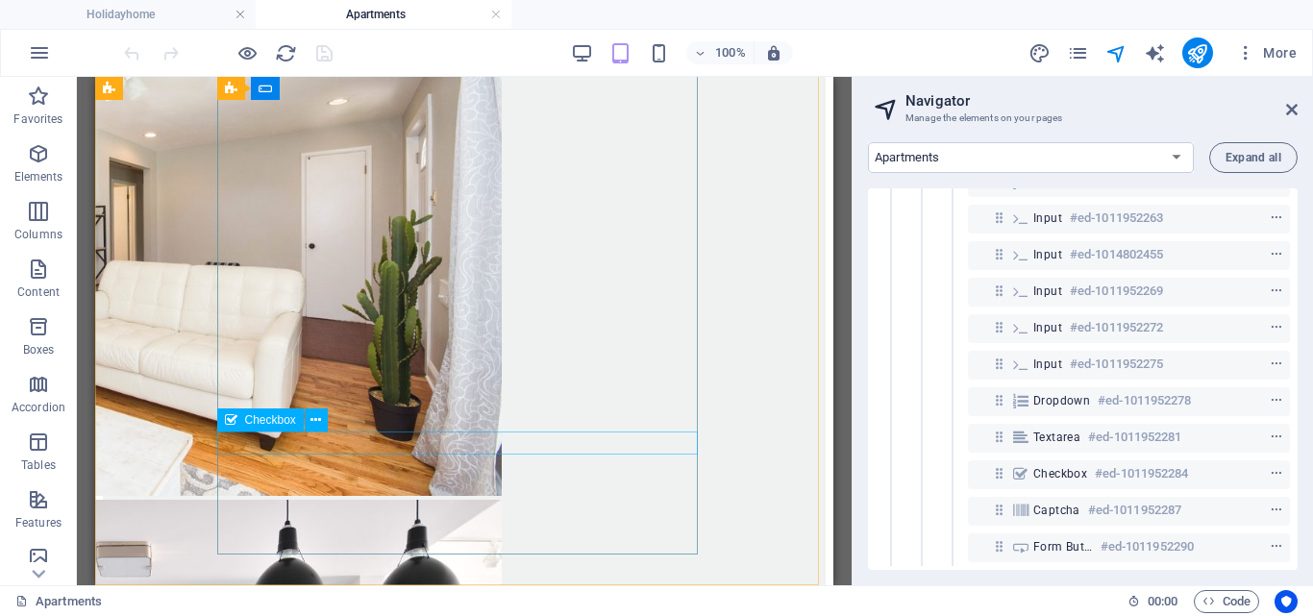
click at [267, 420] on span "Checkbox" at bounding box center [270, 420] width 51 height 12
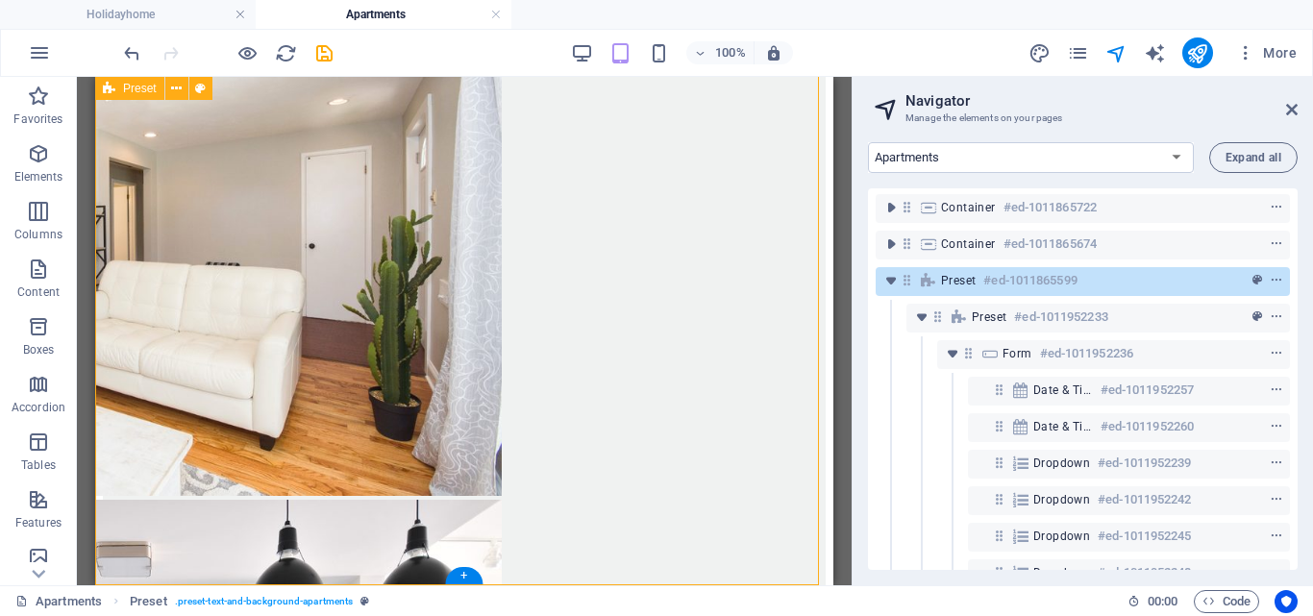
scroll to position [0, 0]
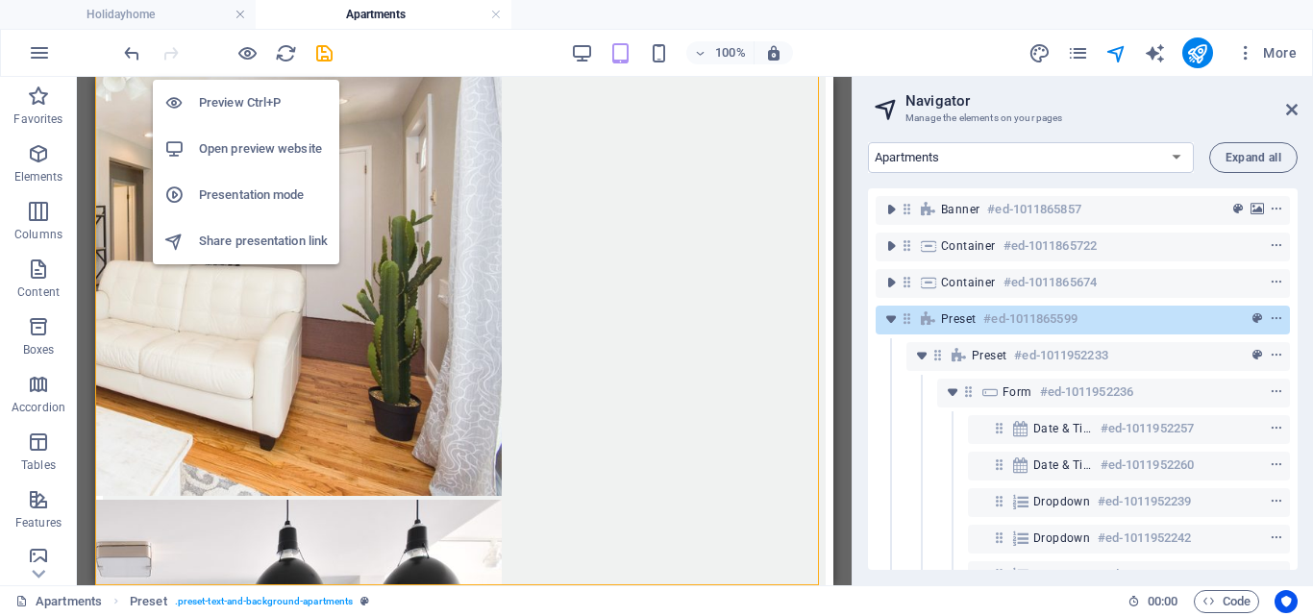
click at [240, 147] on h6 "Open preview website" at bounding box center [263, 148] width 129 height 23
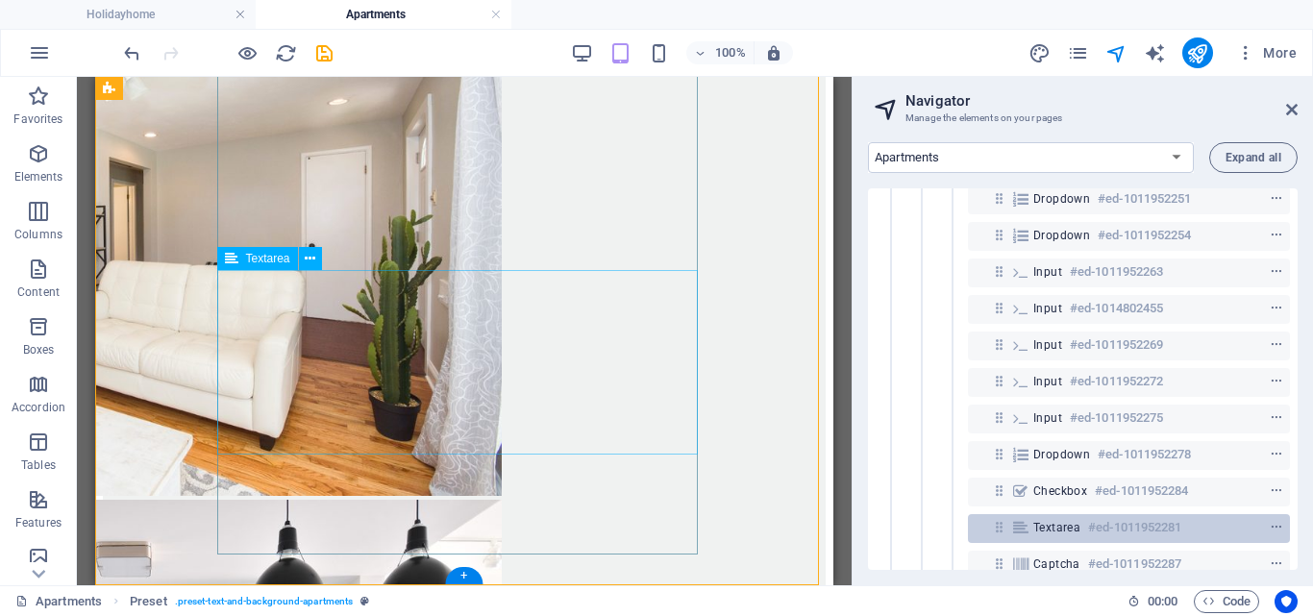
scroll to position [517, 0]
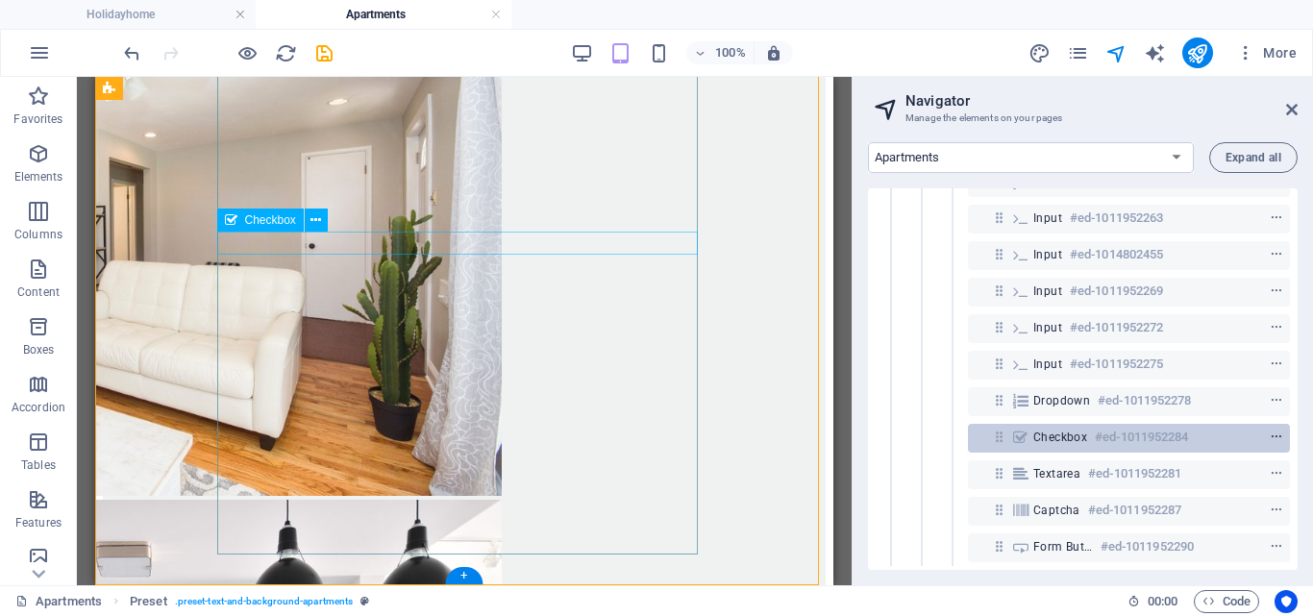
click at [1273, 431] on icon "context-menu" at bounding box center [1276, 437] width 13 height 13
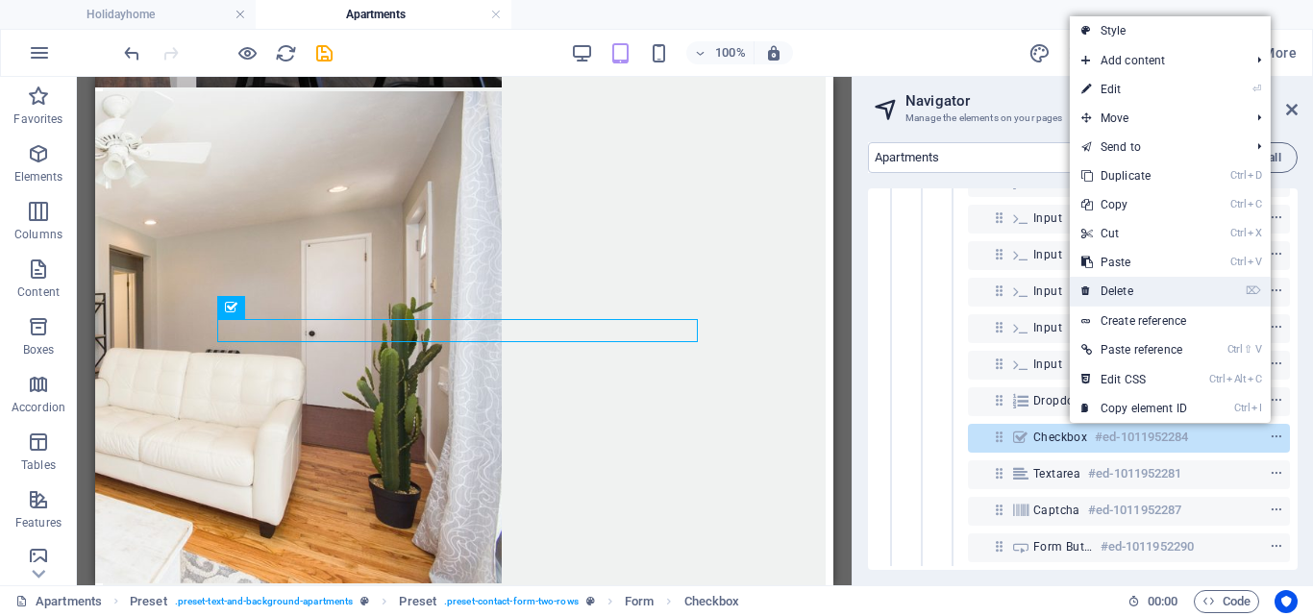
click at [1116, 284] on link "⌦ Delete" at bounding box center [1134, 291] width 129 height 29
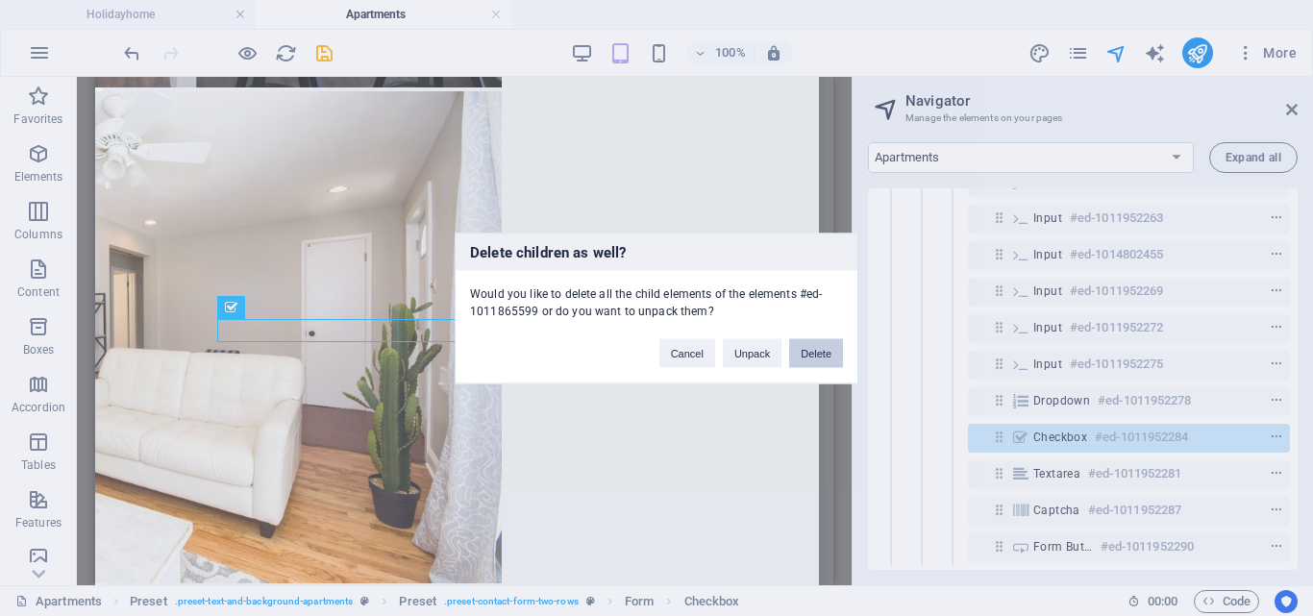
click at [822, 355] on button "Delete" at bounding box center [816, 352] width 54 height 29
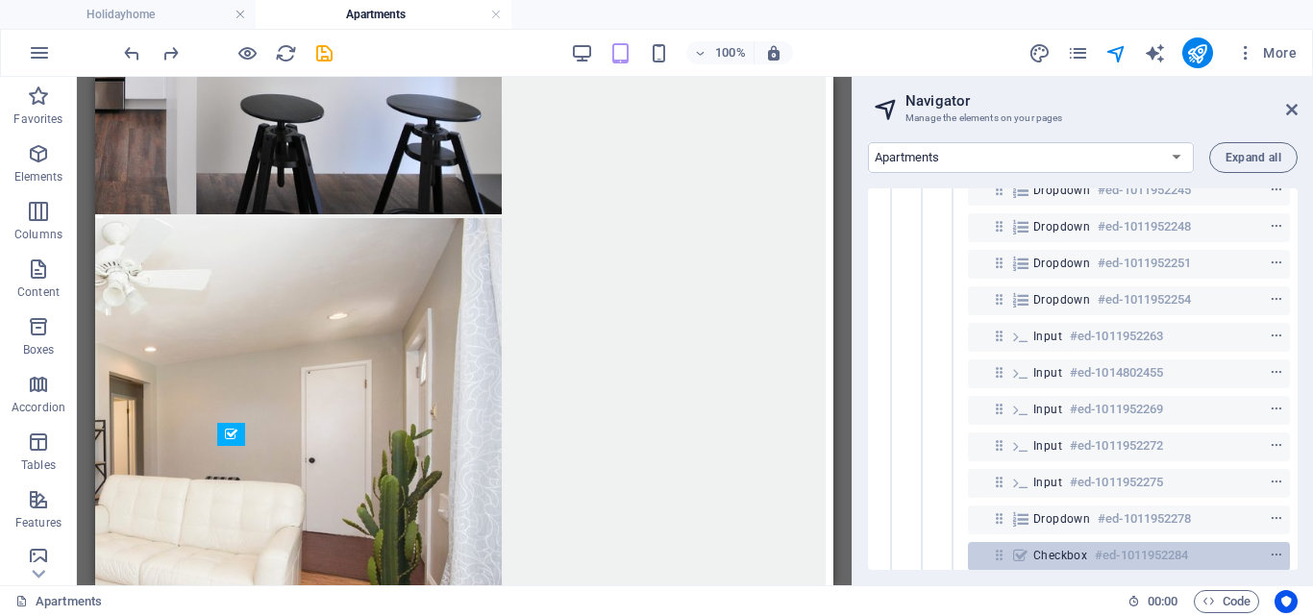
scroll to position [517, 0]
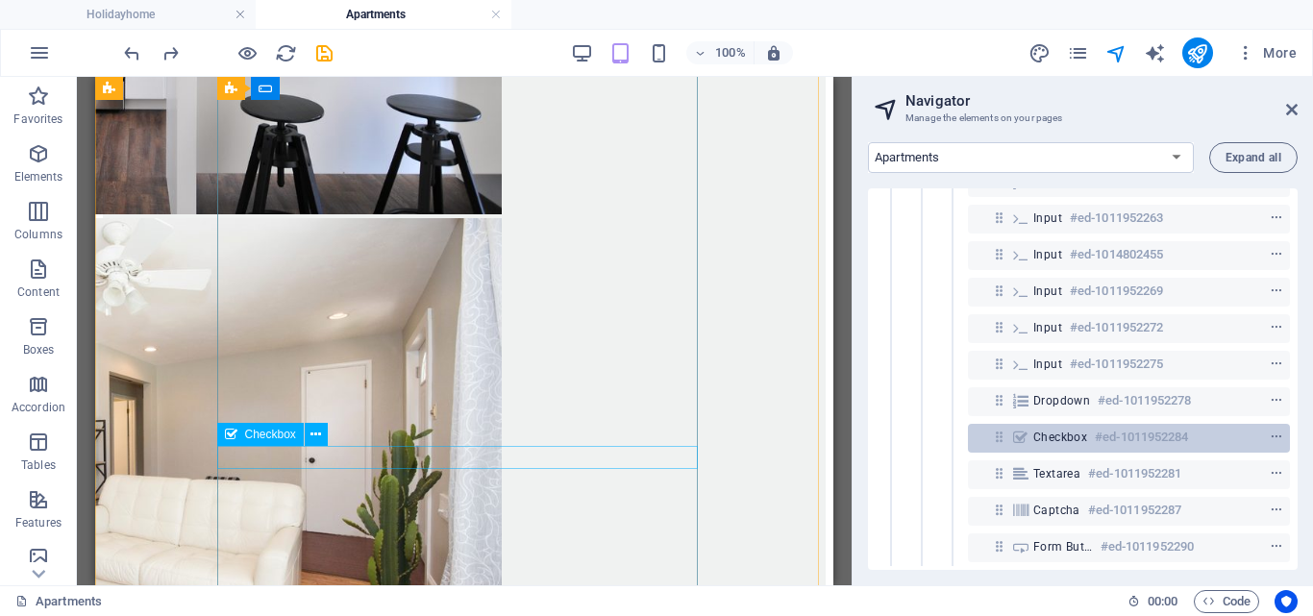
click at [1180, 426] on h6 "#ed-1011952284" at bounding box center [1141, 437] width 93 height 23
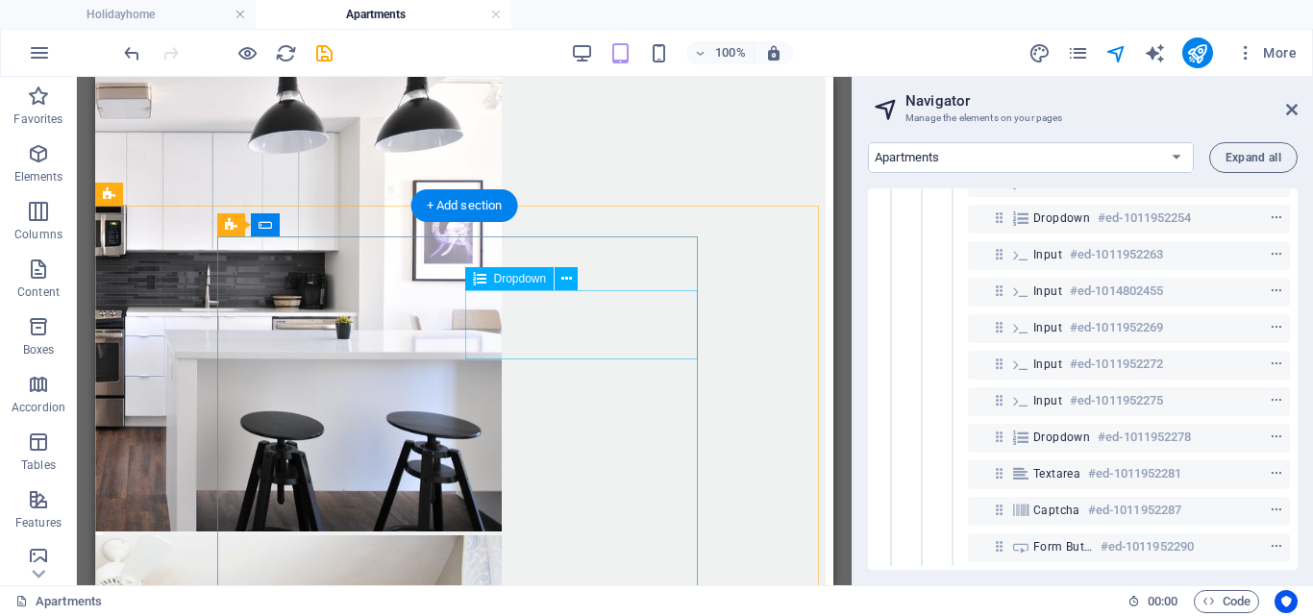
scroll to position [2810, 0]
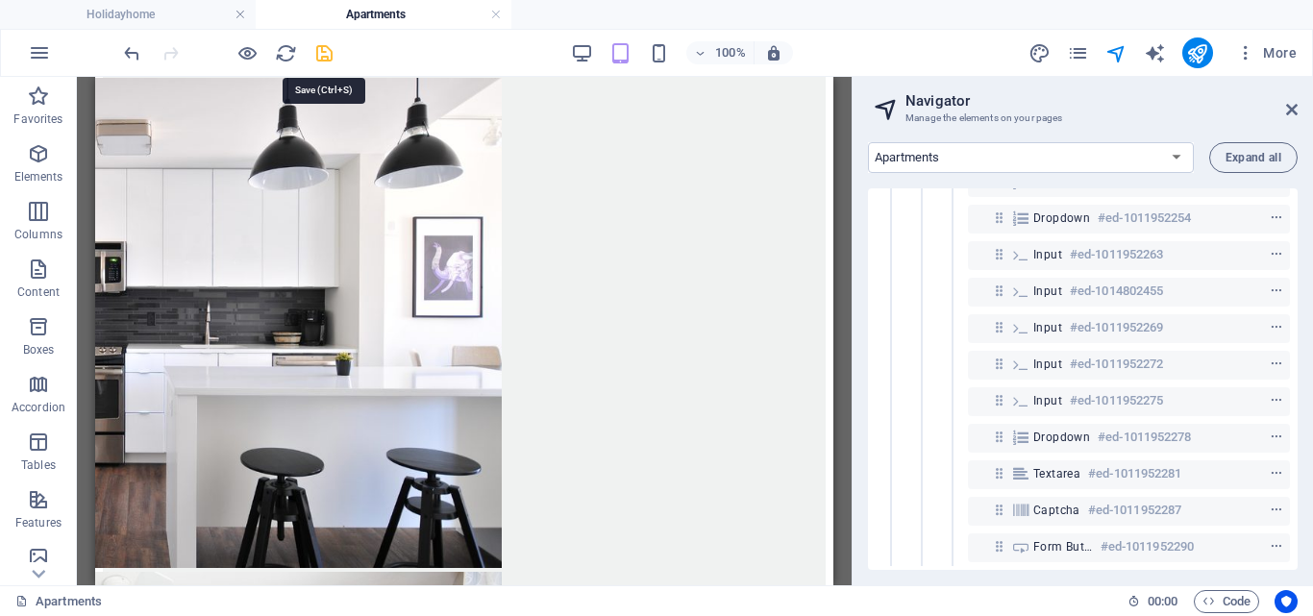
click at [328, 52] on icon "save" at bounding box center [324, 53] width 22 height 22
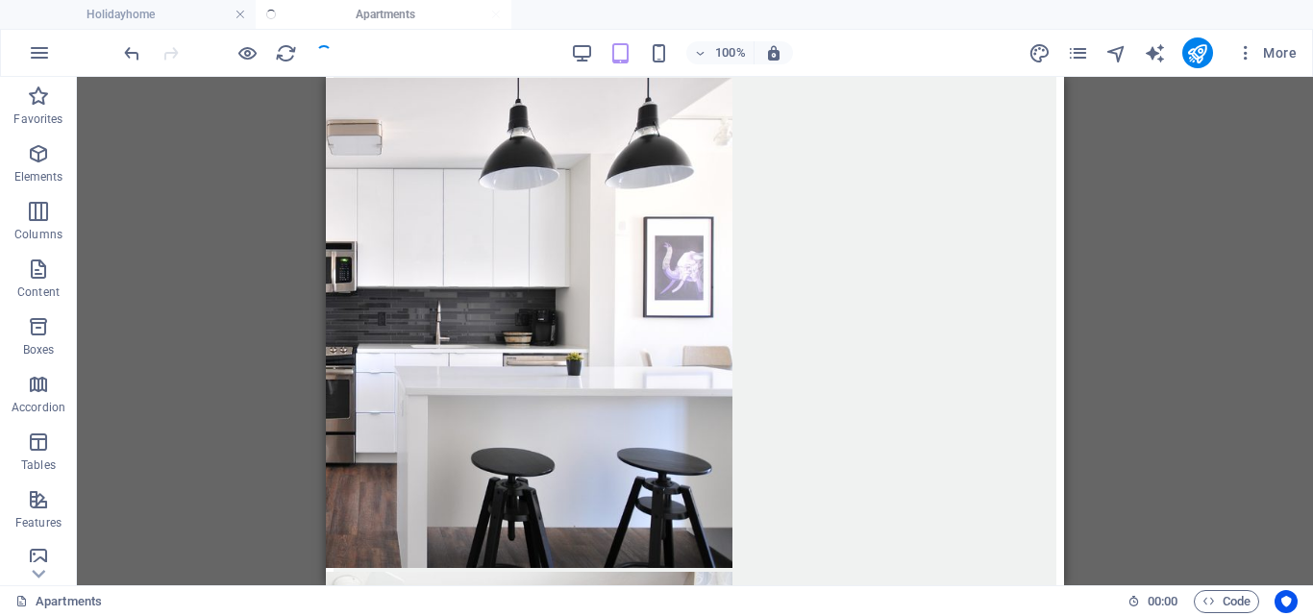
checkbox input "false"
select select
